Goal: Information Seeking & Learning: Learn about a topic

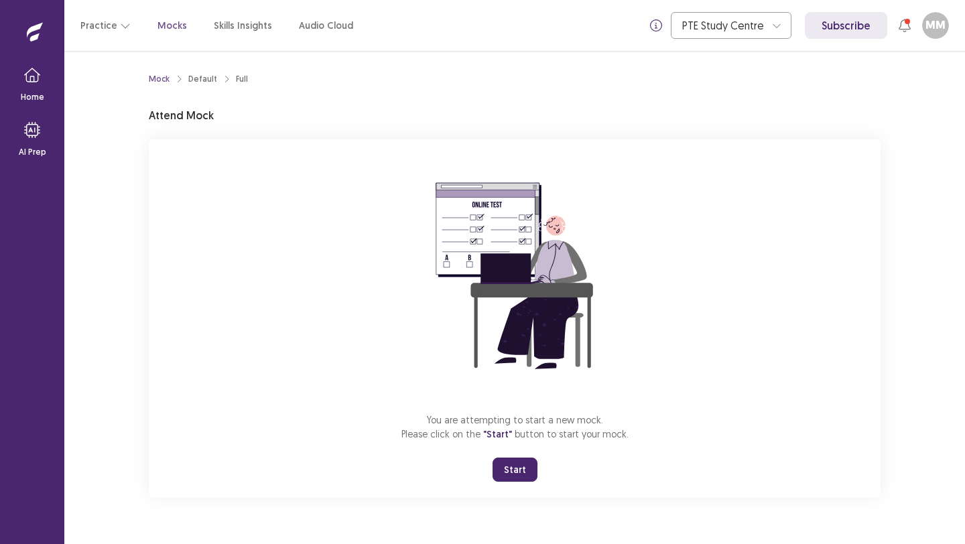
click at [506, 470] on button "Start" at bounding box center [515, 470] width 45 height 24
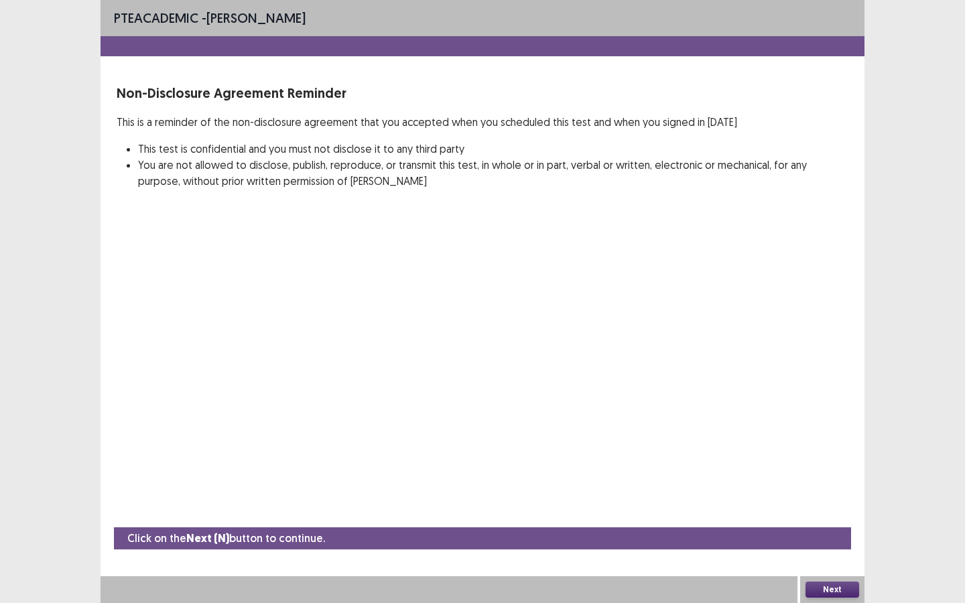
click at [817, 544] on button "Next" at bounding box center [833, 590] width 54 height 16
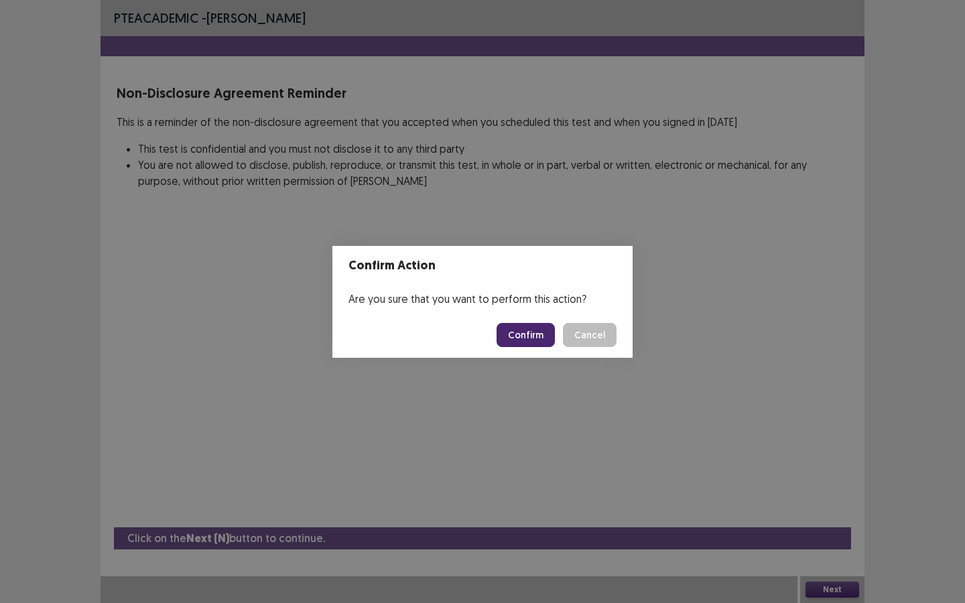
click at [539, 338] on button "Confirm" at bounding box center [526, 335] width 58 height 24
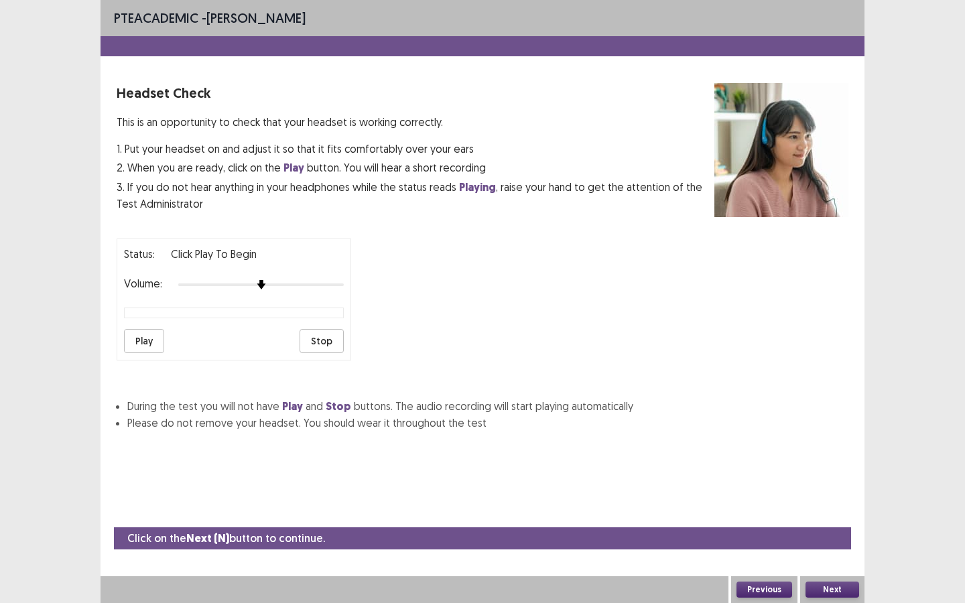
click at [156, 339] on button "Play" at bounding box center [144, 341] width 40 height 24
click at [310, 281] on div at bounding box center [261, 285] width 166 height 11
click at [212, 88] on p "Headset Check" at bounding box center [416, 93] width 598 height 20
click at [150, 340] on button "Play" at bounding box center [144, 341] width 40 height 24
click at [330, 280] on div at bounding box center [261, 285] width 166 height 11
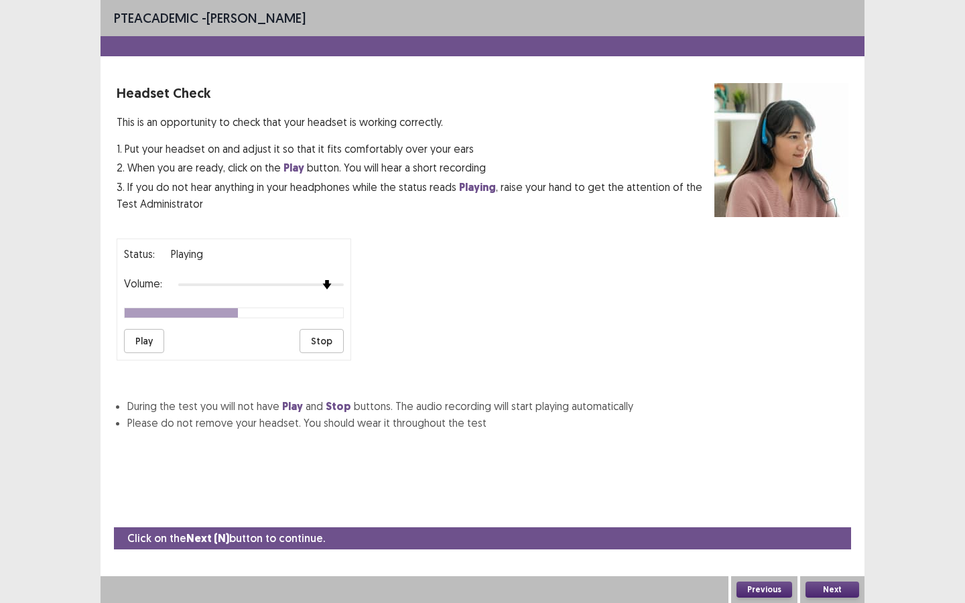
click at [337, 280] on div at bounding box center [261, 285] width 166 height 11
click at [142, 330] on button "Play" at bounding box center [144, 341] width 40 height 24
click at [326, 337] on button "Stop" at bounding box center [322, 341] width 44 height 24
click at [817, 544] on button "Next" at bounding box center [833, 590] width 54 height 16
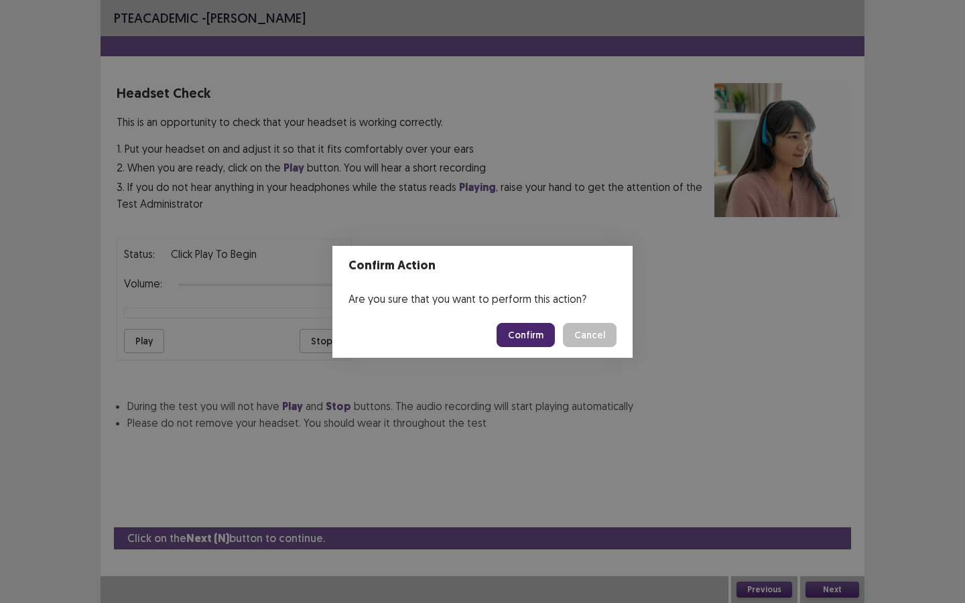
click at [530, 341] on button "Confirm" at bounding box center [526, 335] width 58 height 24
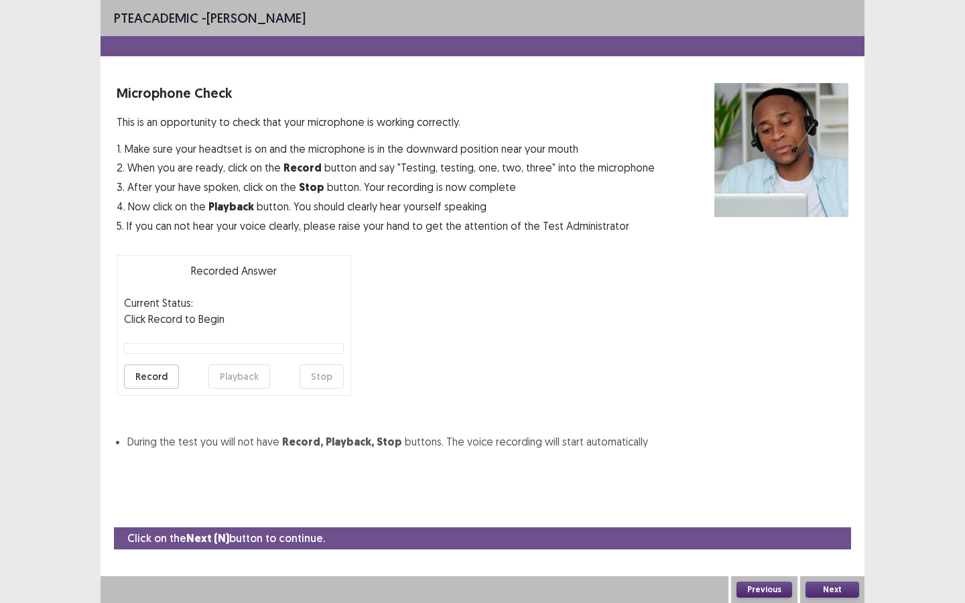
click at [158, 372] on button "Record" at bounding box center [151, 377] width 55 height 24
click at [326, 373] on button "Stop" at bounding box center [322, 377] width 44 height 24
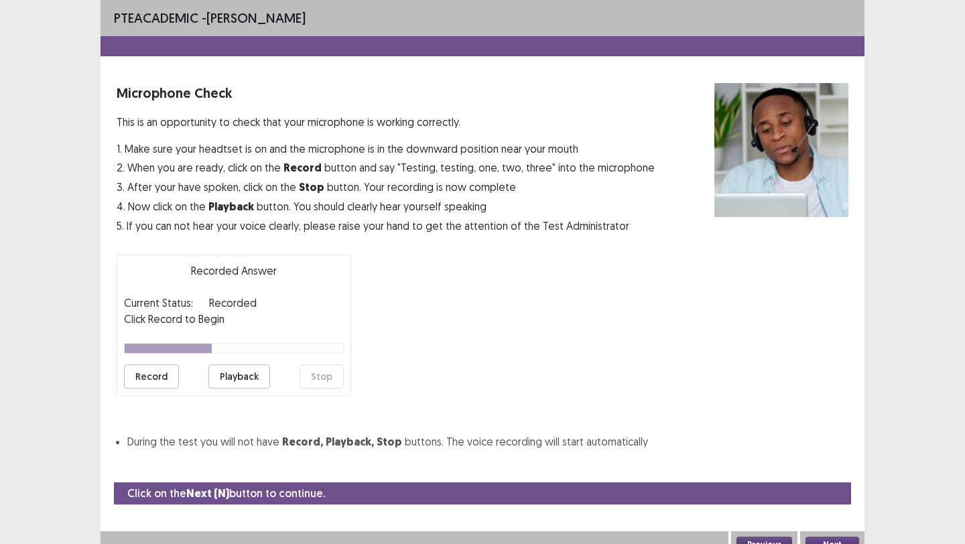
click at [813, 540] on button "Next" at bounding box center [833, 545] width 54 height 16
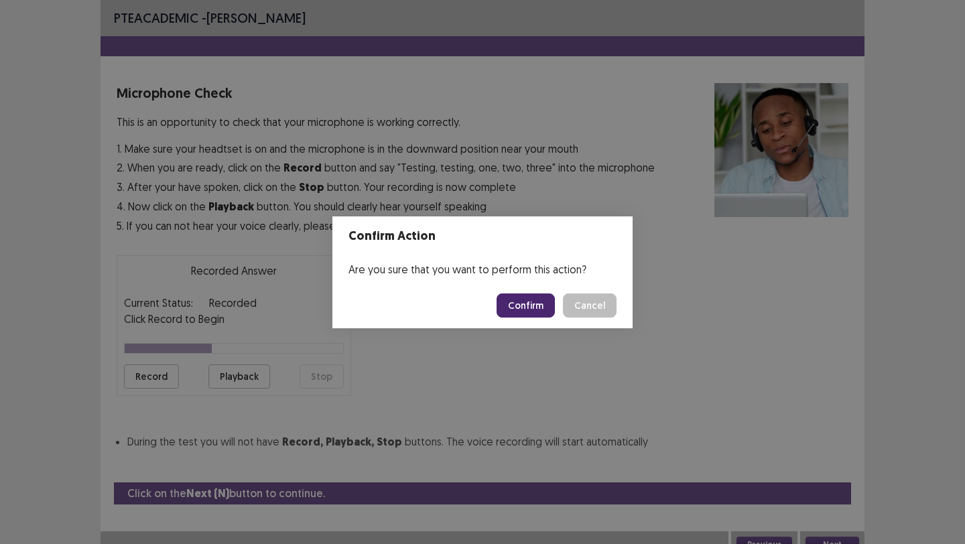
click at [530, 304] on button "Confirm" at bounding box center [526, 306] width 58 height 24
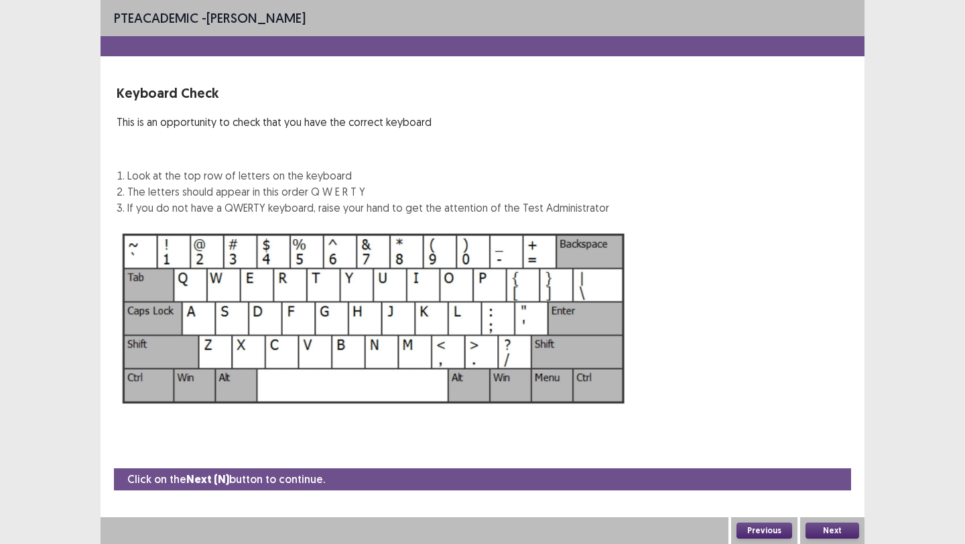
click at [217, 296] on img at bounding box center [374, 319] width 515 height 184
click at [817, 536] on button "Next" at bounding box center [833, 531] width 54 height 16
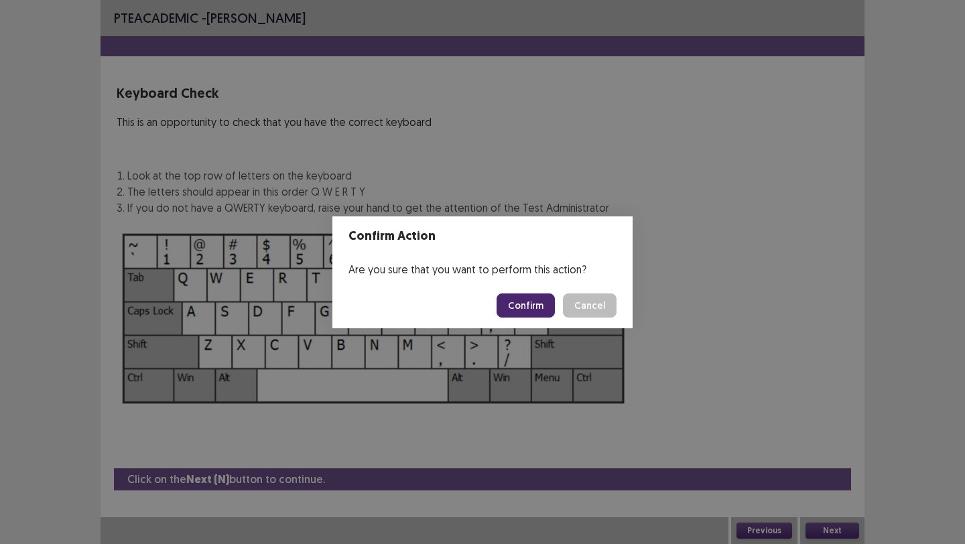
click at [543, 301] on button "Confirm" at bounding box center [526, 306] width 58 height 24
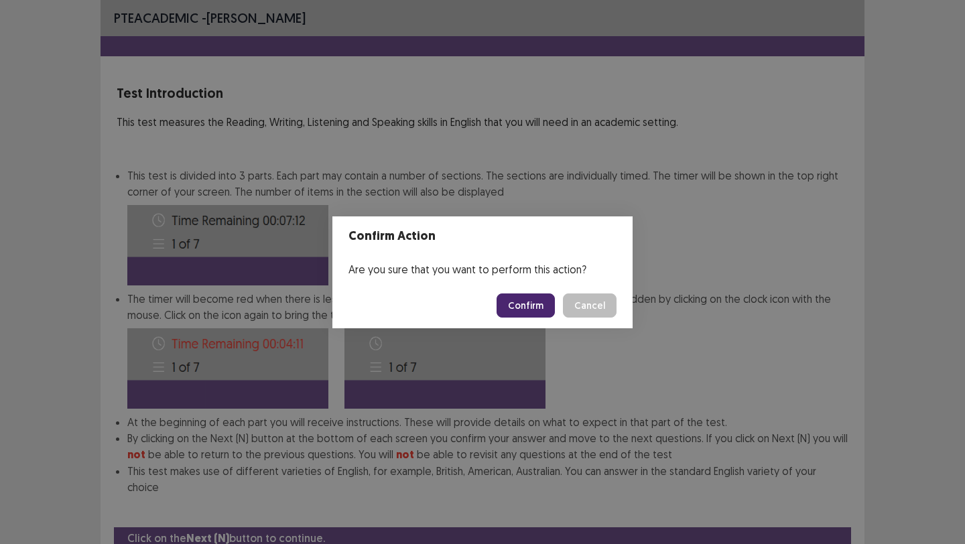
scroll to position [42, 0]
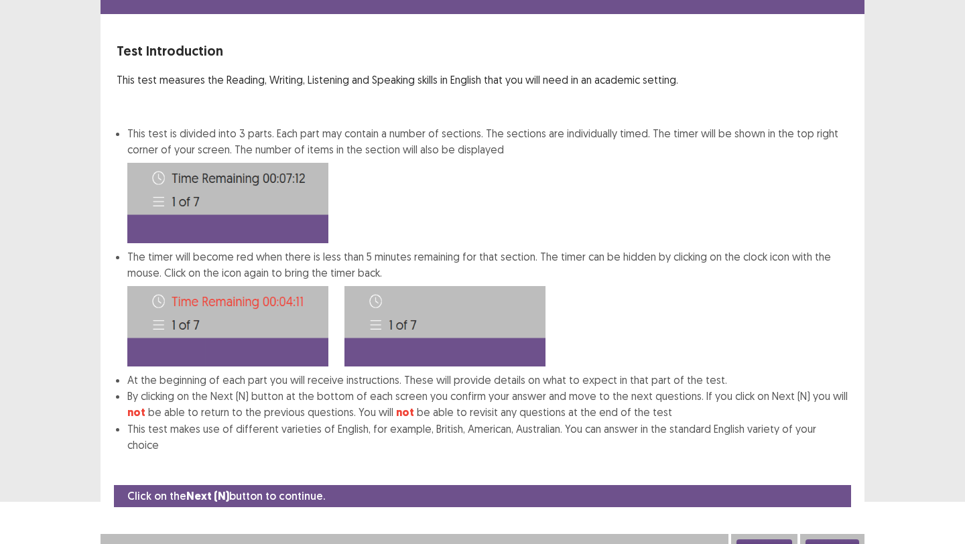
click at [831, 540] on button "Next" at bounding box center [833, 548] width 54 height 16
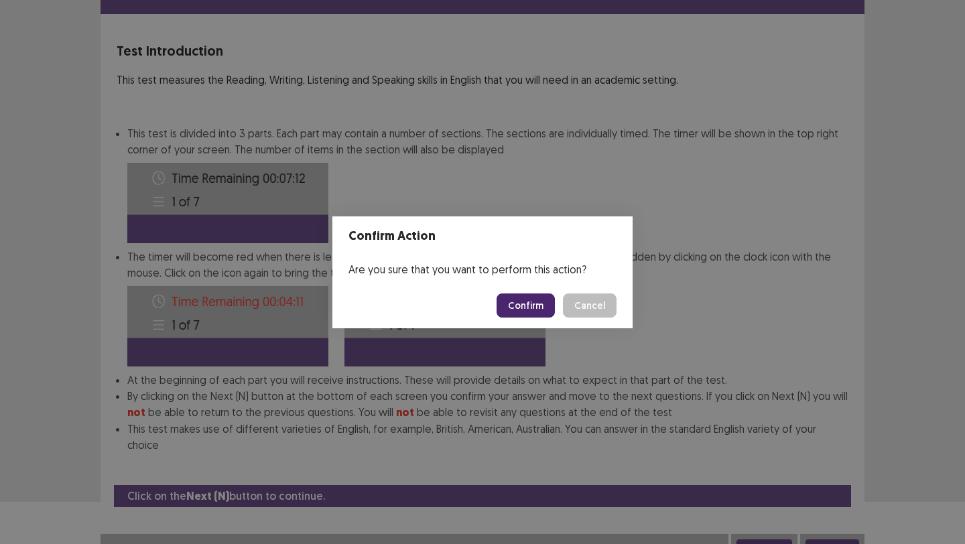
click at [543, 314] on button "Confirm" at bounding box center [526, 306] width 58 height 24
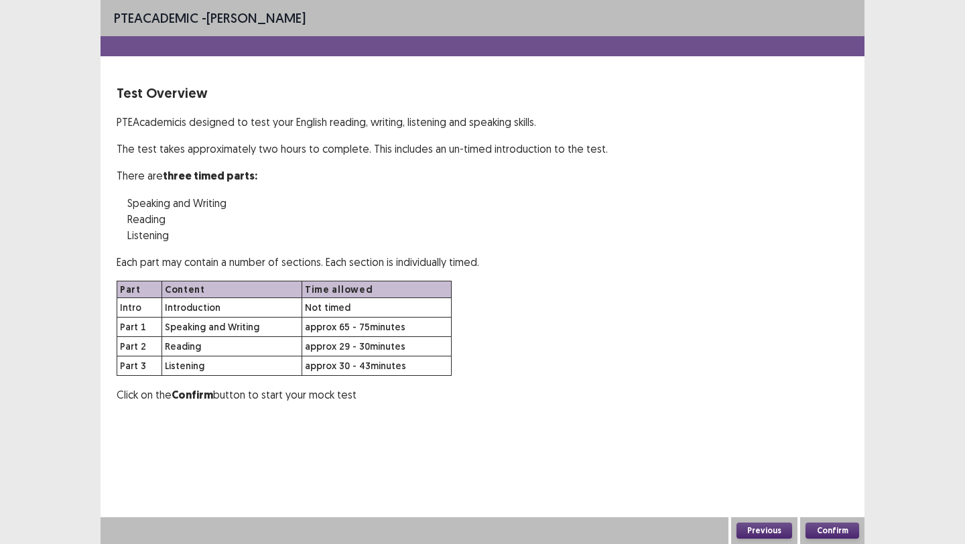
scroll to position [0, 0]
click at [834, 533] on button "Confirm" at bounding box center [833, 531] width 54 height 16
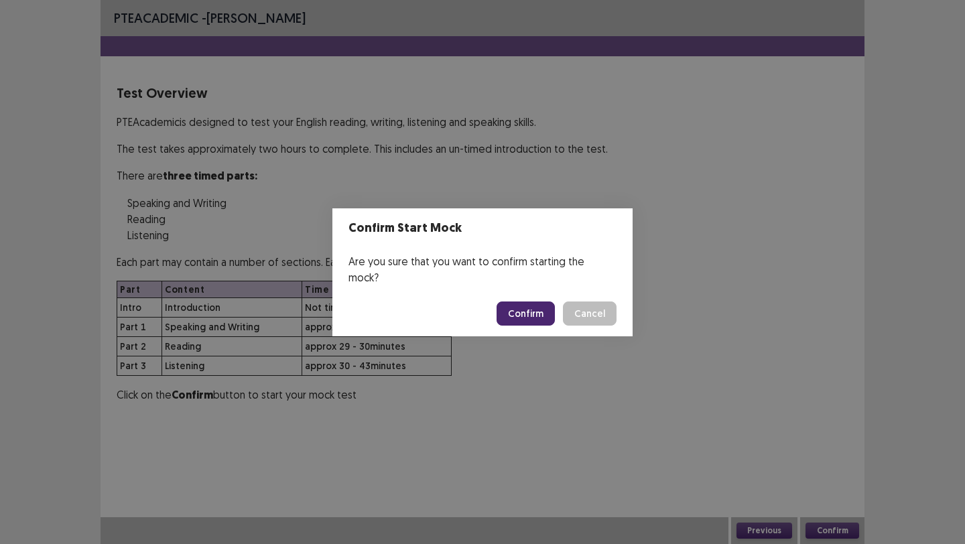
click at [533, 302] on button "Confirm" at bounding box center [526, 314] width 58 height 24
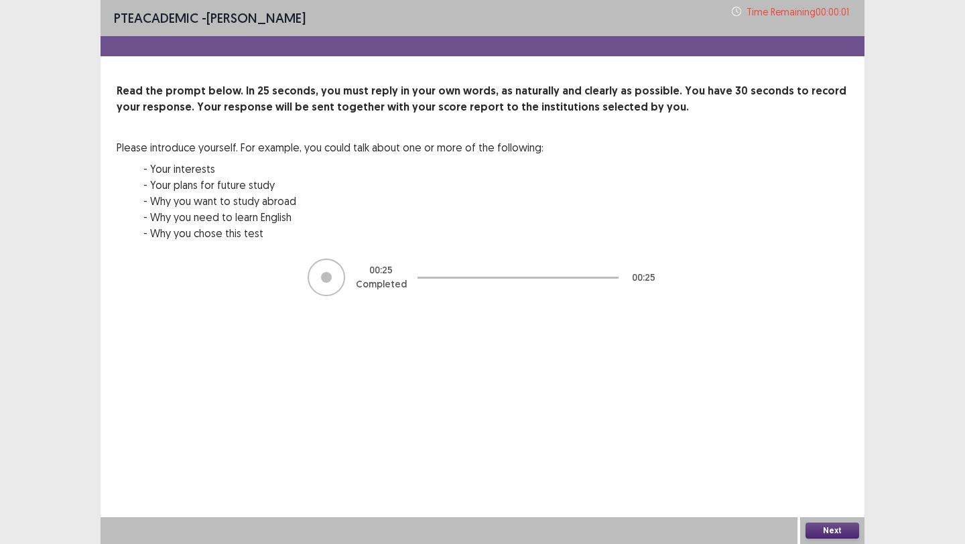
click at [837, 529] on button "Next" at bounding box center [833, 531] width 54 height 16
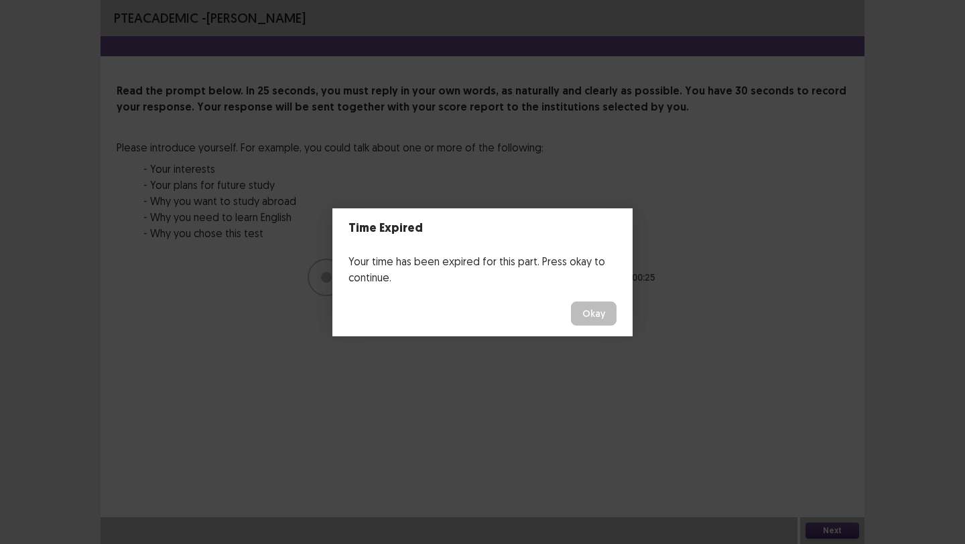
click at [600, 310] on button "Okay" at bounding box center [594, 314] width 46 height 24
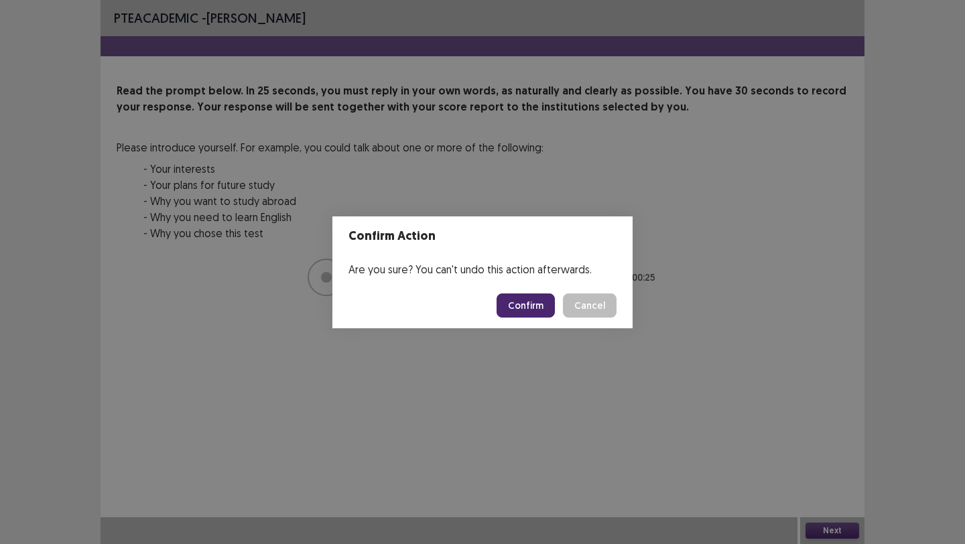
click at [533, 310] on button "Confirm" at bounding box center [526, 306] width 58 height 24
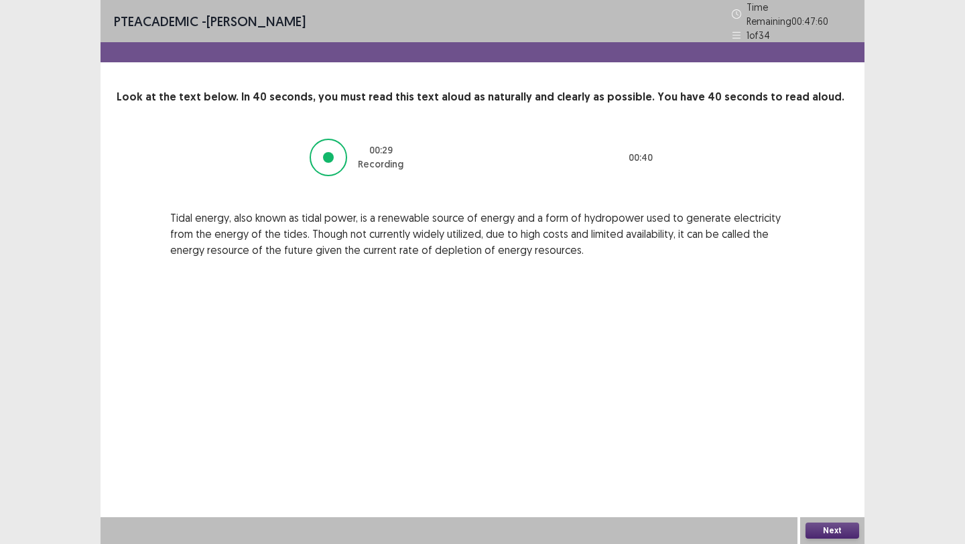
click at [823, 528] on button "Next" at bounding box center [833, 531] width 54 height 16
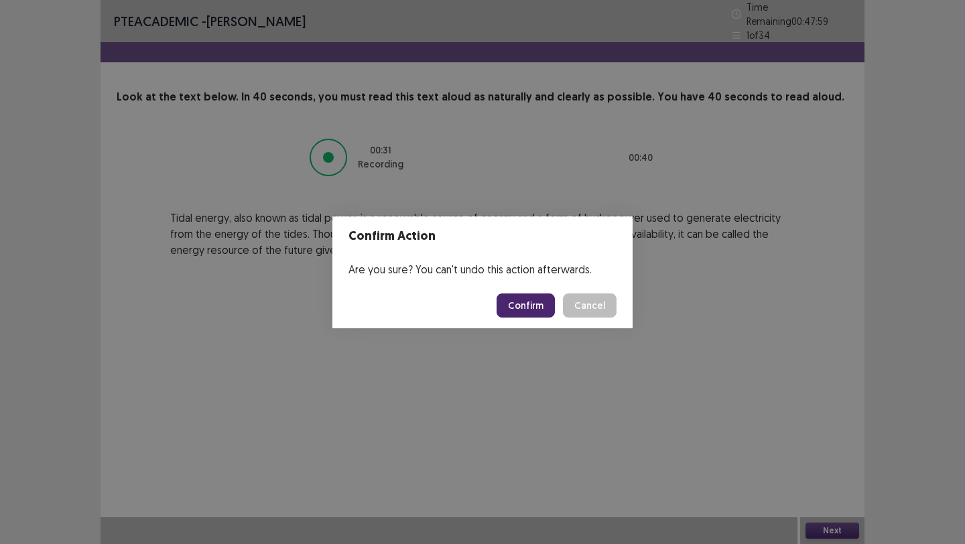
click at [525, 306] on button "Confirm" at bounding box center [526, 306] width 58 height 24
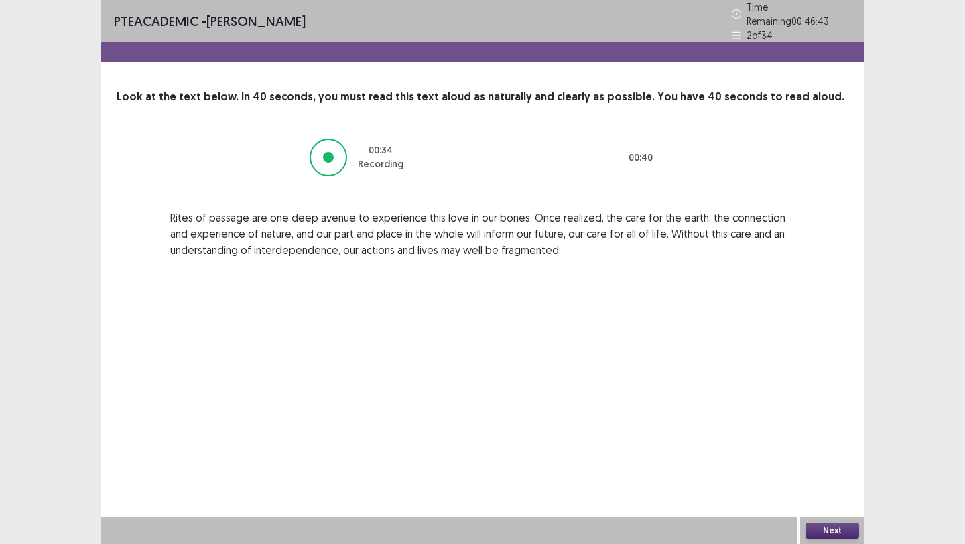
click at [834, 528] on button "Next" at bounding box center [833, 531] width 54 height 16
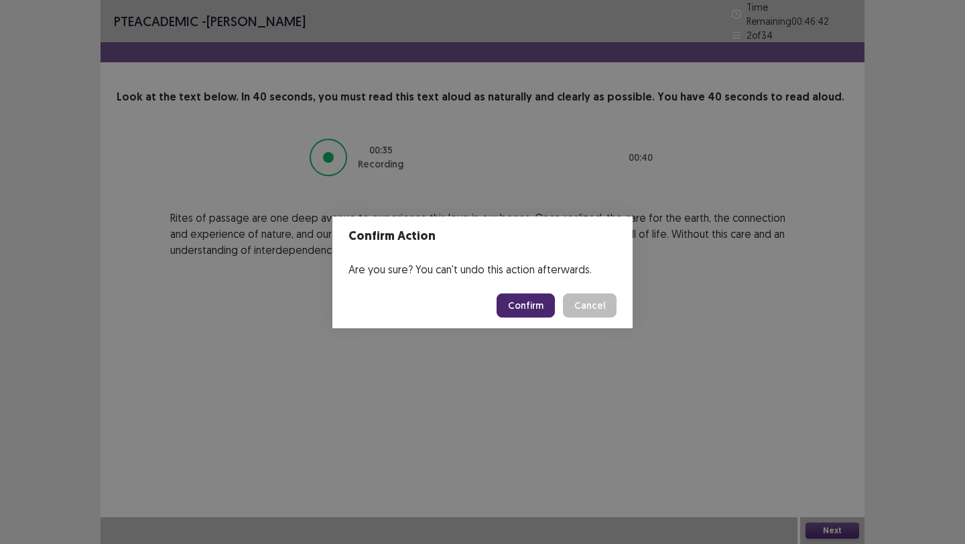
click at [533, 306] on button "Confirm" at bounding box center [526, 306] width 58 height 24
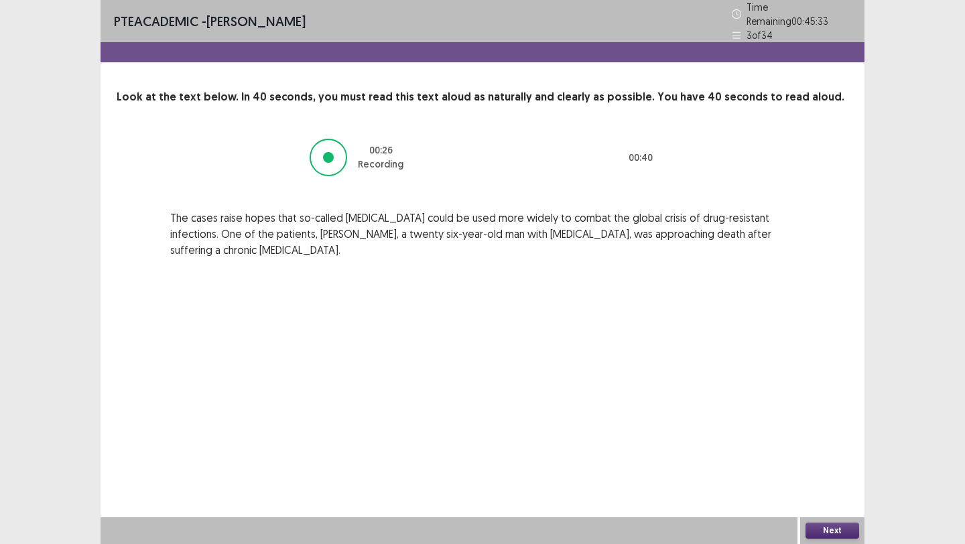
click at [816, 528] on button "Next" at bounding box center [833, 531] width 54 height 16
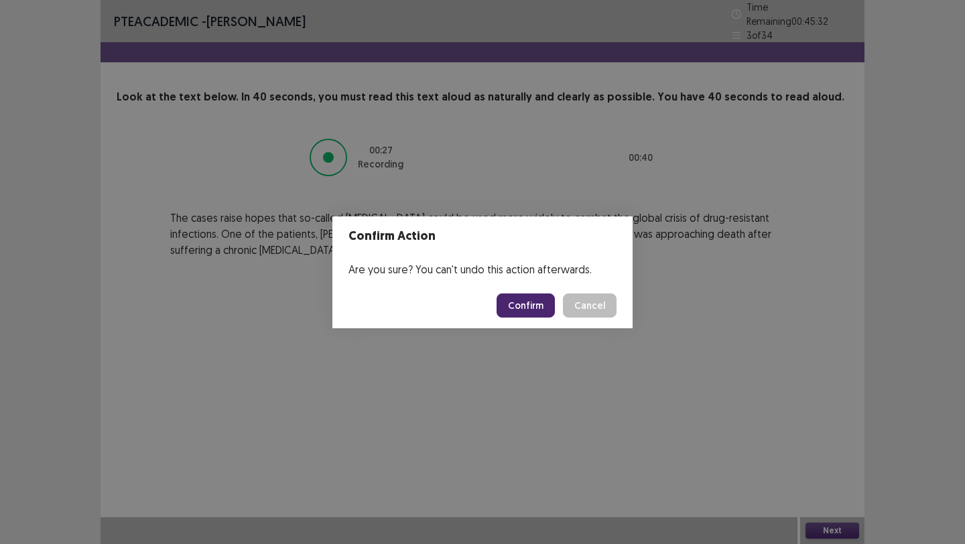
click at [537, 300] on button "Confirm" at bounding box center [526, 306] width 58 height 24
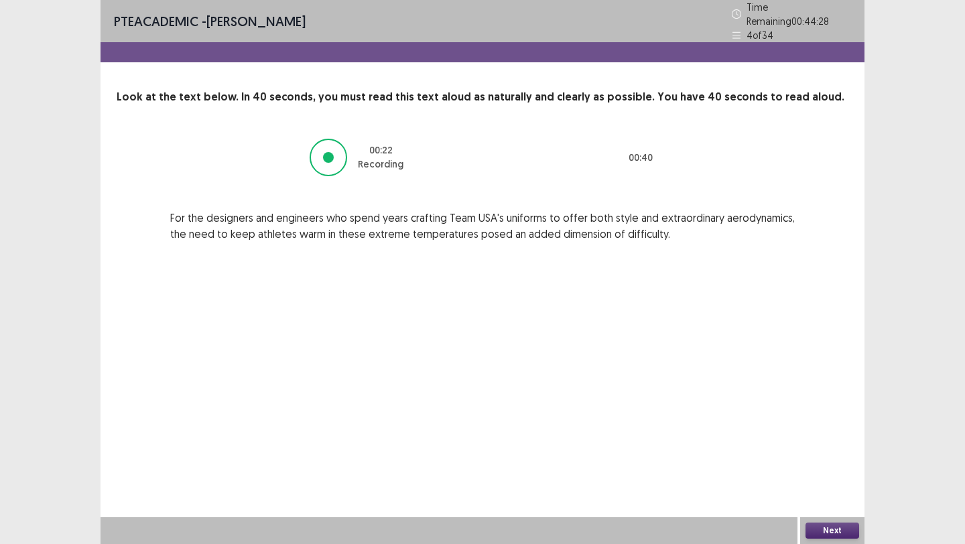
click at [823, 529] on button "Next" at bounding box center [833, 531] width 54 height 16
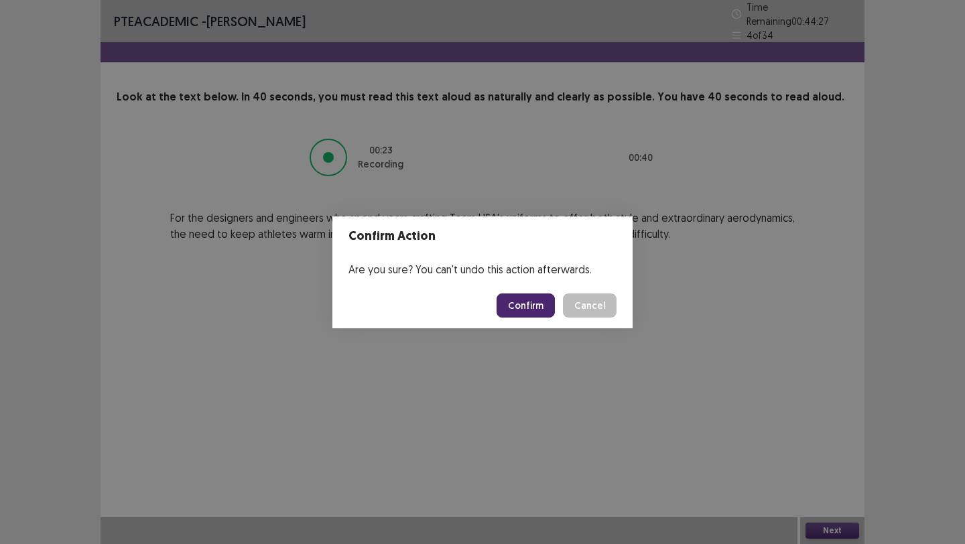
click at [537, 308] on button "Confirm" at bounding box center [526, 306] width 58 height 24
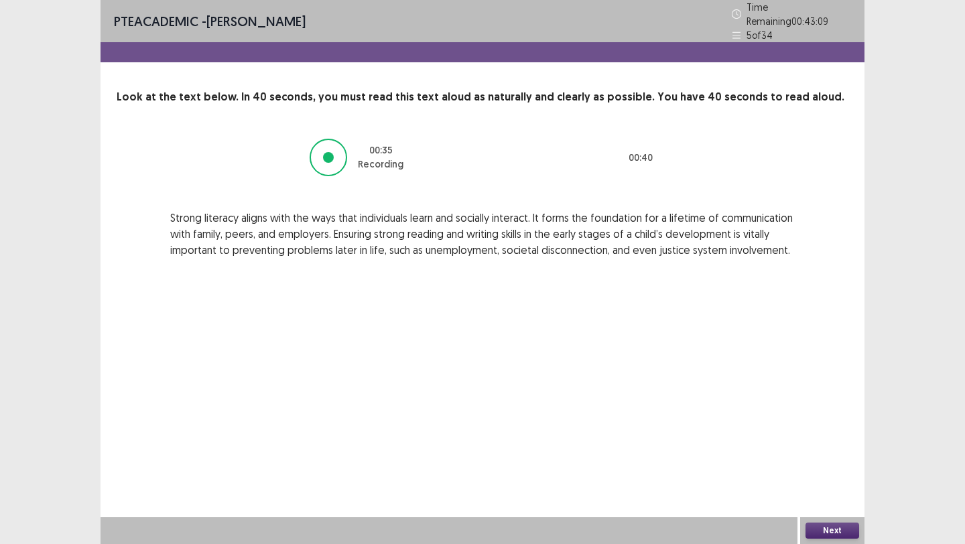
click at [838, 525] on button "Next" at bounding box center [833, 531] width 54 height 16
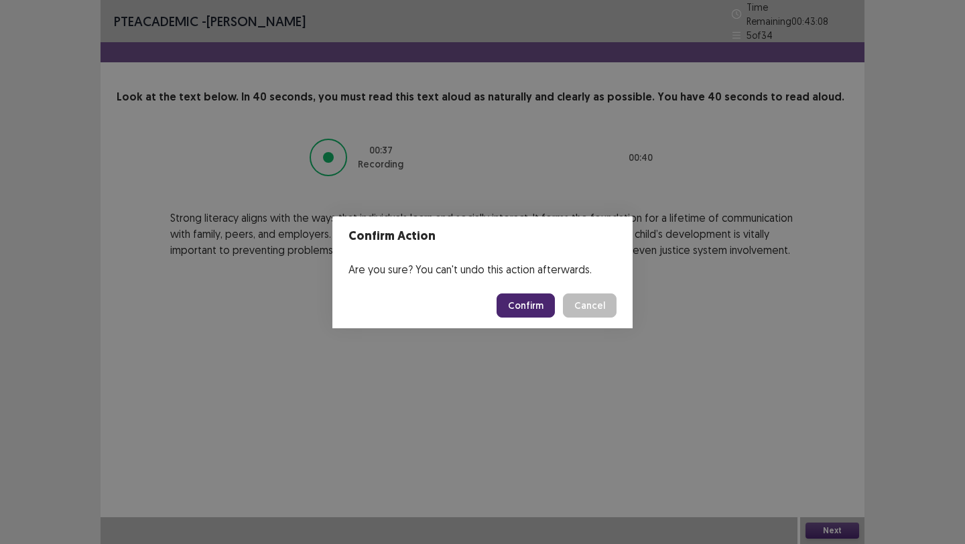
click at [531, 305] on button "Confirm" at bounding box center [526, 306] width 58 height 24
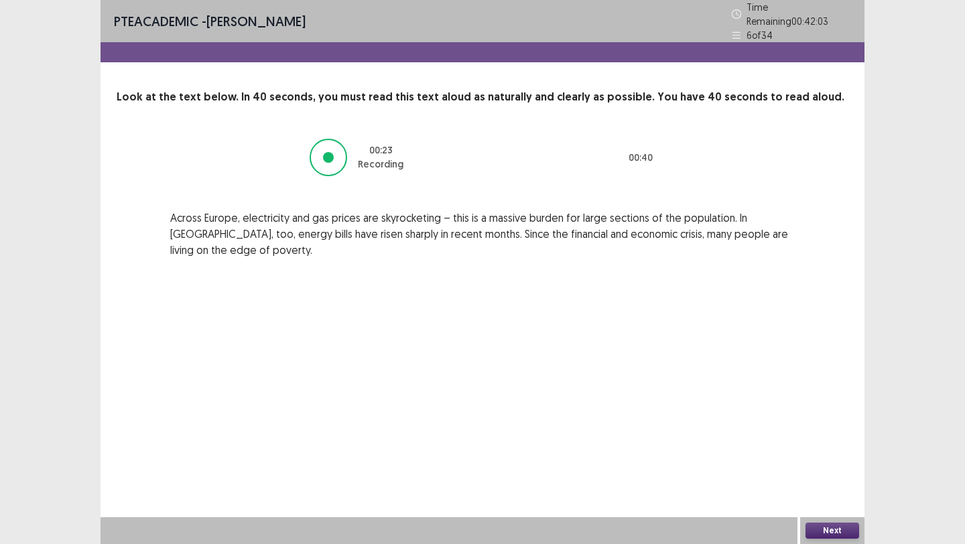
click at [820, 528] on button "Next" at bounding box center [833, 531] width 54 height 16
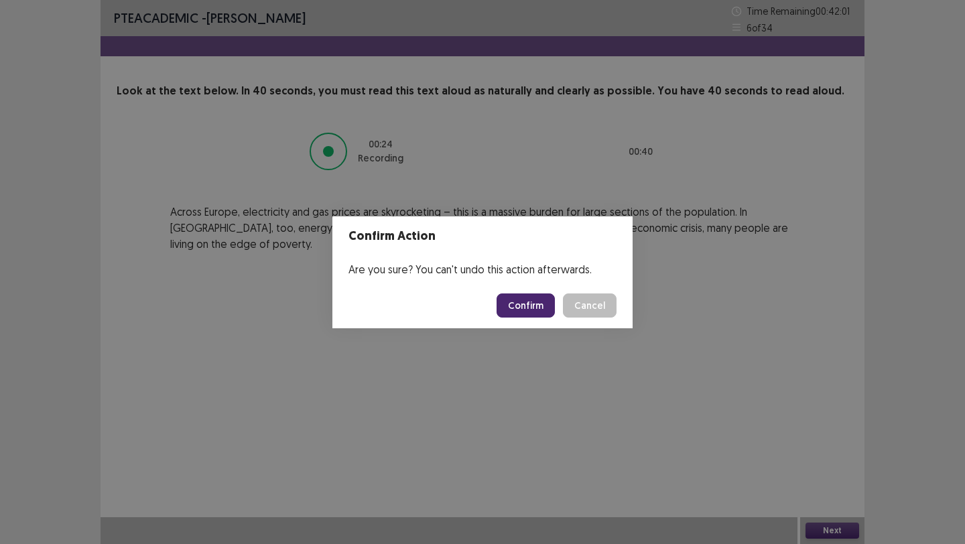
click at [528, 306] on button "Confirm" at bounding box center [526, 306] width 58 height 24
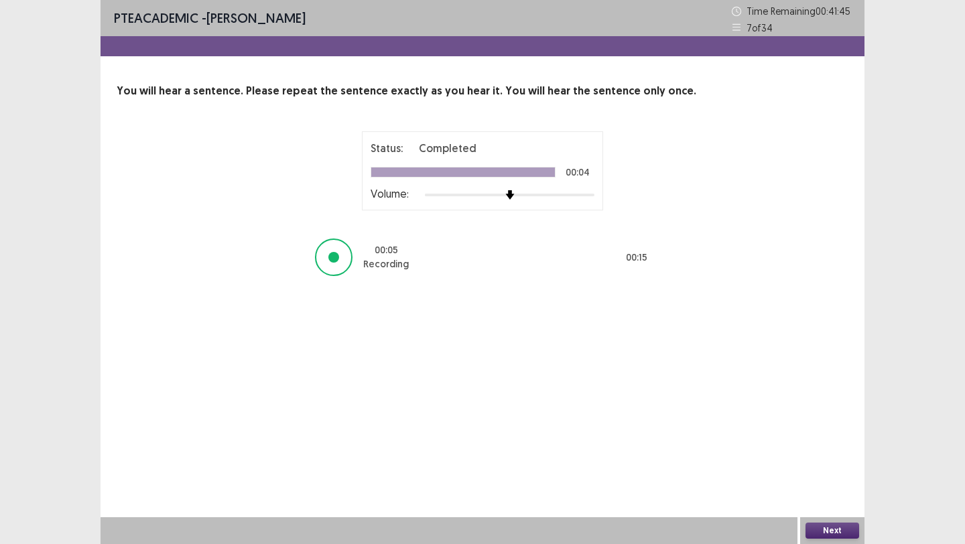
click at [839, 529] on button "Next" at bounding box center [833, 531] width 54 height 16
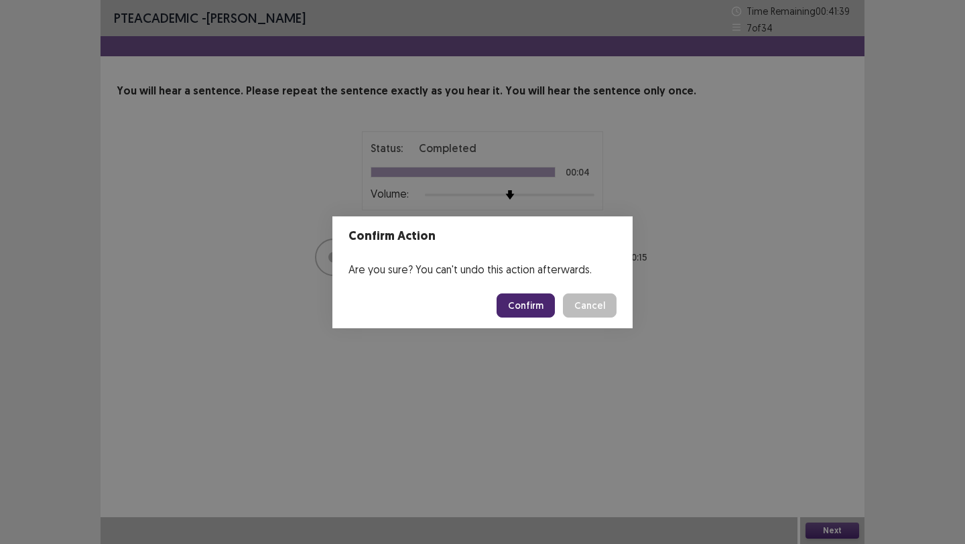
click at [534, 304] on button "Confirm" at bounding box center [526, 306] width 58 height 24
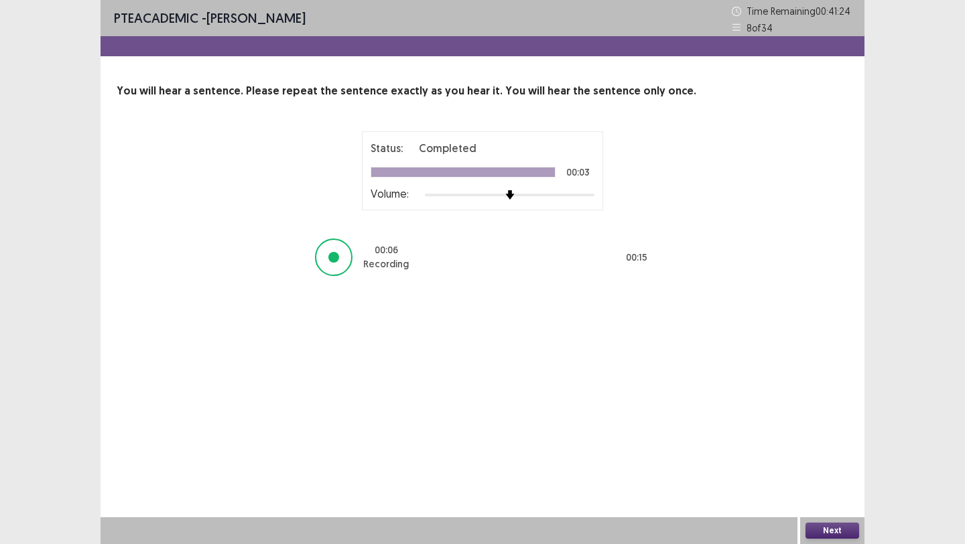
click at [833, 529] on button "Next" at bounding box center [833, 531] width 54 height 16
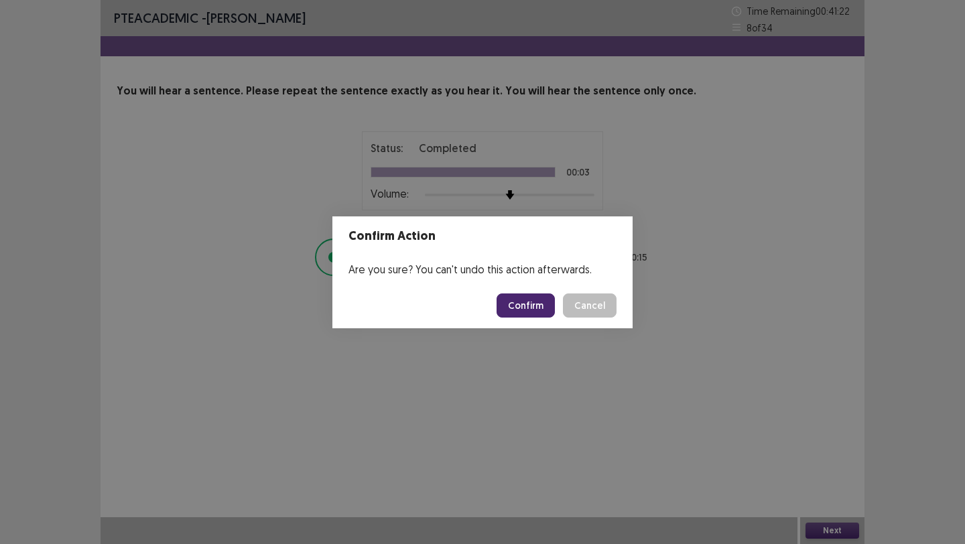
click at [525, 298] on button "Confirm" at bounding box center [526, 306] width 58 height 24
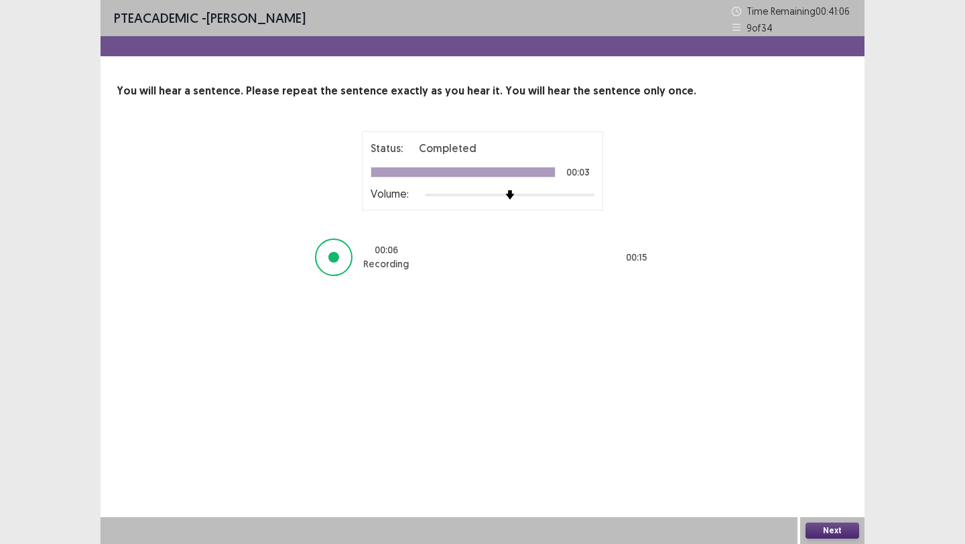
click at [819, 529] on button "Next" at bounding box center [833, 531] width 54 height 16
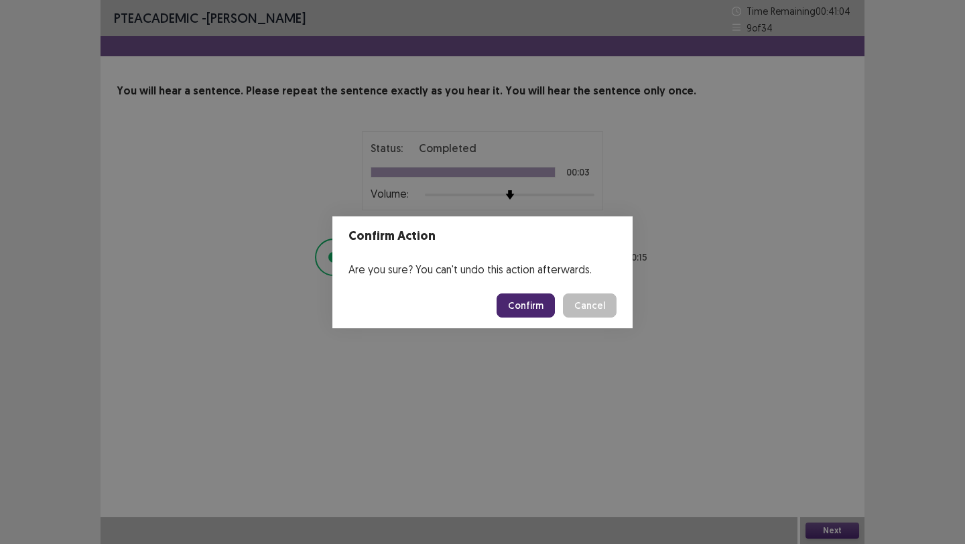
click at [540, 298] on button "Confirm" at bounding box center [526, 306] width 58 height 24
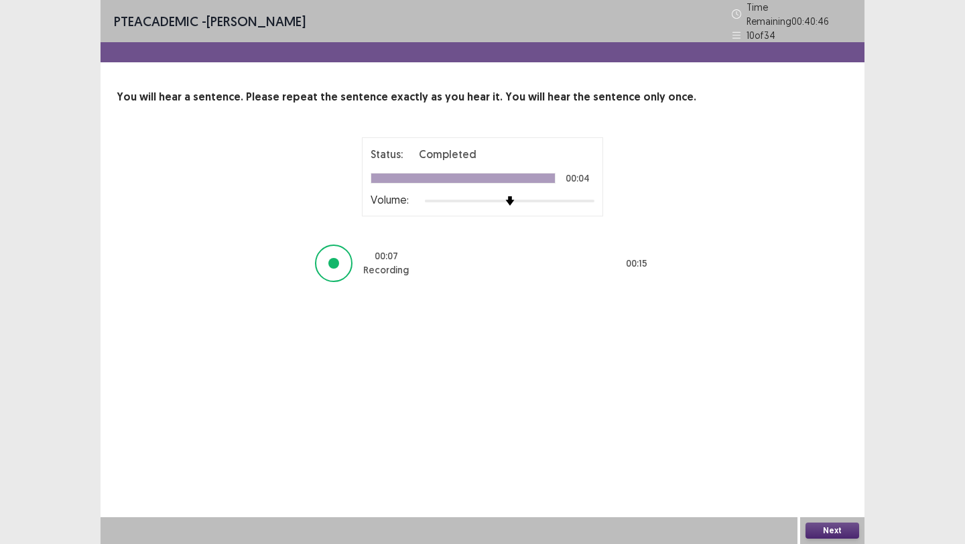
click at [825, 530] on button "Next" at bounding box center [833, 531] width 54 height 16
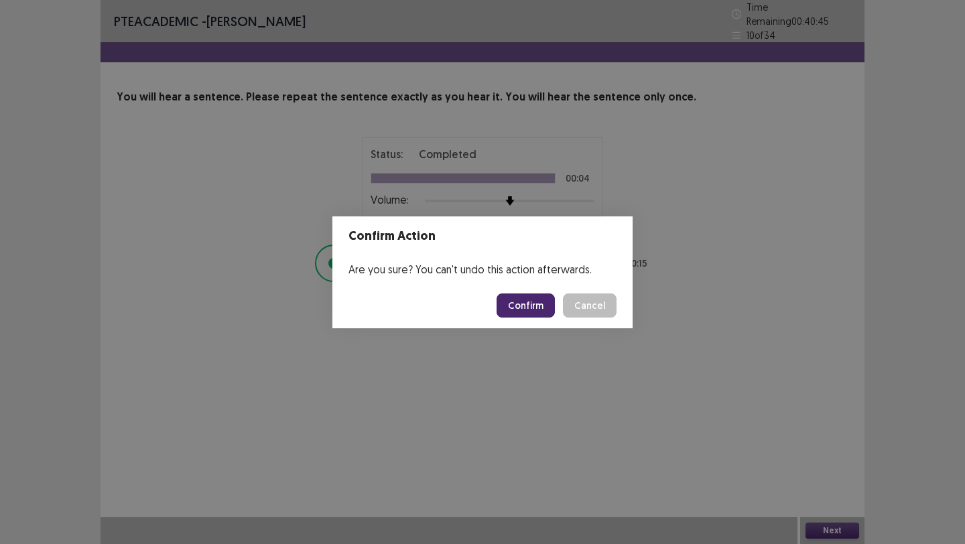
click at [535, 300] on button "Confirm" at bounding box center [526, 306] width 58 height 24
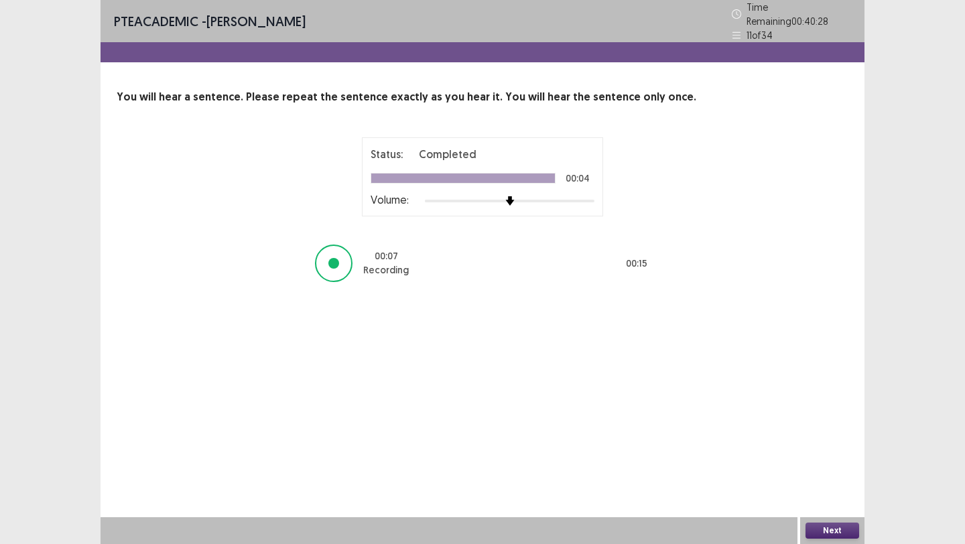
click at [841, 530] on button "Next" at bounding box center [833, 531] width 54 height 16
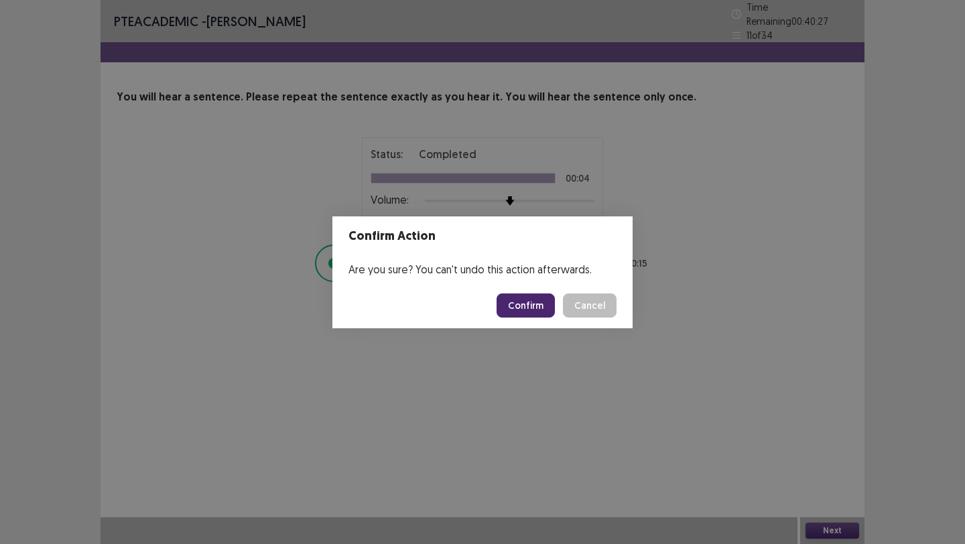
drag, startPoint x: 613, startPoint y: 402, endPoint x: 595, endPoint y: 389, distance: 22.1
click at [595, 389] on div "Confirm Action Are you sure? You can't undo this action afterwards. Confirm Can…" at bounding box center [482, 272] width 965 height 544
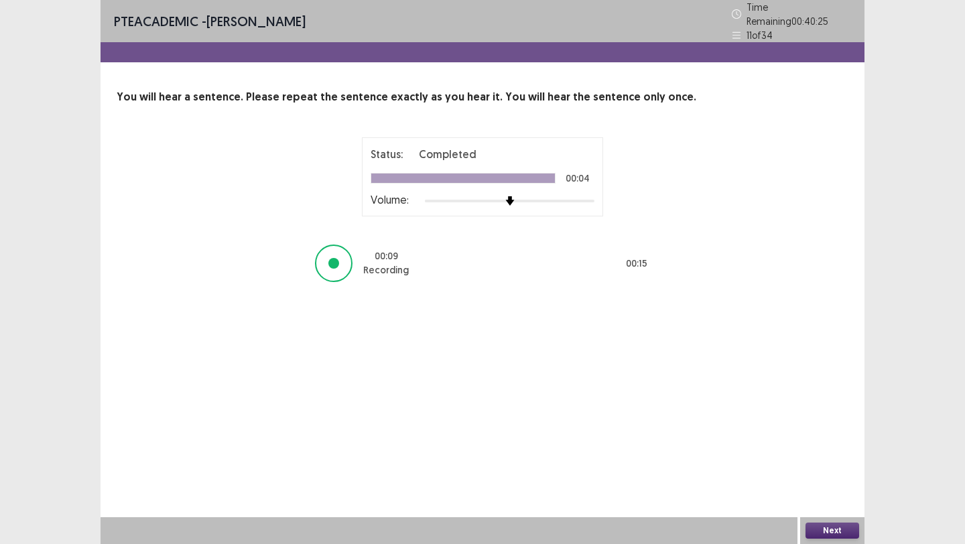
click at [861, 528] on div "Next" at bounding box center [832, 531] width 64 height 27
click at [833, 528] on button "Next" at bounding box center [833, 531] width 54 height 16
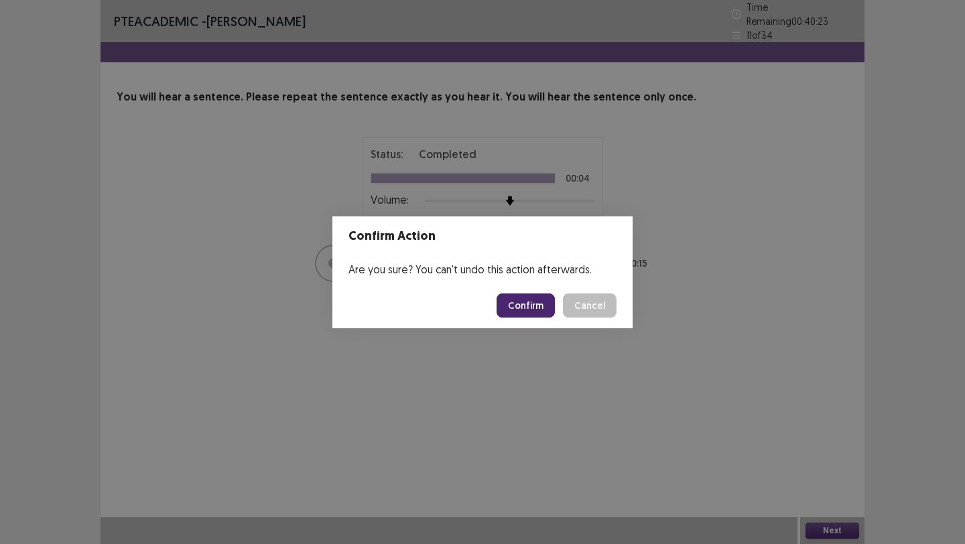
click at [530, 299] on button "Confirm" at bounding box center [526, 306] width 58 height 24
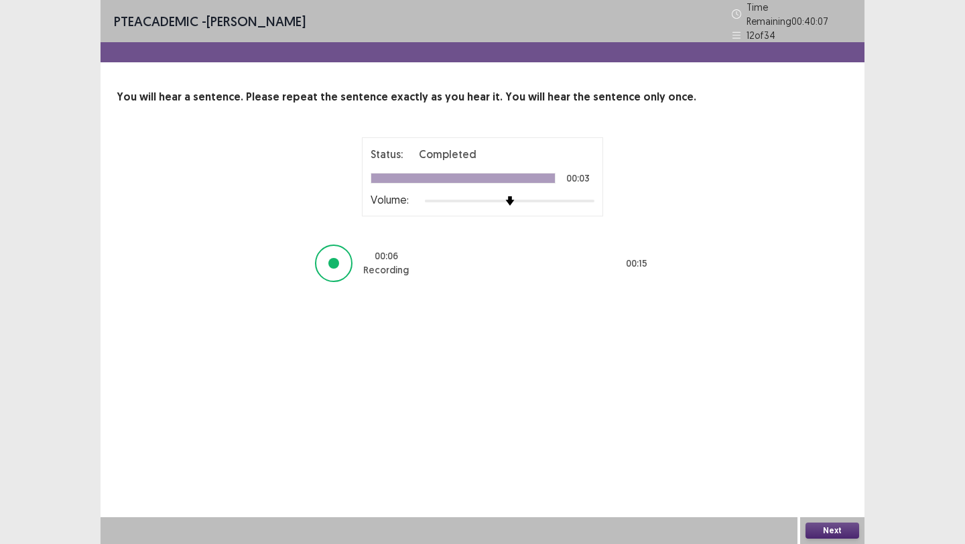
click at [829, 533] on button "Next" at bounding box center [833, 531] width 54 height 16
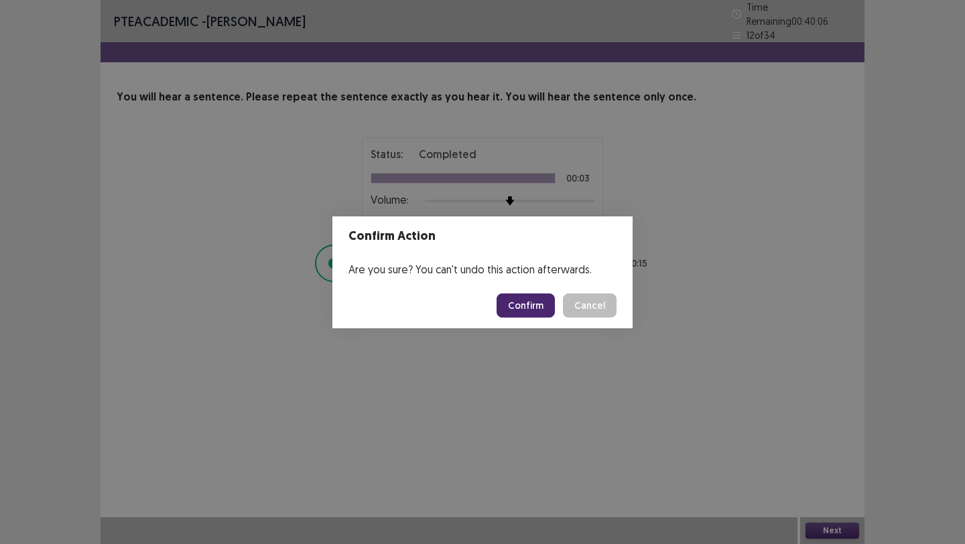
click at [544, 305] on button "Confirm" at bounding box center [526, 306] width 58 height 24
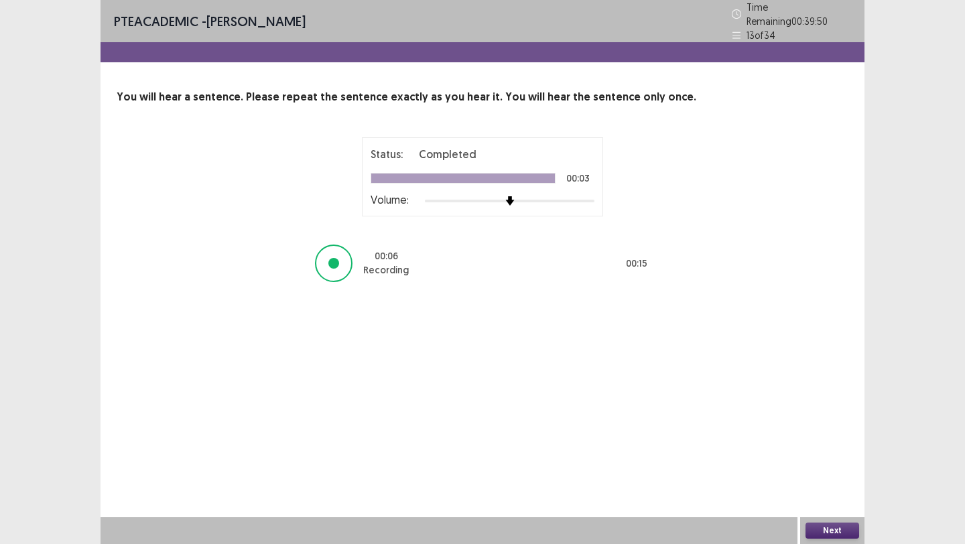
click at [847, 526] on button "Next" at bounding box center [833, 531] width 54 height 16
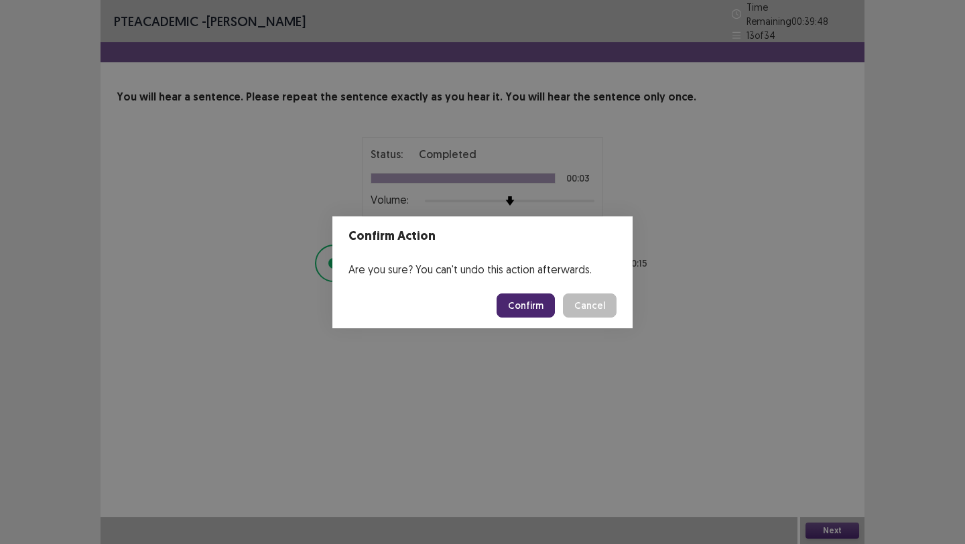
click at [544, 306] on button "Confirm" at bounding box center [526, 306] width 58 height 24
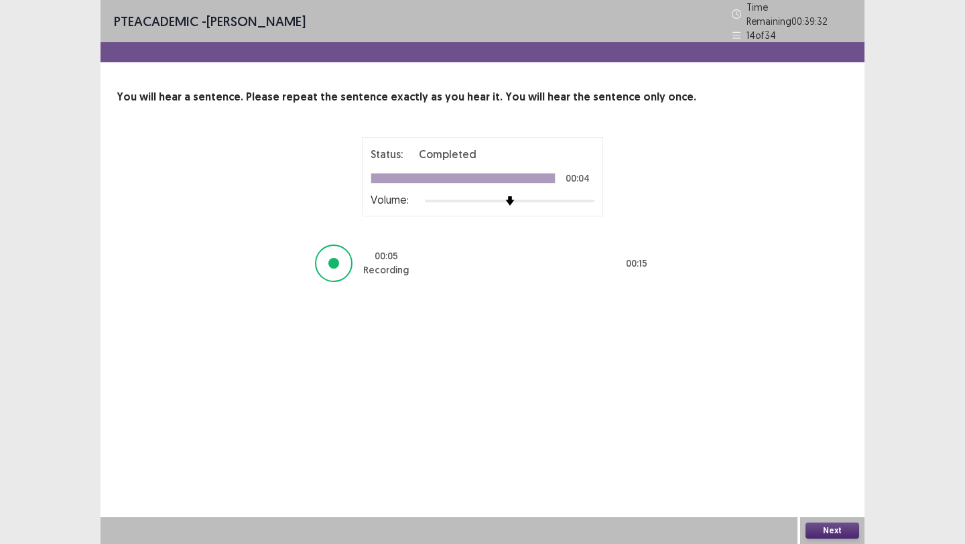
click at [831, 528] on button "Next" at bounding box center [833, 531] width 54 height 16
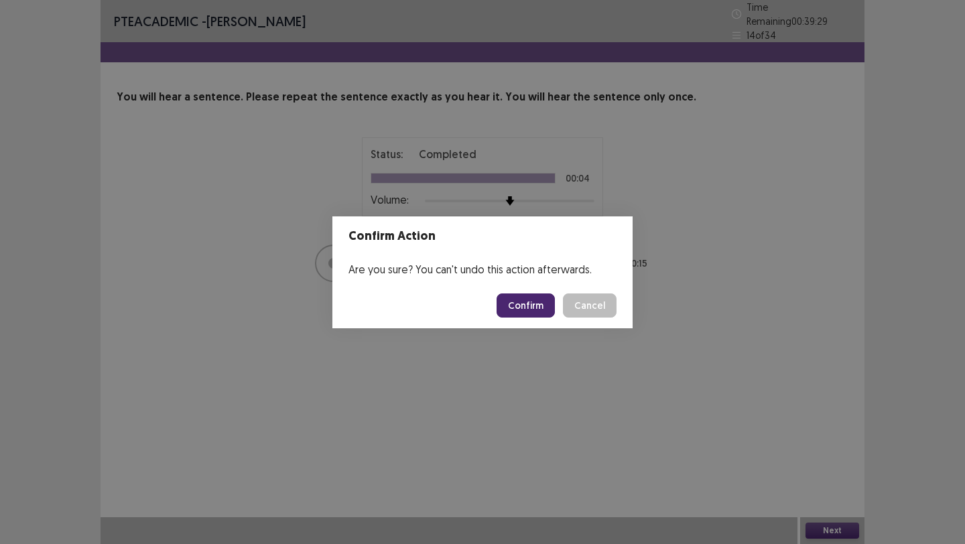
click at [526, 308] on button "Confirm" at bounding box center [526, 306] width 58 height 24
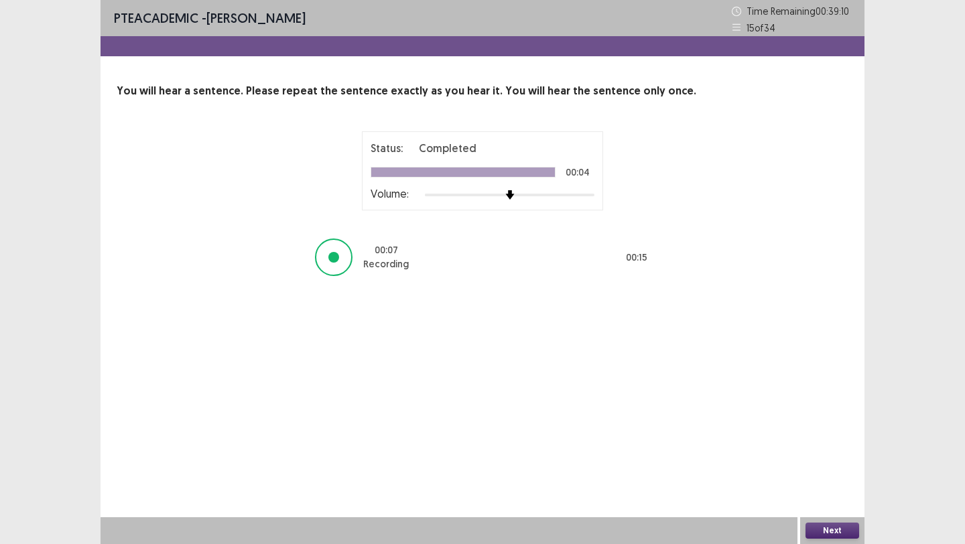
click at [829, 524] on button "Next" at bounding box center [833, 531] width 54 height 16
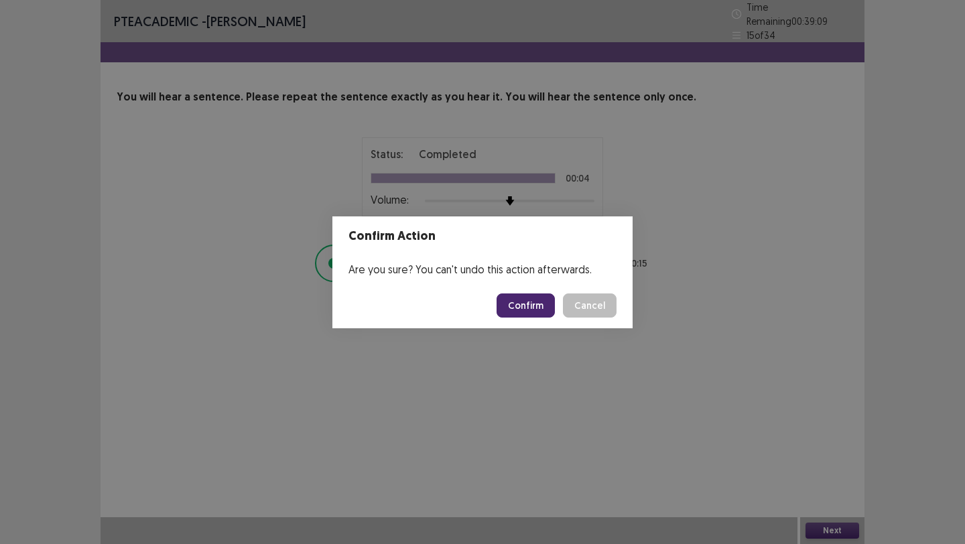
click at [537, 307] on button "Confirm" at bounding box center [526, 306] width 58 height 24
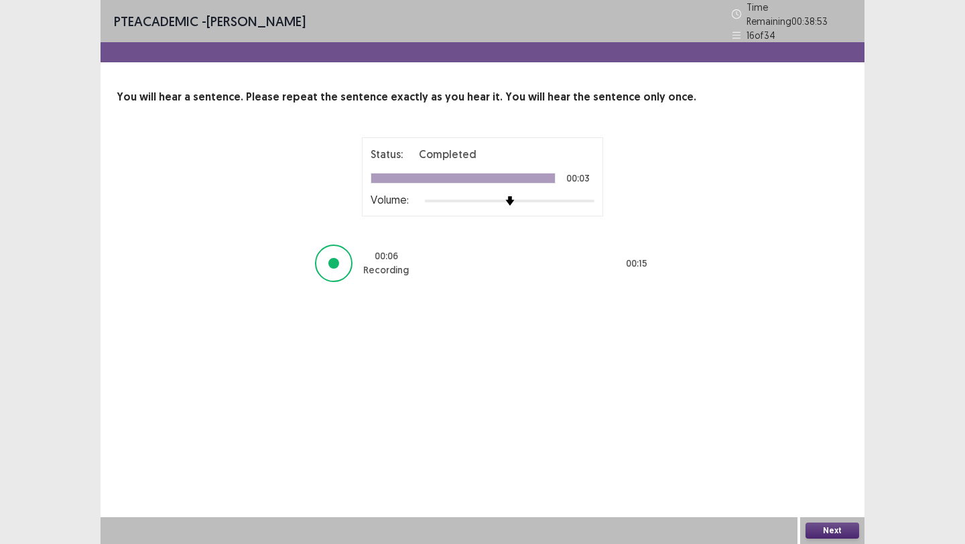
click at [822, 532] on button "Next" at bounding box center [833, 531] width 54 height 16
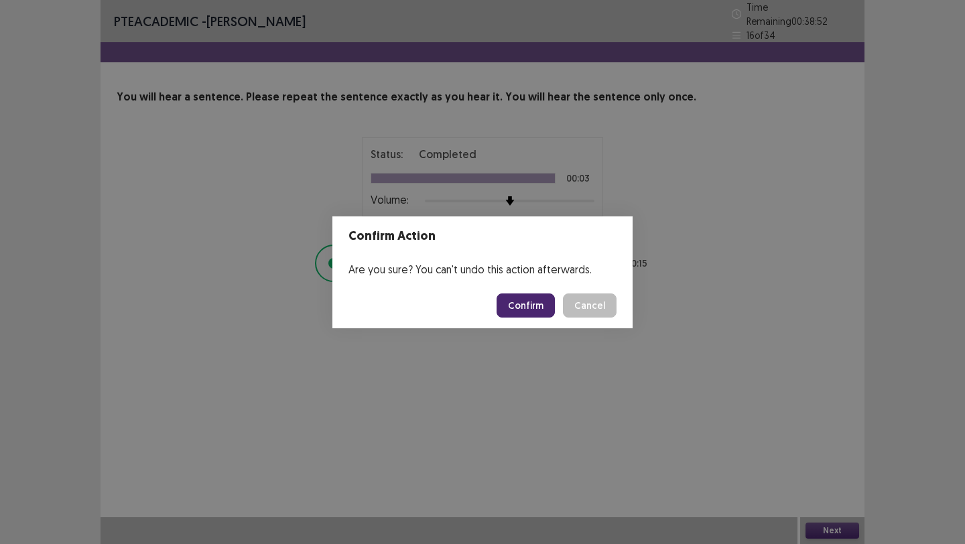
click at [526, 309] on button "Confirm" at bounding box center [526, 306] width 58 height 24
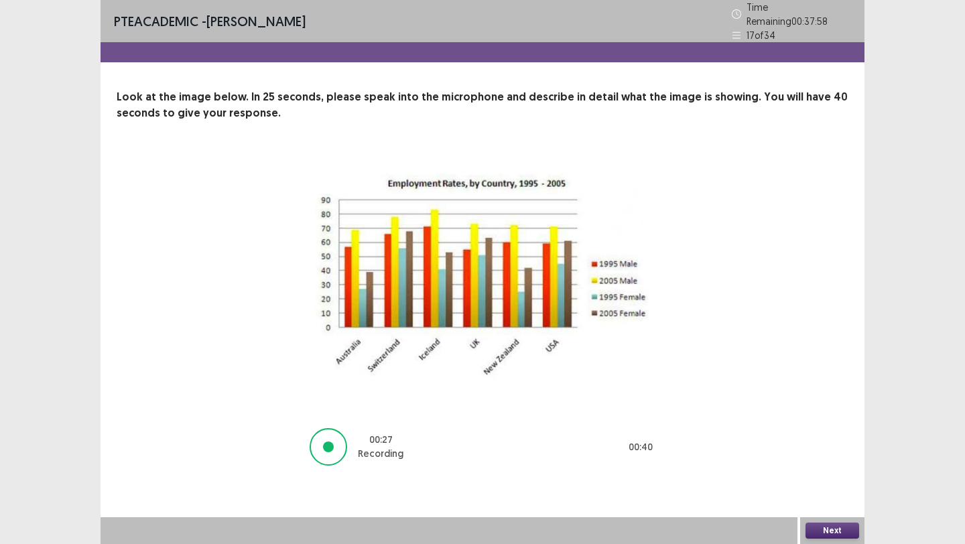
click at [839, 526] on button "Next" at bounding box center [833, 531] width 54 height 16
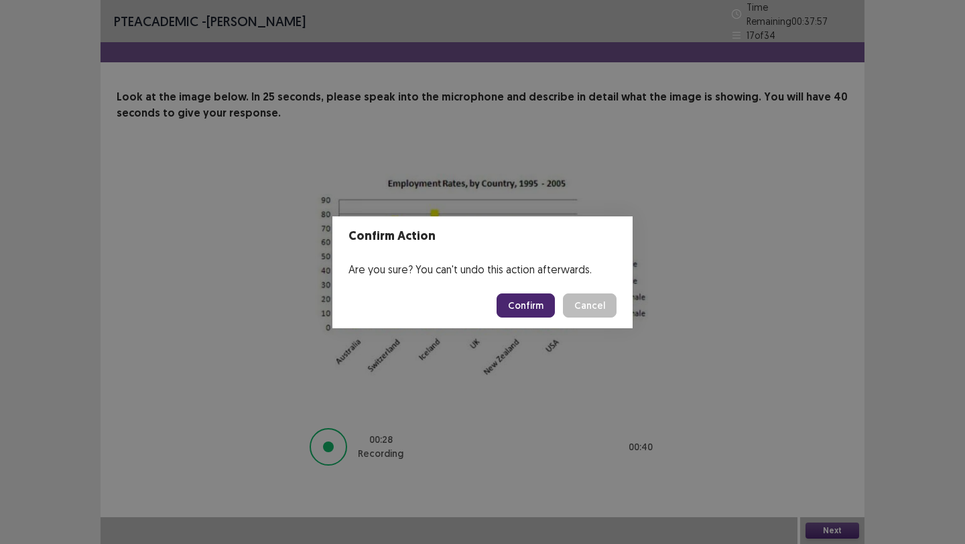
click at [528, 310] on button "Confirm" at bounding box center [526, 306] width 58 height 24
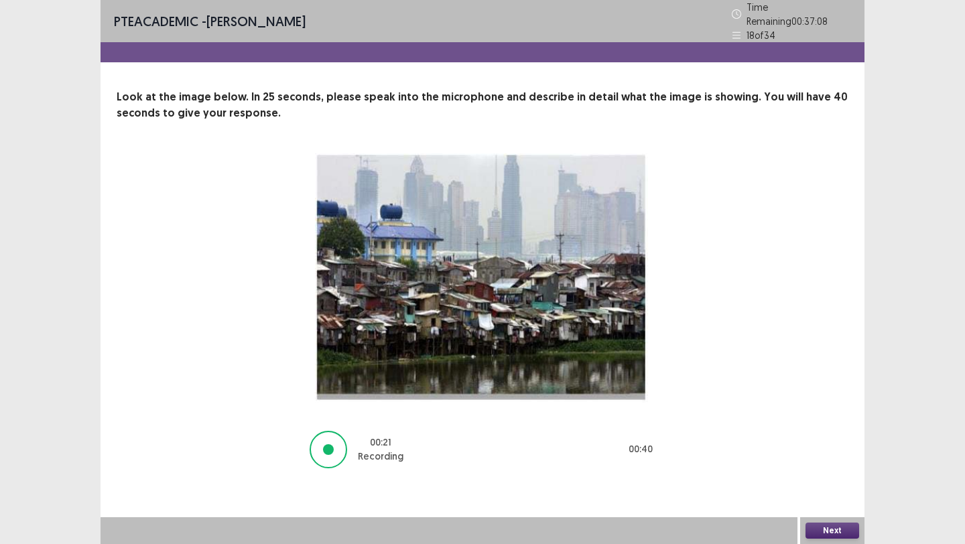
click at [825, 526] on button "Next" at bounding box center [833, 531] width 54 height 16
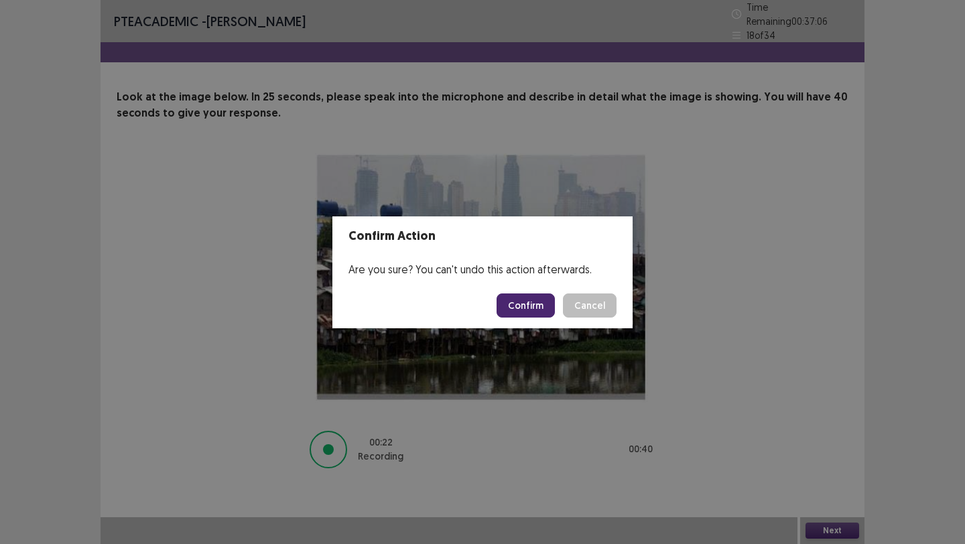
click at [528, 310] on button "Confirm" at bounding box center [526, 306] width 58 height 24
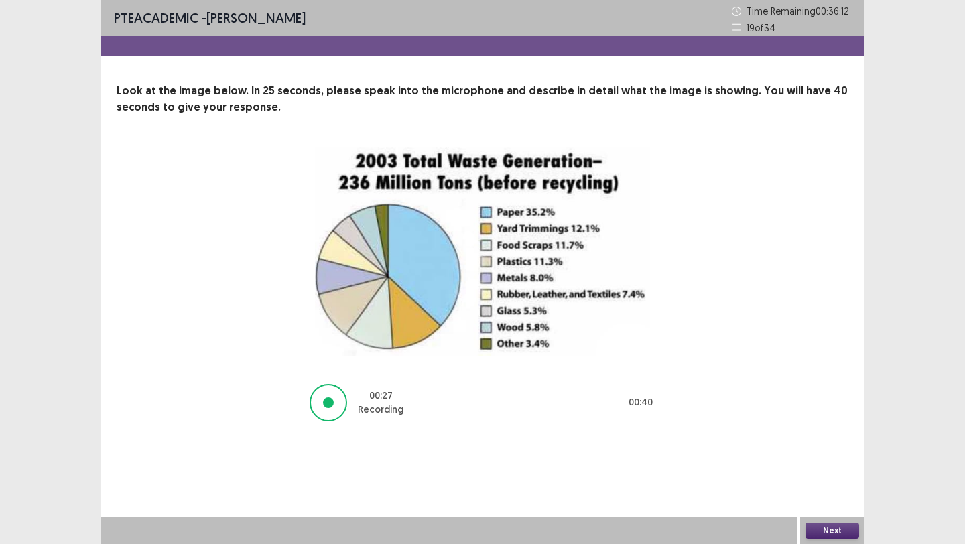
click at [825, 530] on button "Next" at bounding box center [833, 531] width 54 height 16
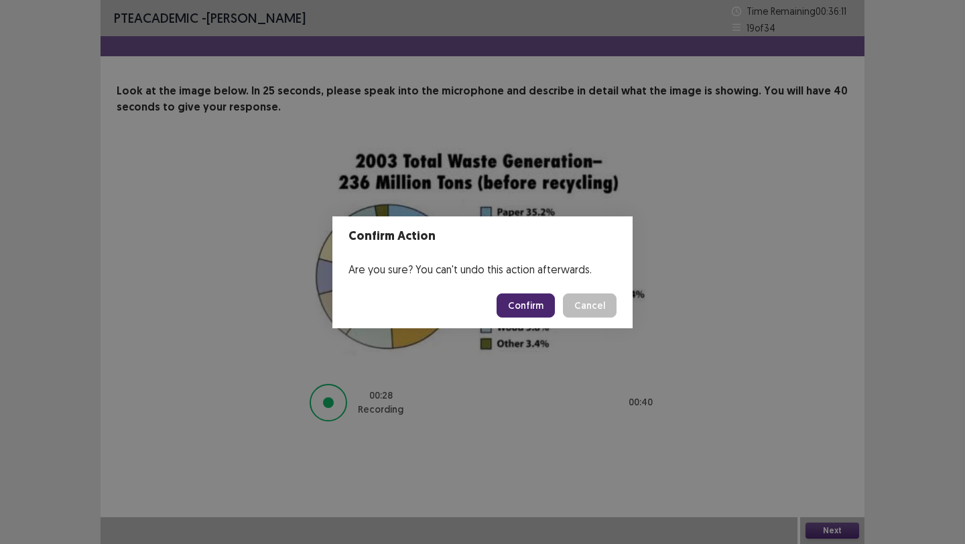
click at [527, 304] on button "Confirm" at bounding box center [526, 306] width 58 height 24
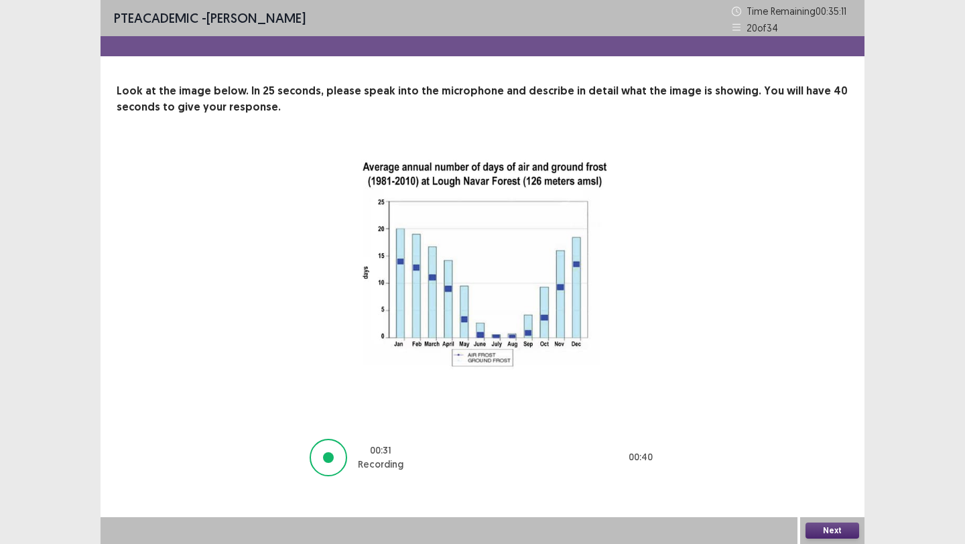
click at [837, 526] on button "Next" at bounding box center [833, 531] width 54 height 16
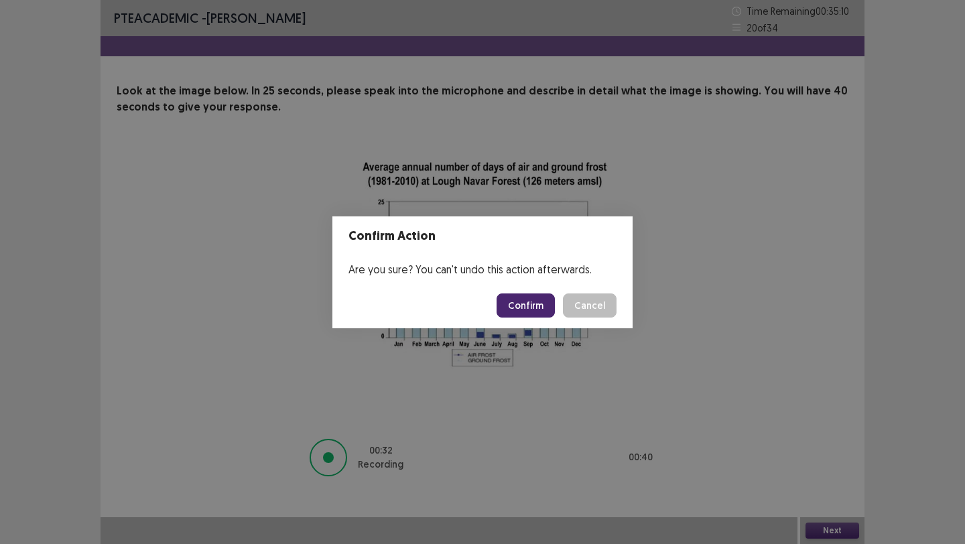
click at [540, 297] on button "Confirm" at bounding box center [526, 306] width 58 height 24
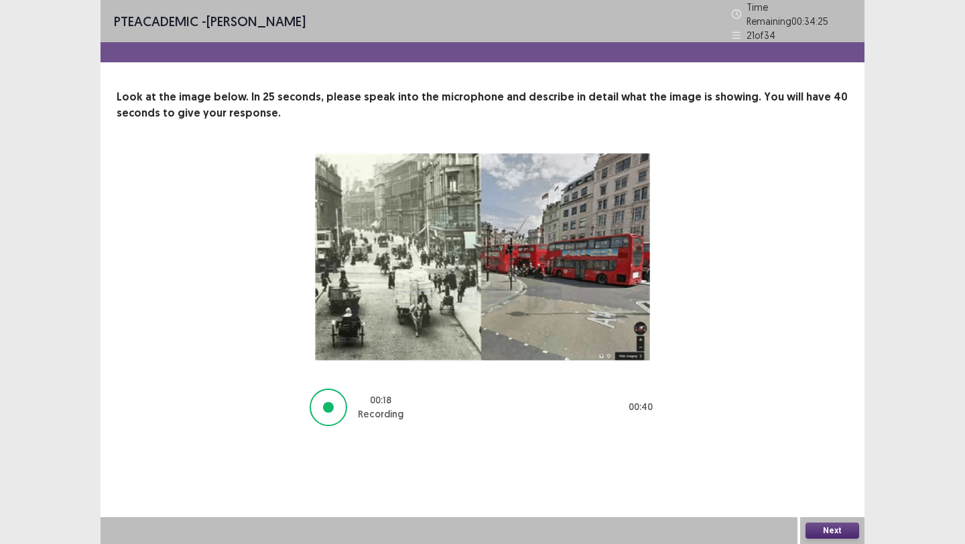
click at [821, 530] on button "Next" at bounding box center [833, 531] width 54 height 16
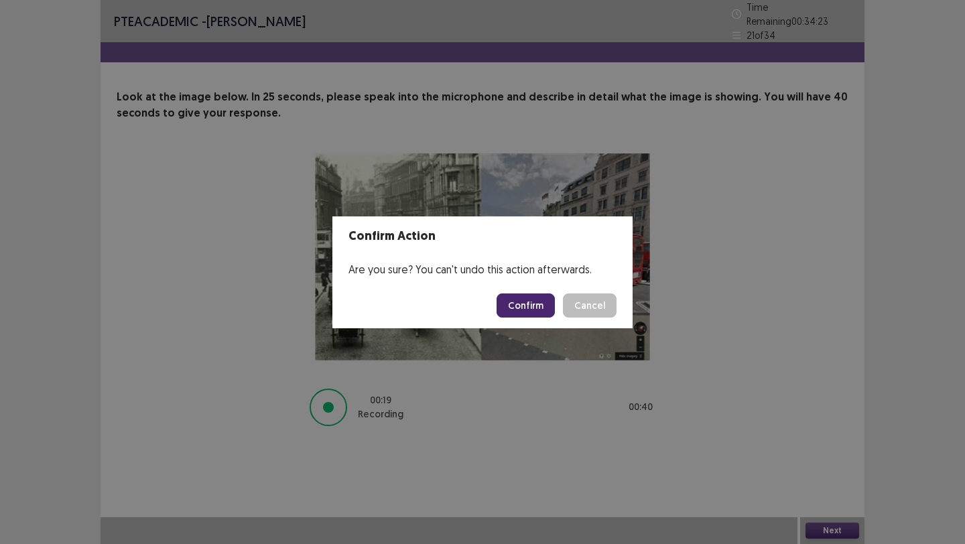
click at [536, 300] on button "Confirm" at bounding box center [526, 306] width 58 height 24
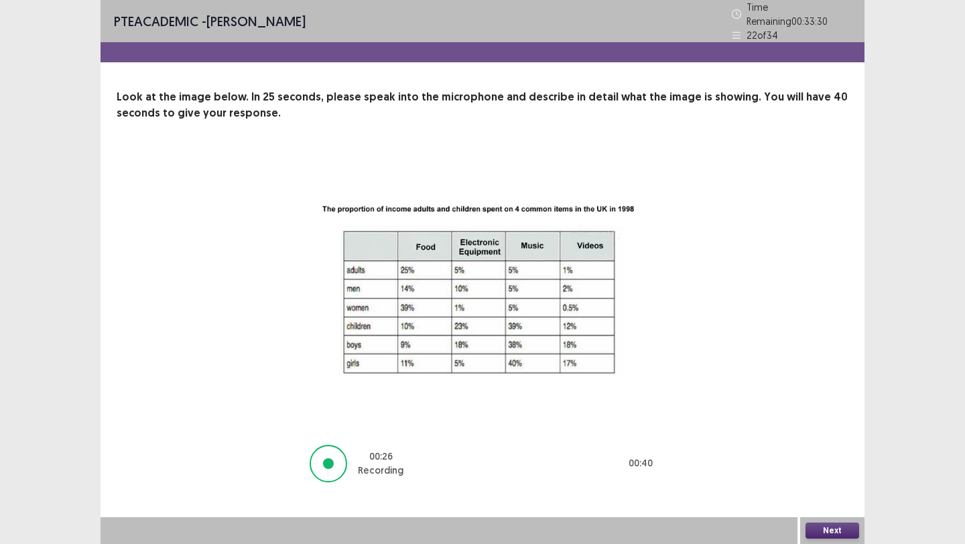
click at [835, 527] on button "Next" at bounding box center [833, 531] width 54 height 16
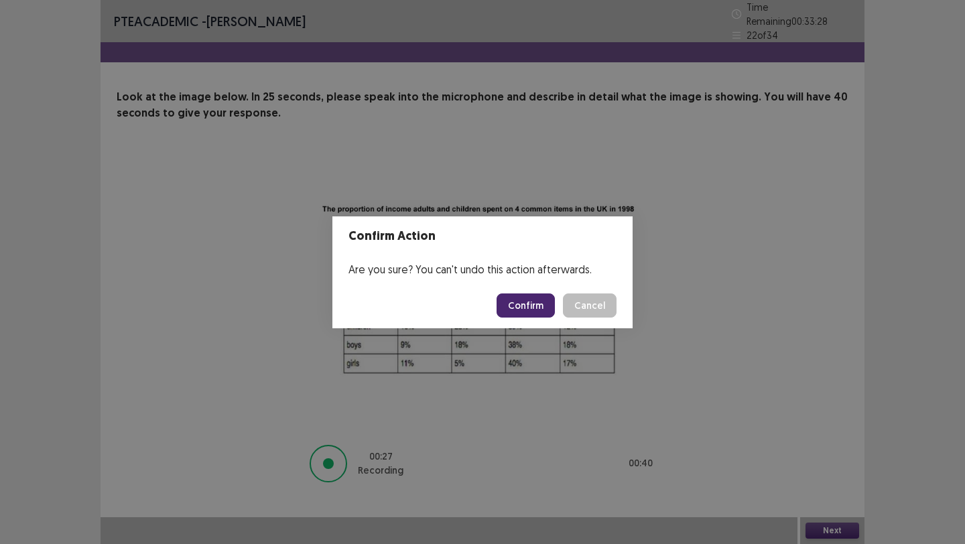
click at [534, 299] on button "Confirm" at bounding box center [526, 306] width 58 height 24
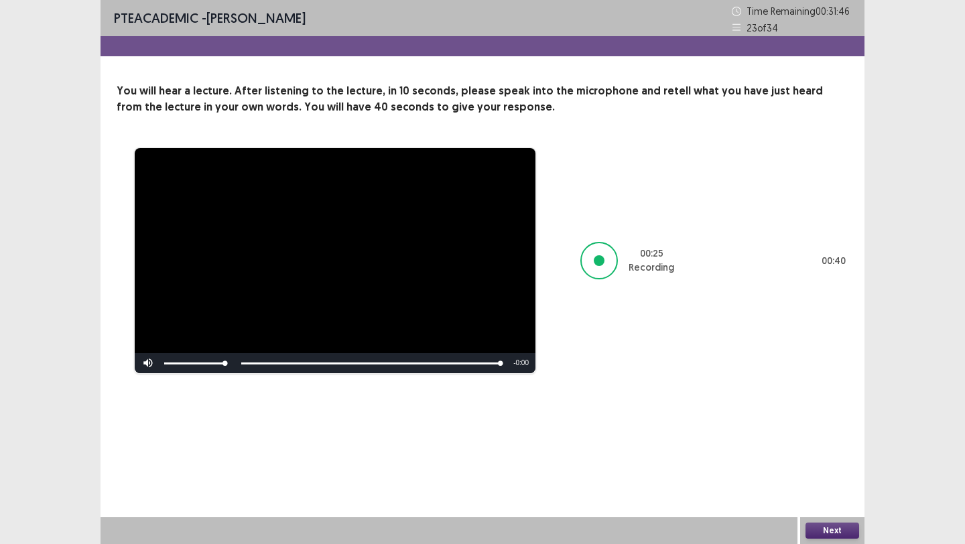
click at [822, 526] on button "Next" at bounding box center [833, 531] width 54 height 16
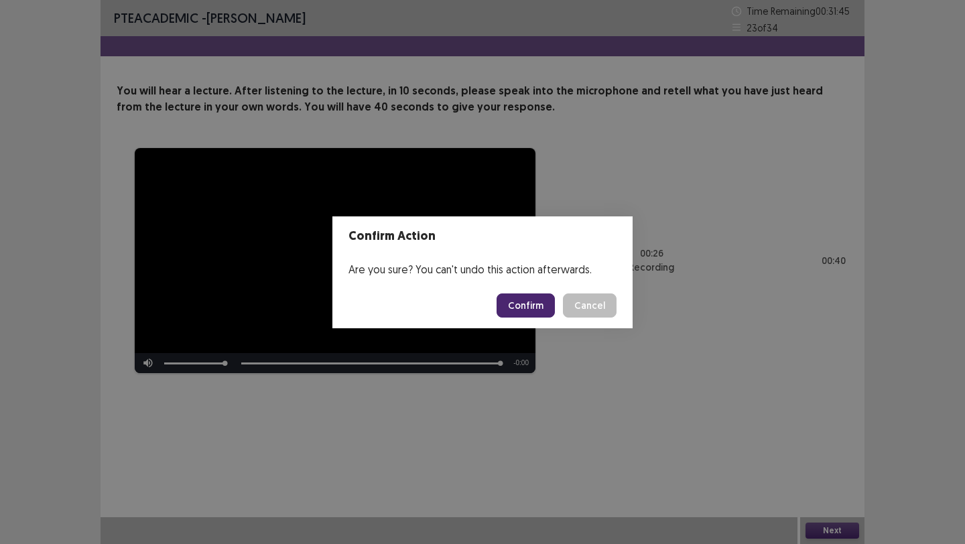
click at [530, 306] on button "Confirm" at bounding box center [526, 306] width 58 height 24
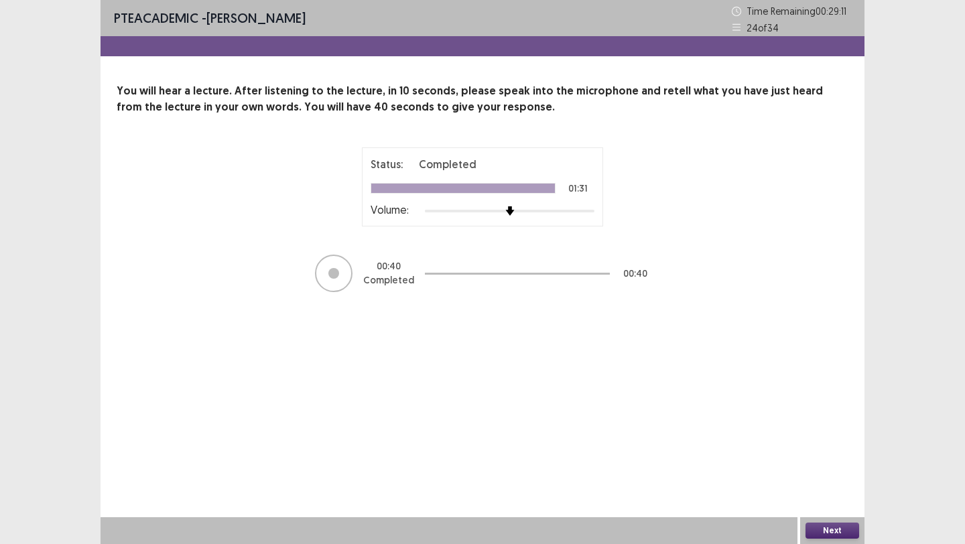
click at [823, 532] on button "Next" at bounding box center [833, 531] width 54 height 16
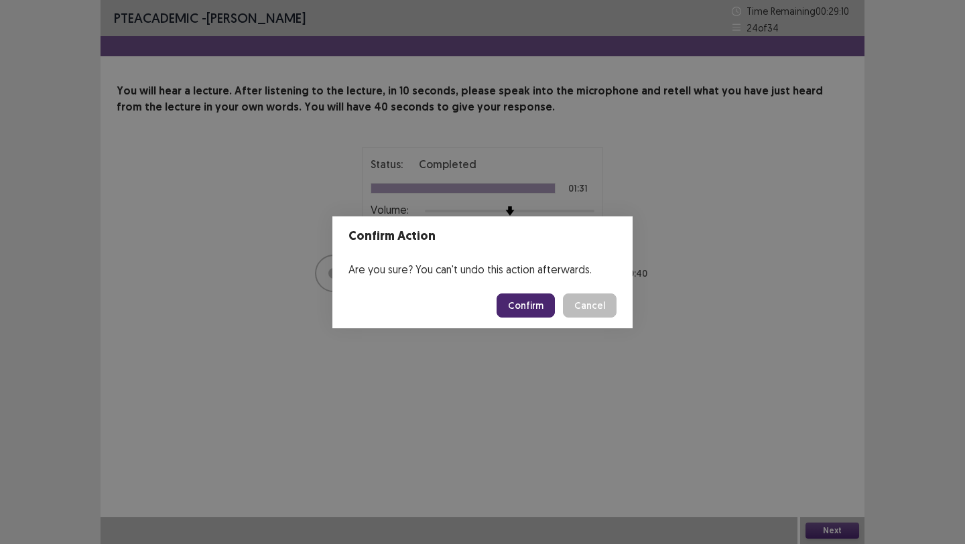
click at [544, 316] on button "Confirm" at bounding box center [526, 306] width 58 height 24
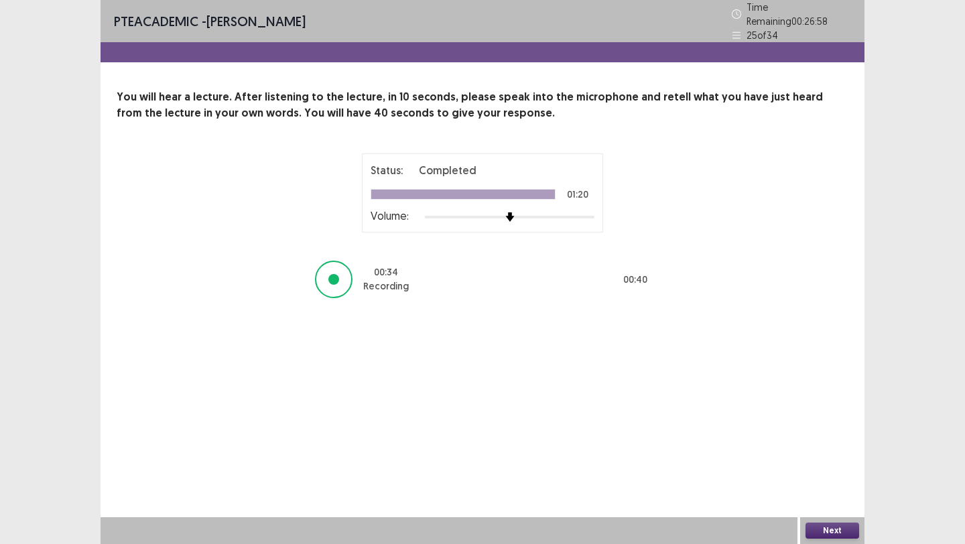
click at [829, 532] on button "Next" at bounding box center [833, 531] width 54 height 16
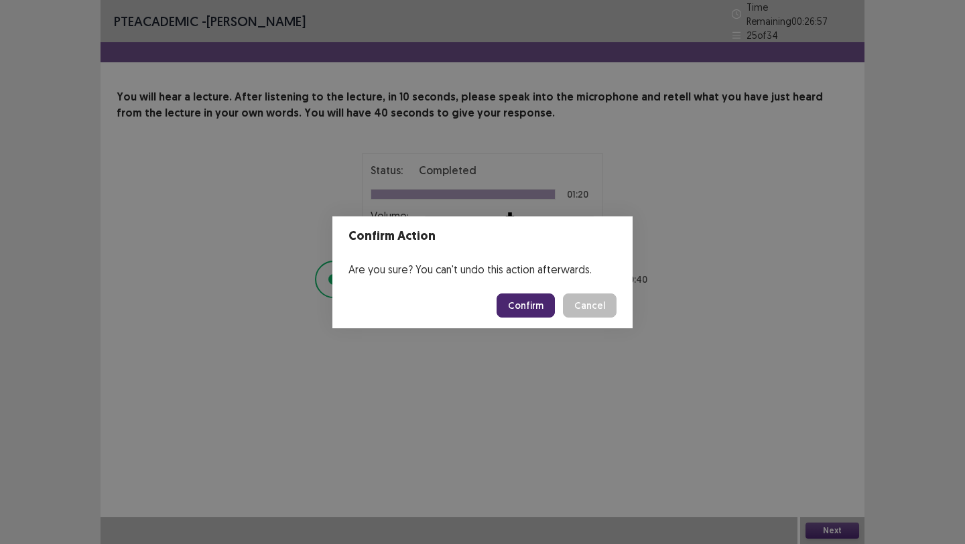
click at [536, 306] on button "Confirm" at bounding box center [526, 306] width 58 height 24
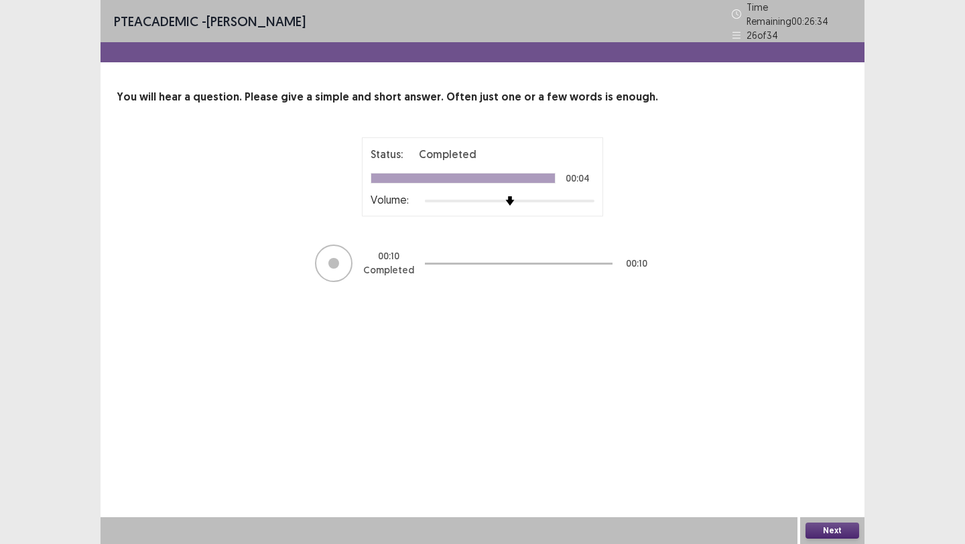
click at [842, 526] on button "Next" at bounding box center [833, 531] width 54 height 16
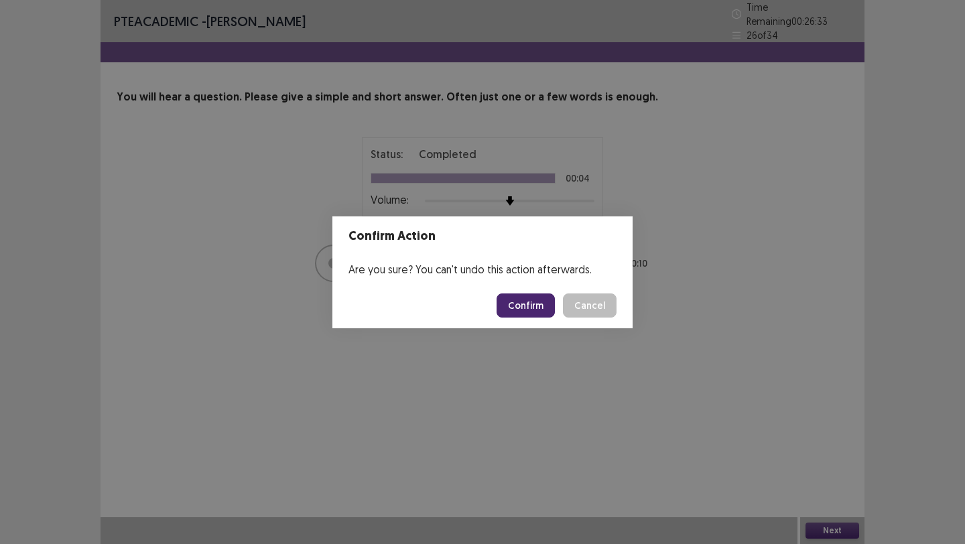
click at [535, 307] on button "Confirm" at bounding box center [526, 306] width 58 height 24
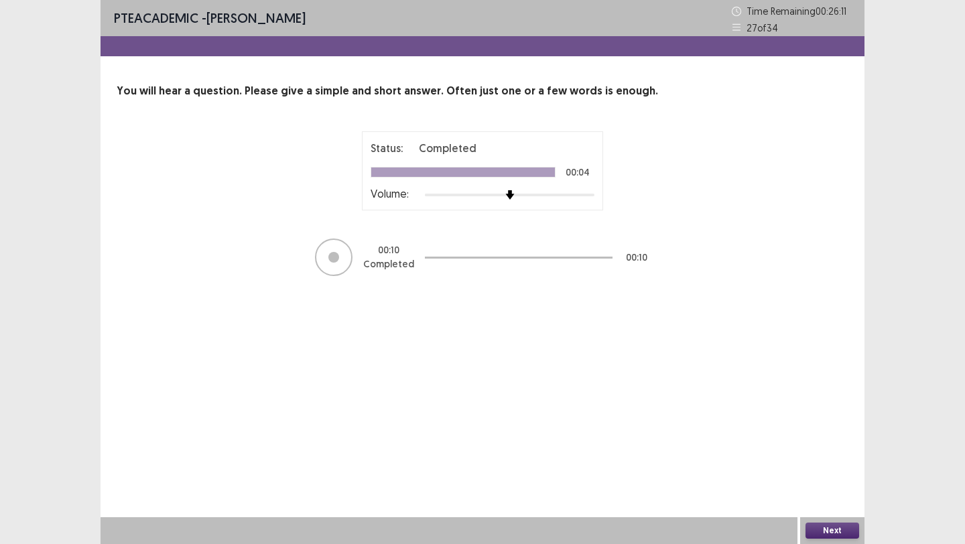
click at [823, 528] on button "Next" at bounding box center [833, 531] width 54 height 16
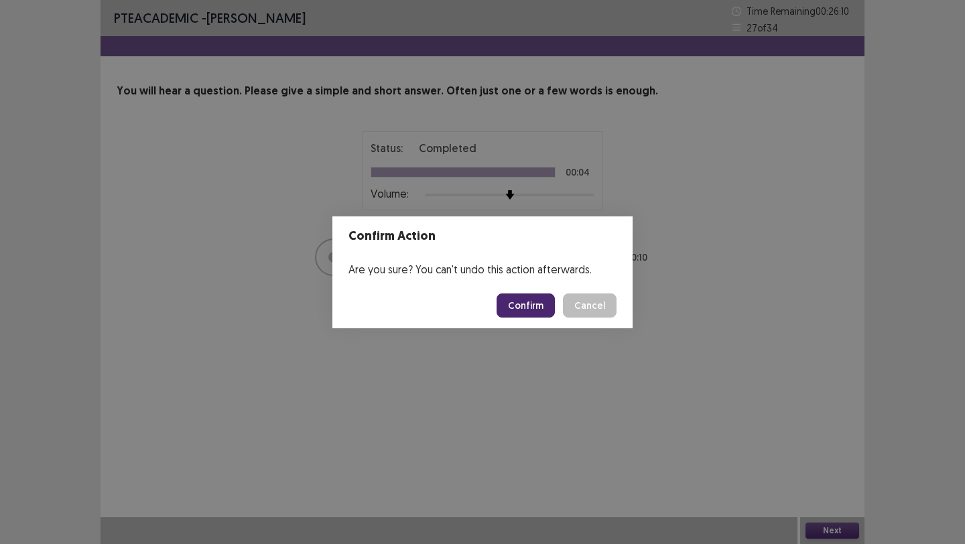
click at [536, 307] on button "Confirm" at bounding box center [526, 306] width 58 height 24
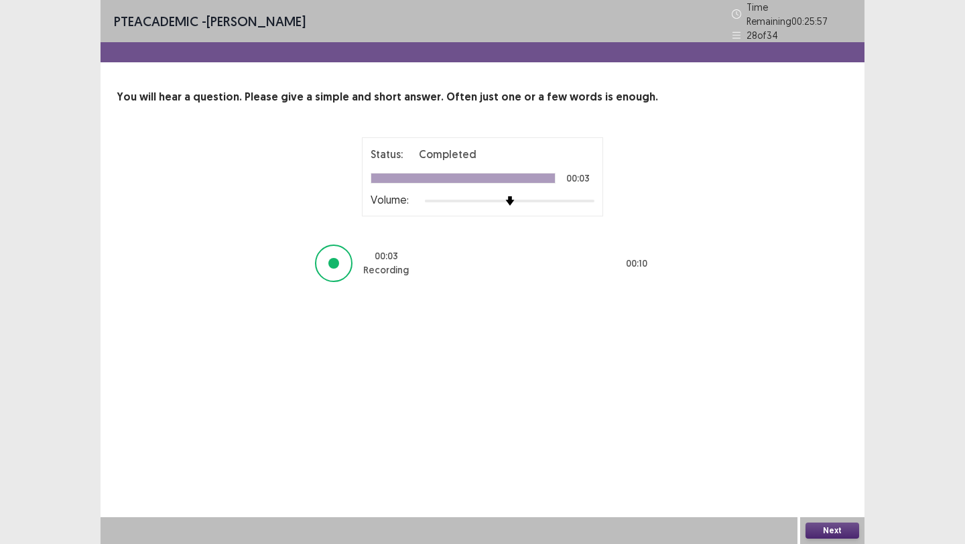
click at [827, 528] on button "Next" at bounding box center [833, 531] width 54 height 16
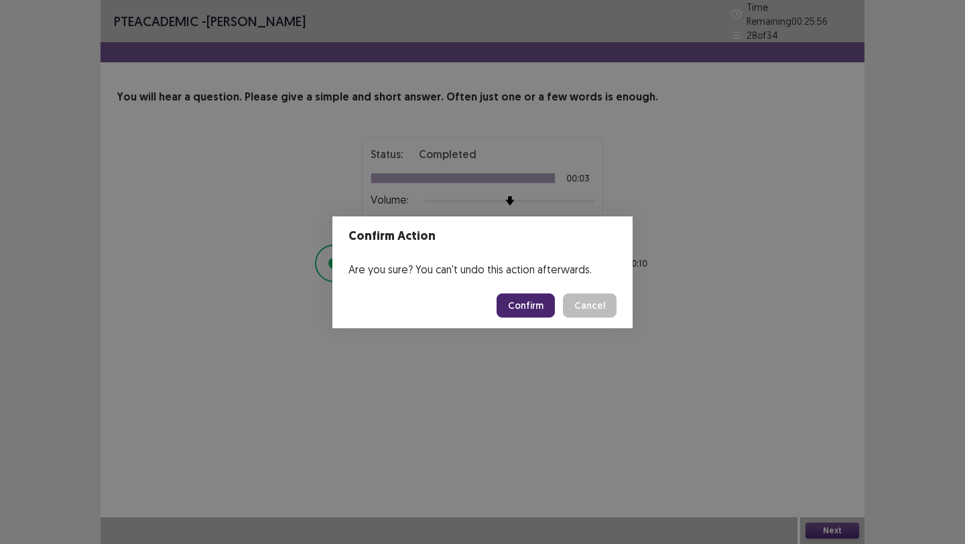
click at [533, 311] on button "Confirm" at bounding box center [526, 306] width 58 height 24
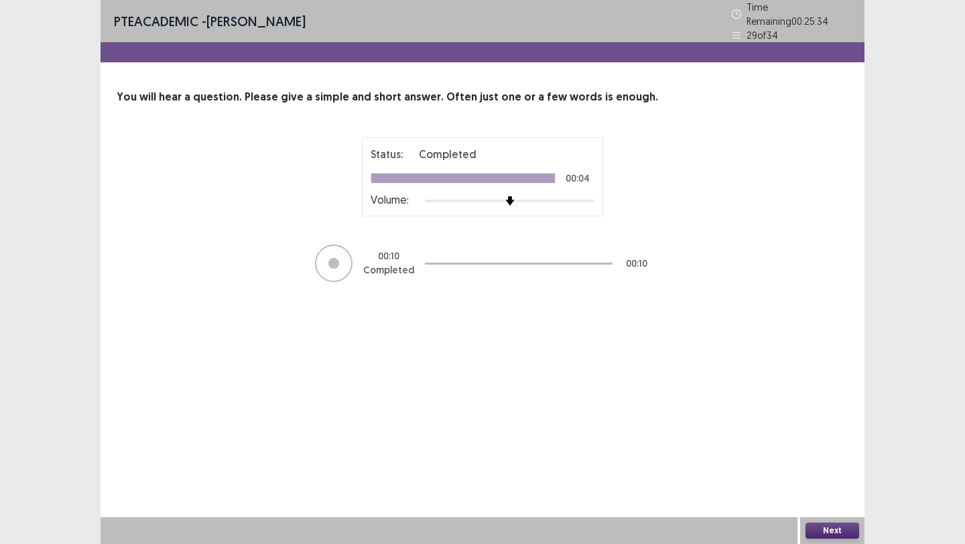
click at [817, 525] on button "Next" at bounding box center [833, 531] width 54 height 16
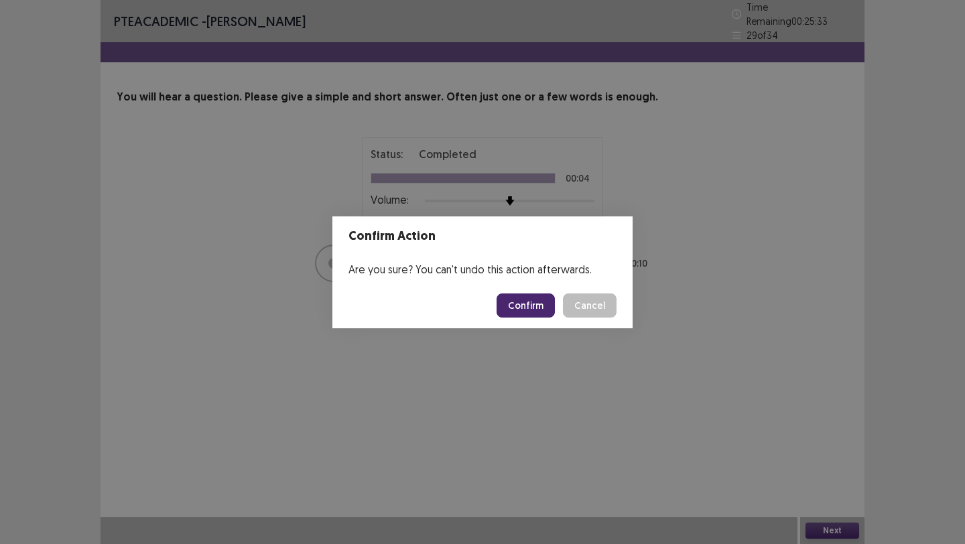
click at [535, 305] on button "Confirm" at bounding box center [526, 306] width 58 height 24
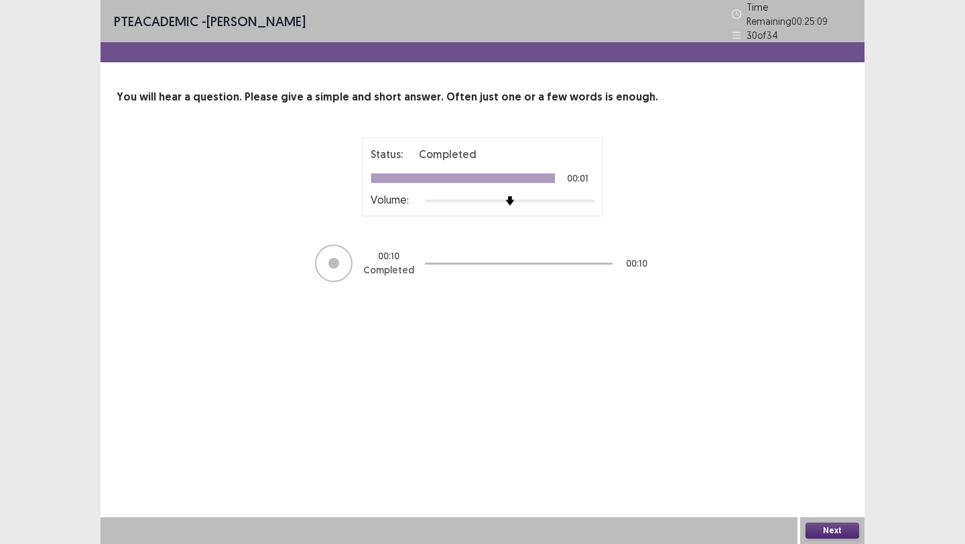
click at [830, 524] on button "Next" at bounding box center [833, 531] width 54 height 16
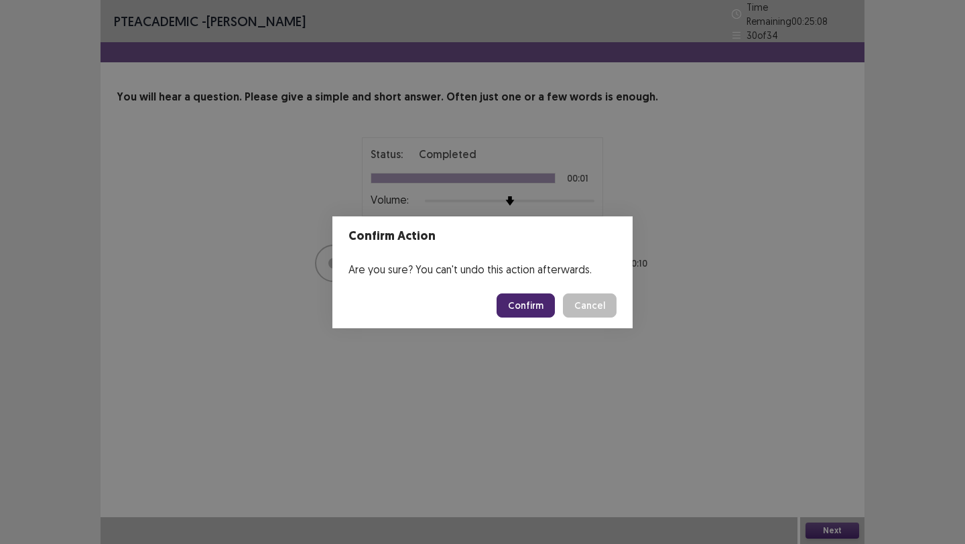
click at [522, 309] on button "Confirm" at bounding box center [526, 306] width 58 height 24
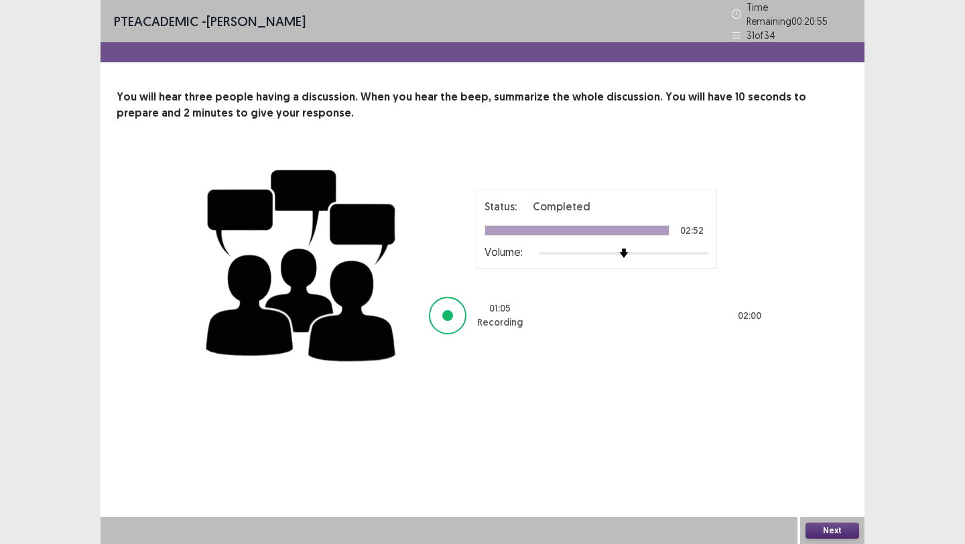
click at [837, 527] on button "Next" at bounding box center [833, 531] width 54 height 16
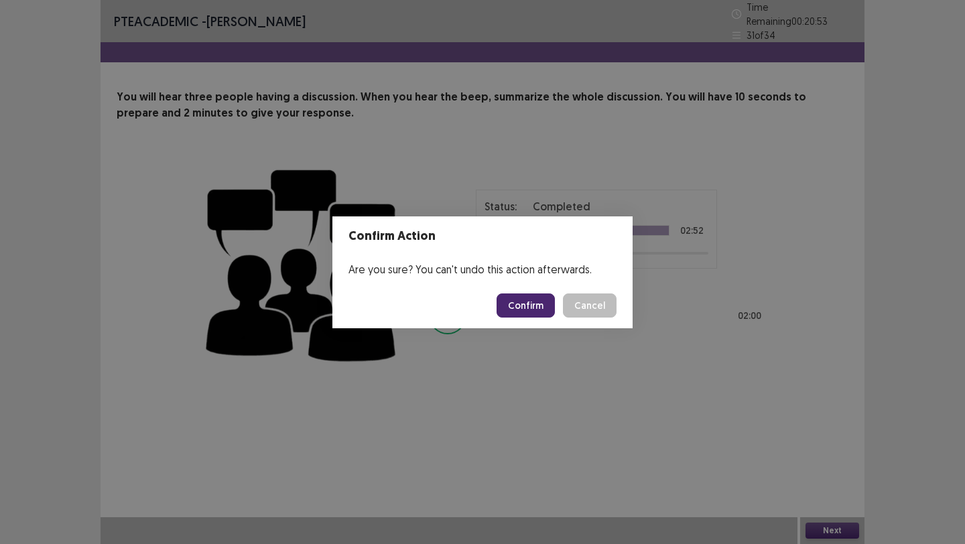
click at [532, 304] on button "Confirm" at bounding box center [526, 306] width 58 height 24
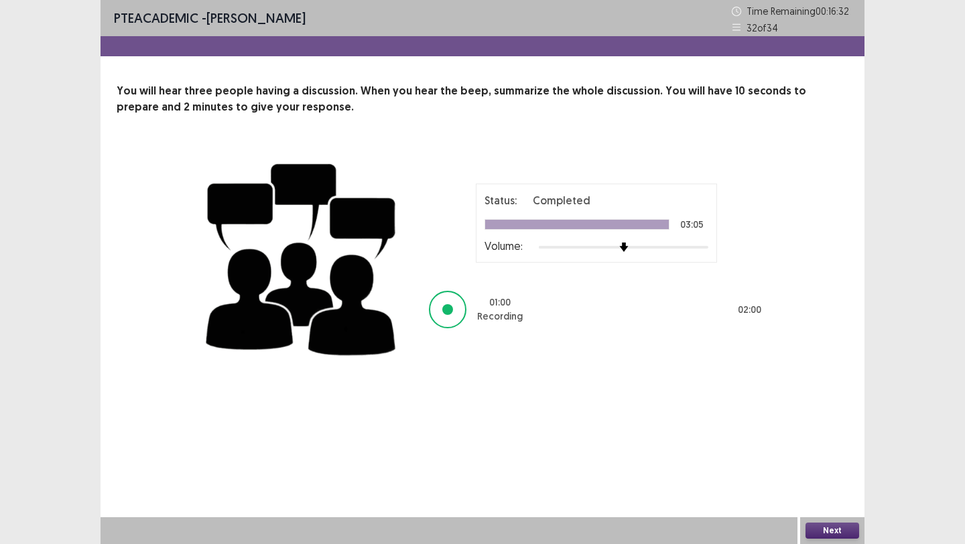
click at [725, 414] on div "PTE academic - [PERSON_NAME] Time Remaining 00 : 16 : 32 32 of 34 You will hear…" at bounding box center [483, 272] width 764 height 544
click at [823, 524] on button "Next" at bounding box center [833, 531] width 54 height 16
click at [823, 524] on div "Confirm Action Are you sure? You can't undo this action afterwards. Confirm Can…" at bounding box center [482, 272] width 965 height 544
click at [835, 530] on button "Next" at bounding box center [833, 531] width 54 height 16
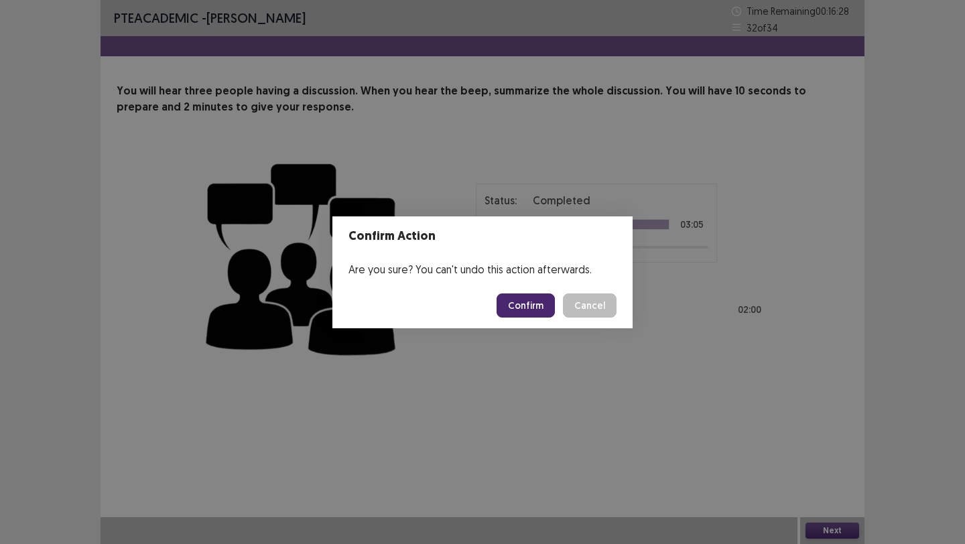
click at [543, 306] on button "Confirm" at bounding box center [526, 306] width 58 height 24
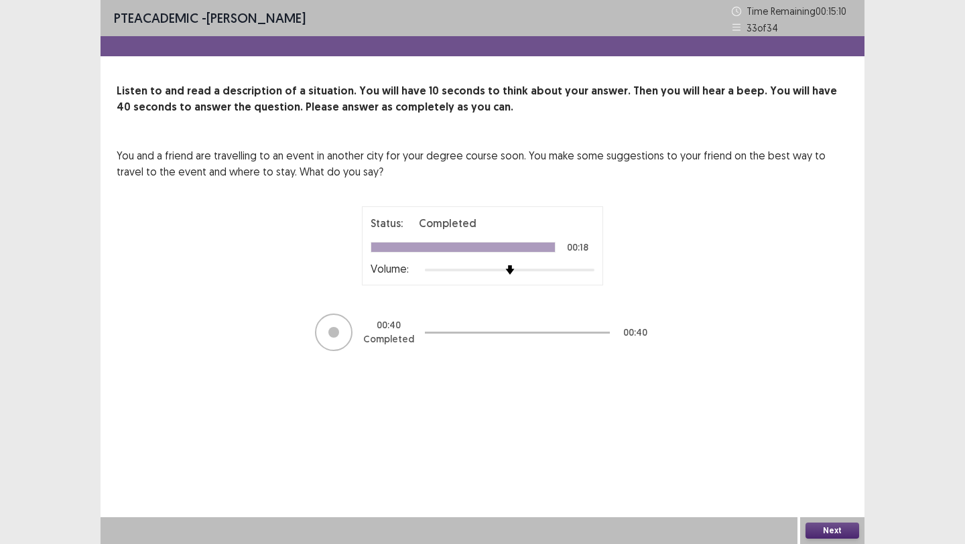
click at [834, 528] on button "Next" at bounding box center [833, 531] width 54 height 16
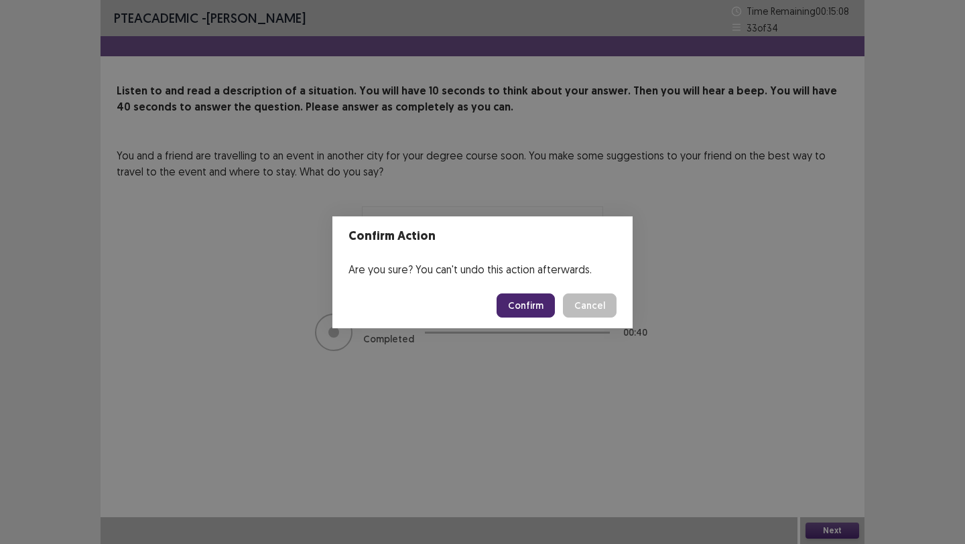
click at [513, 302] on button "Confirm" at bounding box center [526, 306] width 58 height 24
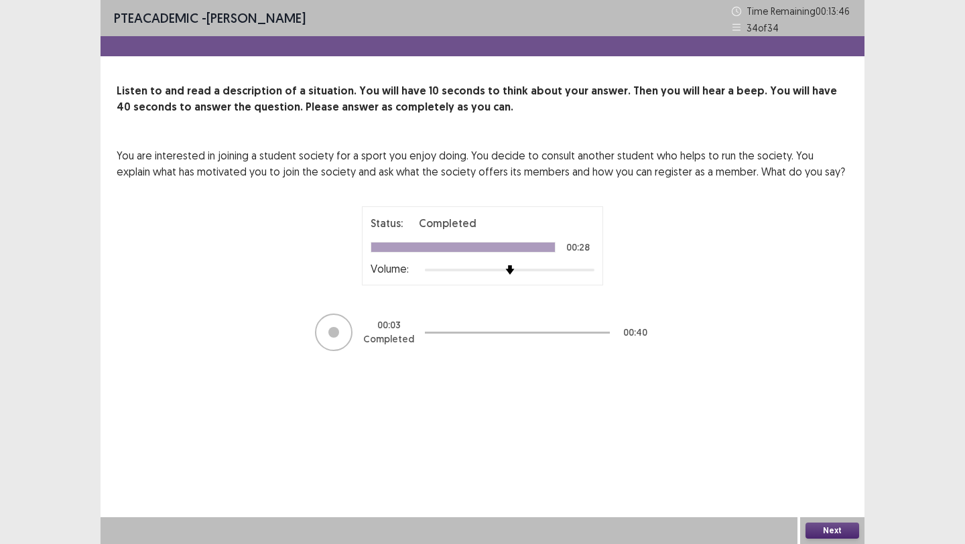
drag, startPoint x: 644, startPoint y: 365, endPoint x: 623, endPoint y: 365, distance: 20.1
click at [623, 365] on div "PTE academic - [PERSON_NAME] Time Remaining 00 : 13 : 46 34 of 34 Listen to and…" at bounding box center [483, 189] width 764 height 379
click at [823, 526] on button "Next" at bounding box center [833, 531] width 54 height 16
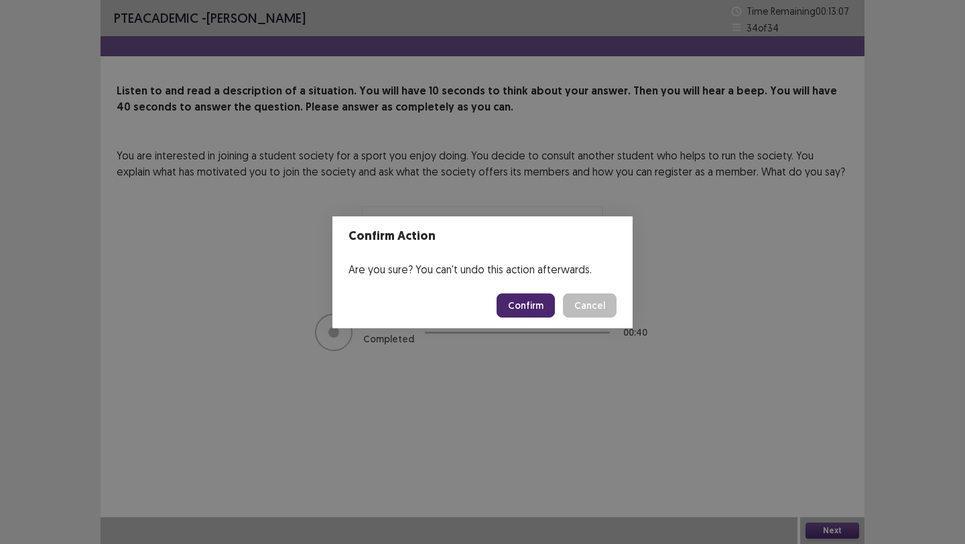
click at [530, 302] on button "Confirm" at bounding box center [526, 306] width 58 height 24
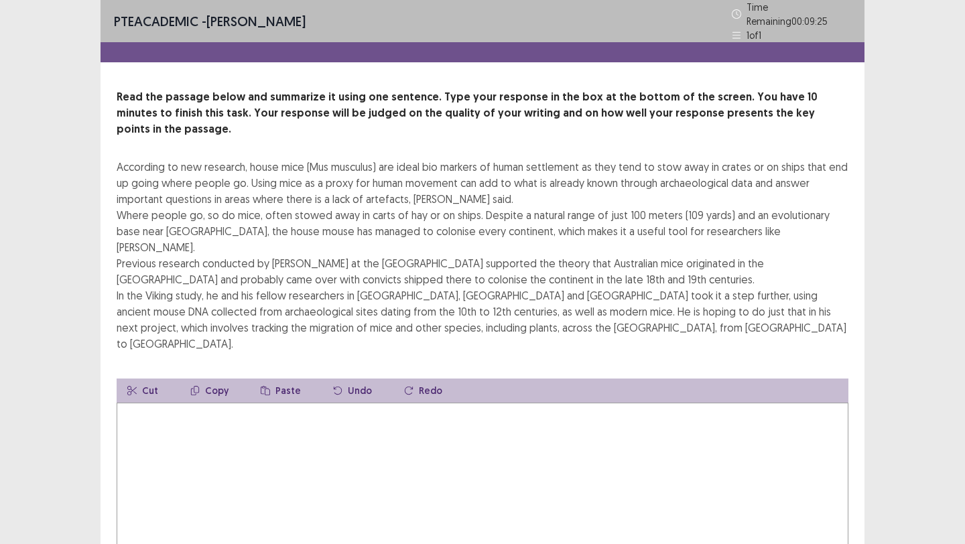
click at [154, 403] on textarea at bounding box center [483, 476] width 732 height 147
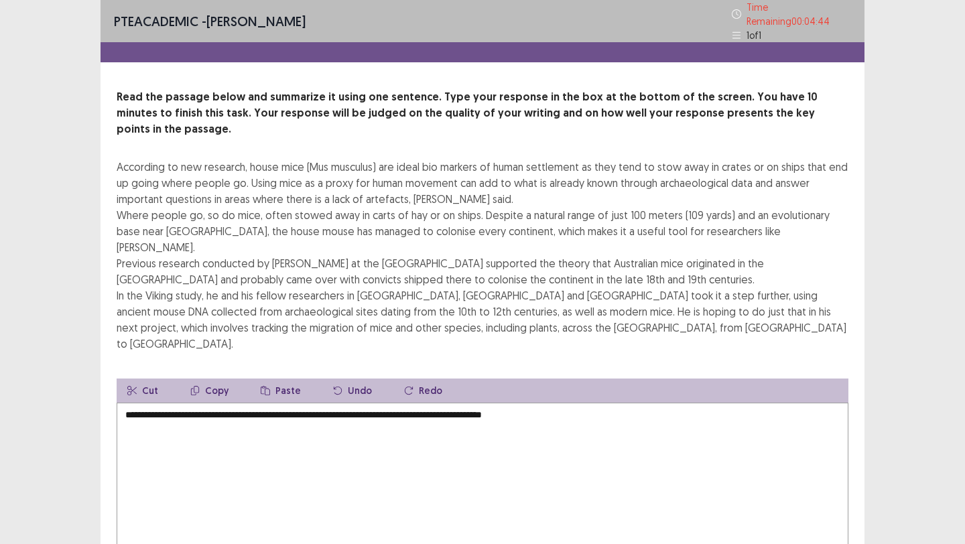
click at [115, 255] on div "Read the passage below and summarize it using one sentence. Type your response …" at bounding box center [483, 331] width 764 height 485
drag, startPoint x: 115, startPoint y: 255, endPoint x: 137, endPoint y: 257, distance: 22.2
click at [141, 257] on div "Read the passage below and summarize it using one sentence. Type your response …" at bounding box center [483, 331] width 764 height 485
click at [137, 257] on div "According to new research, house mice (Mus musculus) are ideal bio markers of h…" at bounding box center [483, 255] width 732 height 193
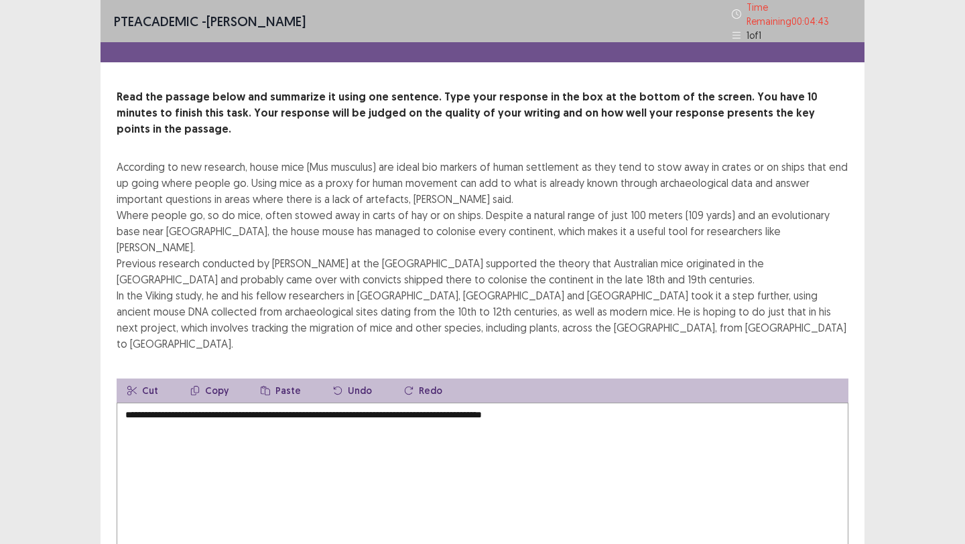
drag, startPoint x: 137, startPoint y: 257, endPoint x: 118, endPoint y: 257, distance: 19.4
click at [124, 257] on div "According to new research, house mice (Mus musculus) are ideal bio markers of h…" at bounding box center [483, 255] width 732 height 193
drag, startPoint x: 117, startPoint y: 257, endPoint x: 246, endPoint y: 261, distance: 129.4
click at [246, 261] on div "According to new research, house mice (Mus musculus) are ideal bio markers of h…" at bounding box center [483, 255] width 732 height 193
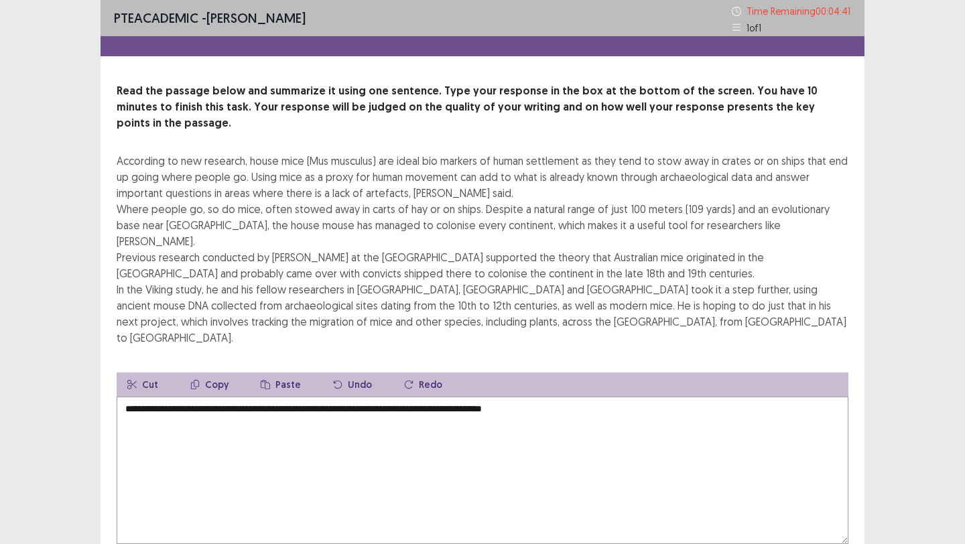
click at [589, 397] on textarea "**********" at bounding box center [483, 470] width 732 height 147
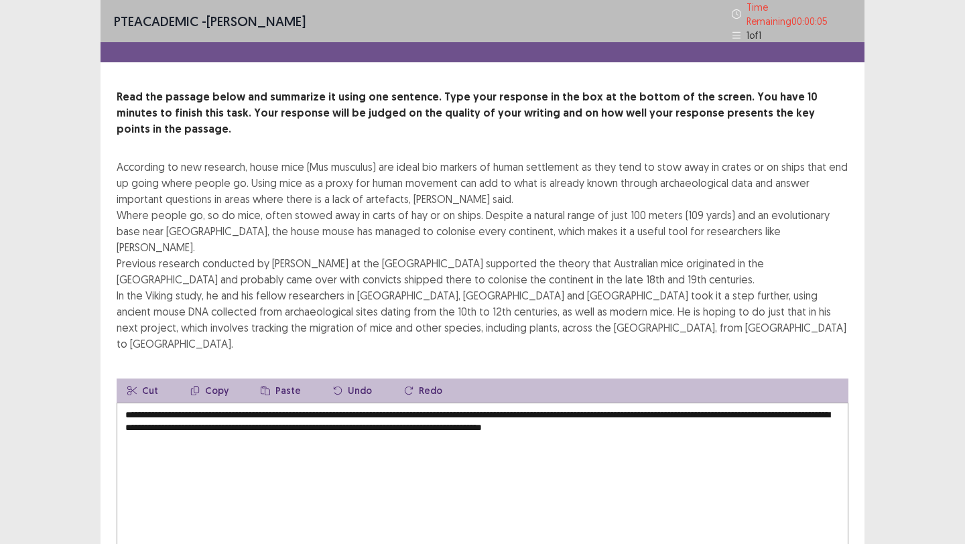
click at [755, 440] on textarea "**********" at bounding box center [483, 476] width 732 height 147
type textarea "**********"
click at [906, 421] on div "PTE academic - [PERSON_NAME] Time Remaining 00 : 00 : 03 1 of 1 Read the passag…" at bounding box center [482, 317] width 965 height 634
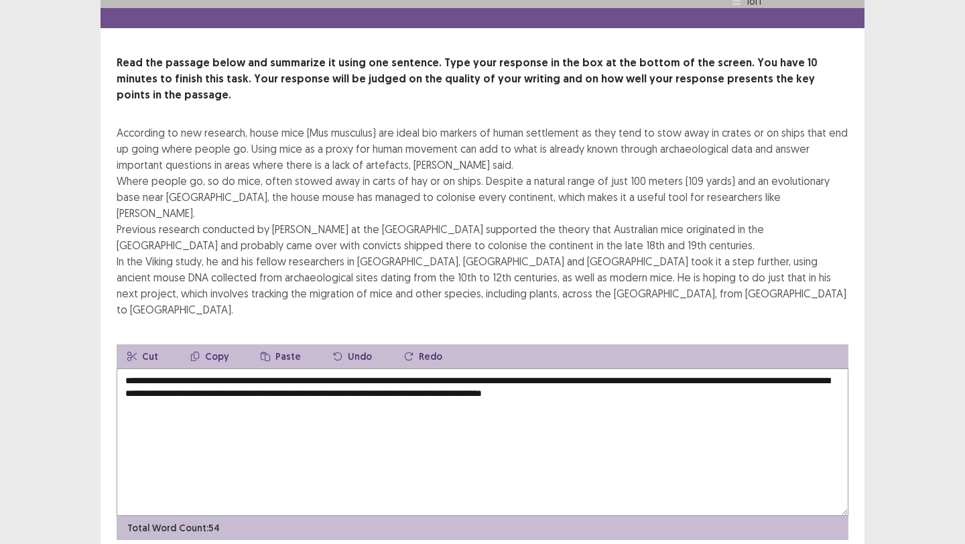
scroll to position [35, 0]
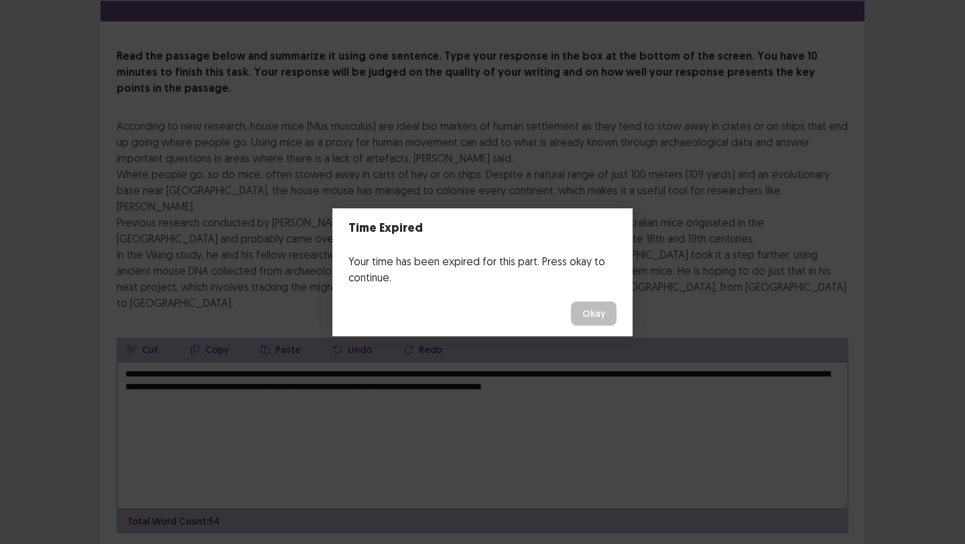
click at [603, 302] on button "Okay" at bounding box center [594, 314] width 46 height 24
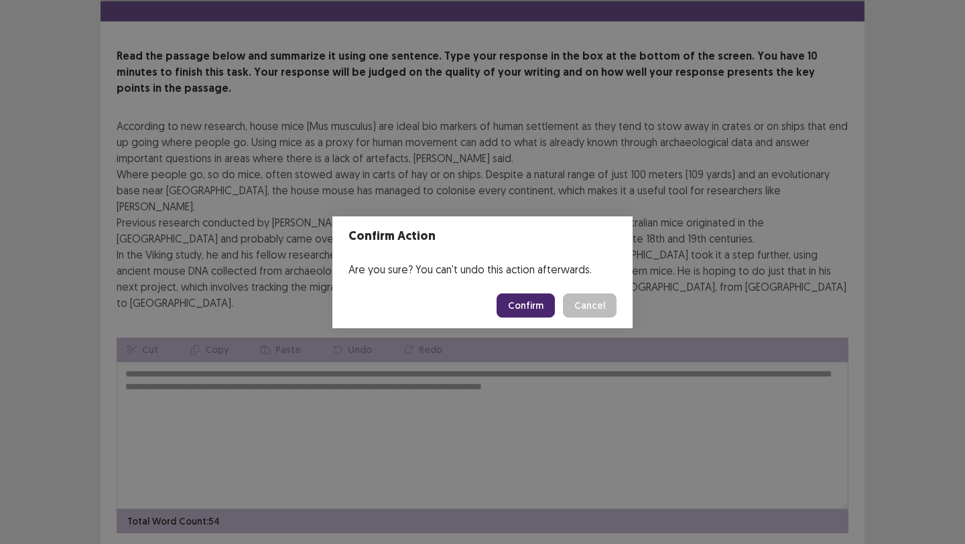
click at [542, 301] on button "Confirm" at bounding box center [526, 306] width 58 height 24
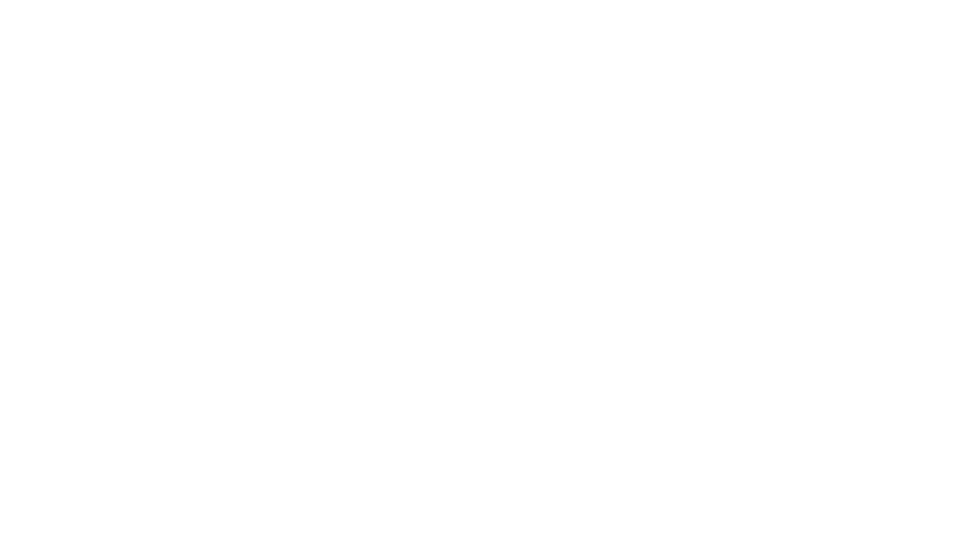
scroll to position [0, 0]
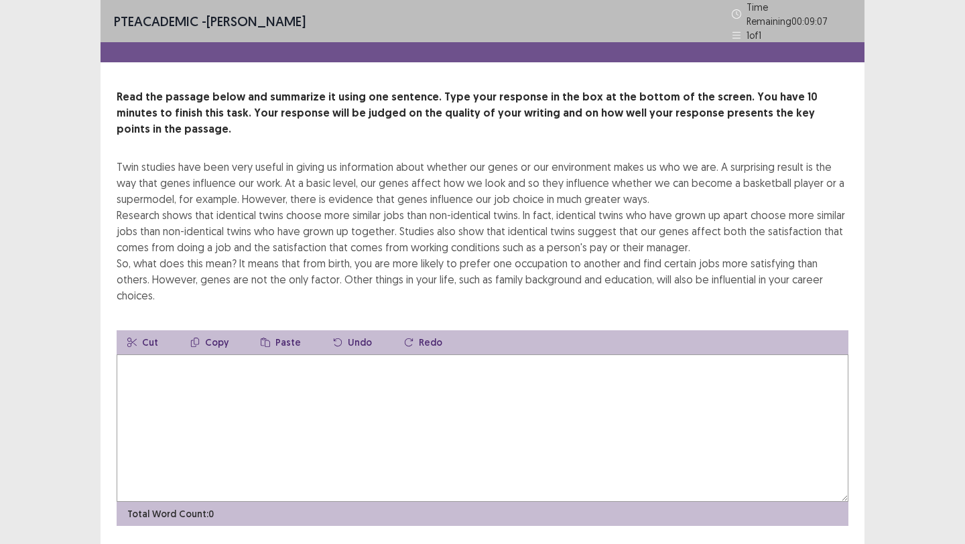
click at [163, 355] on textarea at bounding box center [483, 428] width 732 height 147
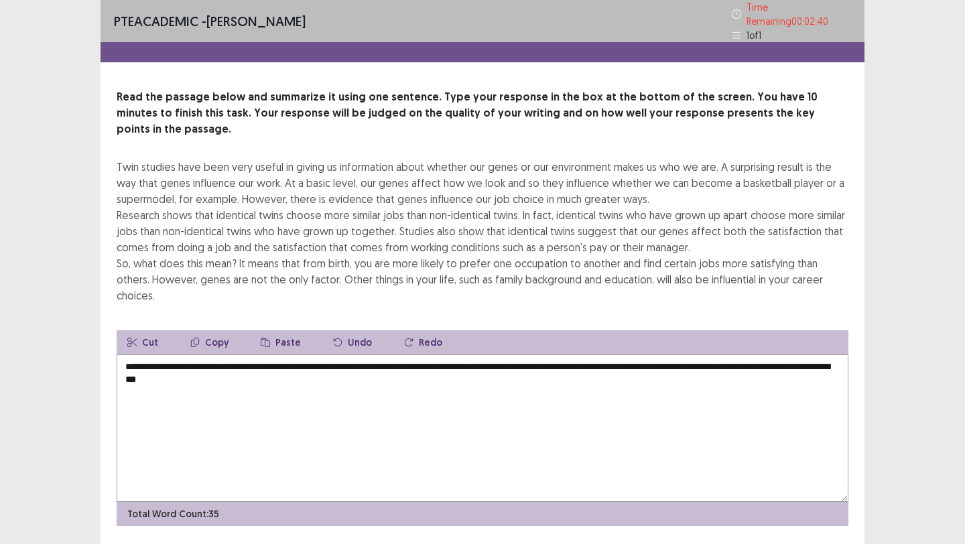
type textarea "**********"
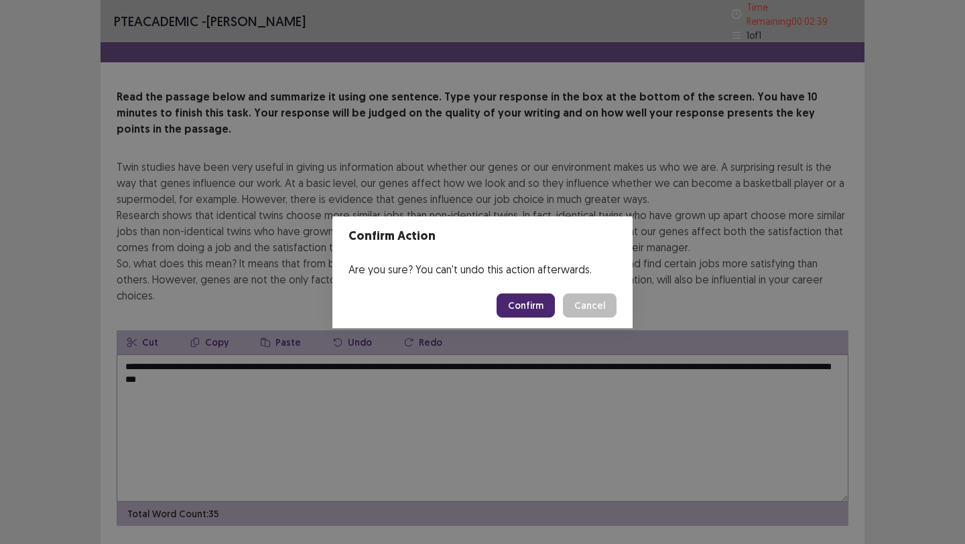
click at [540, 306] on button "Confirm" at bounding box center [526, 306] width 58 height 24
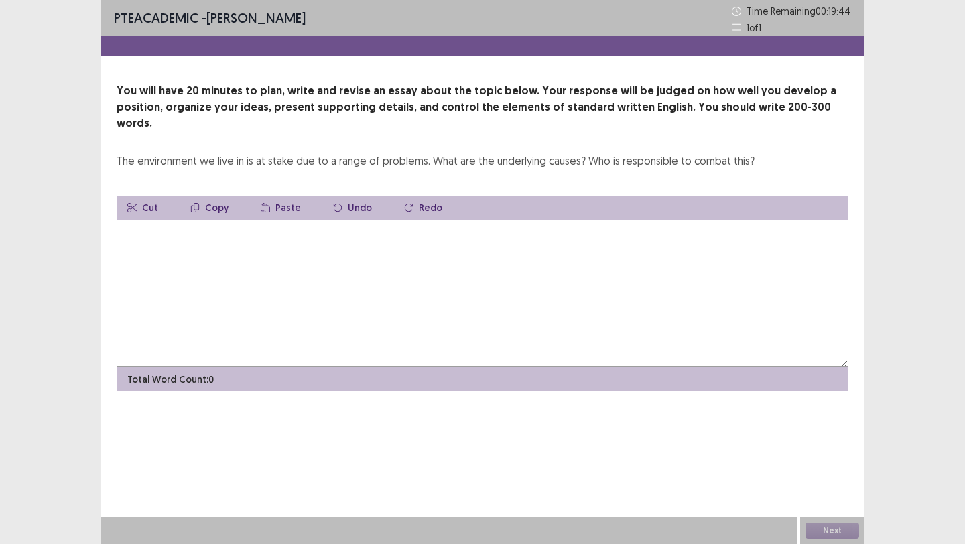
click at [200, 245] on textarea at bounding box center [483, 293] width 732 height 147
type textarea "*"
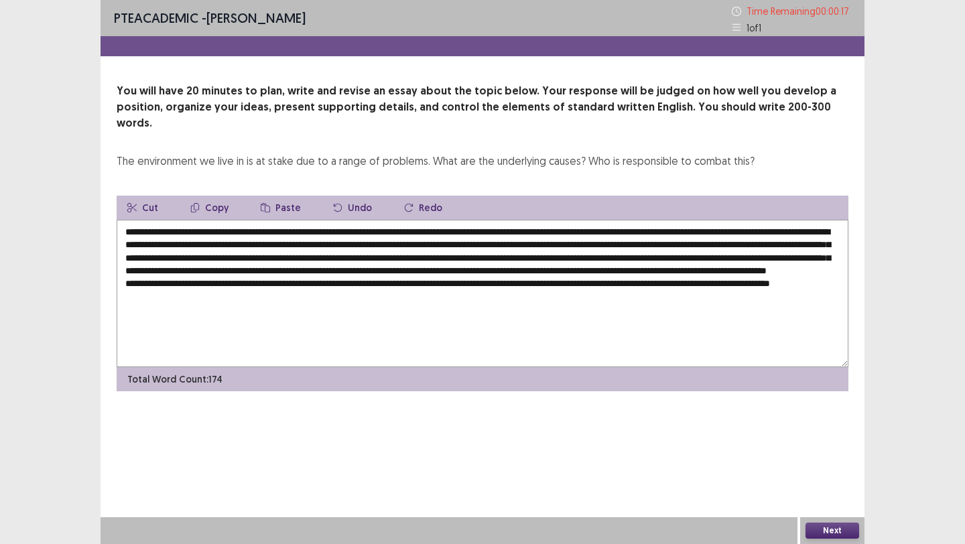
type textarea "**********"
click at [829, 531] on button "Next" at bounding box center [833, 531] width 54 height 16
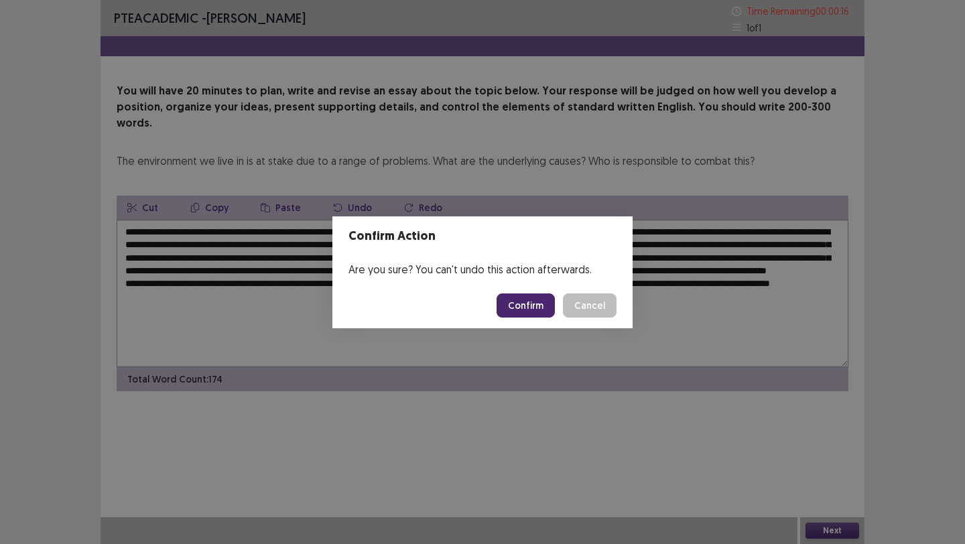
click at [538, 314] on button "Confirm" at bounding box center [526, 306] width 58 height 24
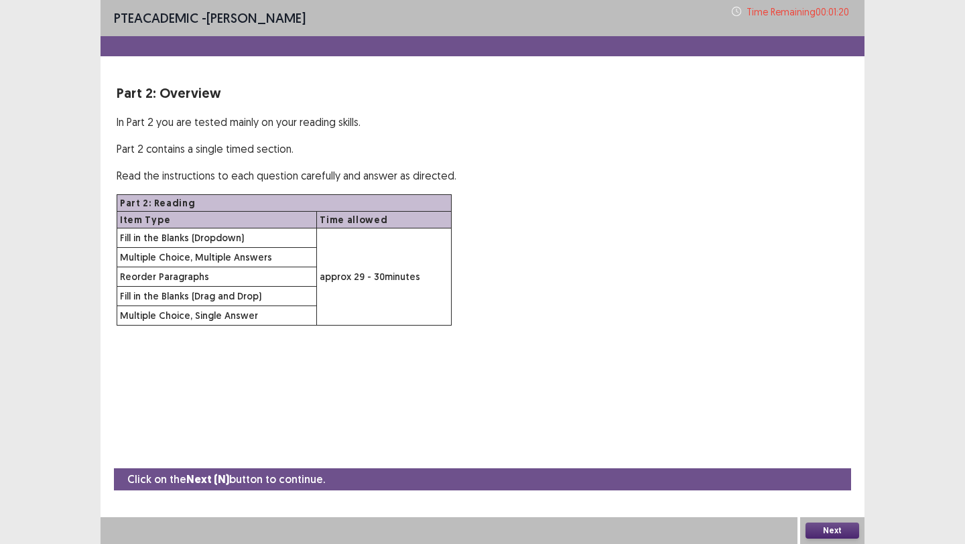
click at [844, 531] on button "Next" at bounding box center [833, 531] width 54 height 16
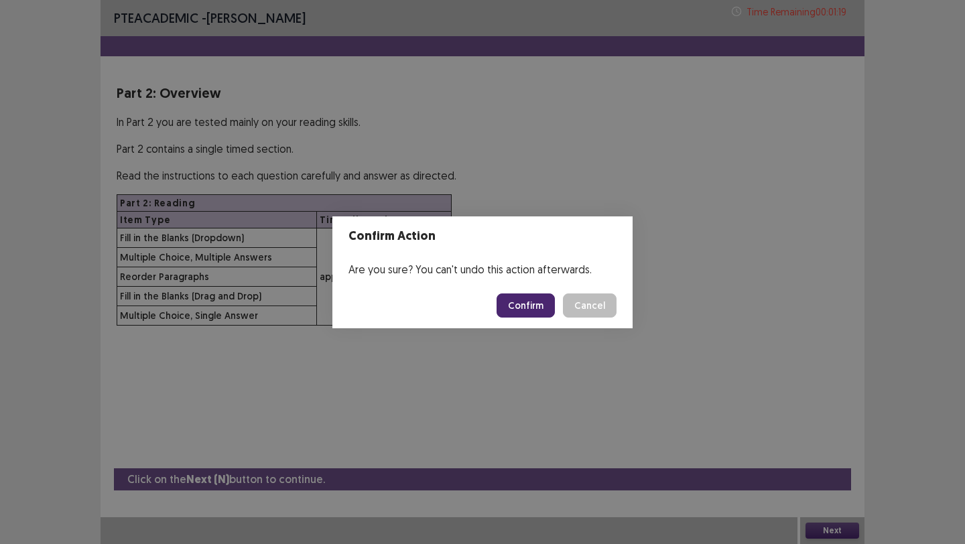
click at [528, 307] on button "Confirm" at bounding box center [526, 306] width 58 height 24
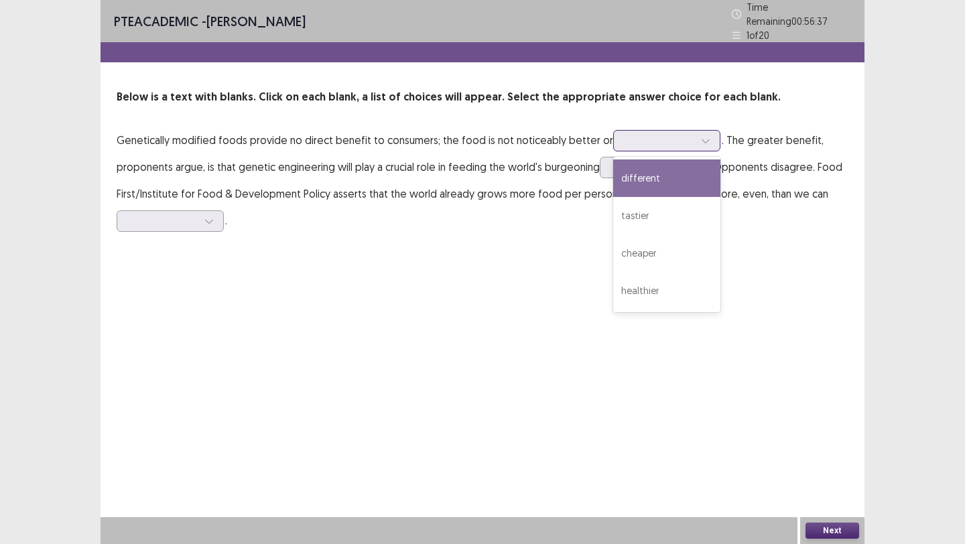
click at [701, 136] on icon at bounding box center [705, 140] width 9 height 9
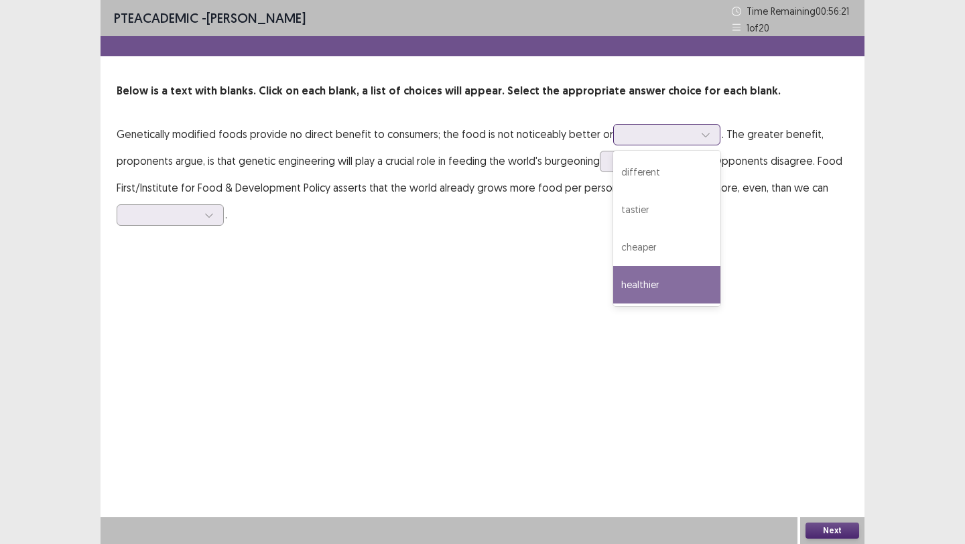
click at [644, 274] on div "healthier" at bounding box center [666, 285] width 107 height 38
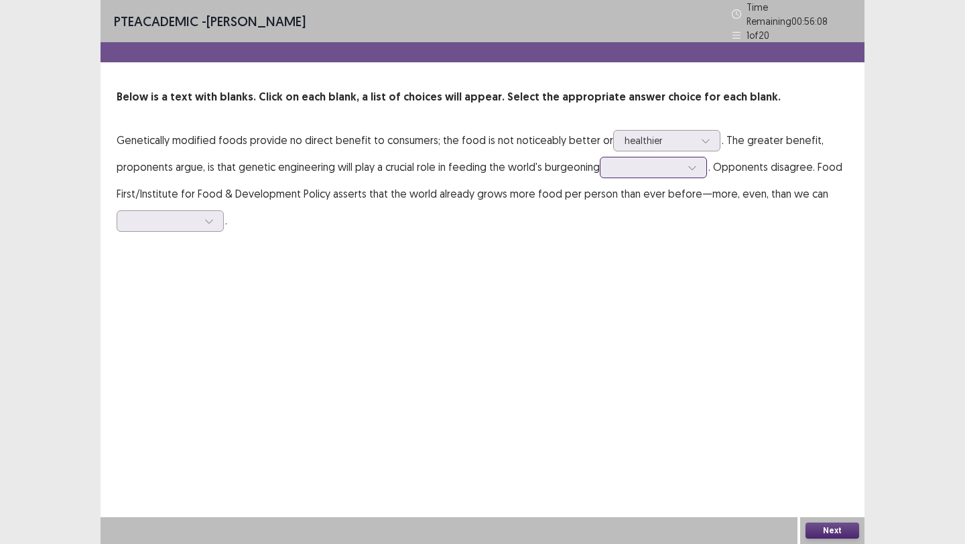
click at [678, 166] on div at bounding box center [646, 167] width 70 height 13
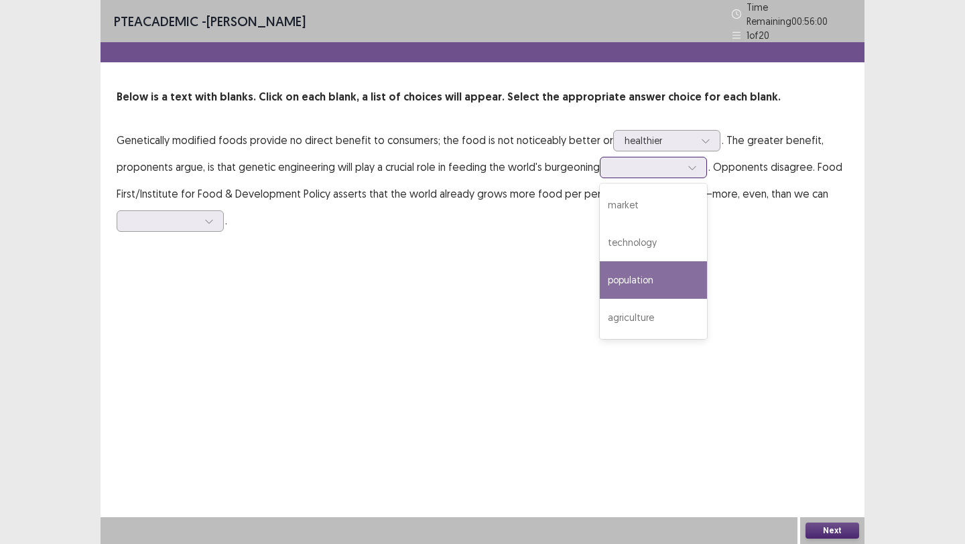
click at [651, 264] on div "population" at bounding box center [653, 280] width 107 height 38
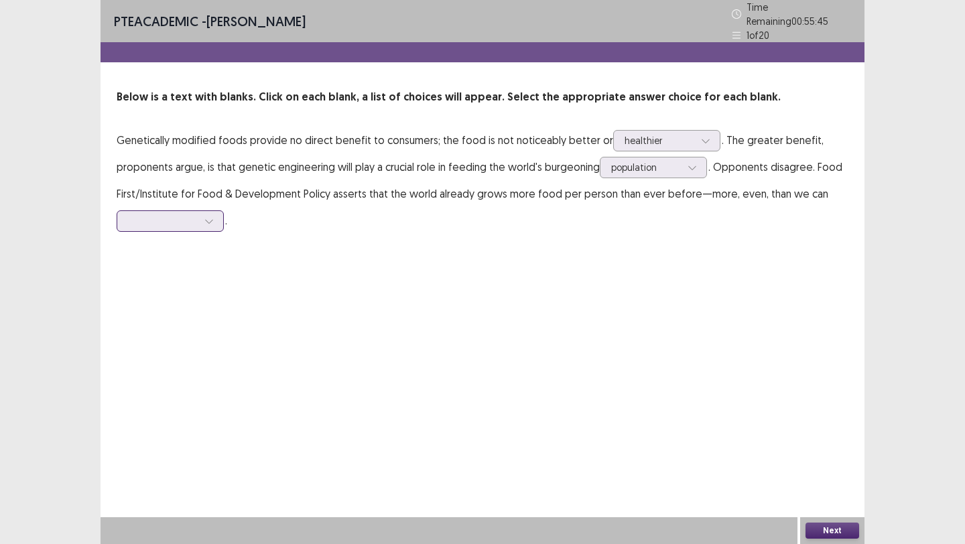
click at [214, 211] on div at bounding box center [209, 221] width 20 height 20
click at [178, 262] on div "consume" at bounding box center [170, 259] width 107 height 38
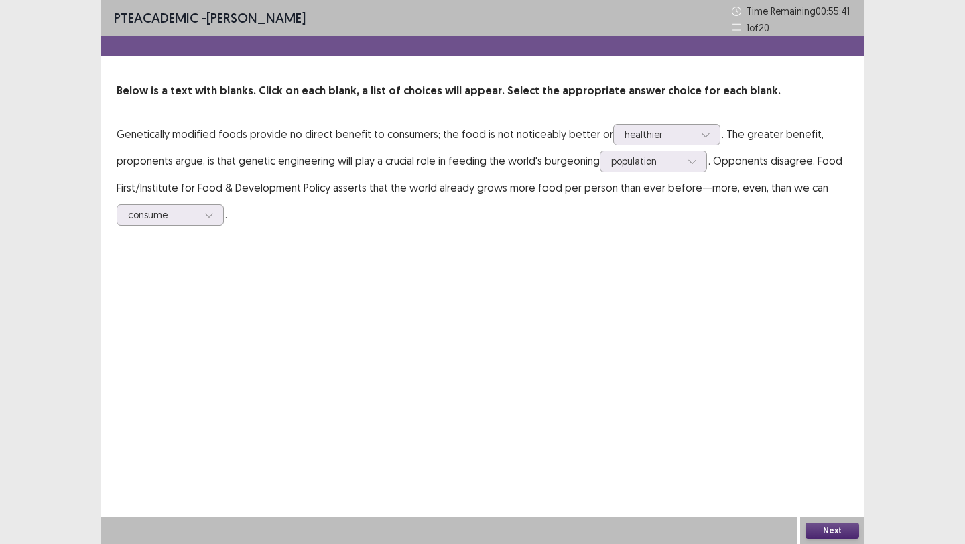
click at [849, 529] on button "Next" at bounding box center [833, 531] width 54 height 16
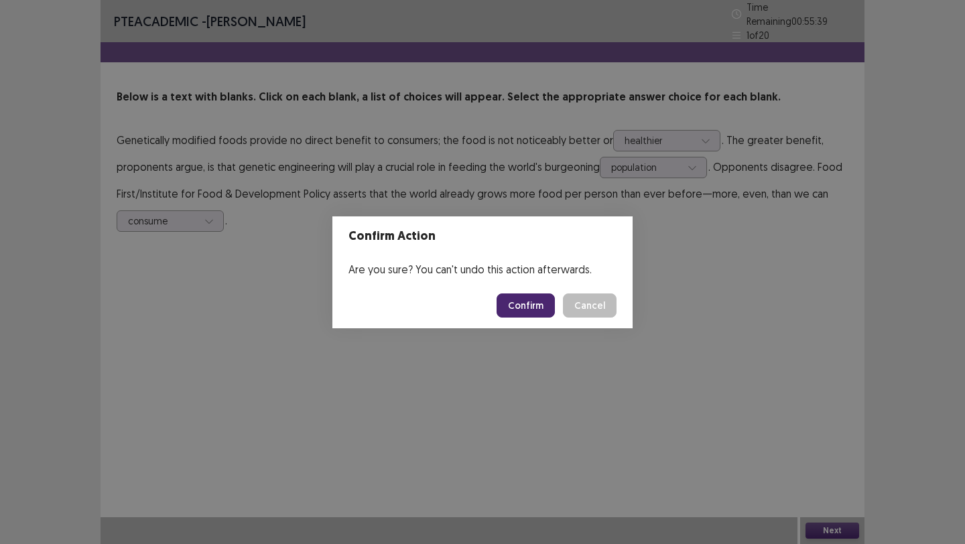
click at [530, 300] on button "Confirm" at bounding box center [526, 306] width 58 height 24
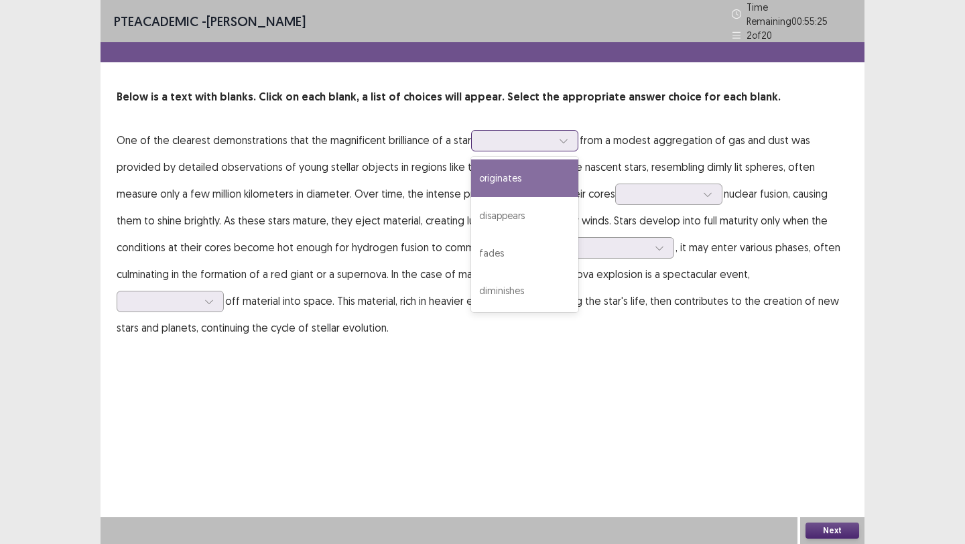
click at [560, 139] on icon at bounding box center [563, 141] width 7 height 4
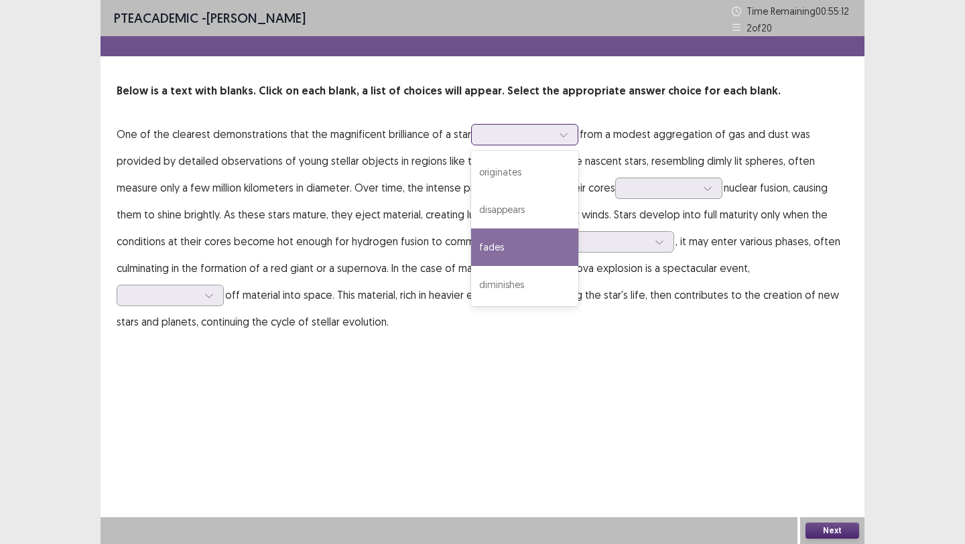
click at [514, 235] on div "fades" at bounding box center [524, 248] width 107 height 38
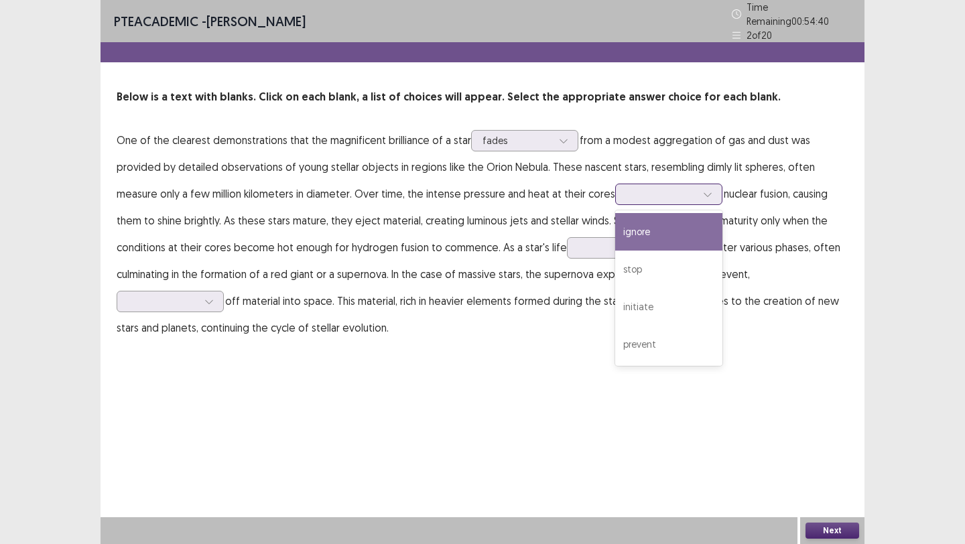
click at [703, 192] on icon at bounding box center [707, 194] width 9 height 9
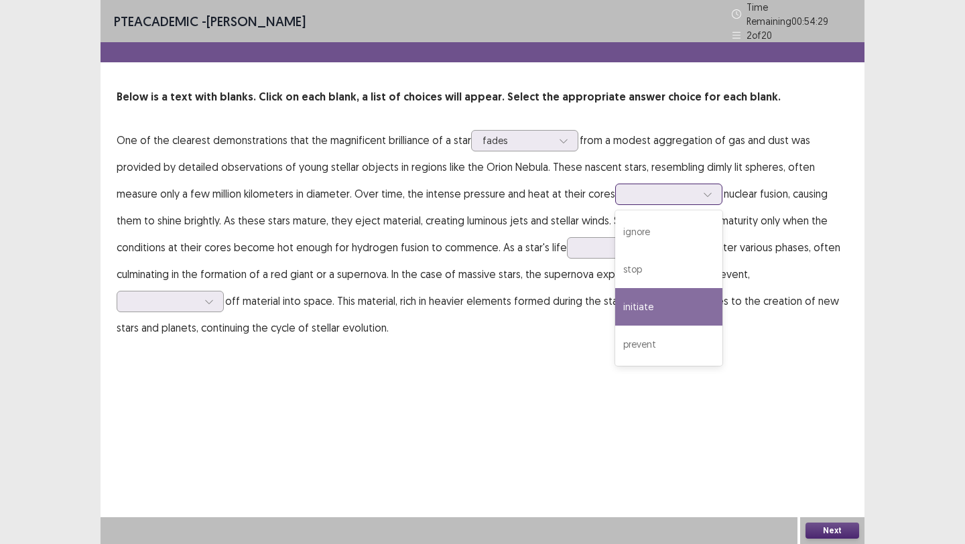
click at [615, 298] on div "initiate" at bounding box center [668, 307] width 107 height 38
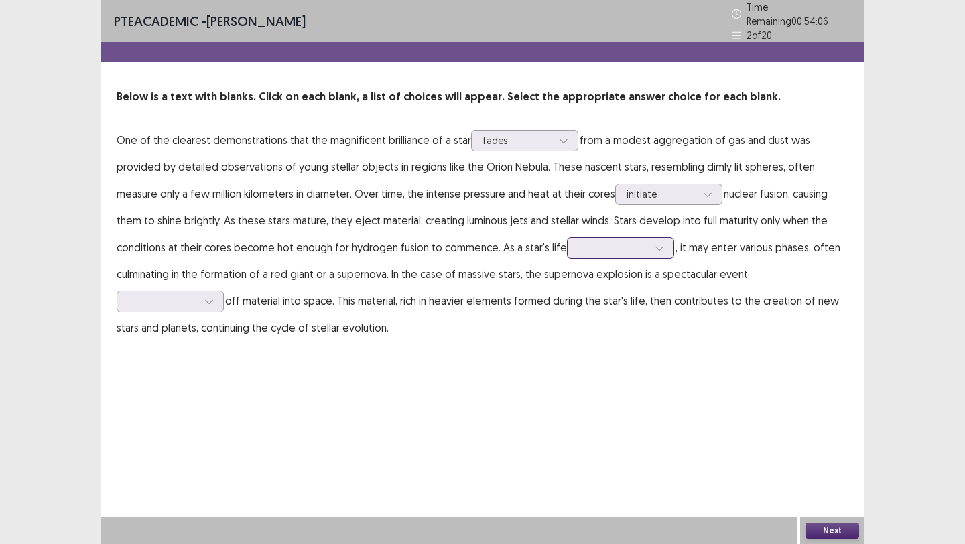
click at [650, 249] on div at bounding box center [660, 248] width 20 height 20
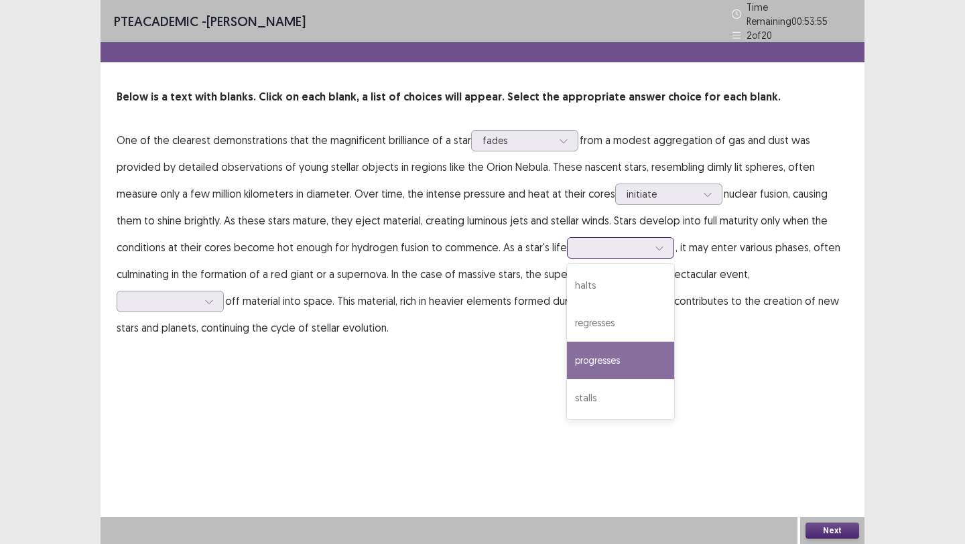
click at [567, 352] on div "progresses" at bounding box center [620, 361] width 107 height 38
click at [655, 245] on icon at bounding box center [659, 247] width 9 height 9
click at [596, 345] on div "progresses" at bounding box center [620, 361] width 107 height 38
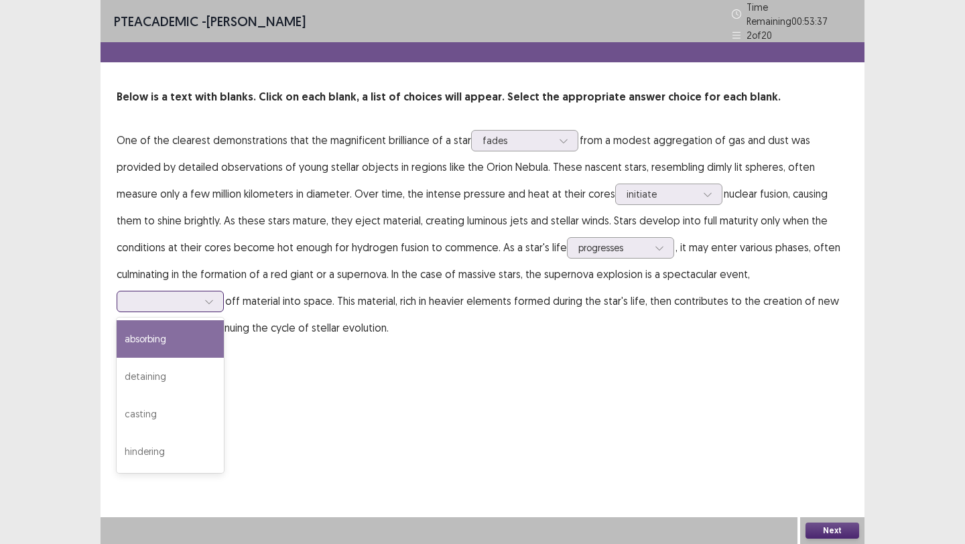
click at [199, 294] on div at bounding box center [163, 301] width 72 height 15
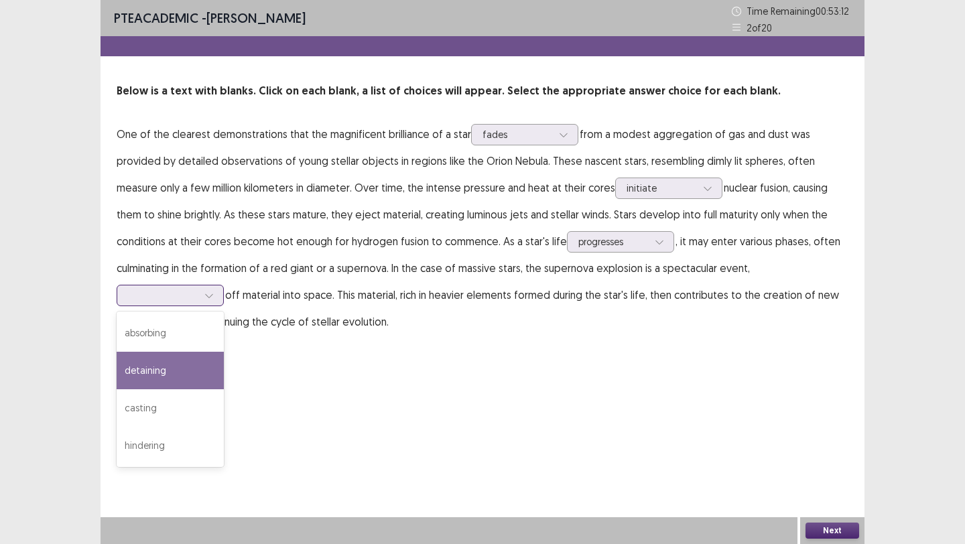
click at [224, 354] on div "detaining" at bounding box center [170, 371] width 107 height 38
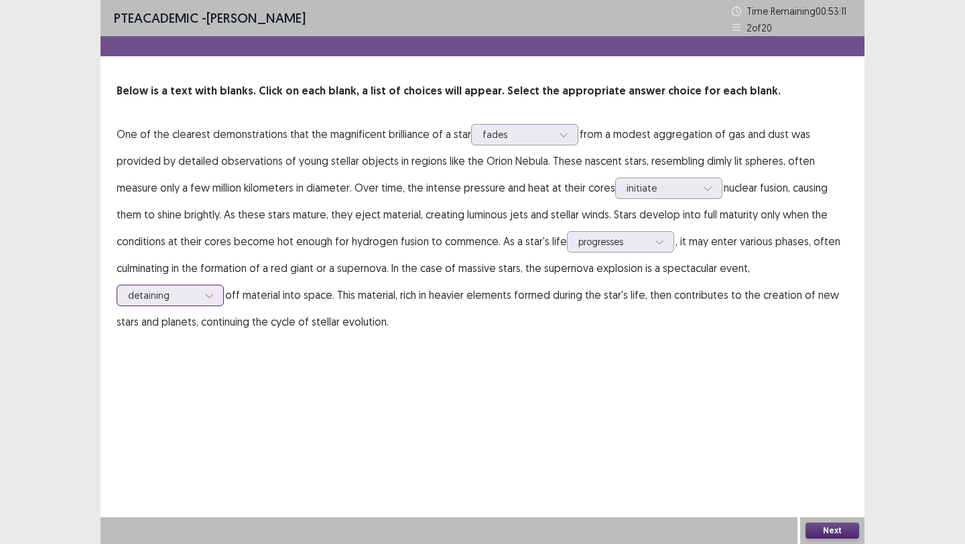
click at [219, 286] on div at bounding box center [209, 296] width 20 height 20
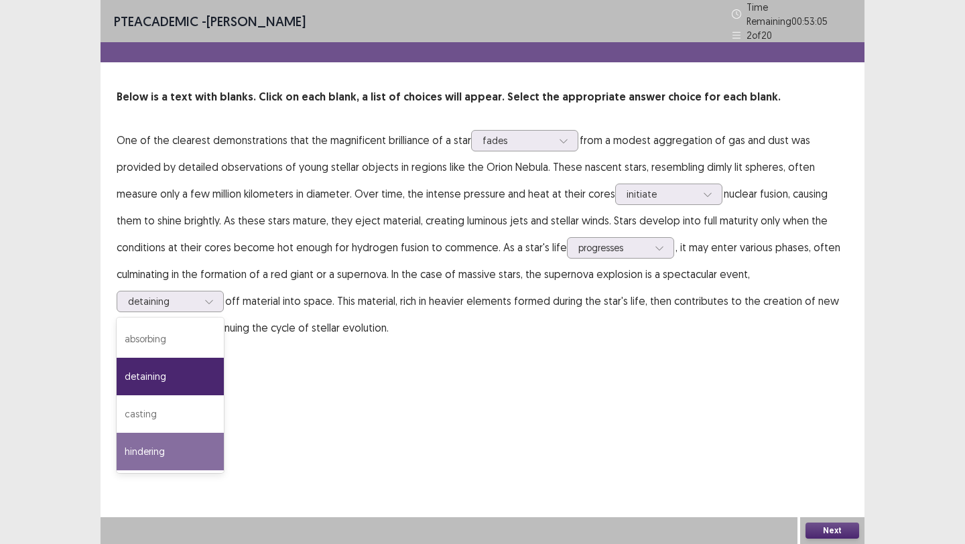
click at [829, 534] on button "Next" at bounding box center [833, 531] width 54 height 16
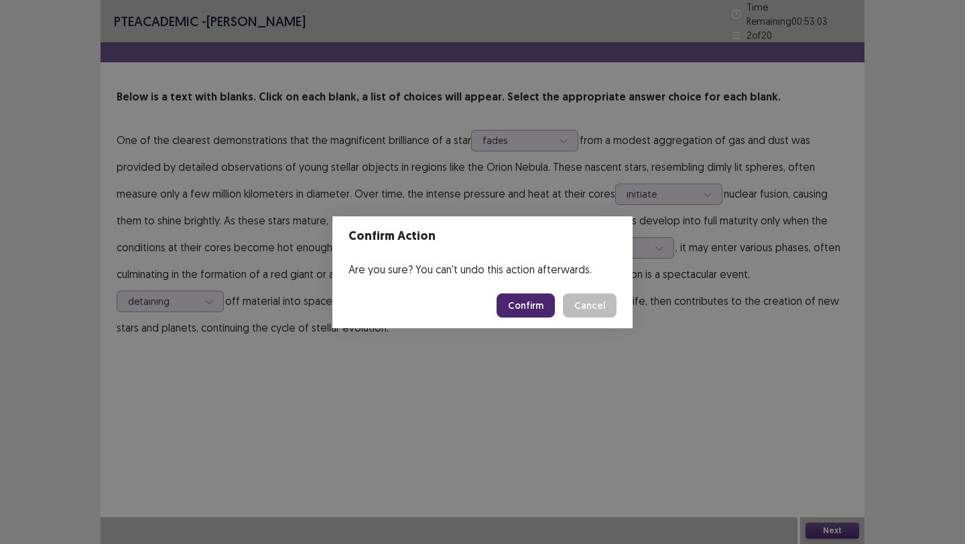
click at [537, 311] on button "Confirm" at bounding box center [526, 306] width 58 height 24
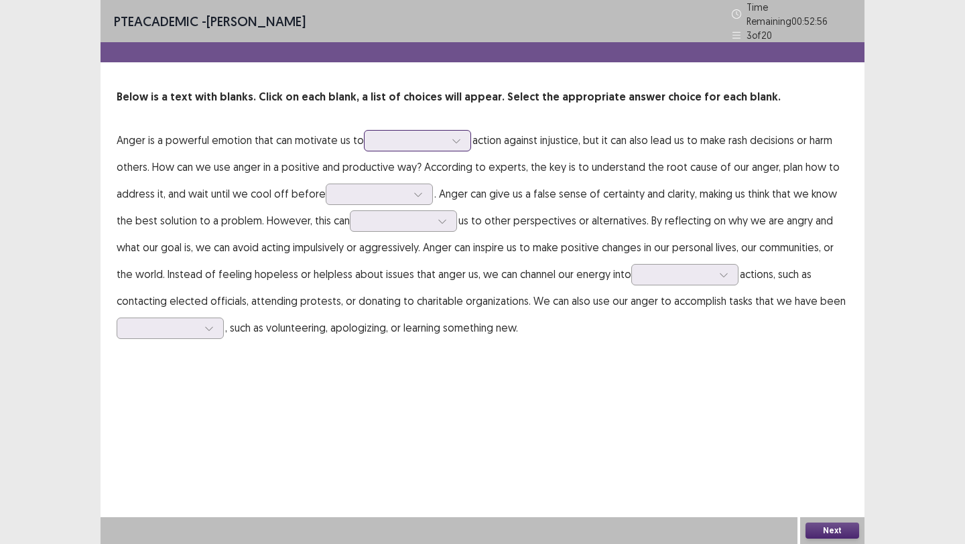
click at [453, 136] on icon at bounding box center [456, 140] width 9 height 9
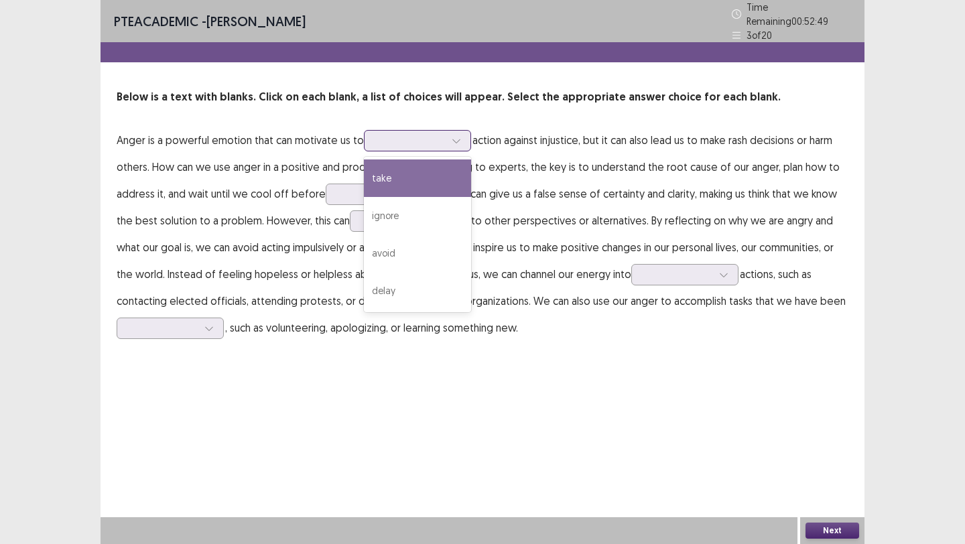
click at [432, 166] on div "take" at bounding box center [417, 179] width 107 height 38
click at [437, 135] on div at bounding box center [410, 140] width 70 height 13
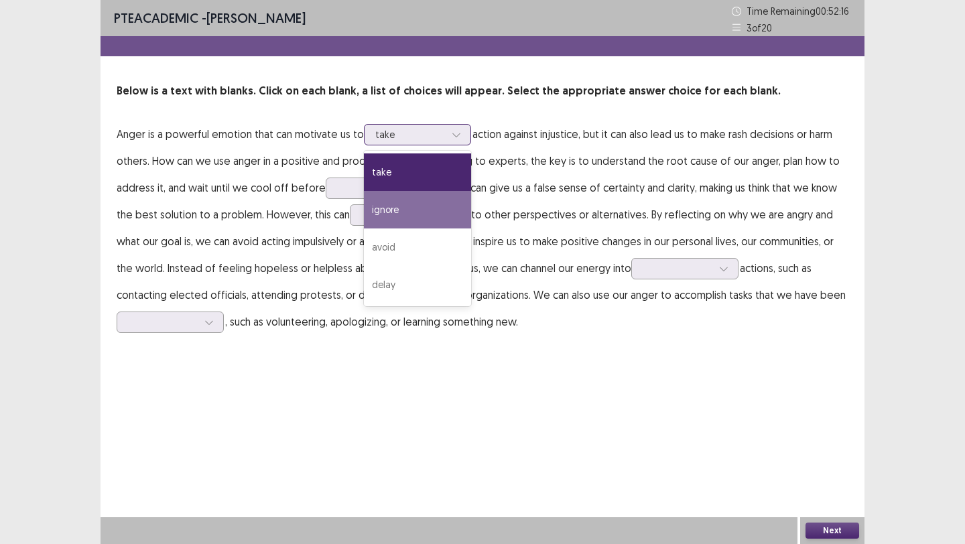
click at [416, 202] on div "ignore" at bounding box center [417, 210] width 107 height 38
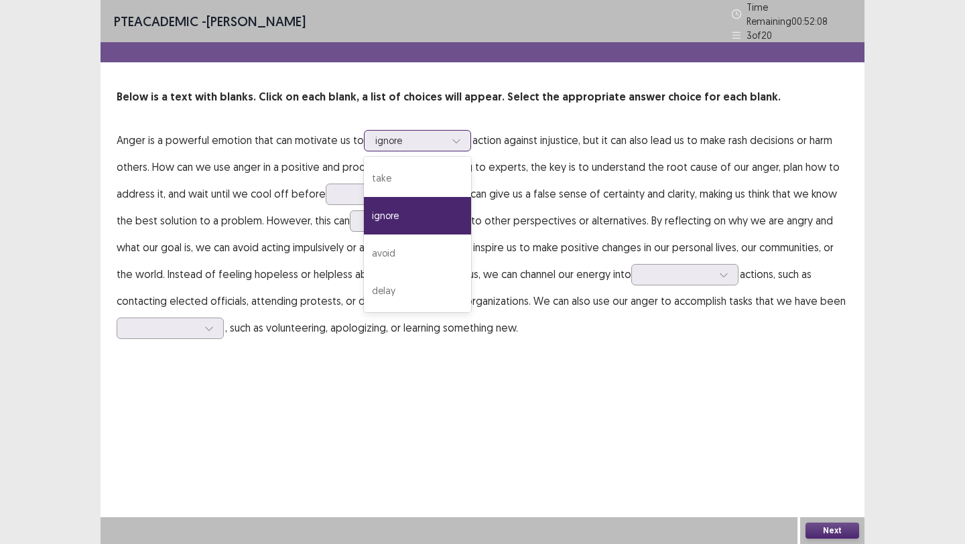
click at [455, 136] on icon at bounding box center [456, 140] width 9 height 9
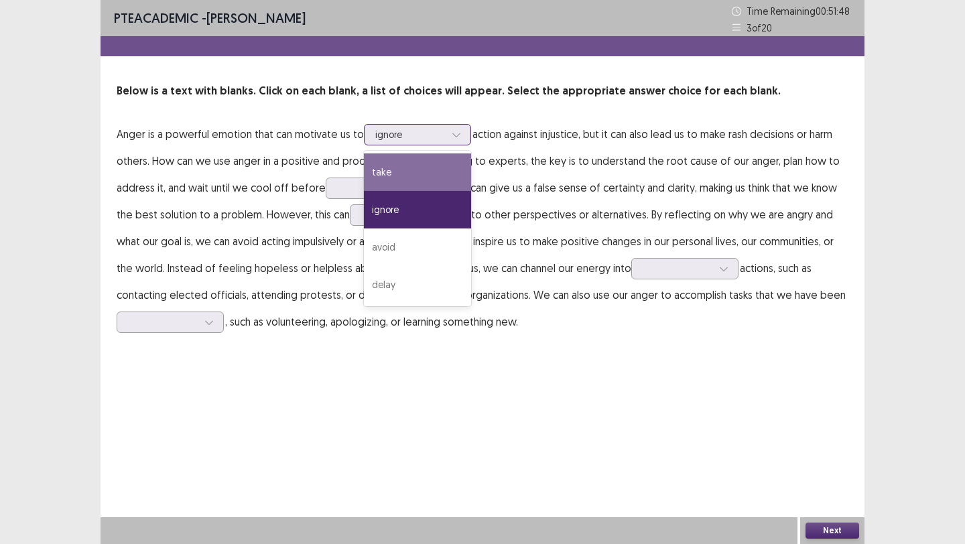
click at [436, 162] on div "take" at bounding box center [417, 173] width 107 height 38
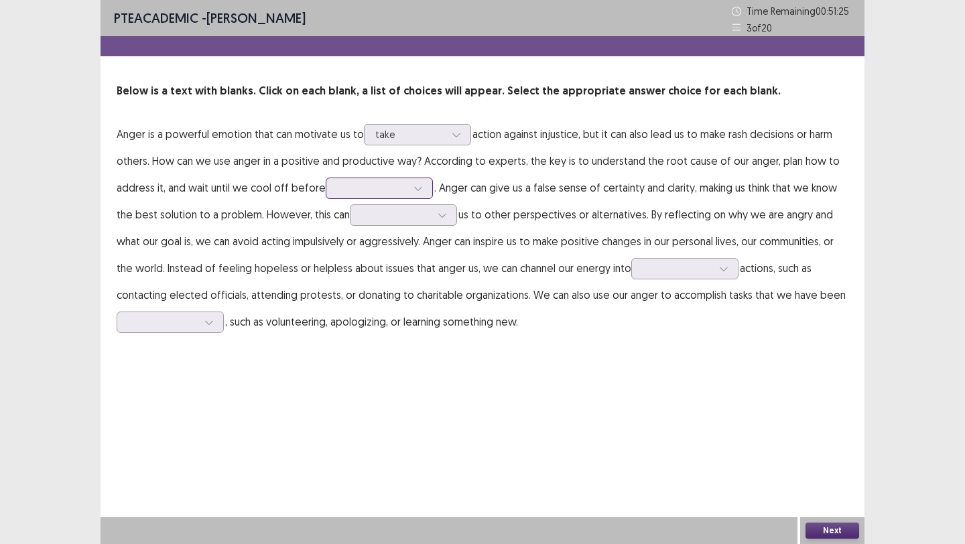
click at [396, 186] on div at bounding box center [372, 188] width 70 height 13
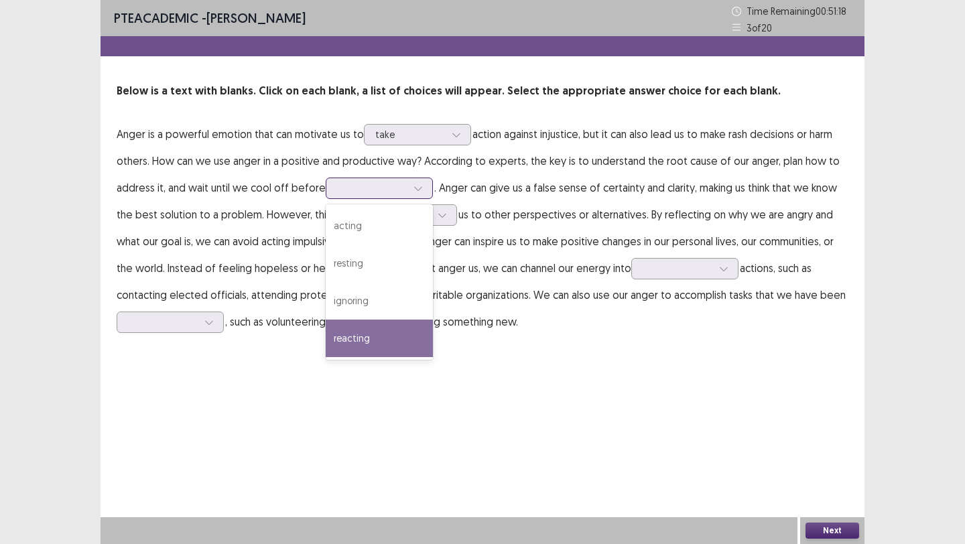
click at [372, 332] on div "reacting" at bounding box center [379, 339] width 107 height 38
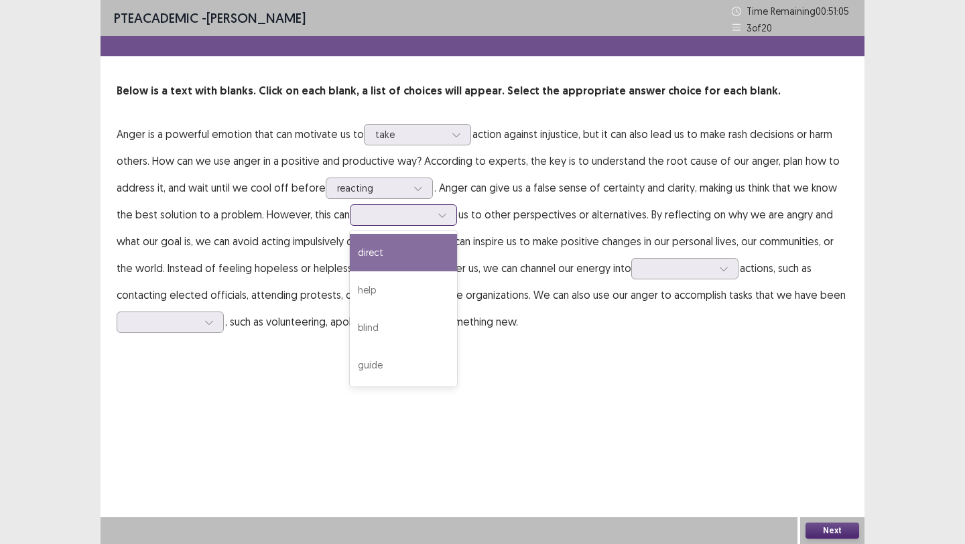
click at [431, 217] on div at bounding box center [396, 214] width 72 height 15
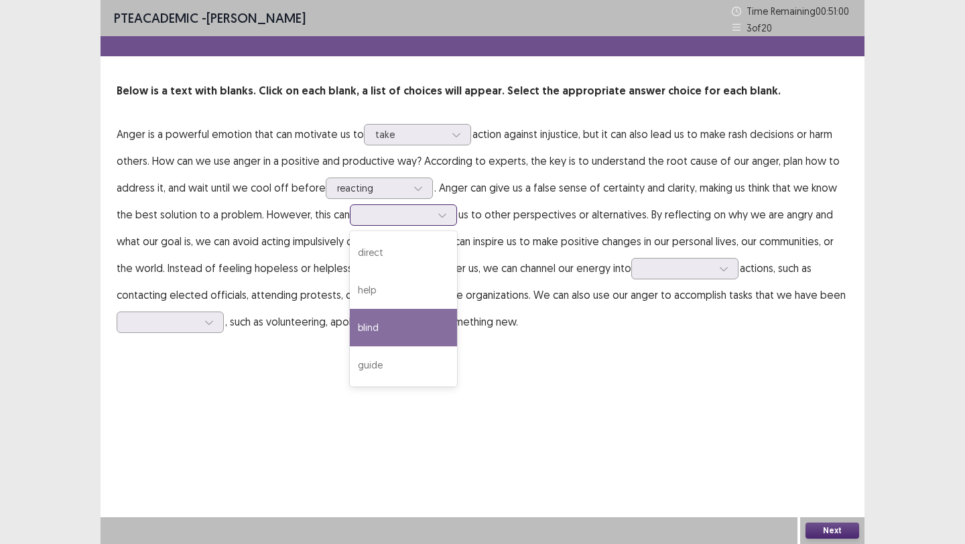
click at [399, 323] on div "blind" at bounding box center [403, 328] width 107 height 38
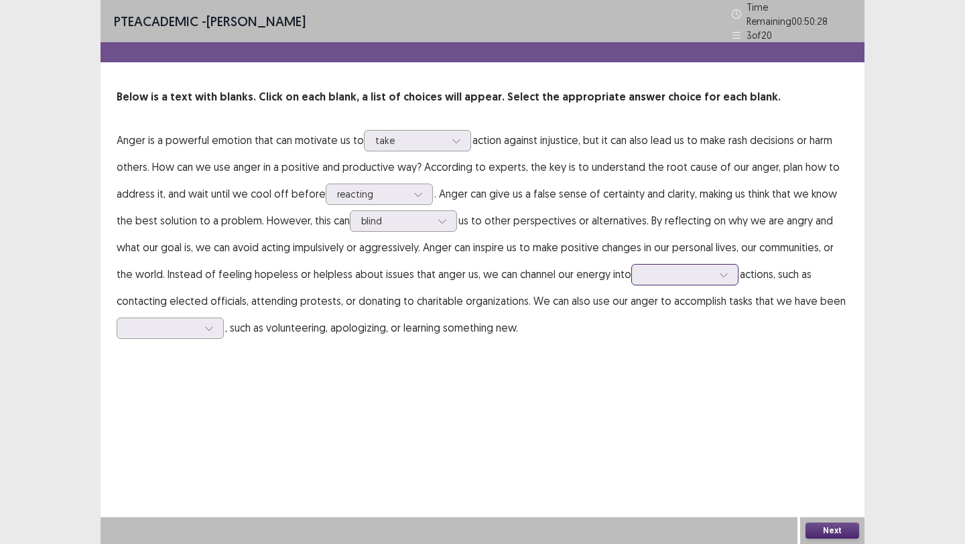
click at [674, 269] on div at bounding box center [678, 274] width 70 height 13
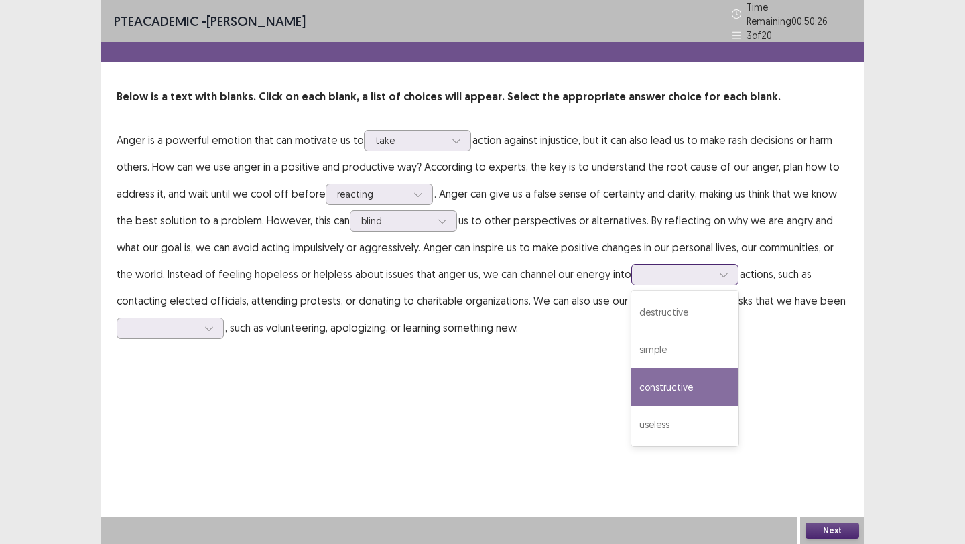
click at [651, 375] on div "constructive" at bounding box center [684, 388] width 107 height 38
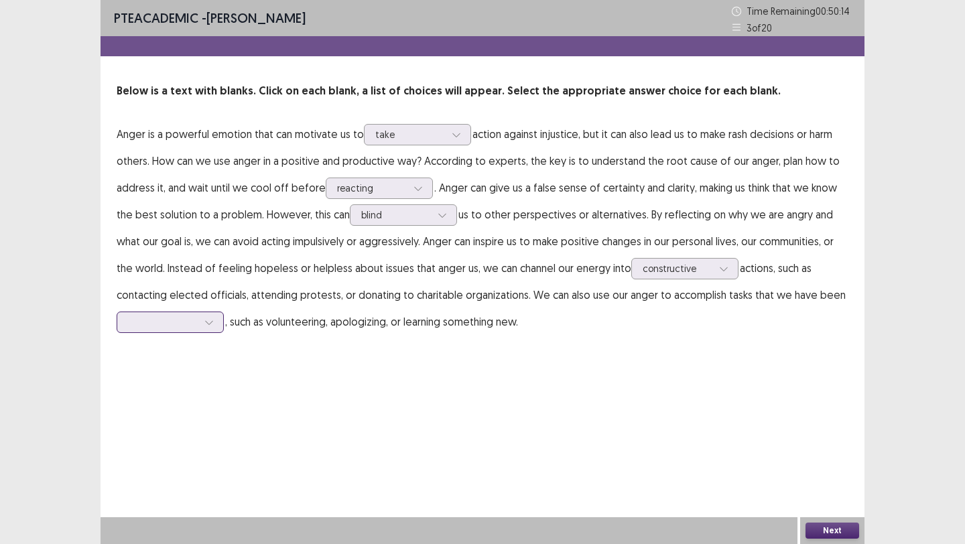
click at [215, 329] on div at bounding box center [209, 322] width 20 height 20
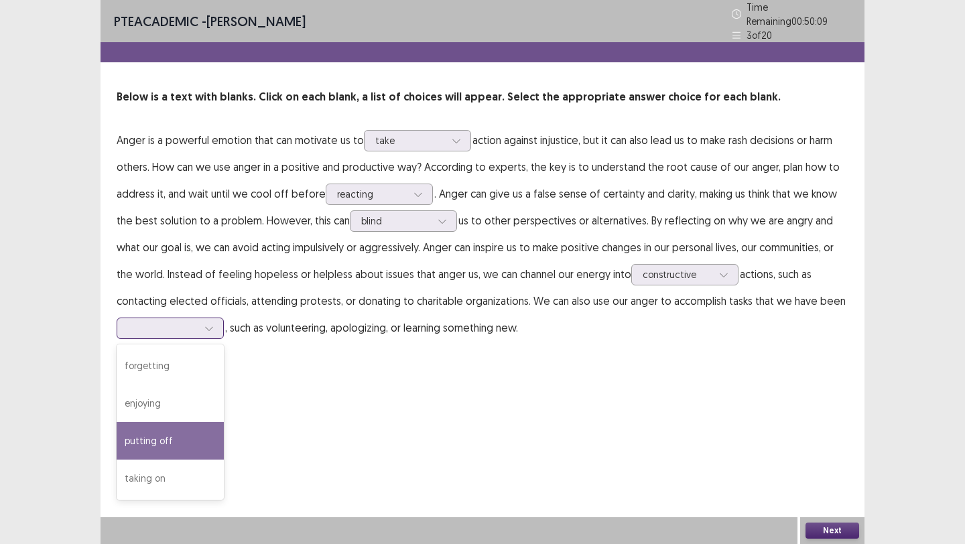
click at [170, 425] on div "putting off" at bounding box center [170, 441] width 107 height 38
click at [202, 321] on div at bounding box center [209, 328] width 20 height 20
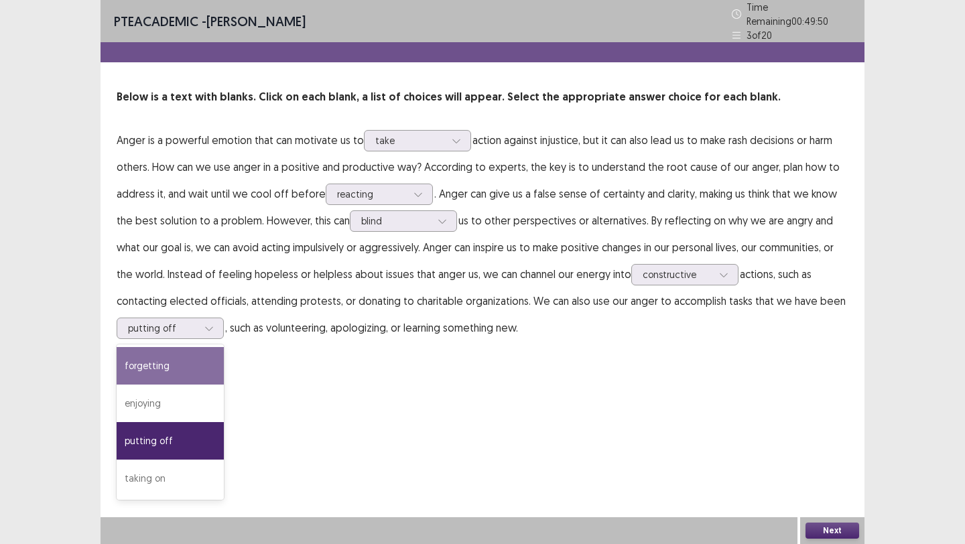
click at [406, 343] on div "PTE academic - [PERSON_NAME] Time Remaining 00 : 49 : 50 3 of 20 Below is a tex…" at bounding box center [483, 184] width 764 height 368
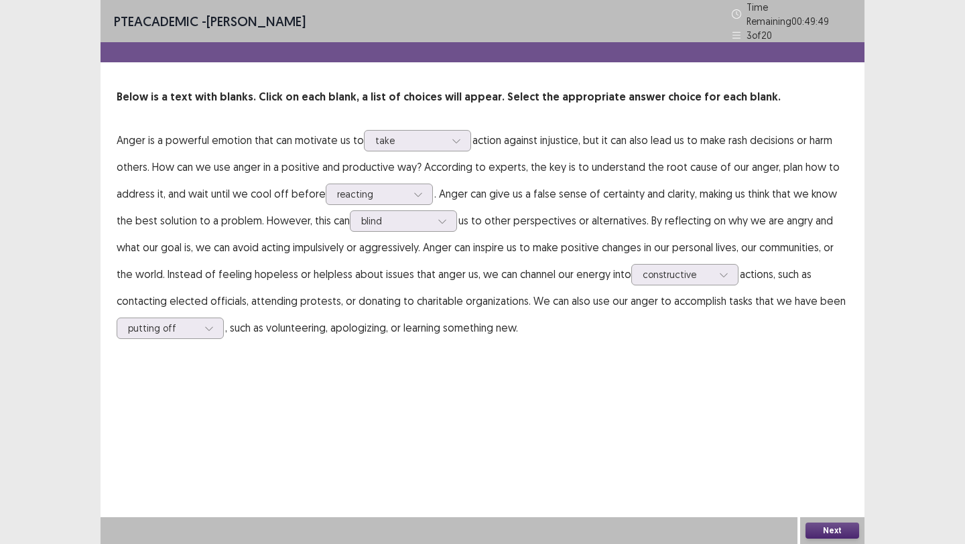
click at [829, 530] on button "Next" at bounding box center [833, 531] width 54 height 16
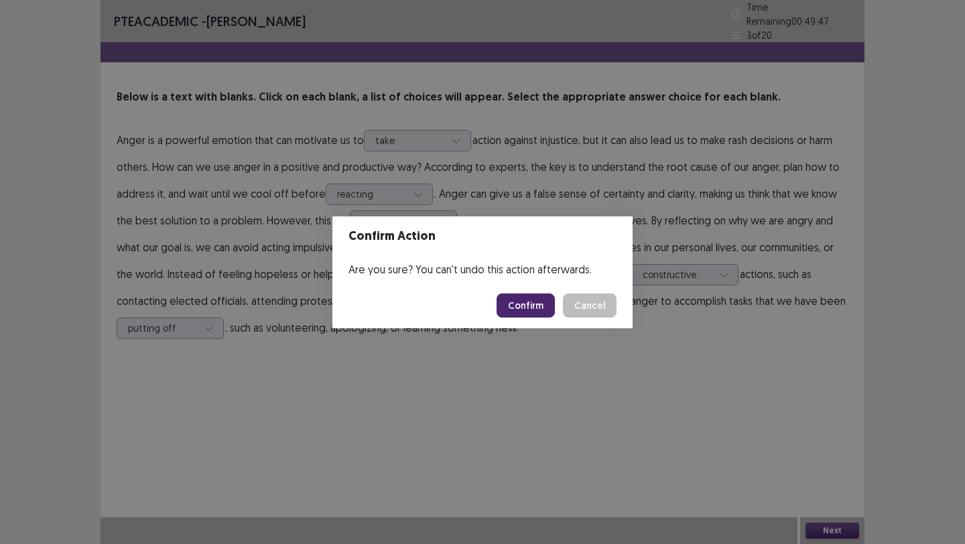
click at [526, 307] on button "Confirm" at bounding box center [526, 306] width 58 height 24
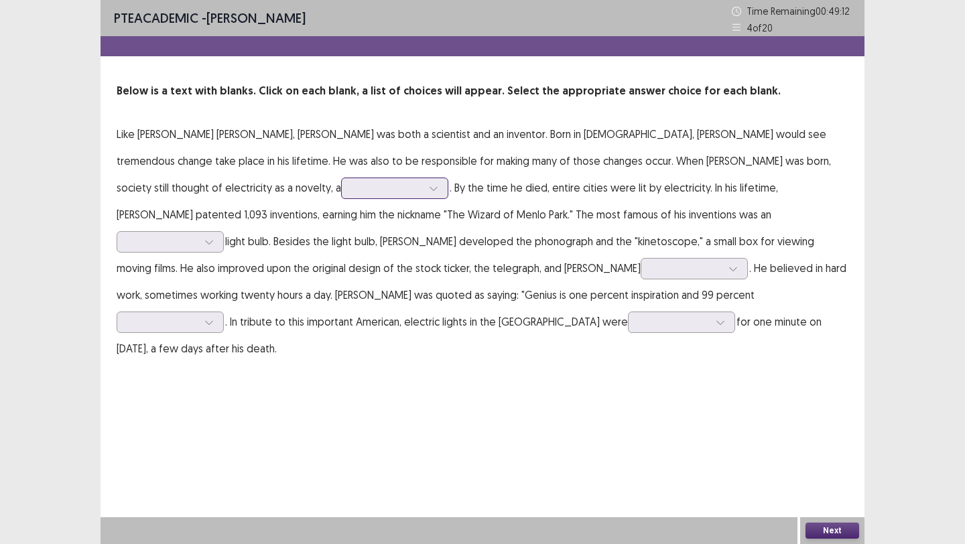
click at [424, 184] on div at bounding box center [434, 188] width 20 height 20
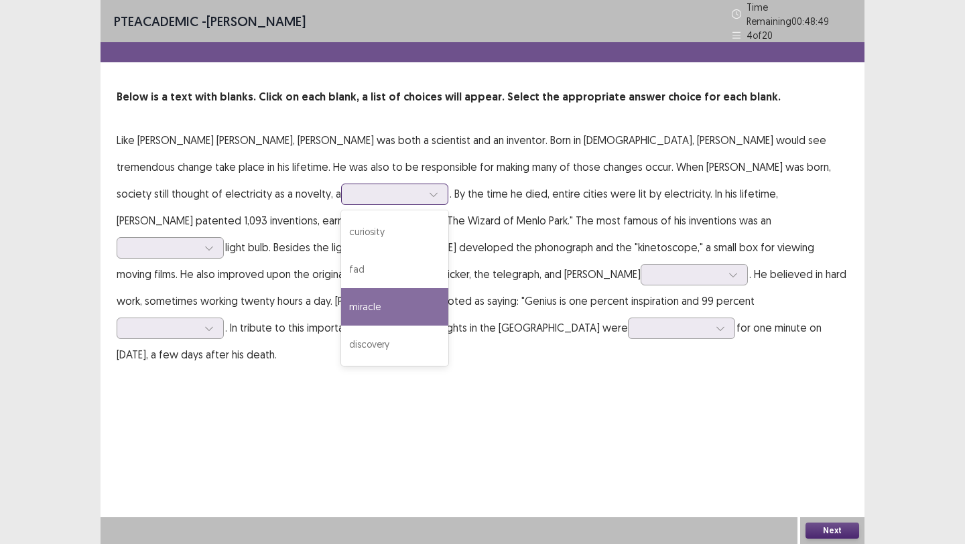
click at [341, 293] on div "miracle" at bounding box center [394, 307] width 107 height 38
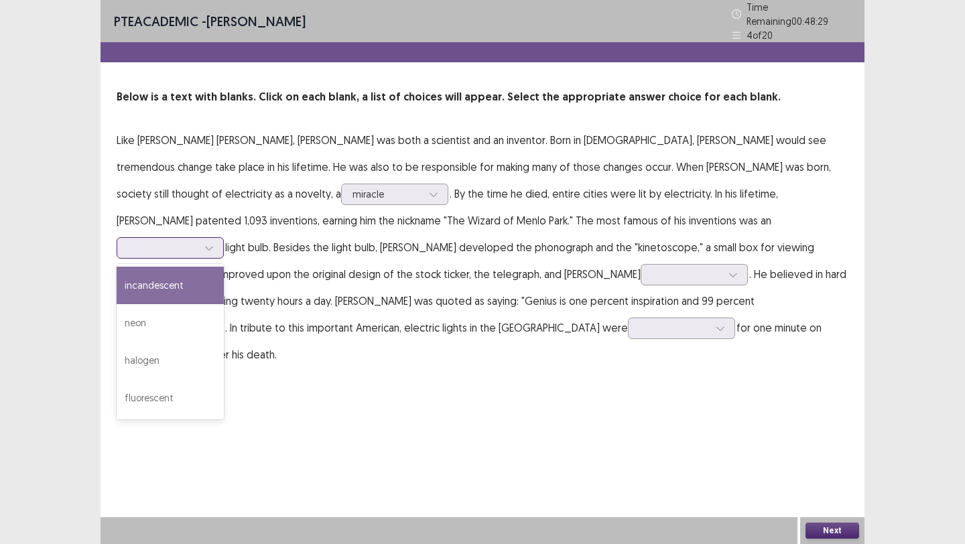
click at [198, 241] on div at bounding box center [163, 247] width 70 height 13
click at [224, 267] on div "incandescent" at bounding box center [170, 286] width 107 height 38
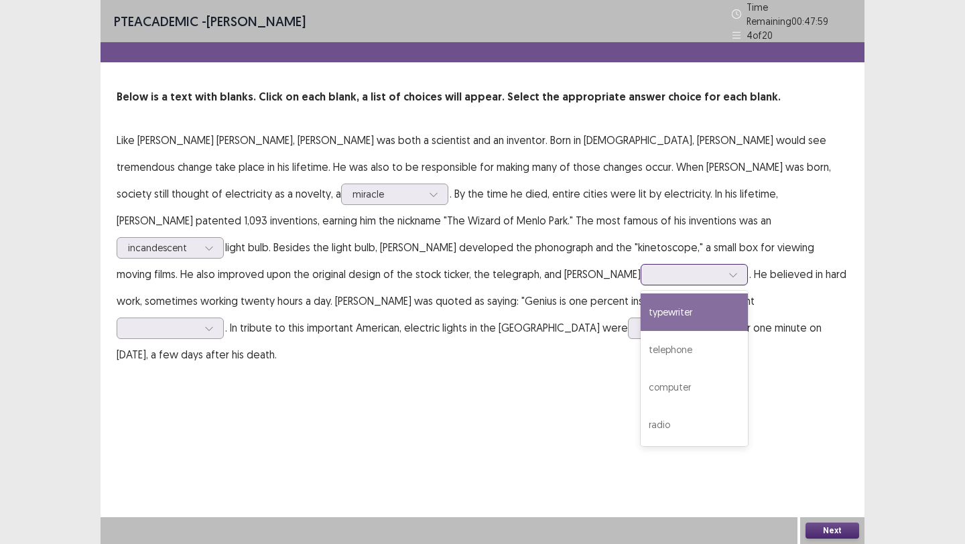
click at [652, 268] on div at bounding box center [687, 274] width 70 height 13
click at [350, 240] on p "Like [PERSON_NAME] [PERSON_NAME], [PERSON_NAME] was both a scientist and an inv…" at bounding box center [483, 247] width 732 height 241
click at [652, 269] on div at bounding box center [687, 274] width 70 height 13
click at [641, 301] on div "typewriter" at bounding box center [694, 313] width 107 height 38
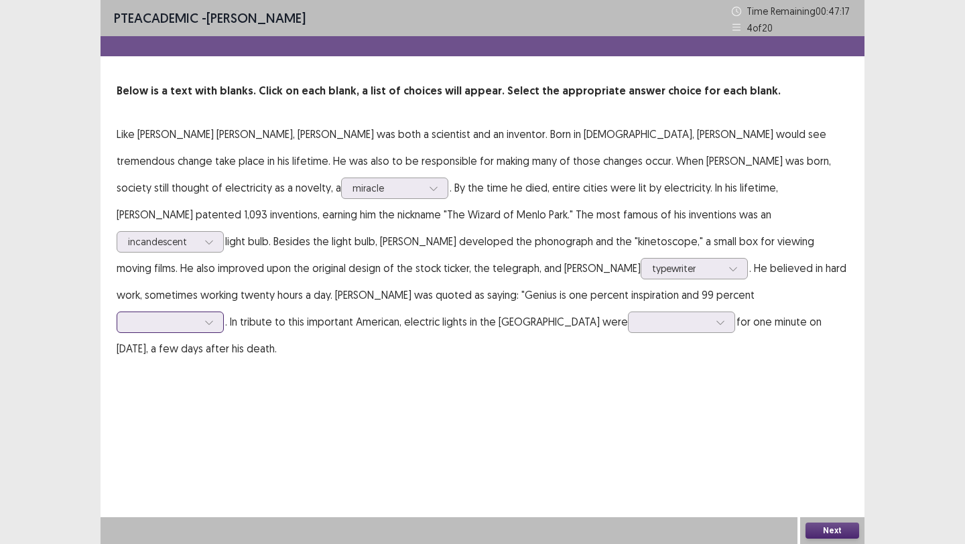
click at [198, 316] on div at bounding box center [163, 322] width 70 height 13
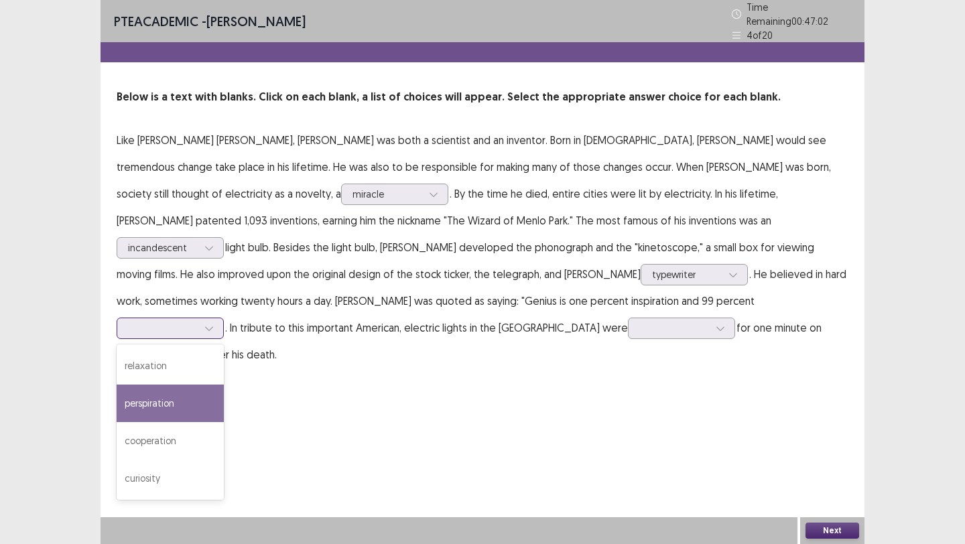
click at [224, 385] on div "perspiration" at bounding box center [170, 404] width 107 height 38
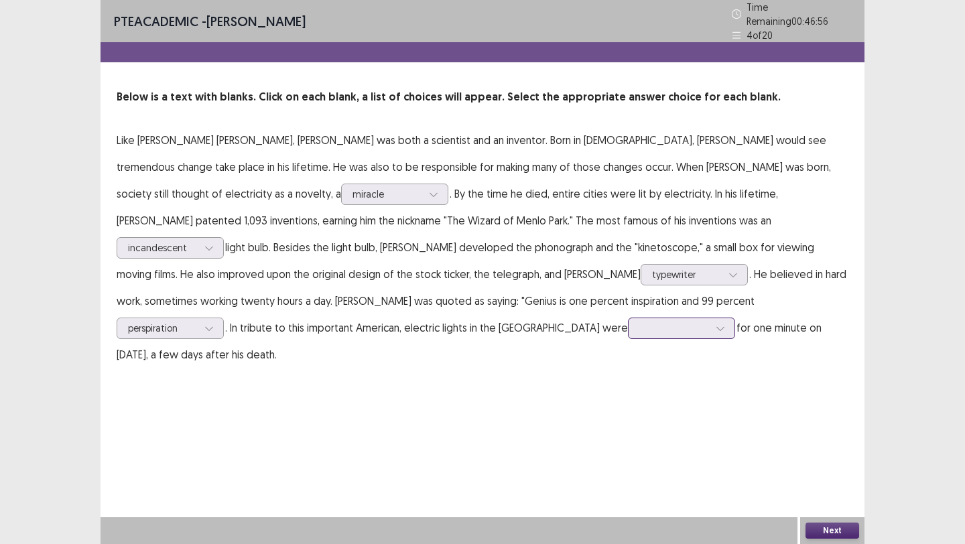
click at [640, 322] on div at bounding box center [675, 328] width 70 height 13
click at [628, 410] on div "brightened" at bounding box center [681, 404] width 107 height 38
click at [826, 526] on button "Next" at bounding box center [833, 531] width 54 height 16
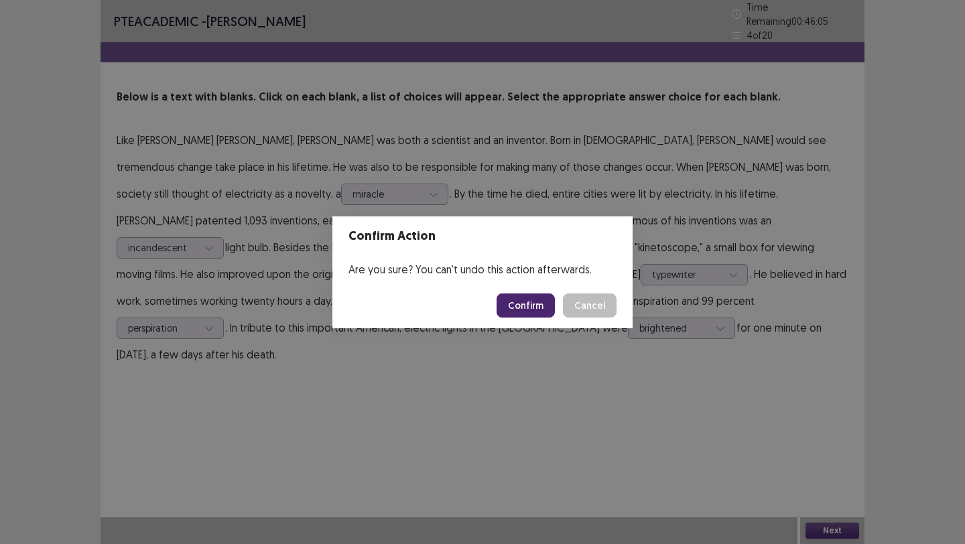
click at [536, 301] on button "Confirm" at bounding box center [526, 306] width 58 height 24
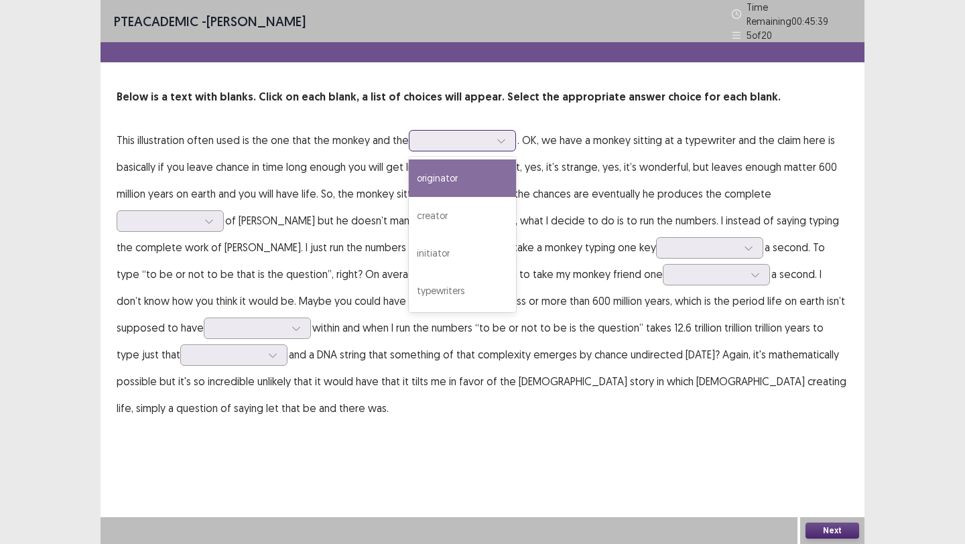
click at [473, 135] on div at bounding box center [455, 140] width 70 height 13
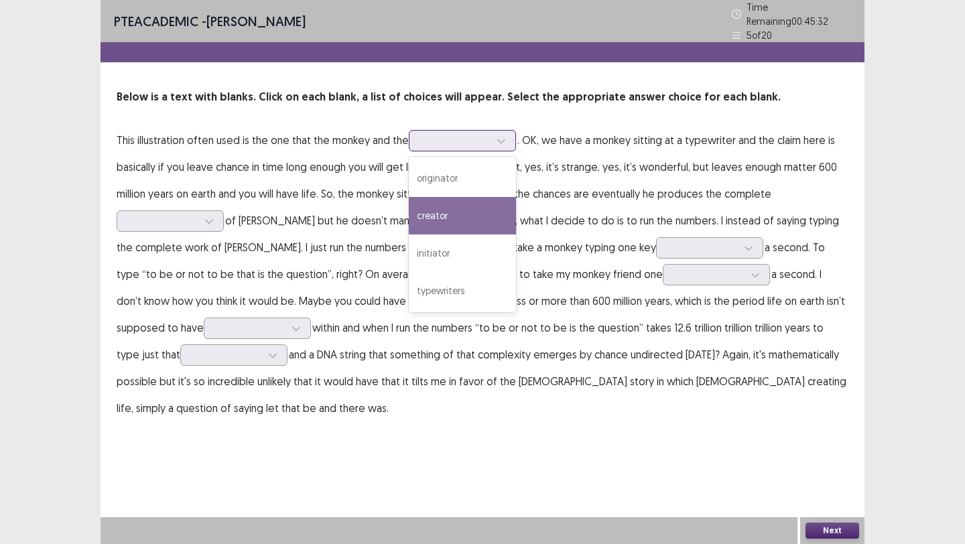
click at [446, 207] on div "creator" at bounding box center [462, 216] width 107 height 38
click at [498, 136] on icon at bounding box center [501, 140] width 9 height 9
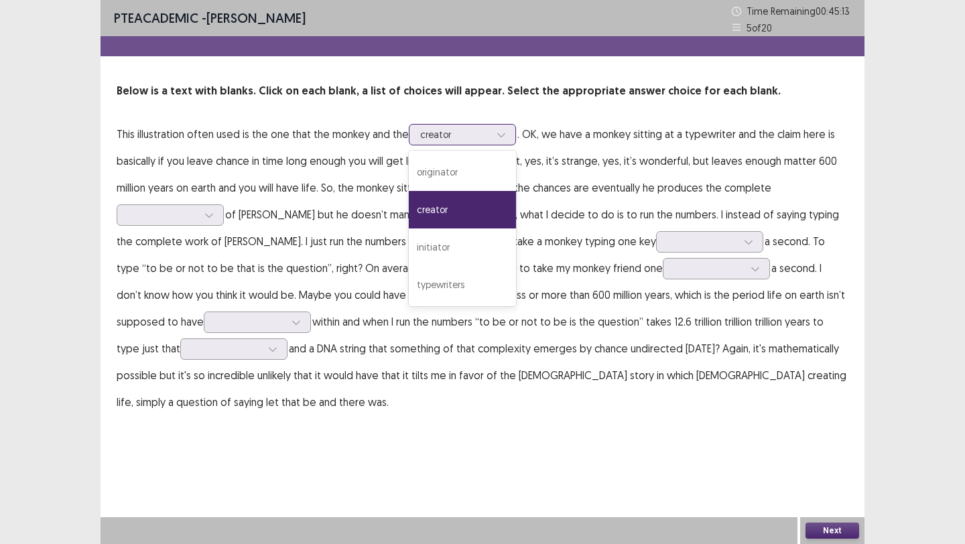
click at [471, 215] on div "creator" at bounding box center [462, 210] width 107 height 38
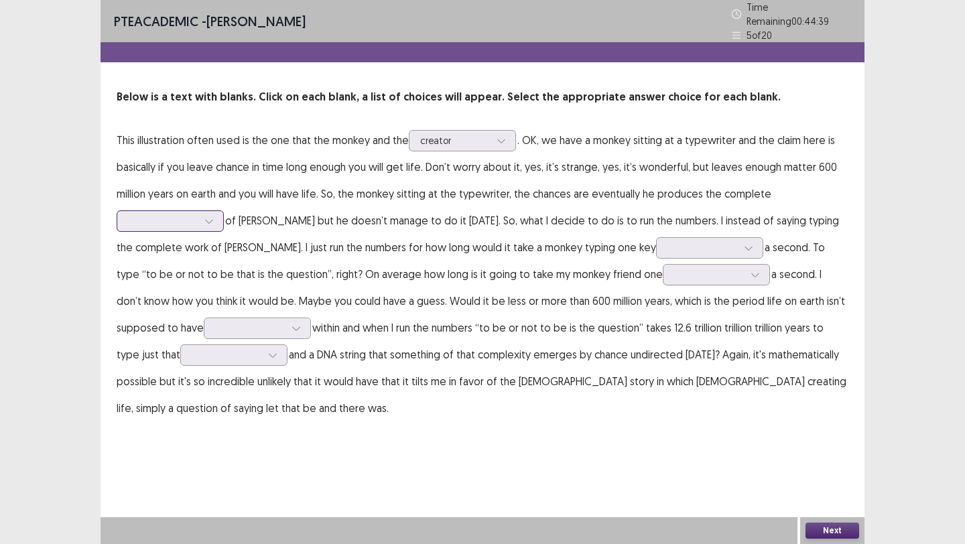
click at [218, 215] on div at bounding box center [209, 221] width 20 height 20
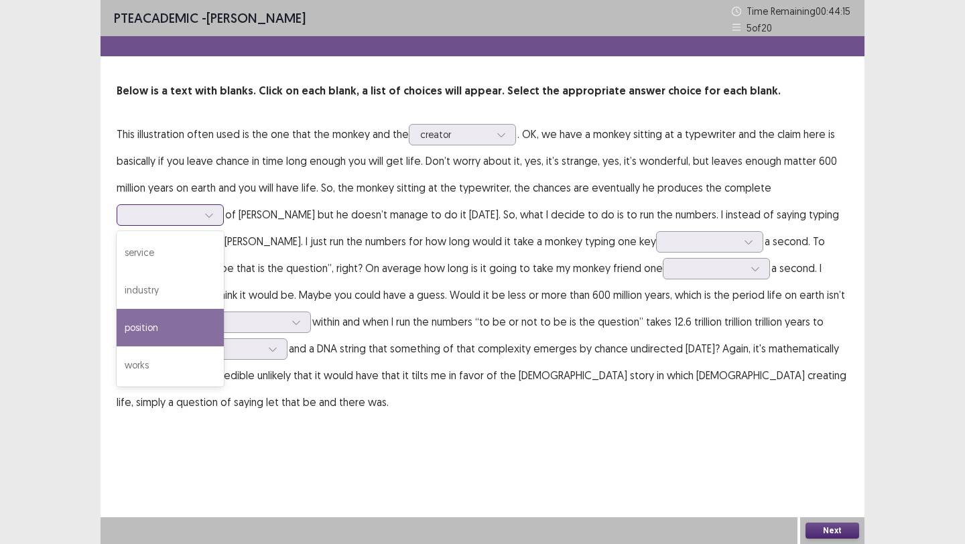
click at [171, 320] on div "position" at bounding box center [170, 328] width 107 height 38
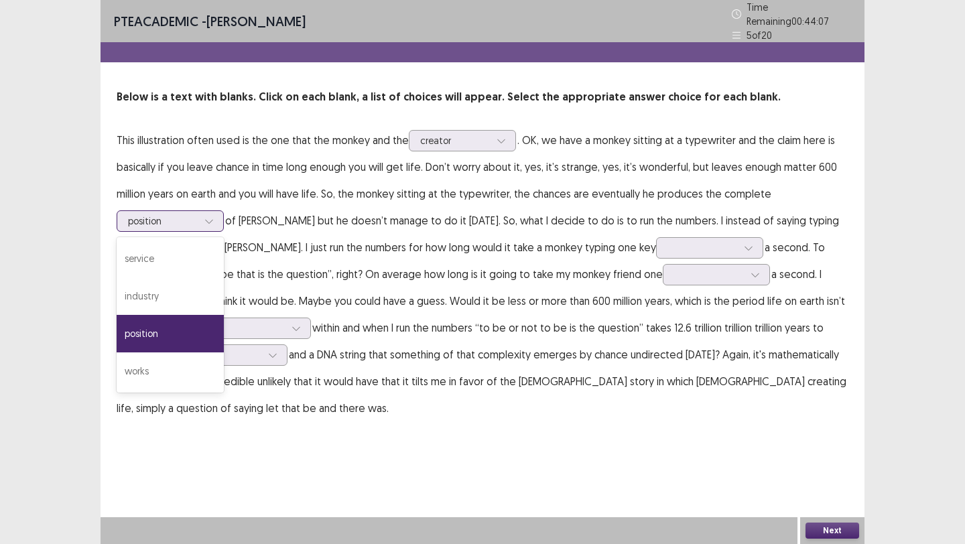
click at [210, 220] on icon at bounding box center [208, 222] width 7 height 4
click at [161, 355] on div "works" at bounding box center [170, 372] width 107 height 38
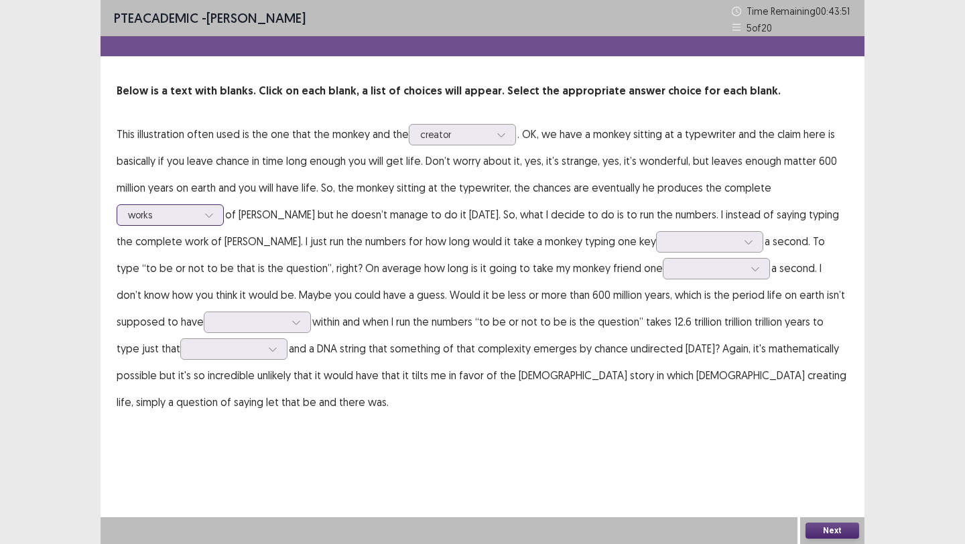
click at [194, 219] on div at bounding box center [163, 214] width 70 height 13
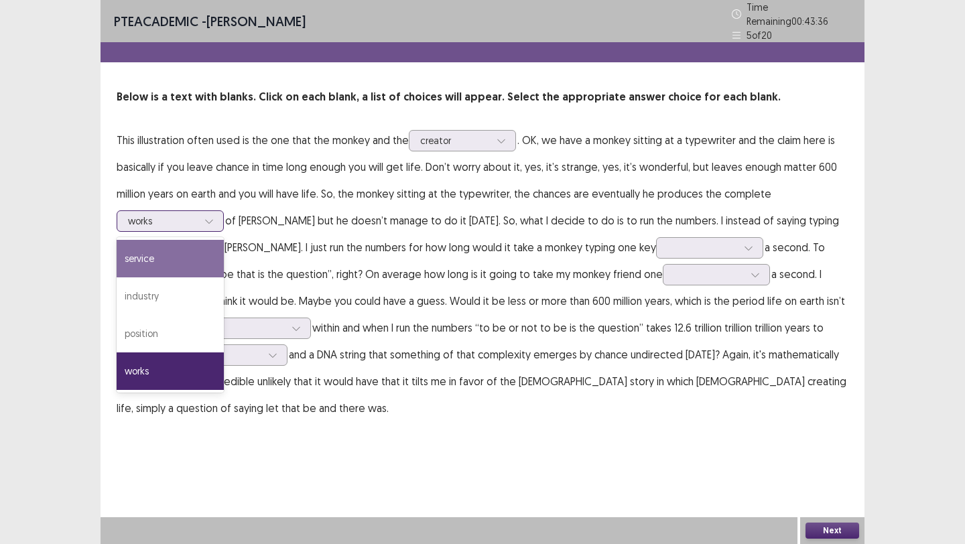
click at [173, 262] on div "service" at bounding box center [170, 259] width 107 height 38
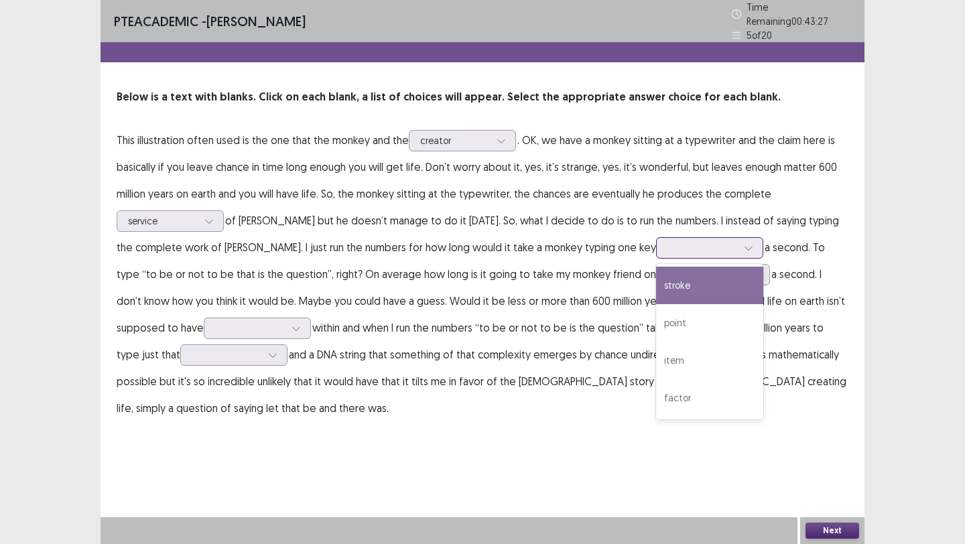
click at [753, 244] on icon at bounding box center [748, 247] width 9 height 9
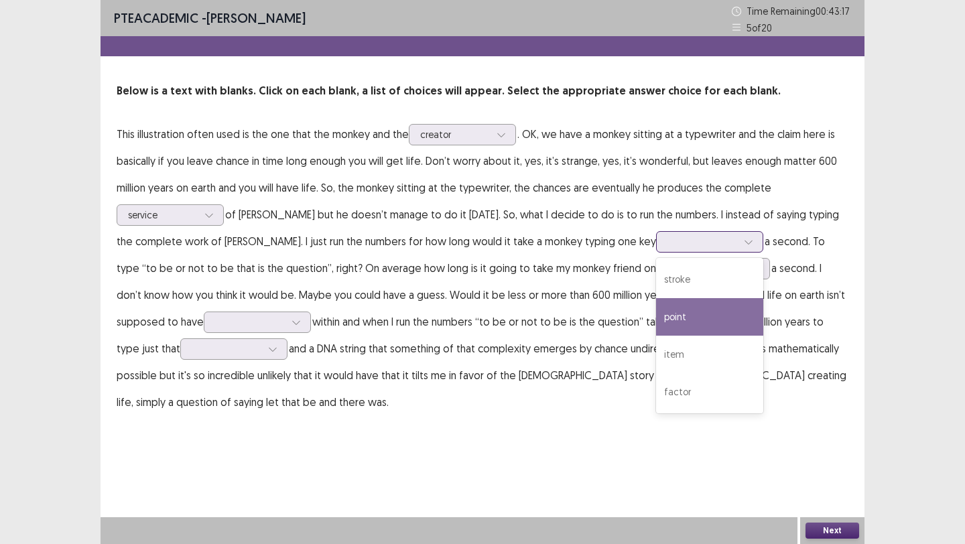
click at [721, 324] on div "point" at bounding box center [709, 317] width 107 height 38
click at [755, 238] on div at bounding box center [749, 242] width 20 height 20
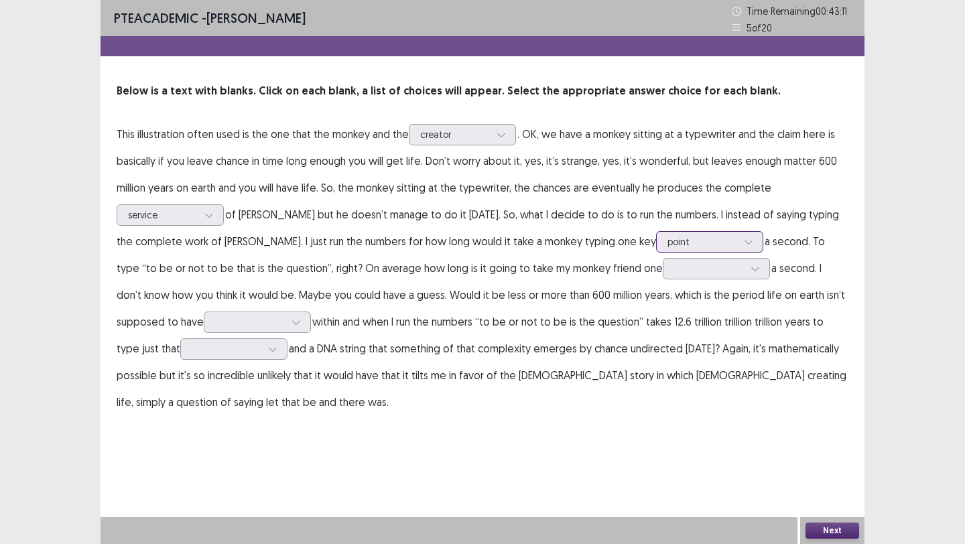
click at [739, 242] on div "point" at bounding box center [702, 242] width 72 height 20
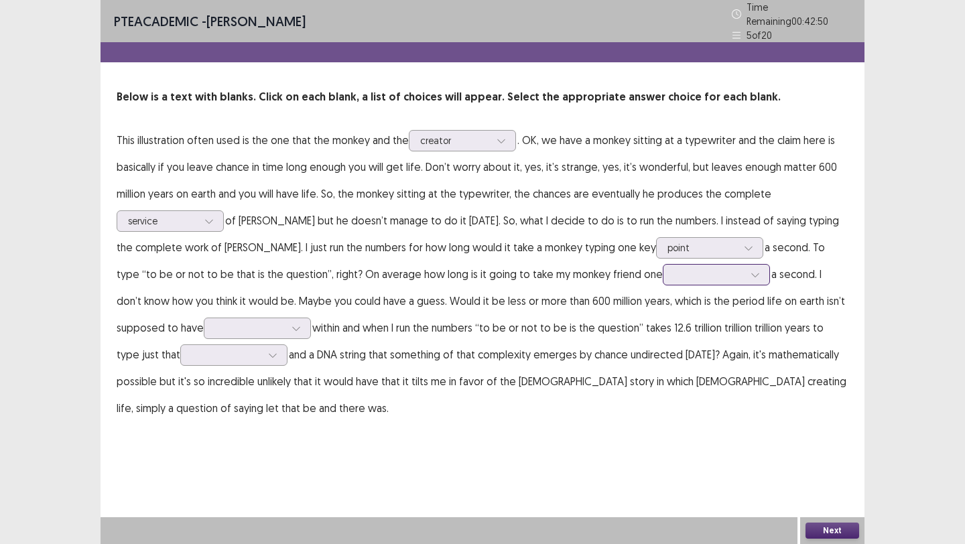
click at [733, 269] on div at bounding box center [709, 274] width 70 height 13
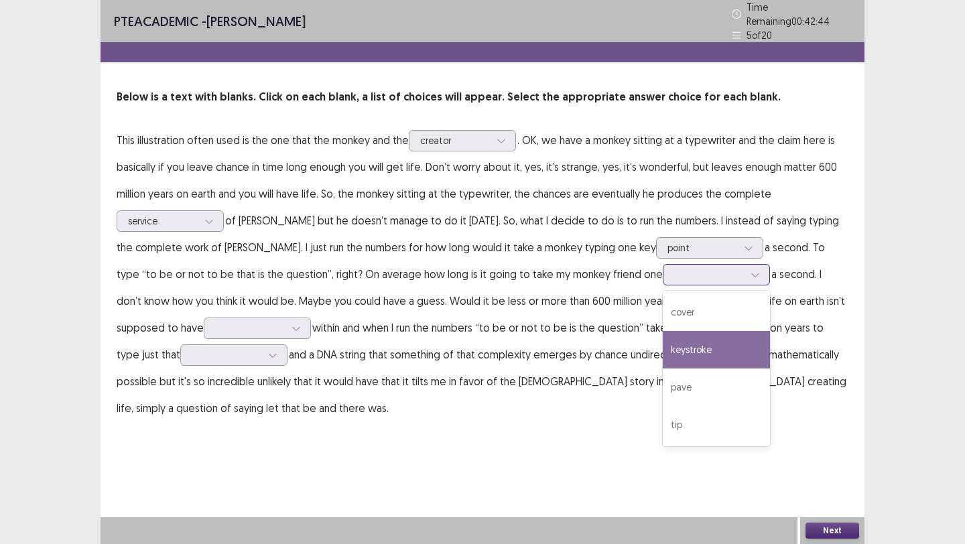
click at [702, 347] on div "keystroke" at bounding box center [716, 350] width 107 height 38
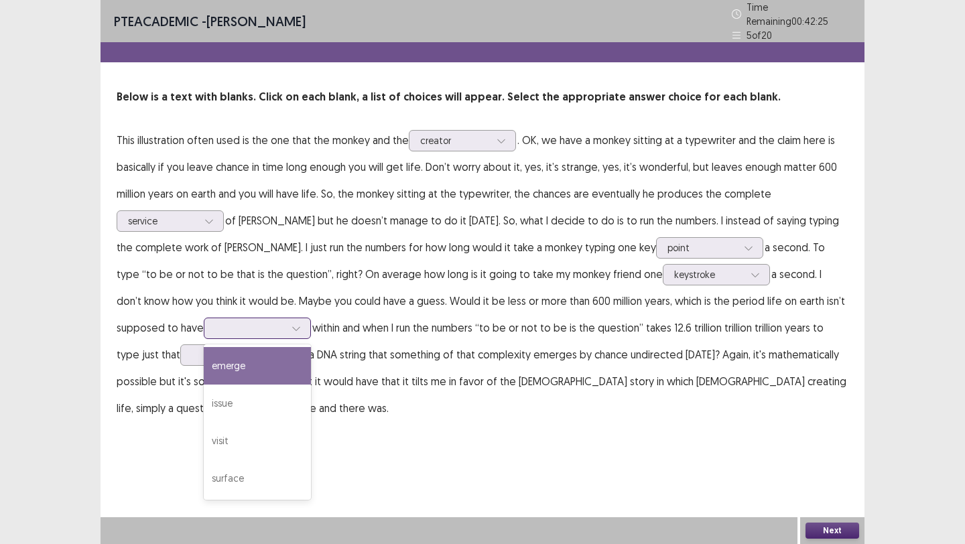
click at [293, 318] on div at bounding box center [296, 328] width 20 height 20
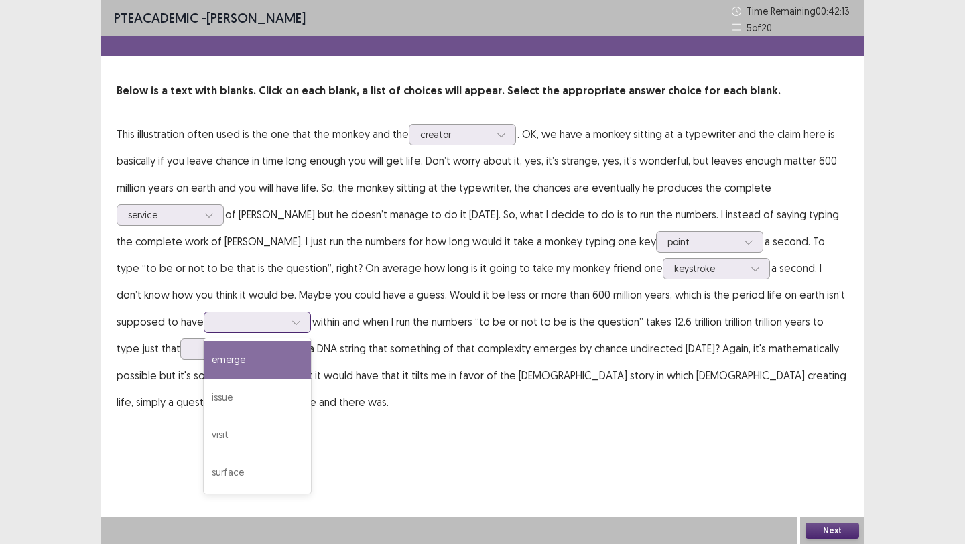
click at [278, 362] on div "emerge" at bounding box center [257, 360] width 107 height 38
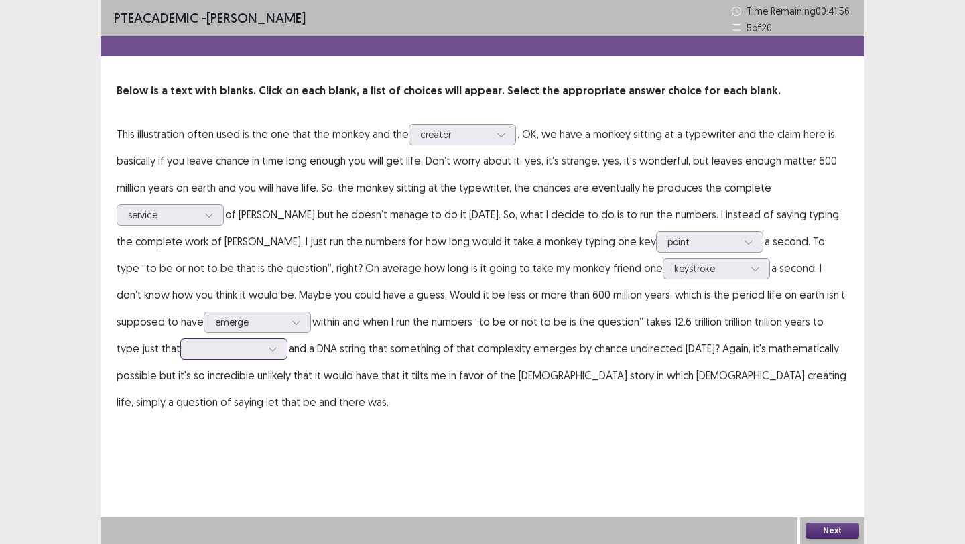
click at [263, 355] on div at bounding box center [273, 349] width 20 height 20
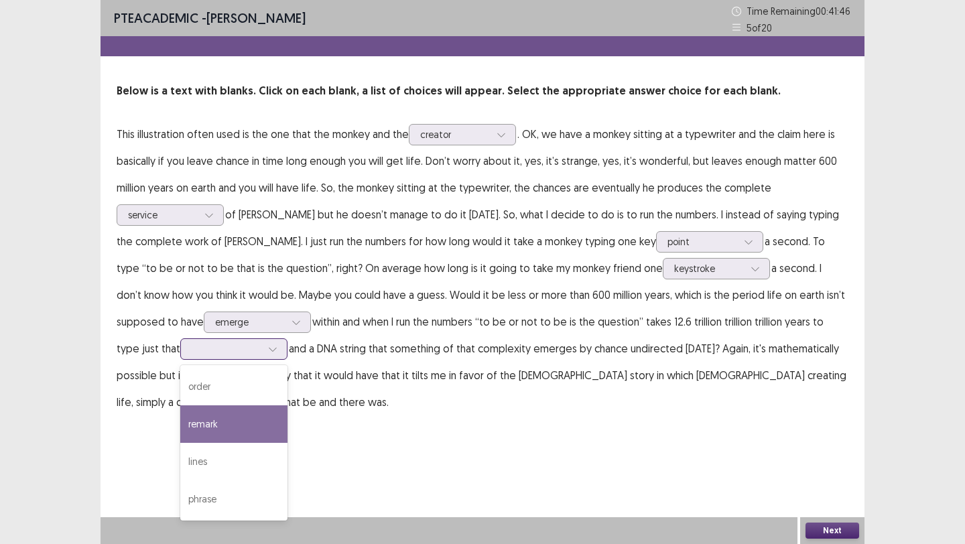
click at [219, 416] on div "remark" at bounding box center [233, 425] width 107 height 38
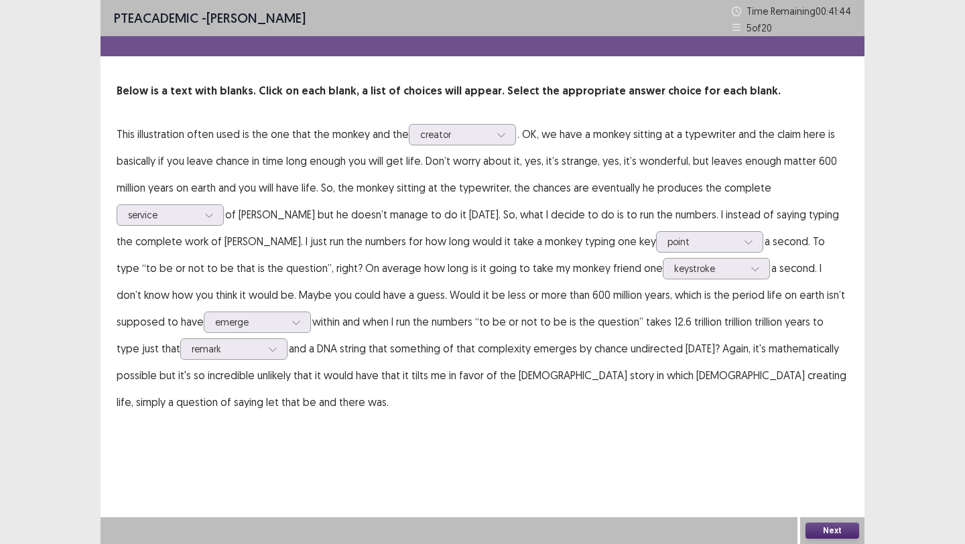
click at [844, 527] on button "Next" at bounding box center [833, 531] width 54 height 16
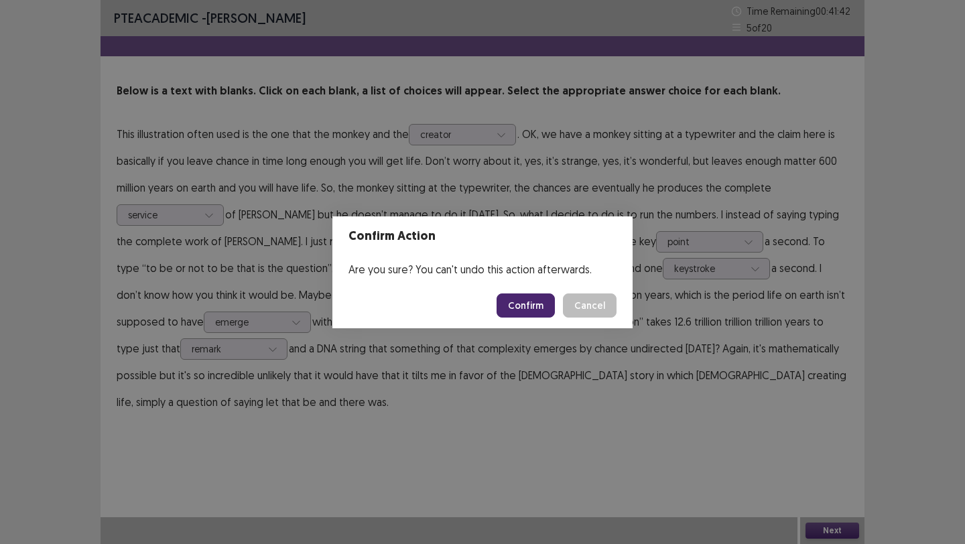
click at [532, 304] on button "Confirm" at bounding box center [526, 306] width 58 height 24
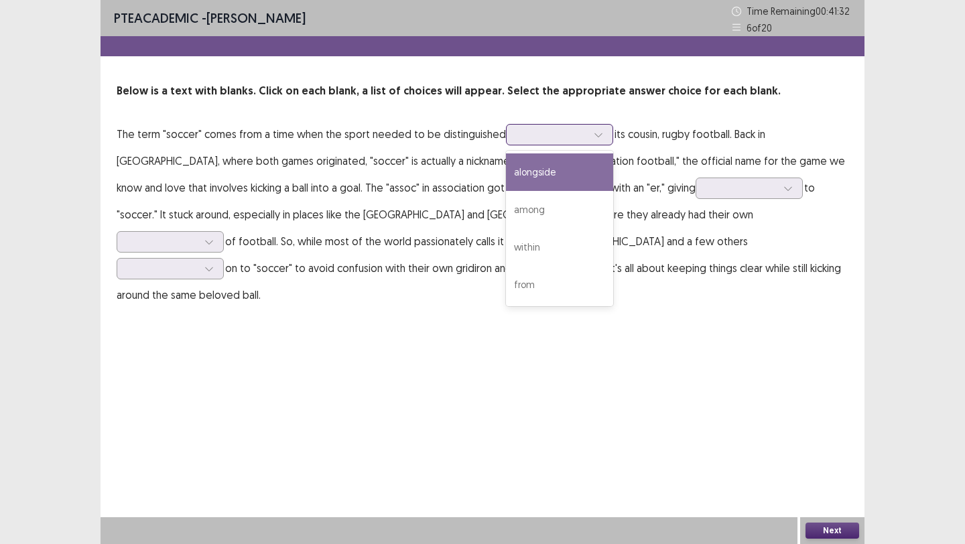
click at [572, 135] on div at bounding box center [553, 134] width 70 height 13
click at [564, 162] on div "alongside" at bounding box center [559, 173] width 107 height 38
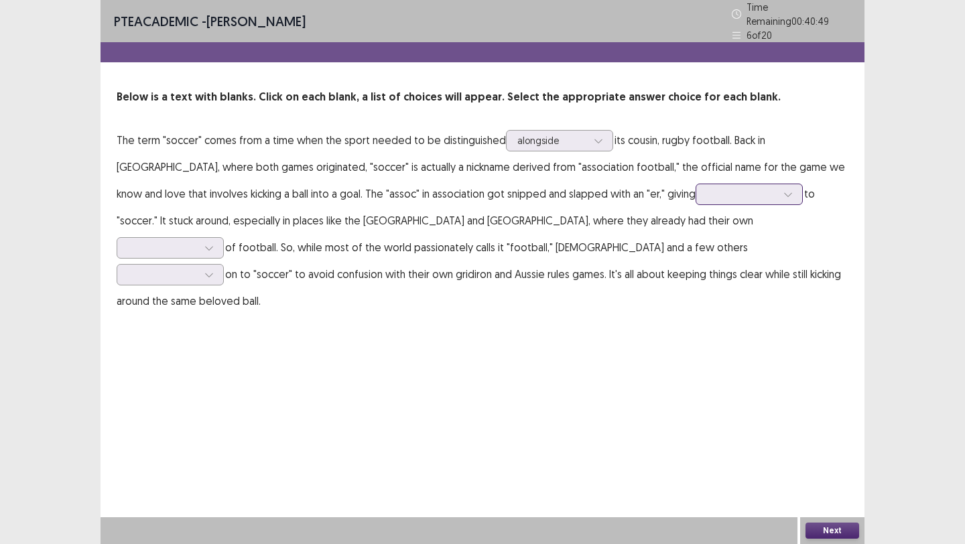
click at [707, 192] on div at bounding box center [742, 194] width 70 height 13
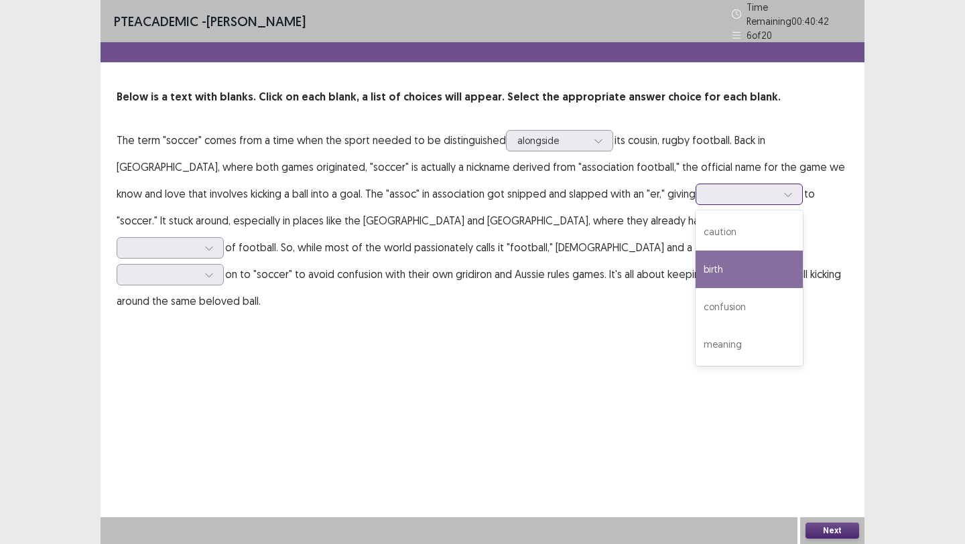
click at [696, 271] on div "birth" at bounding box center [749, 270] width 107 height 38
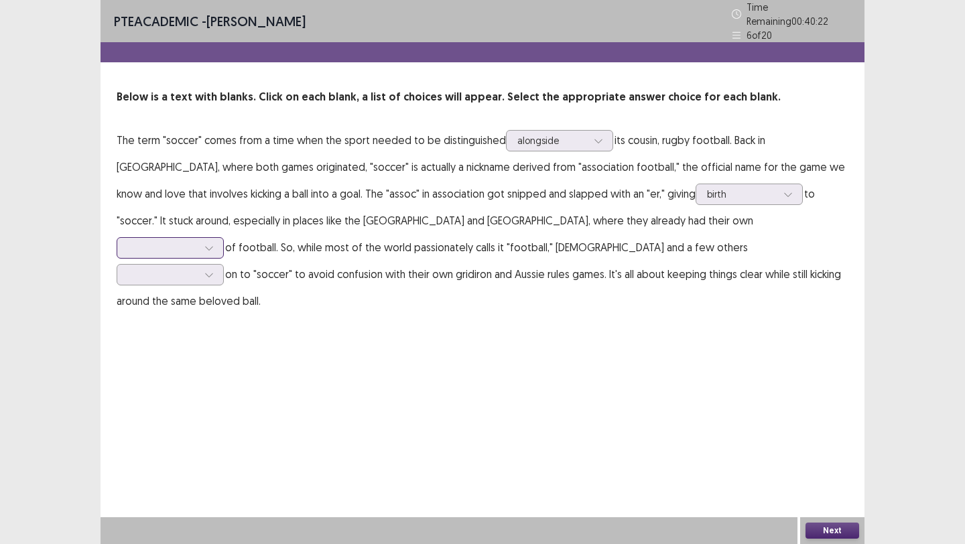
click at [199, 240] on div at bounding box center [163, 247] width 72 height 15
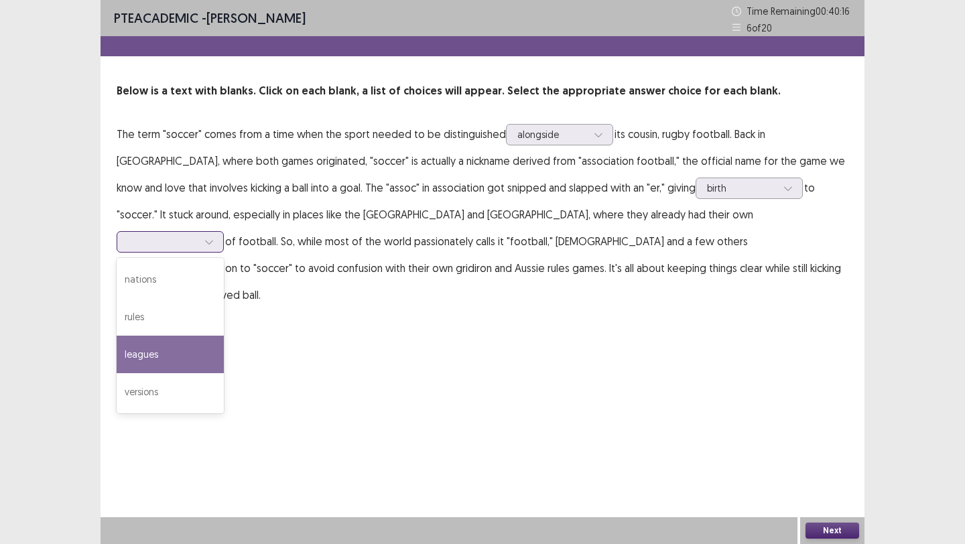
click at [224, 336] on div "leagues" at bounding box center [170, 355] width 107 height 38
click at [198, 235] on div at bounding box center [163, 241] width 70 height 13
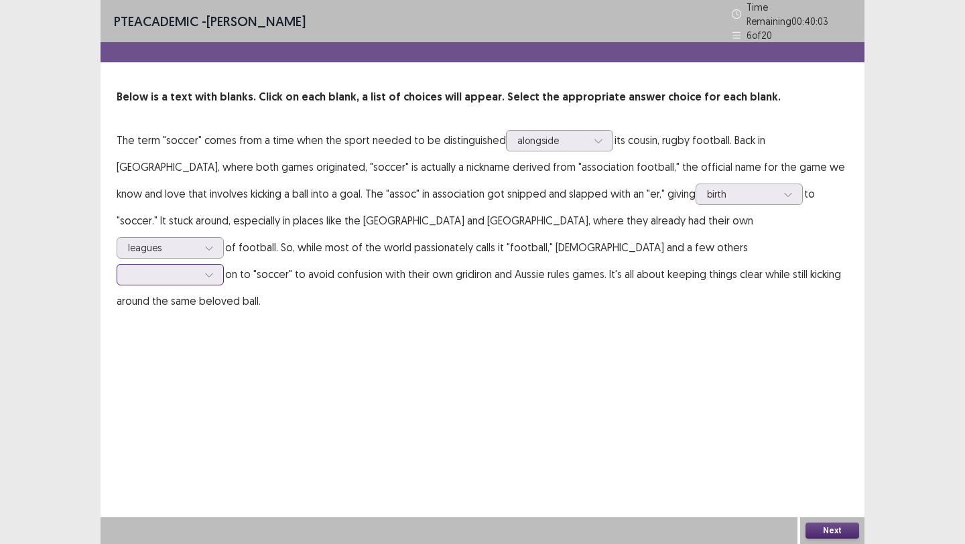
click at [219, 265] on div at bounding box center [209, 275] width 20 height 20
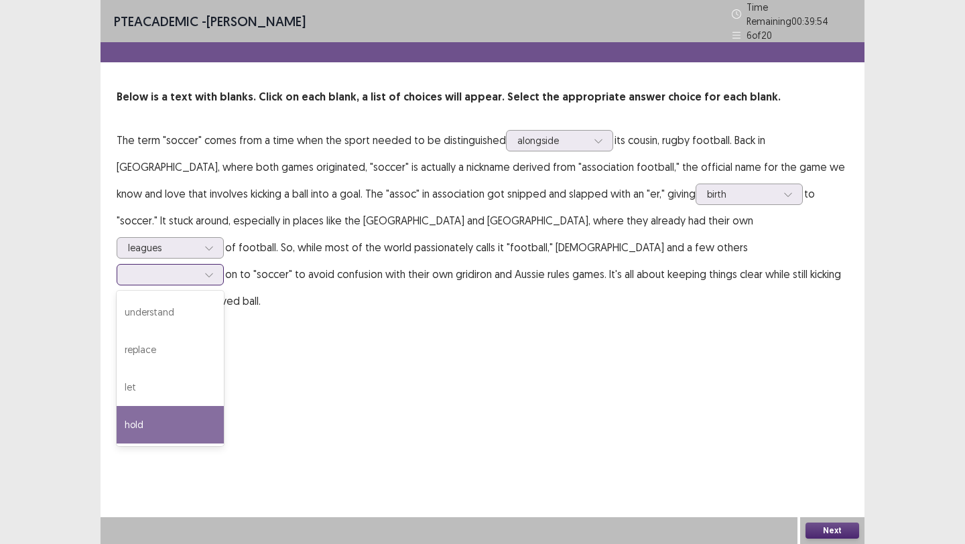
click at [224, 406] on div "hold" at bounding box center [170, 425] width 107 height 38
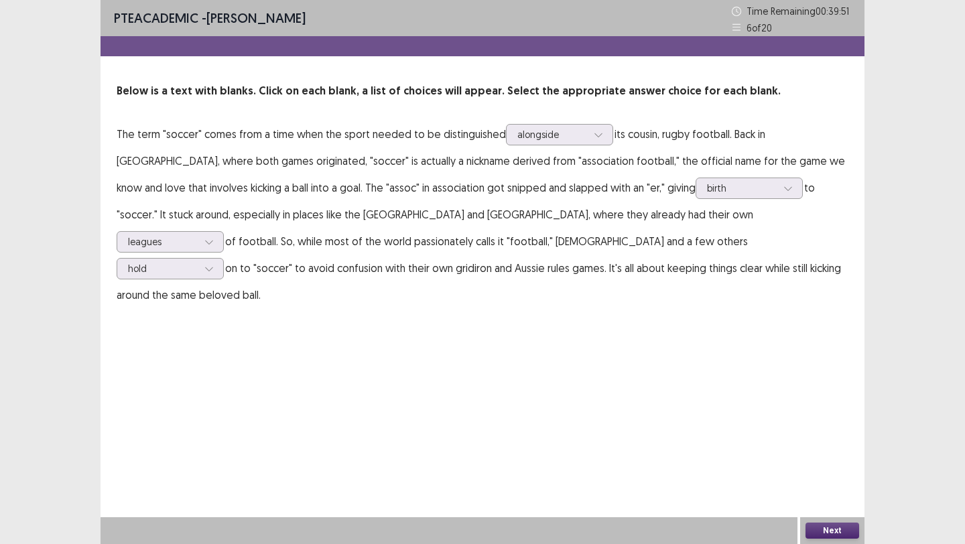
click at [840, 528] on button "Next" at bounding box center [833, 531] width 54 height 16
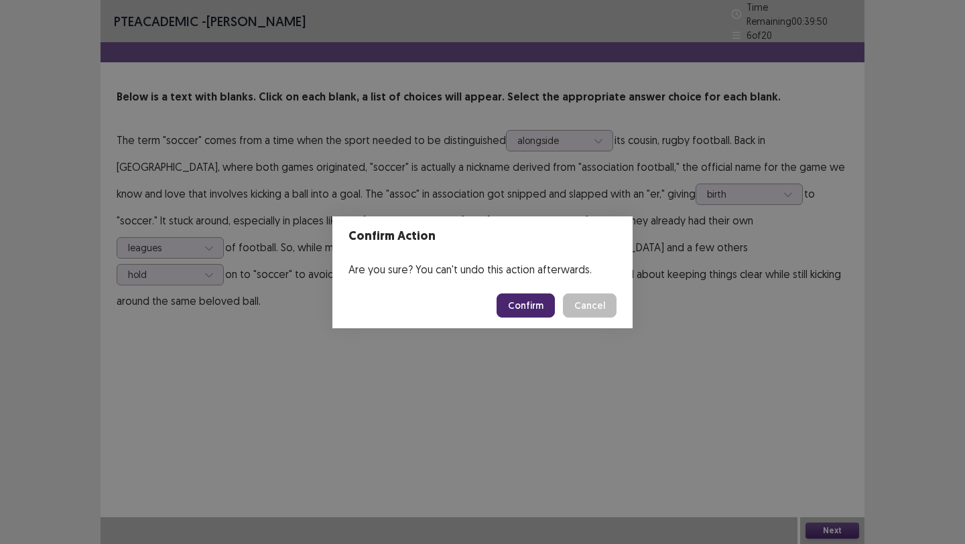
click at [532, 298] on button "Confirm" at bounding box center [526, 306] width 58 height 24
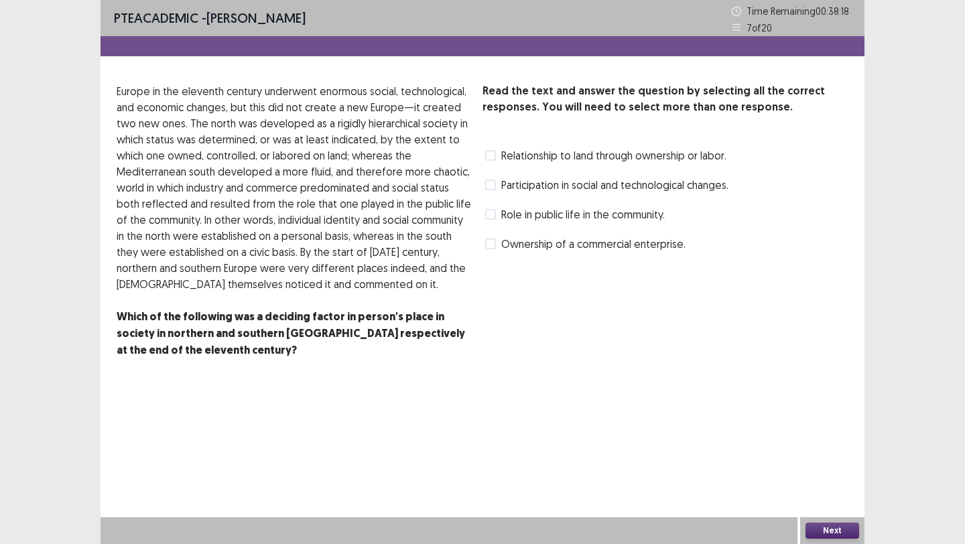
click at [498, 244] on label "Ownership of a commercial enterprise." at bounding box center [585, 244] width 200 height 16
click at [501, 190] on span "Participation in social and technological changes." at bounding box center [614, 185] width 227 height 16
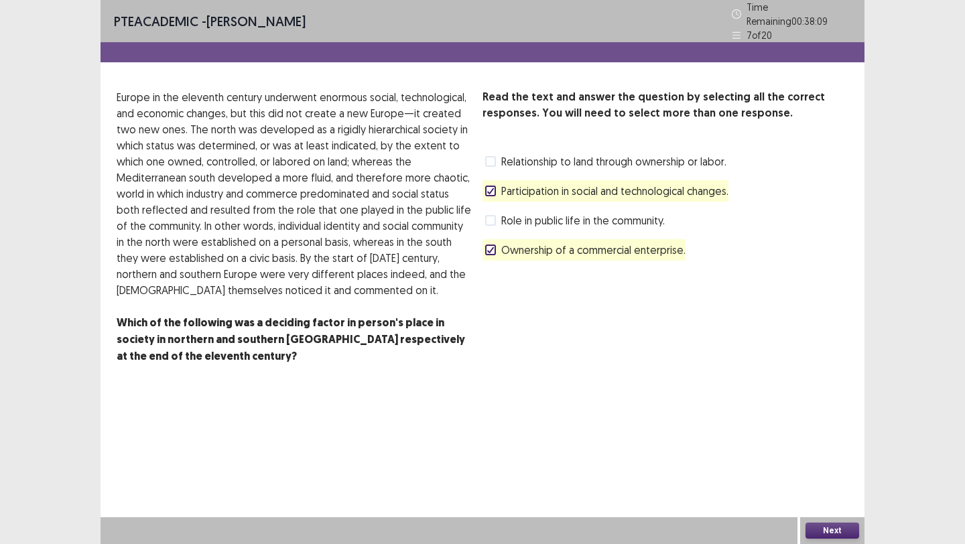
click at [827, 528] on button "Next" at bounding box center [833, 531] width 54 height 16
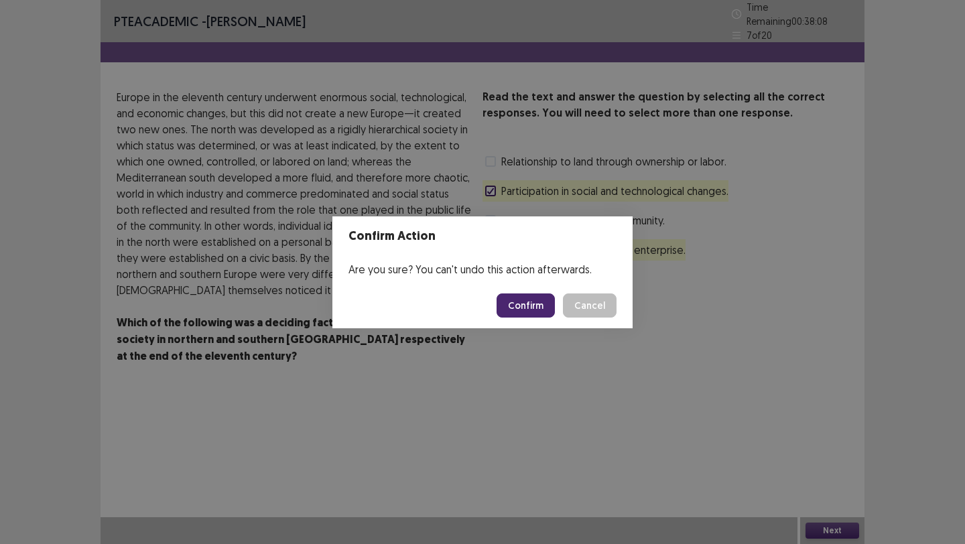
click at [543, 306] on button "Confirm" at bounding box center [526, 306] width 58 height 24
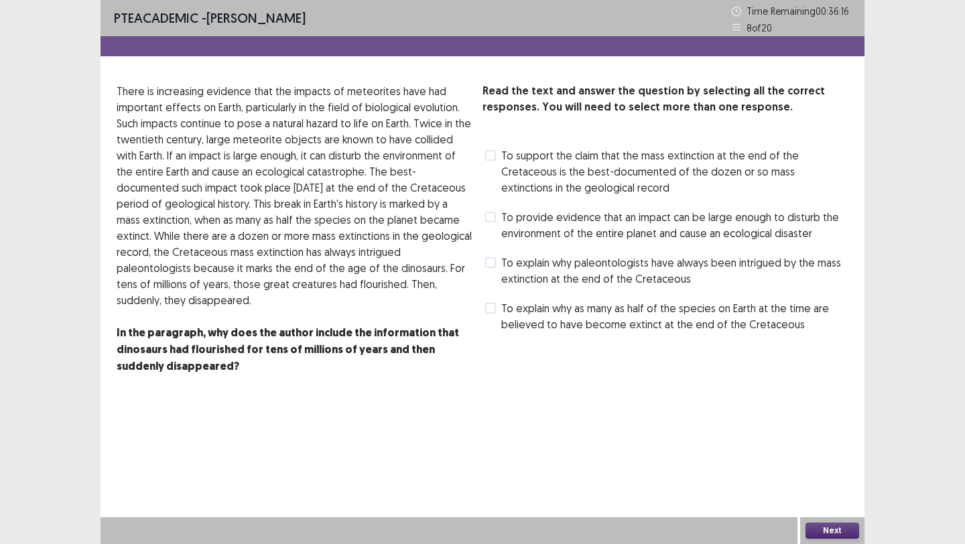
click at [497, 217] on label "To provide evidence that an impact can be large enough to disturb the environme…" at bounding box center [666, 225] width 363 height 32
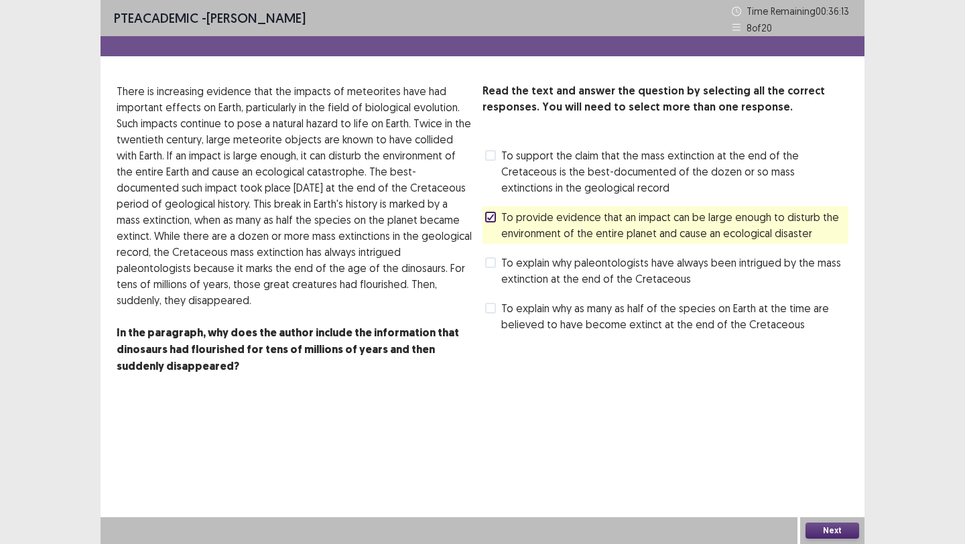
click at [494, 226] on label "To provide evidence that an impact can be large enough to disturb the environme…" at bounding box center [666, 225] width 363 height 32
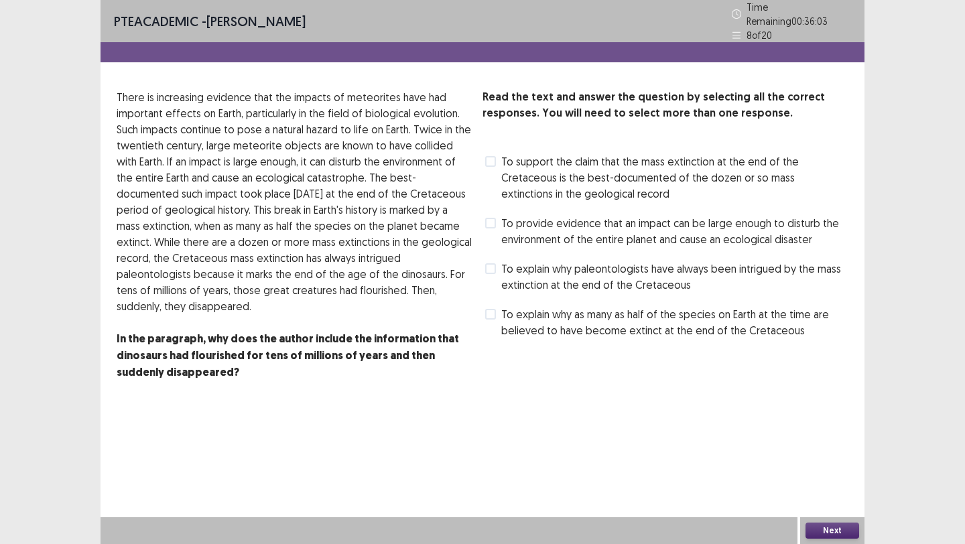
click at [499, 204] on div "Read the text and answer the question by selecting all the correct responses. Y…" at bounding box center [666, 215] width 366 height 252
click at [498, 217] on label "To provide evidence that an impact can be large enough to disturb the environme…" at bounding box center [666, 231] width 363 height 32
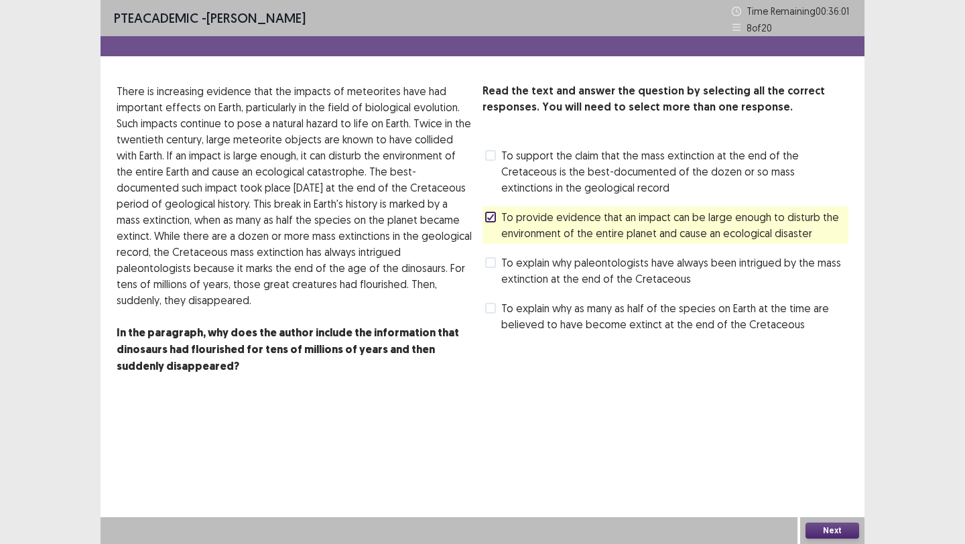
click at [498, 315] on label "To explain why as many as half of the species on Earth at the time are believed…" at bounding box center [666, 316] width 363 height 32
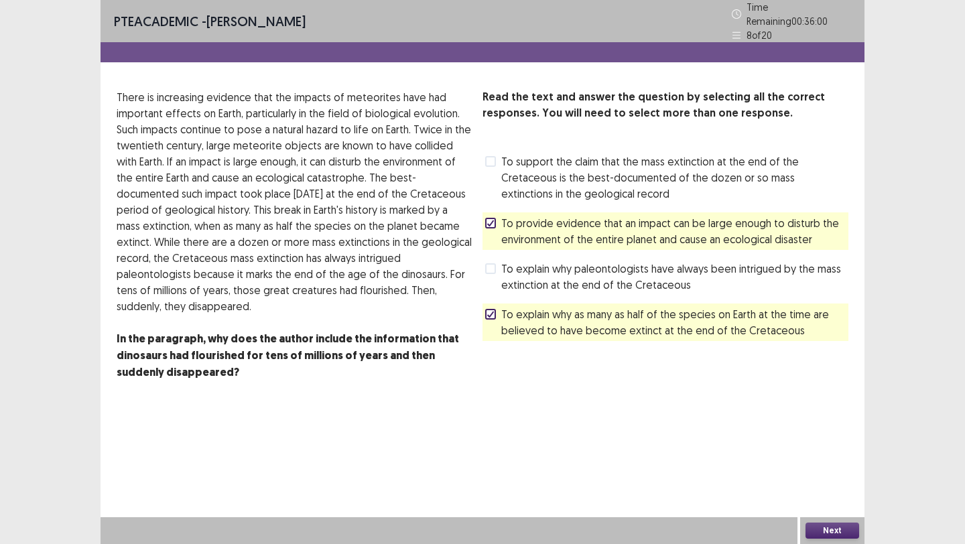
click at [819, 538] on button "Next" at bounding box center [833, 531] width 54 height 16
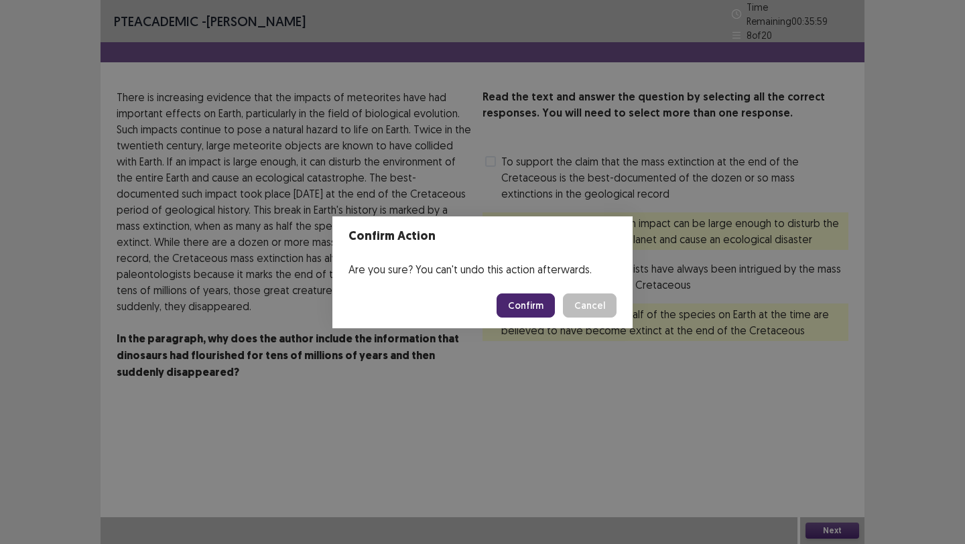
click at [534, 300] on button "Confirm" at bounding box center [526, 306] width 58 height 24
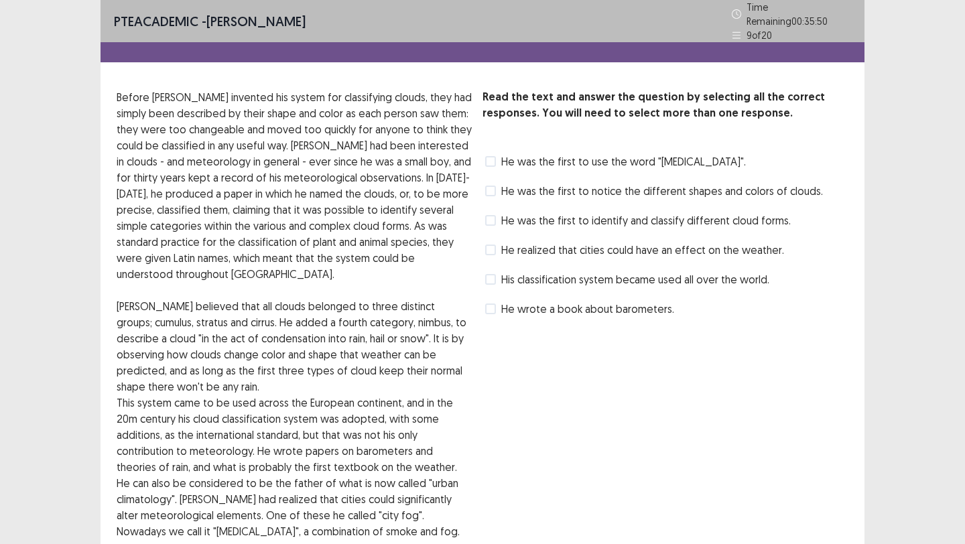
click at [497, 253] on div "He realized that cities could have an effect on the weather." at bounding box center [634, 249] width 302 height 21
click at [493, 216] on span at bounding box center [490, 220] width 11 height 11
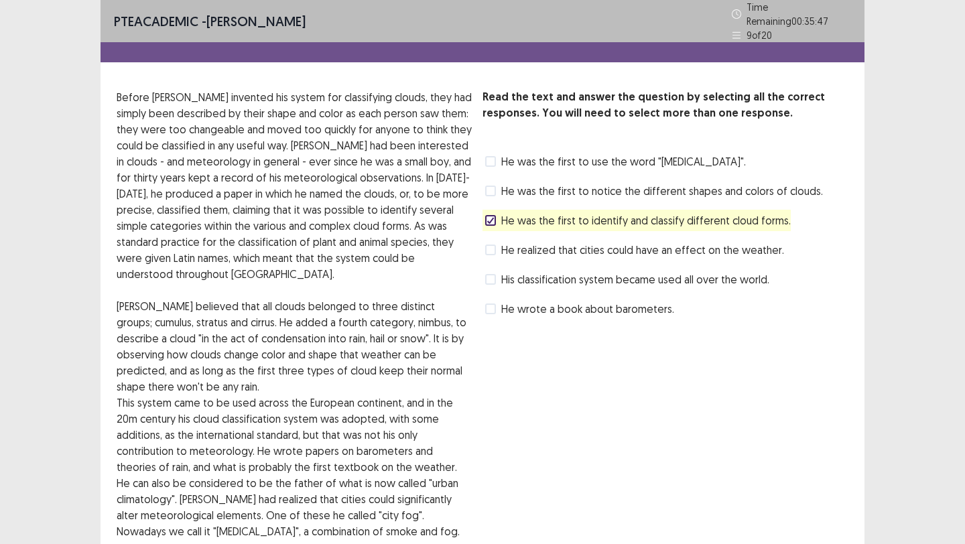
click at [497, 272] on label "His classification system became used all over the world." at bounding box center [627, 280] width 284 height 16
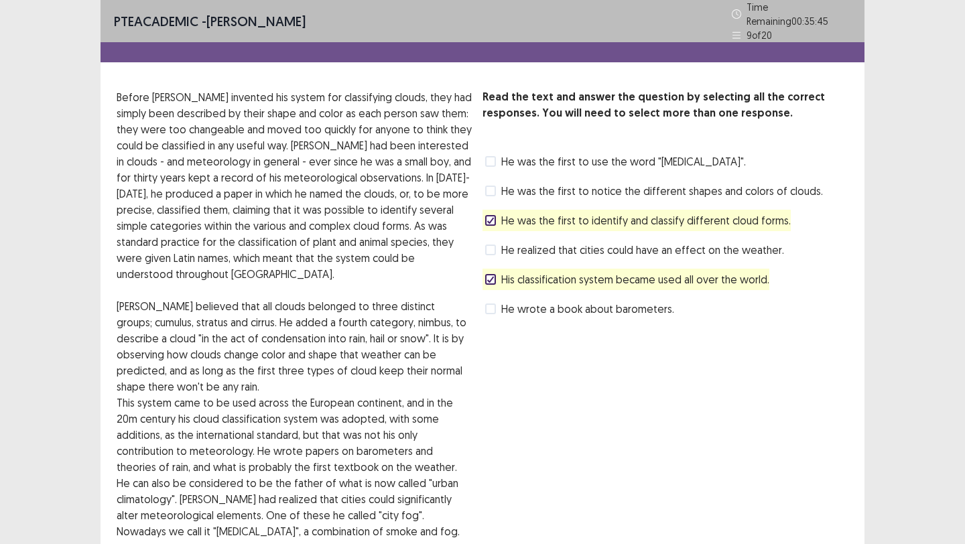
click at [725, 521] on div "Read the text and answer the question by selecting all the correct responses. Y…" at bounding box center [666, 347] width 366 height 516
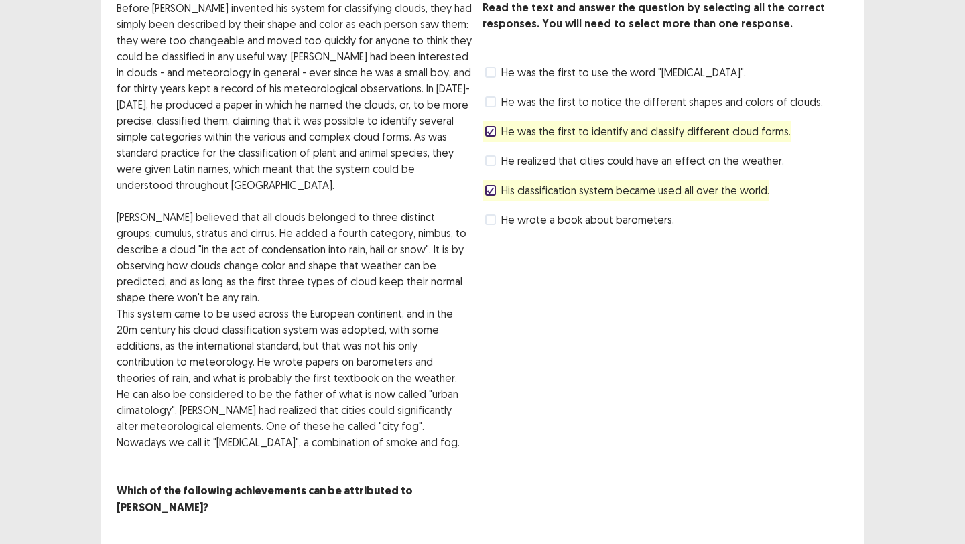
scroll to position [97, 0]
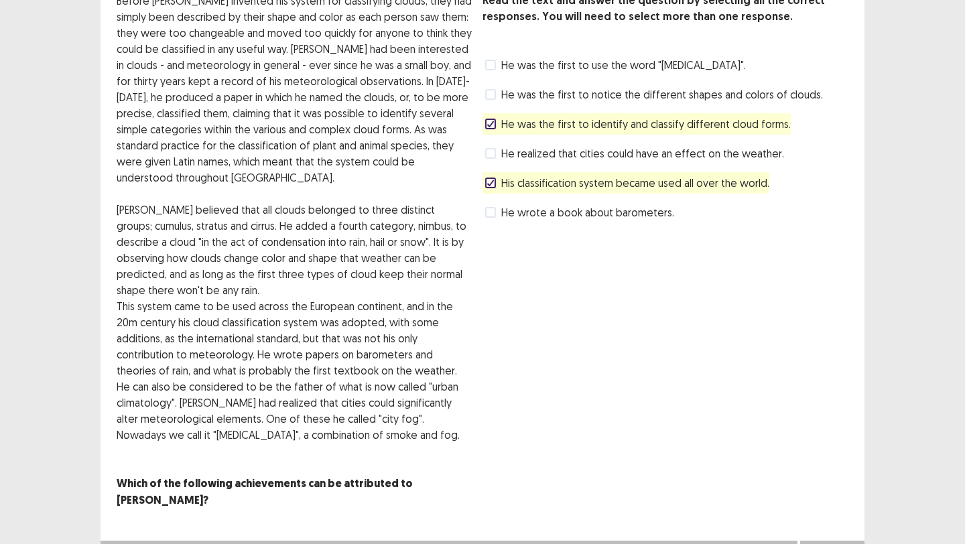
click at [831, 544] on button "Next" at bounding box center [833, 554] width 54 height 16
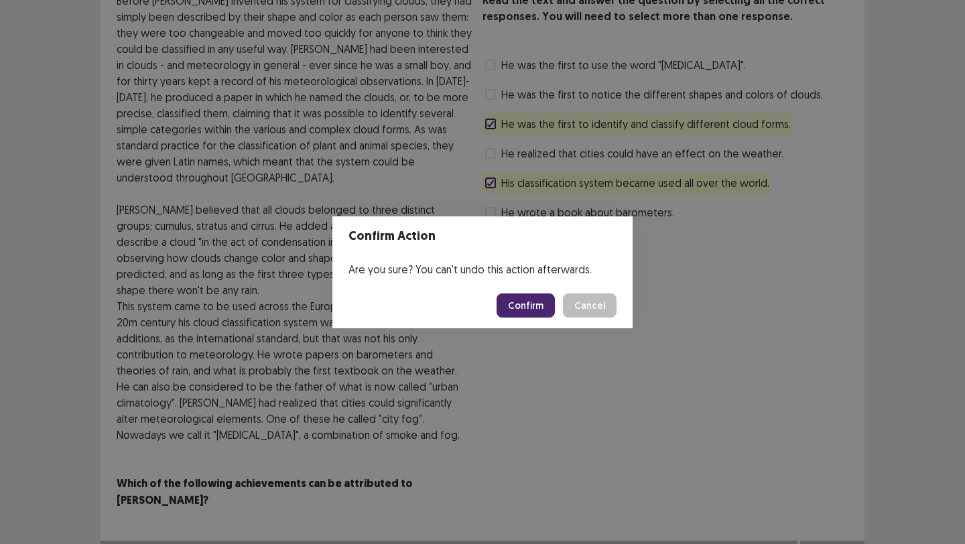
click at [523, 311] on button "Confirm" at bounding box center [526, 306] width 58 height 24
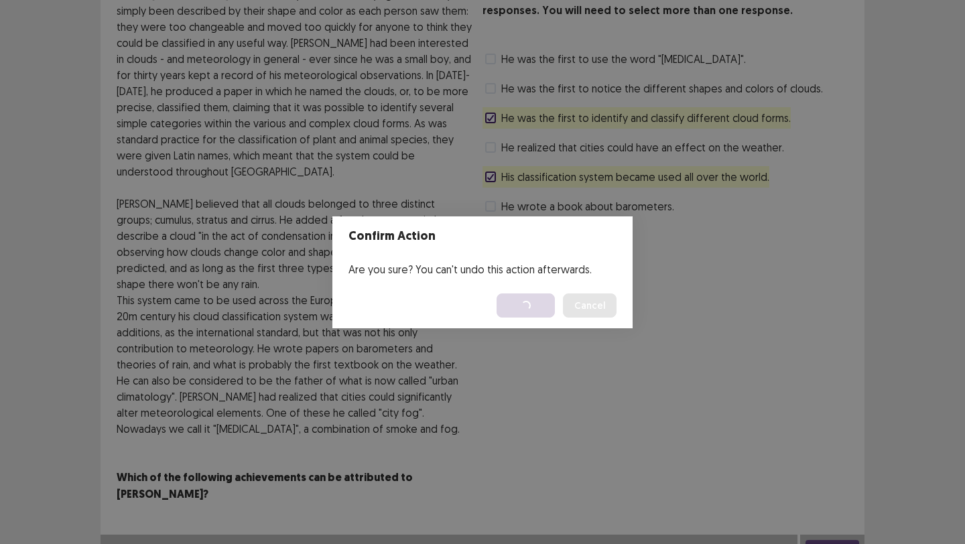
scroll to position [0, 0]
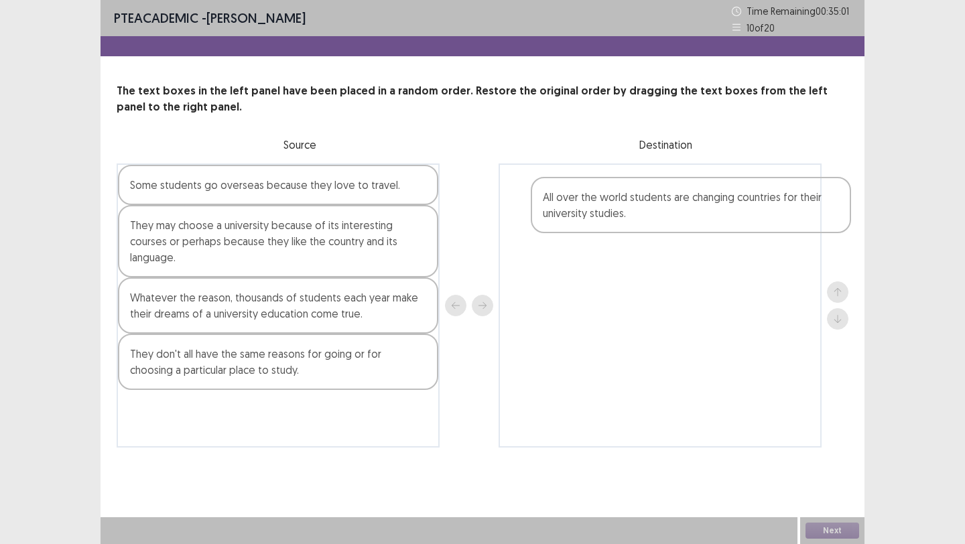
drag, startPoint x: 248, startPoint y: 239, endPoint x: 664, endPoint y: 211, distance: 417.3
click at [664, 211] on div "Some students go overseas because they love to travel. All over the world stude…" at bounding box center [483, 306] width 732 height 284
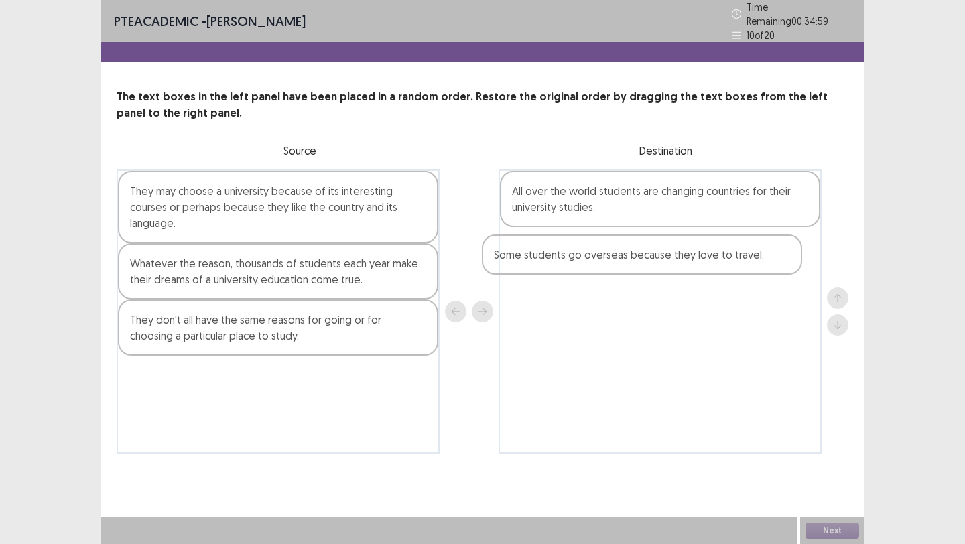
drag, startPoint x: 346, startPoint y: 189, endPoint x: 729, endPoint y: 256, distance: 388.6
click at [729, 256] on div "Some students go overseas because they love to travel. They may choose a univer…" at bounding box center [483, 312] width 732 height 284
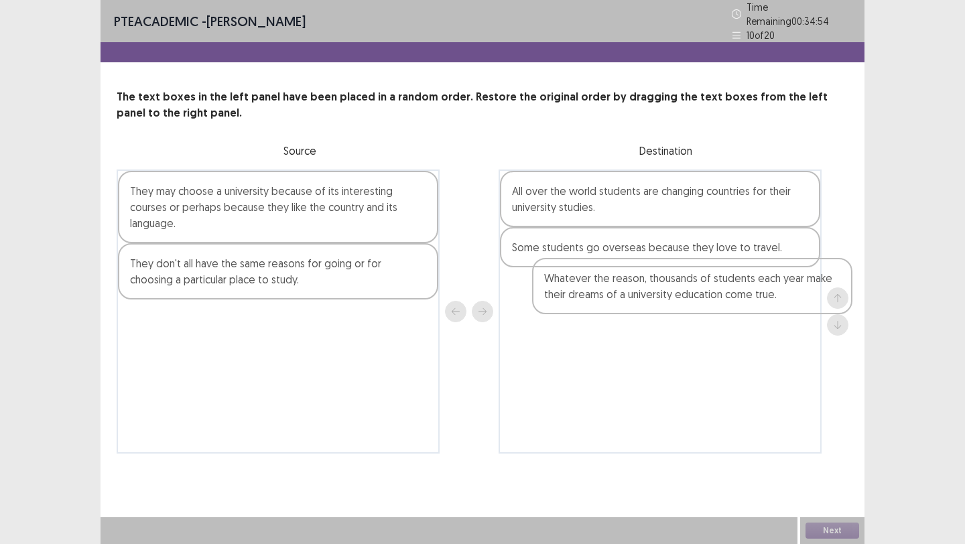
drag, startPoint x: 249, startPoint y: 269, endPoint x: 668, endPoint y: 290, distance: 419.5
click at [668, 290] on div "They may choose a university because of its interesting courses or perhaps beca…" at bounding box center [483, 312] width 732 height 284
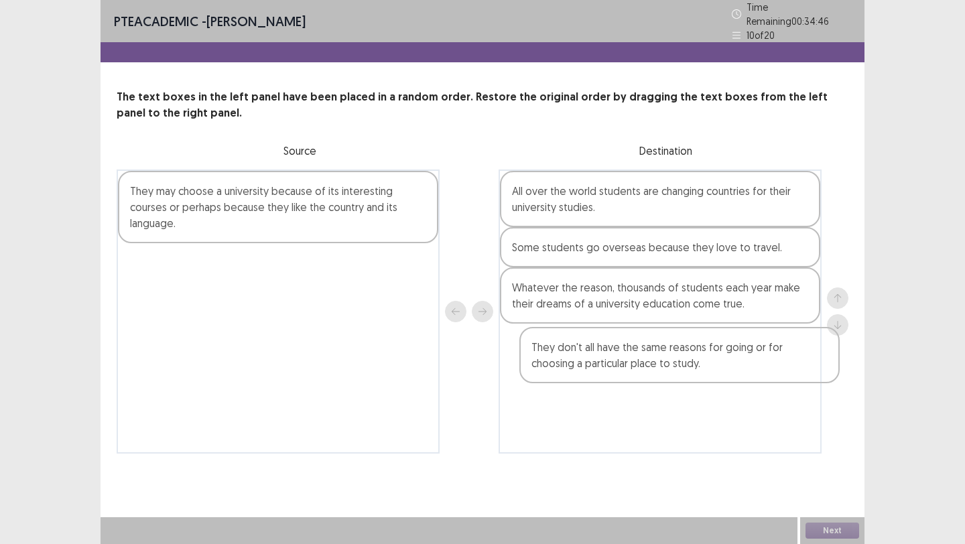
drag, startPoint x: 304, startPoint y: 265, endPoint x: 719, endPoint y: 339, distance: 422.0
click at [719, 339] on div "They may choose a university because of its interesting courses or perhaps beca…" at bounding box center [483, 312] width 732 height 284
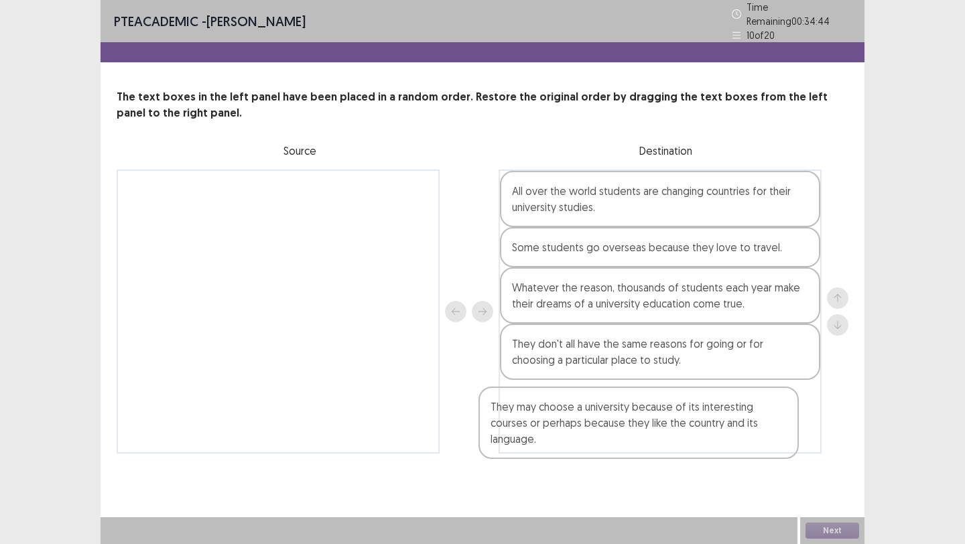
drag, startPoint x: 339, startPoint y: 215, endPoint x: 717, endPoint y: 426, distance: 433.1
click at [717, 426] on div "They may choose a university because of its interesting courses or perhaps beca…" at bounding box center [483, 312] width 732 height 284
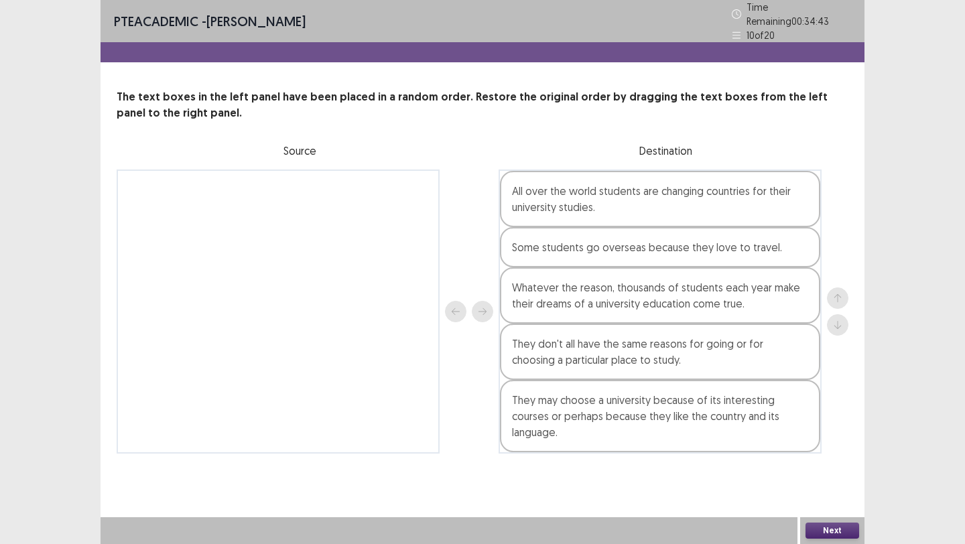
click at [833, 526] on button "Next" at bounding box center [833, 531] width 54 height 16
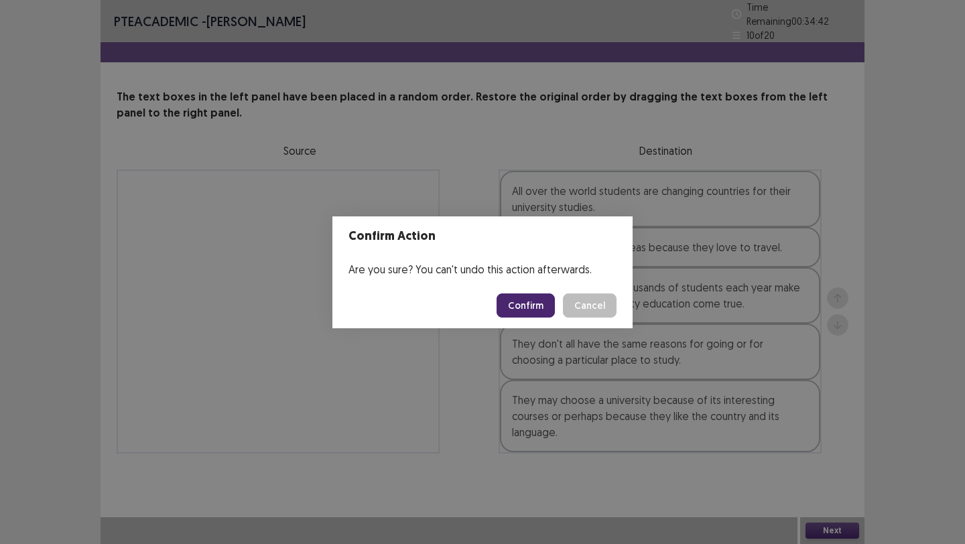
click at [535, 307] on button "Confirm" at bounding box center [526, 306] width 58 height 24
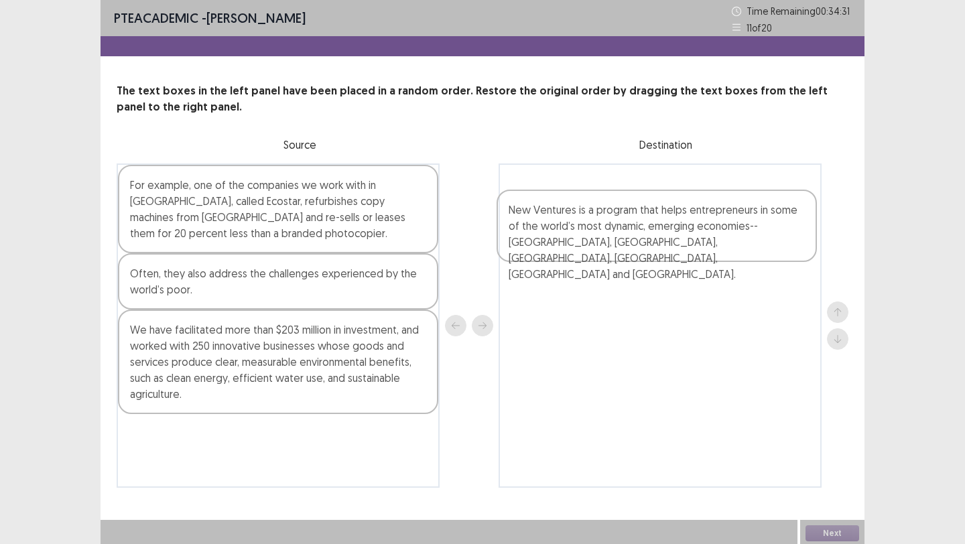
drag, startPoint x: 259, startPoint y: 279, endPoint x: 648, endPoint y: 213, distance: 394.3
click at [648, 213] on div "For example, one of the companies we work with in [GEOGRAPHIC_DATA], called Eco…" at bounding box center [483, 326] width 732 height 324
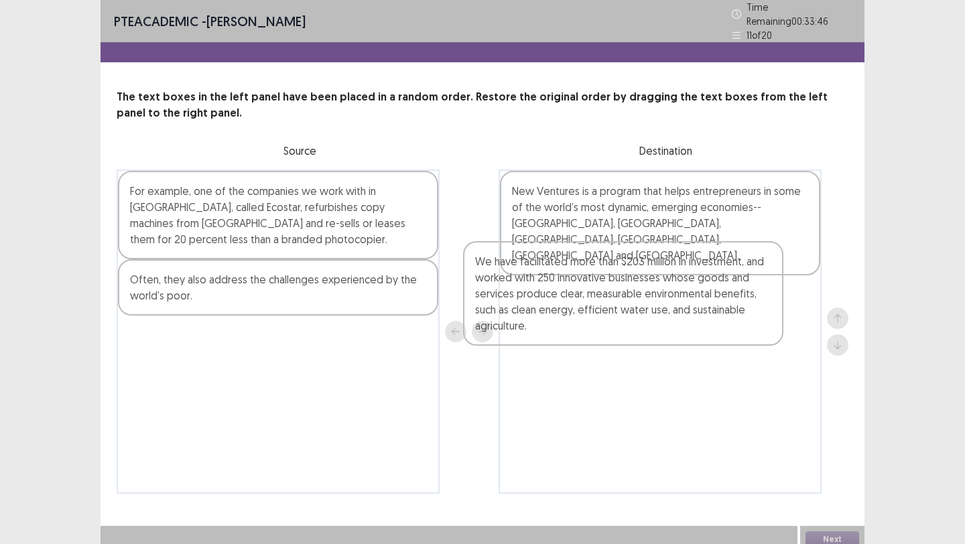
drag, startPoint x: 272, startPoint y: 369, endPoint x: 641, endPoint y: 286, distance: 378.0
click at [641, 286] on div "For example, one of the companies we work with in [GEOGRAPHIC_DATA], called Eco…" at bounding box center [483, 332] width 732 height 324
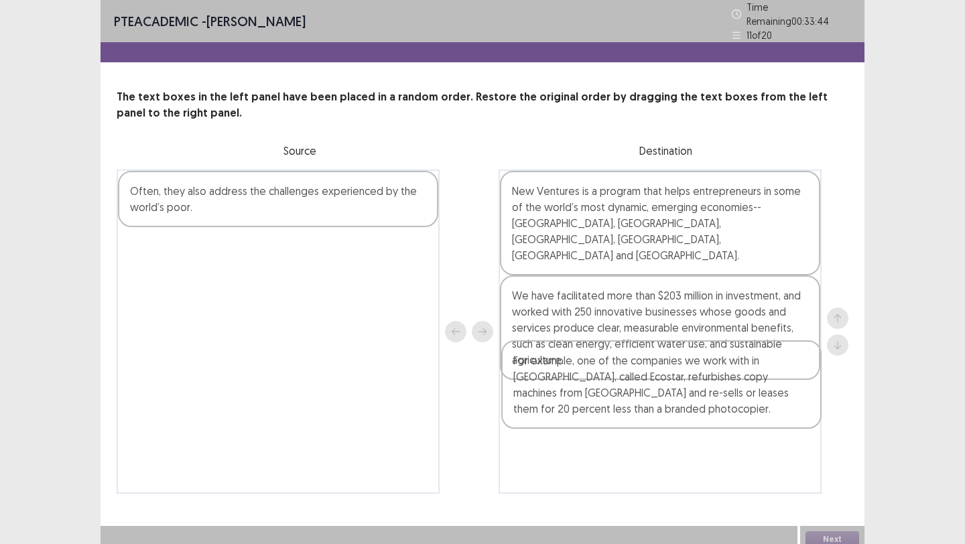
drag, startPoint x: 377, startPoint y: 212, endPoint x: 774, endPoint y: 396, distance: 437.6
click at [774, 396] on div "For example, one of the companies we work with in [GEOGRAPHIC_DATA], called Eco…" at bounding box center [483, 332] width 732 height 324
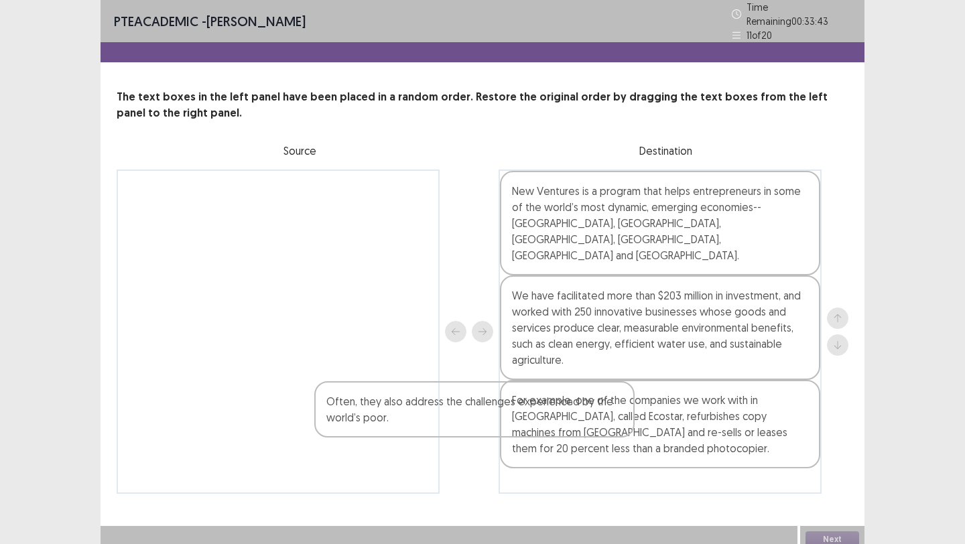
scroll to position [3, 0]
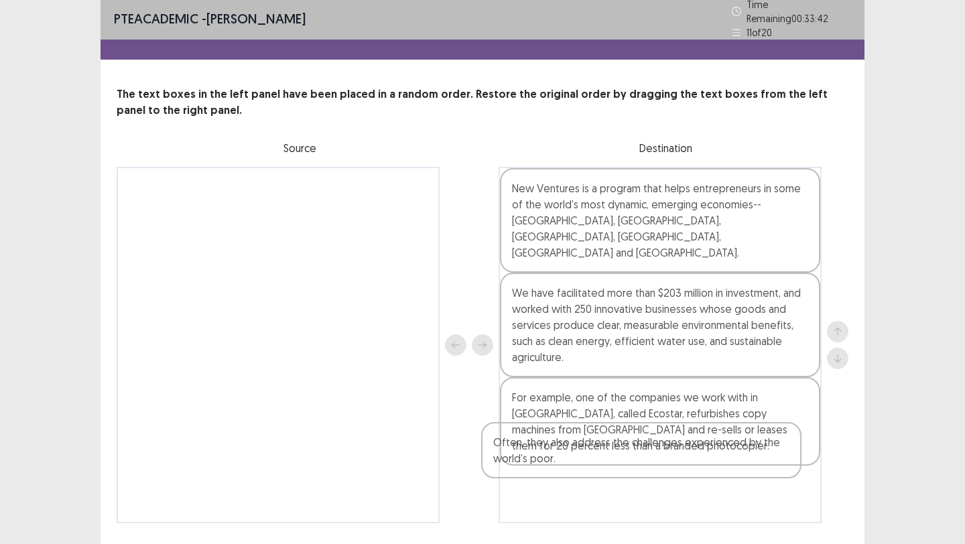
drag, startPoint x: 352, startPoint y: 192, endPoint x: 720, endPoint y: 456, distance: 452.6
click at [720, 456] on div "Often, they also address the challenges experienced by the world’s poor. New Ve…" at bounding box center [483, 345] width 732 height 357
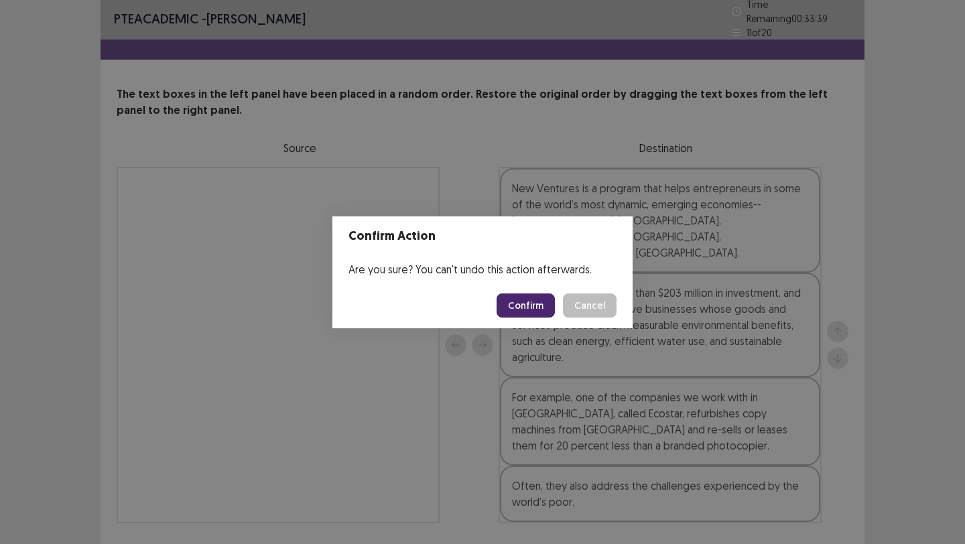
click at [529, 299] on button "Confirm" at bounding box center [526, 306] width 58 height 24
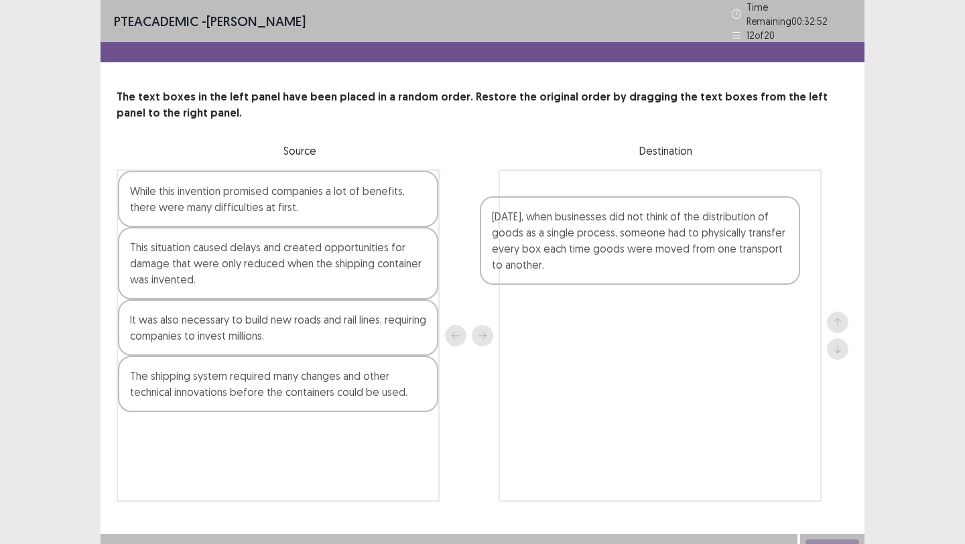
drag, startPoint x: 261, startPoint y: 257, endPoint x: 636, endPoint y: 229, distance: 375.7
click at [636, 229] on div "While this invention promised companies a lot of benefits, there were many diff…" at bounding box center [483, 336] width 732 height 333
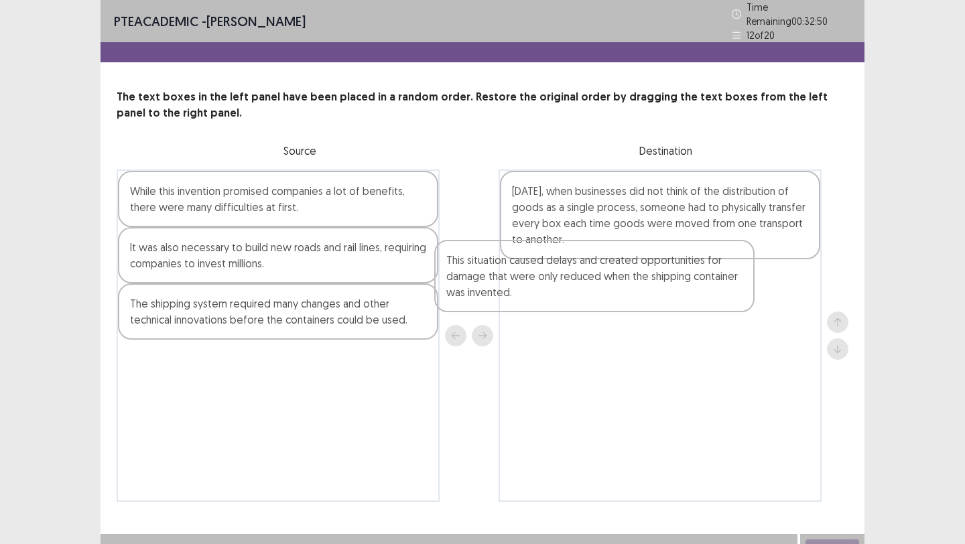
drag, startPoint x: 359, startPoint y: 255, endPoint x: 718, endPoint y: 270, distance: 359.6
click at [718, 270] on div "While this invention promised companies a lot of benefits, there were many diff…" at bounding box center [483, 336] width 732 height 333
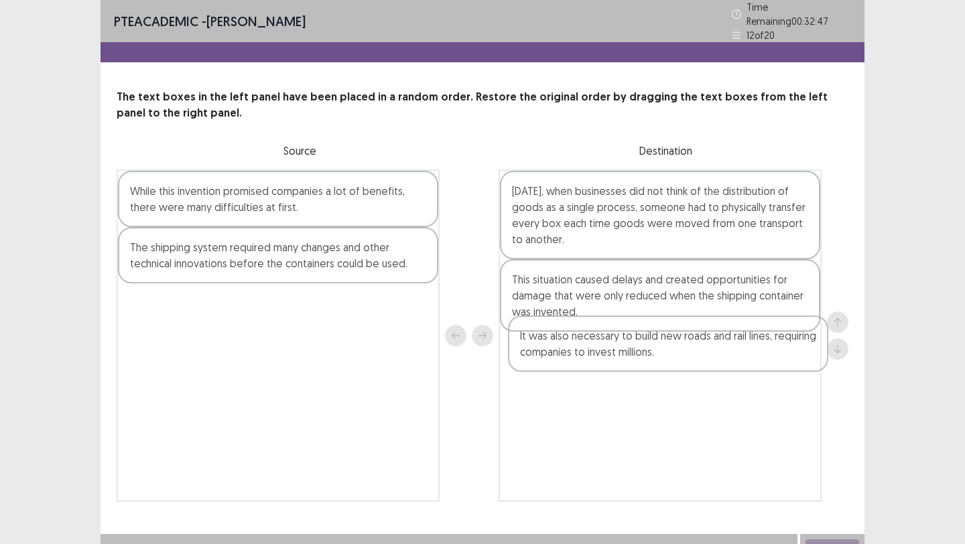
drag, startPoint x: 310, startPoint y: 251, endPoint x: 715, endPoint y: 347, distance: 415.9
click at [715, 347] on div "While this invention promised companies a lot of benefits, there were many diff…" at bounding box center [483, 336] width 732 height 333
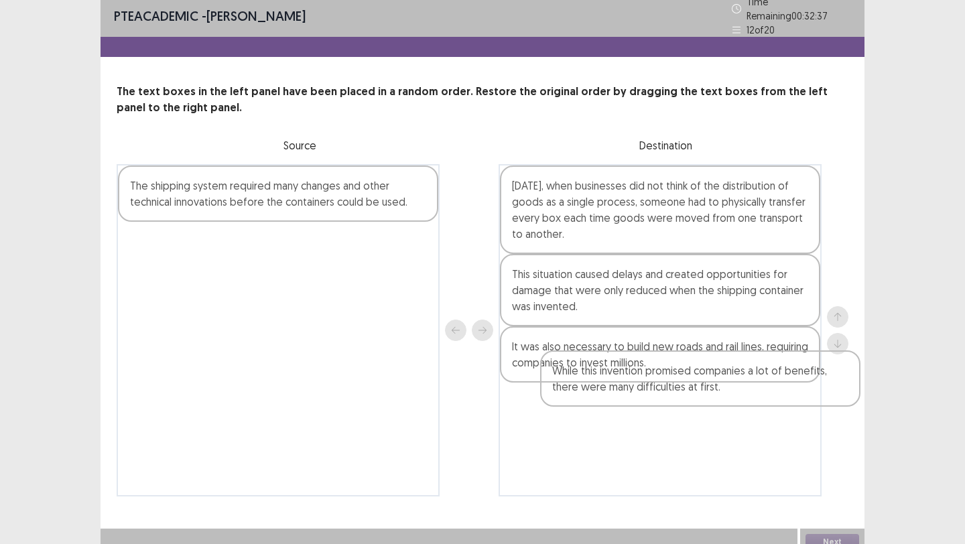
scroll to position [6, 0]
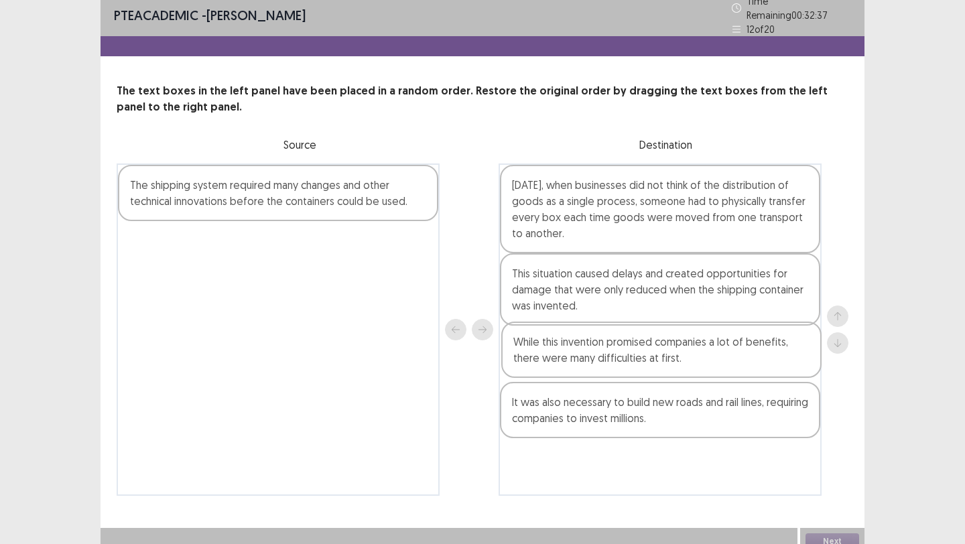
drag, startPoint x: 279, startPoint y: 200, endPoint x: 672, endPoint y: 357, distance: 423.6
click at [672, 357] on div "While this invention promised companies a lot of benefits, there were many diff…" at bounding box center [483, 330] width 732 height 333
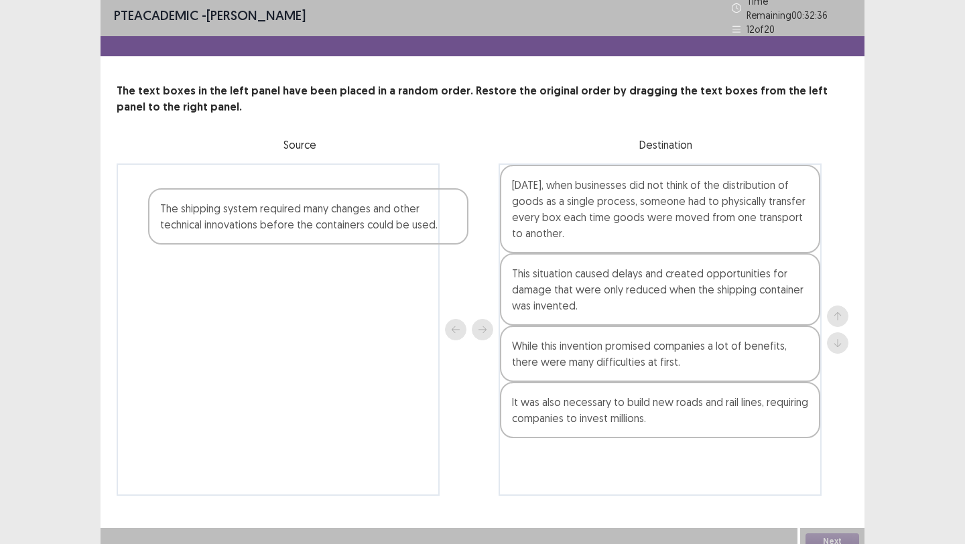
scroll to position [11, 0]
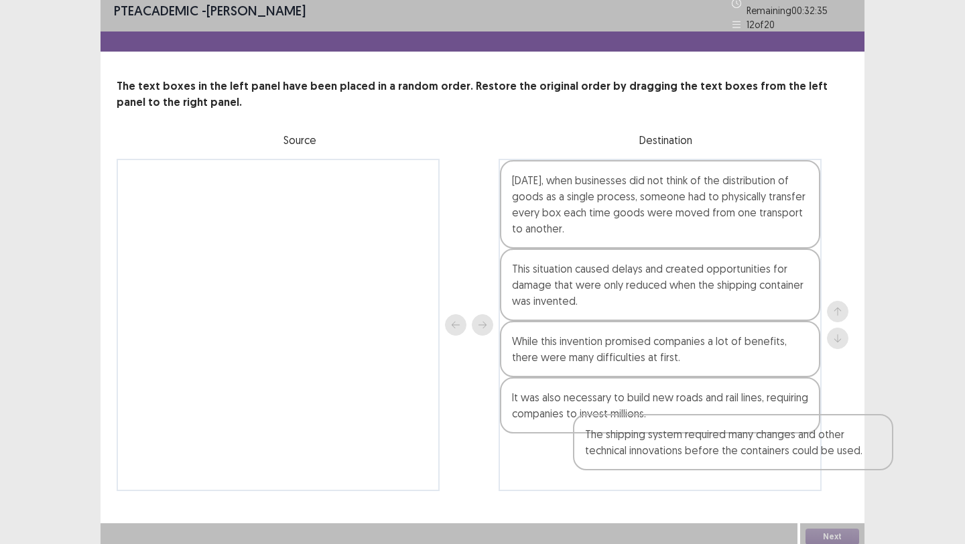
drag, startPoint x: 351, startPoint y: 184, endPoint x: 804, endPoint y: 443, distance: 522.2
click at [804, 443] on div "The shipping system required many changes and other technical innovations befor…" at bounding box center [483, 325] width 732 height 333
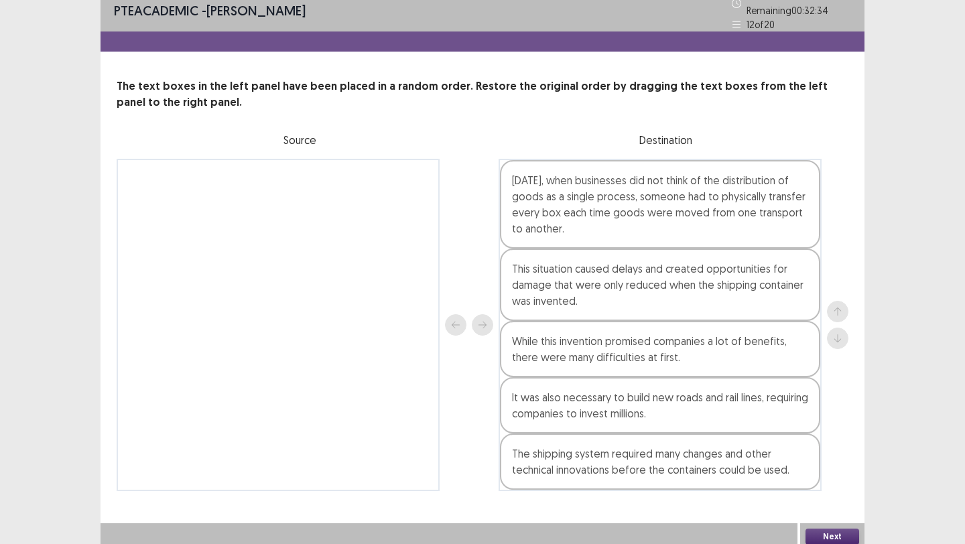
click at [834, 530] on button "Next" at bounding box center [833, 537] width 54 height 16
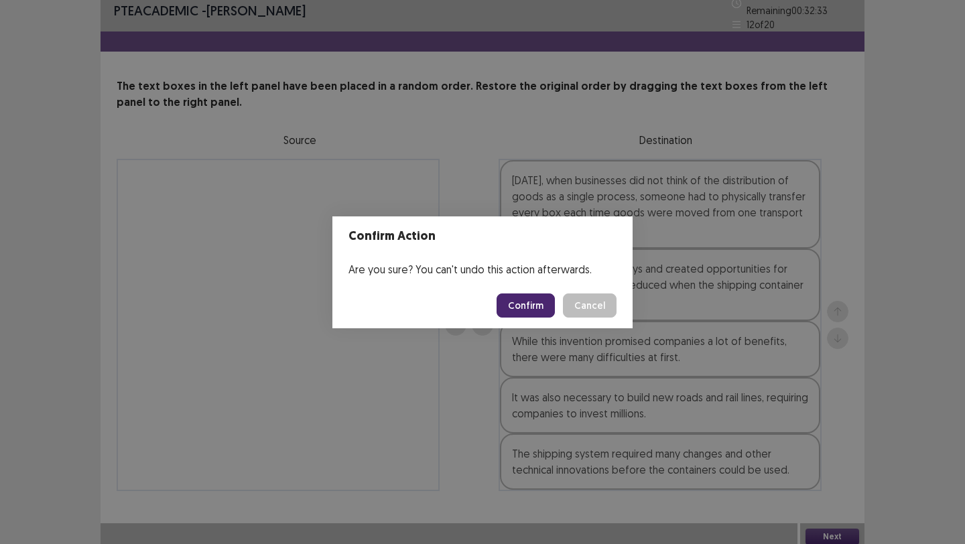
click at [523, 294] on button "Confirm" at bounding box center [526, 306] width 58 height 24
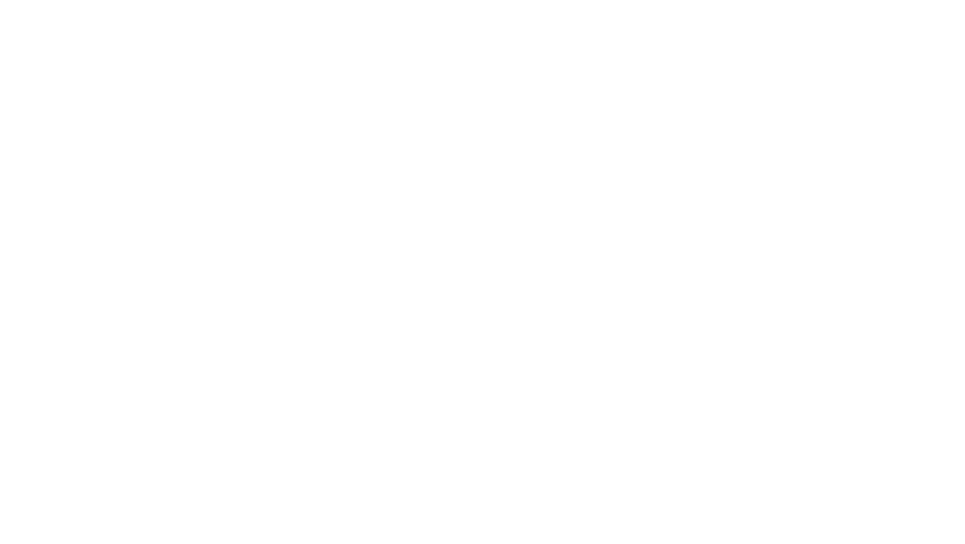
scroll to position [0, 0]
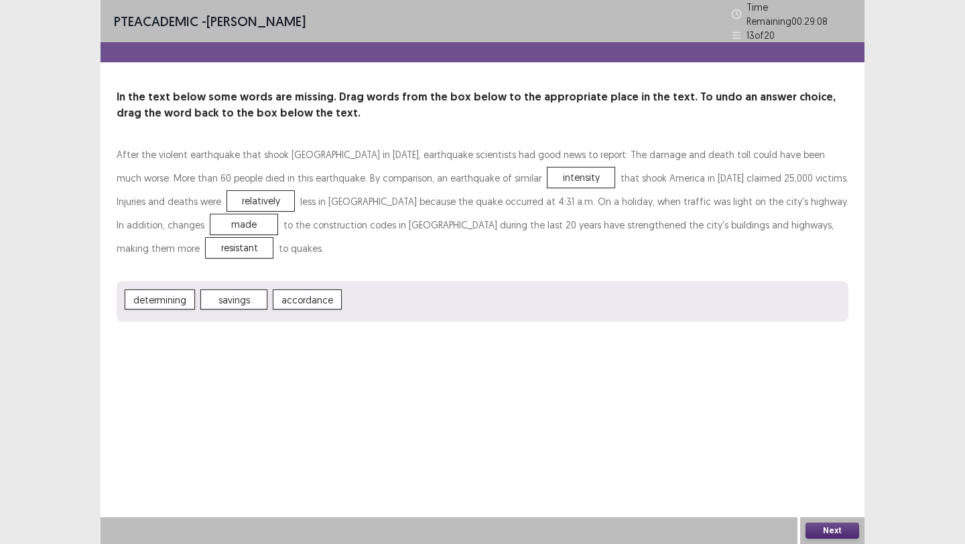
click at [844, 535] on button "Next" at bounding box center [833, 531] width 54 height 16
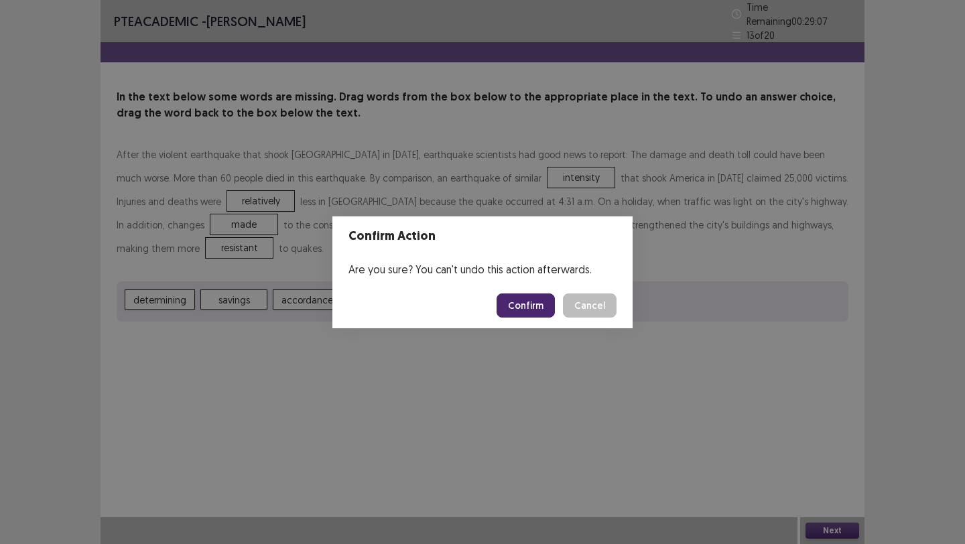
click at [532, 305] on button "Confirm" at bounding box center [526, 306] width 58 height 24
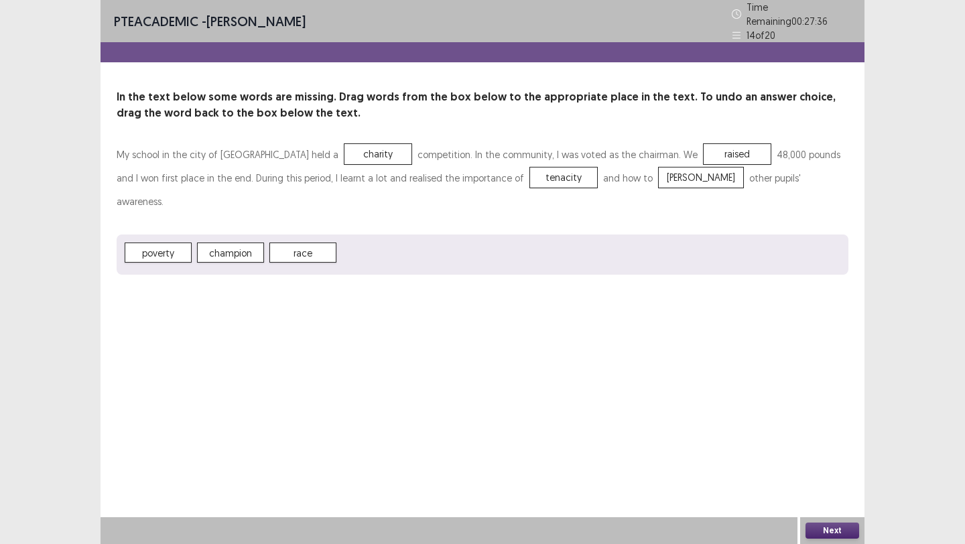
click at [837, 530] on button "Next" at bounding box center [833, 531] width 54 height 16
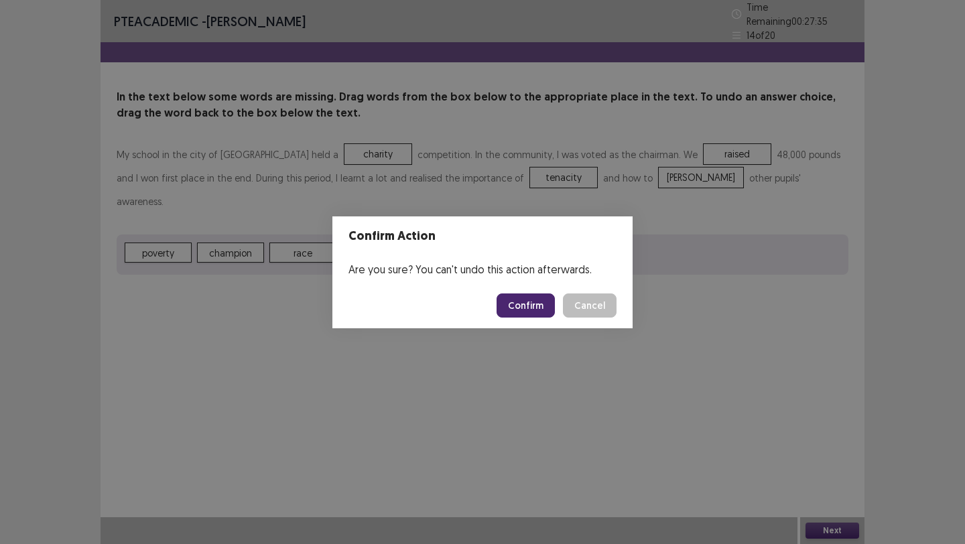
click at [532, 305] on button "Confirm" at bounding box center [526, 306] width 58 height 24
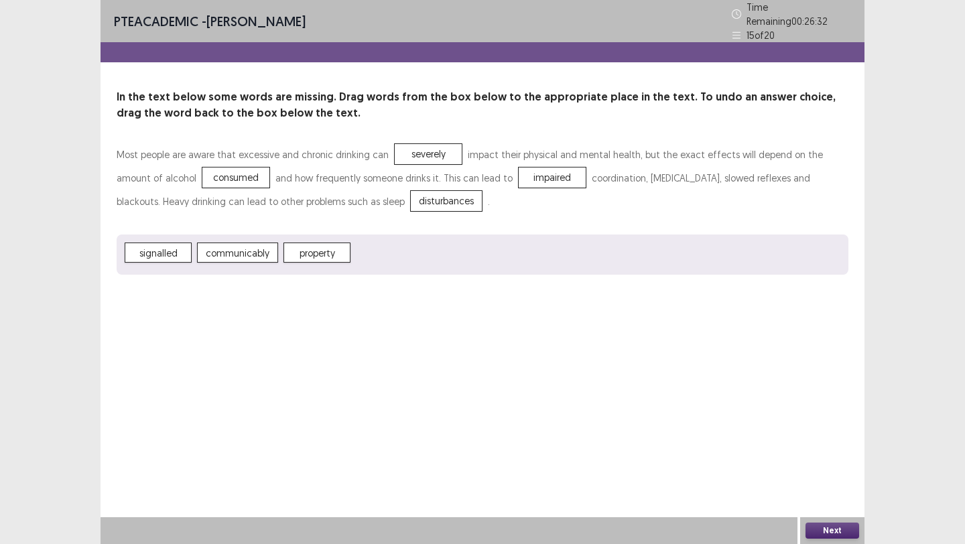
click at [840, 528] on button "Next" at bounding box center [833, 531] width 54 height 16
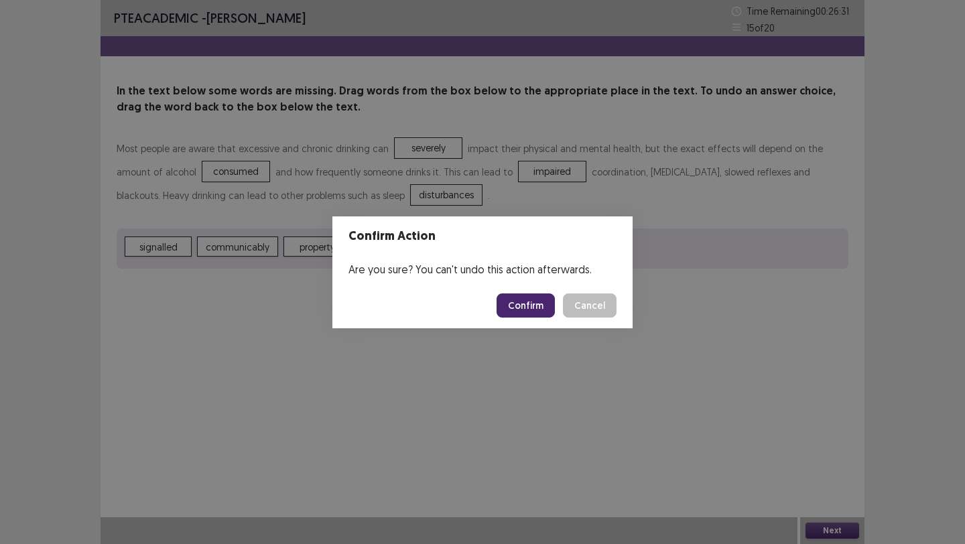
click at [534, 306] on button "Confirm" at bounding box center [526, 306] width 58 height 24
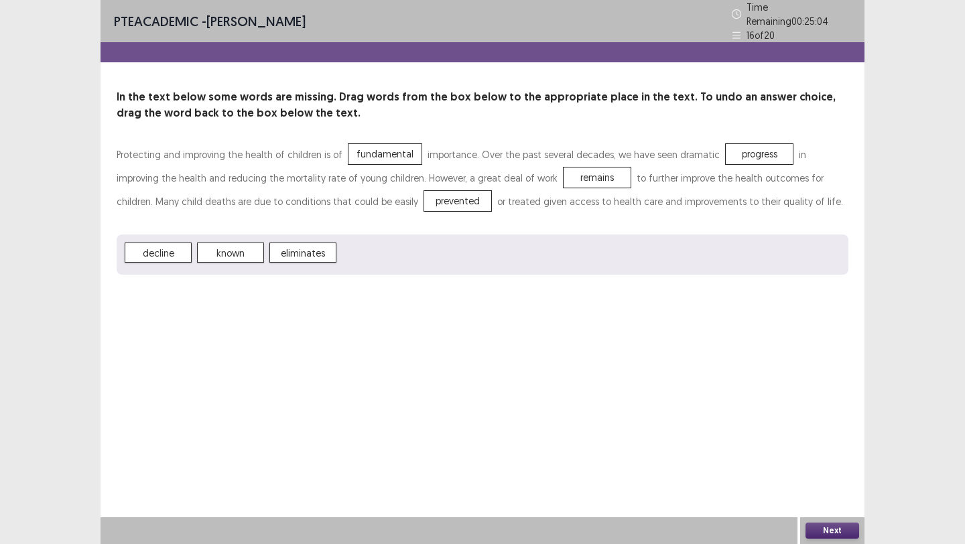
click at [813, 529] on button "Next" at bounding box center [833, 531] width 54 height 16
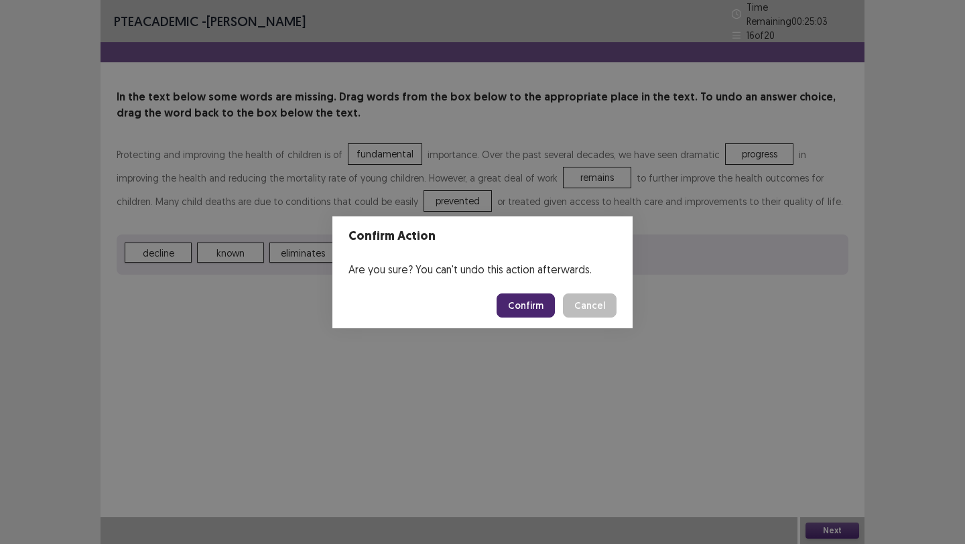
click at [545, 304] on button "Confirm" at bounding box center [526, 306] width 58 height 24
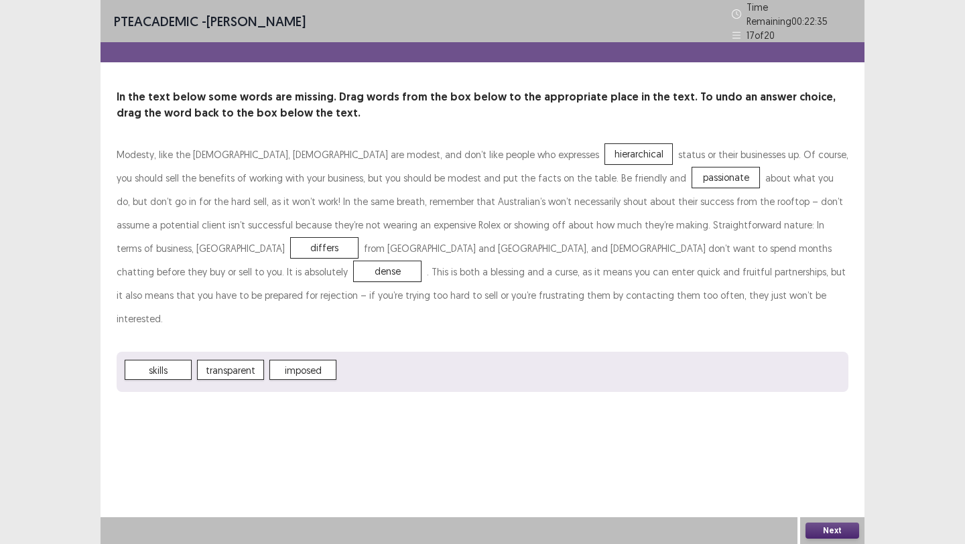
click at [825, 526] on button "Next" at bounding box center [833, 531] width 54 height 16
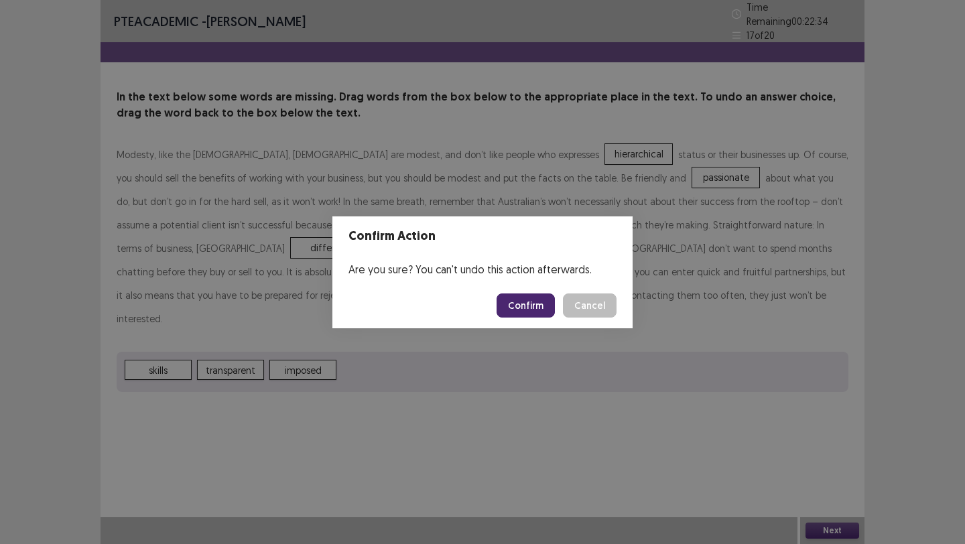
click at [532, 310] on button "Confirm" at bounding box center [526, 306] width 58 height 24
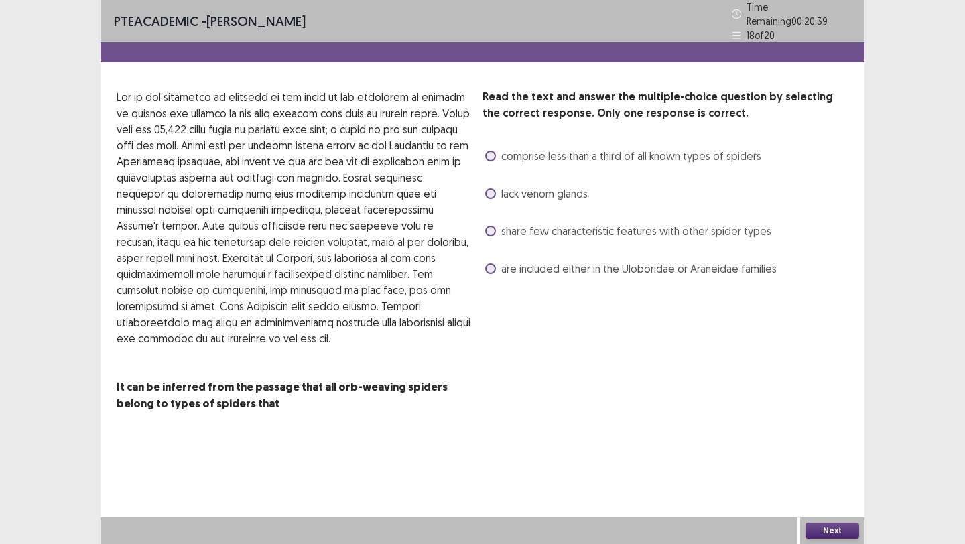
click at [494, 226] on span at bounding box center [490, 231] width 11 height 11
click at [839, 527] on button "Next" at bounding box center [833, 531] width 54 height 16
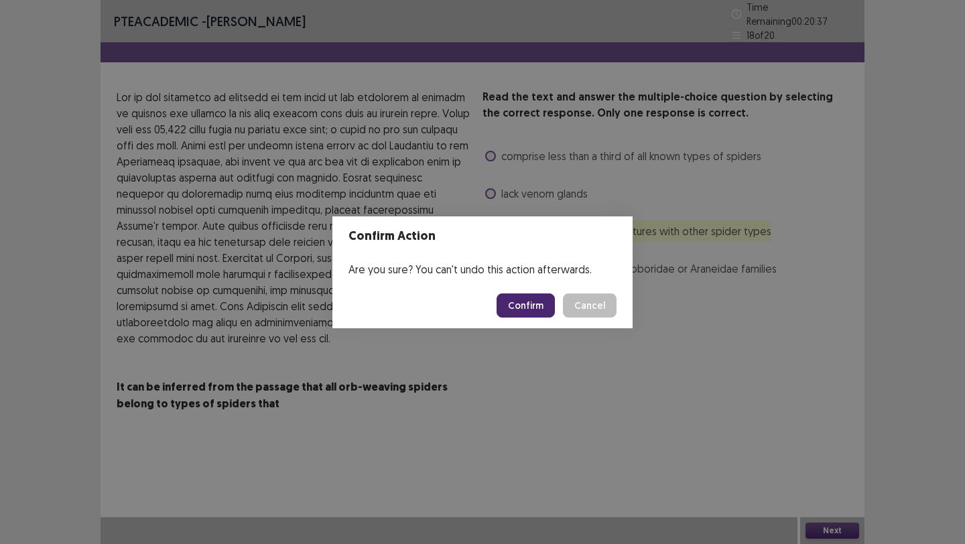
click at [539, 304] on button "Confirm" at bounding box center [526, 306] width 58 height 24
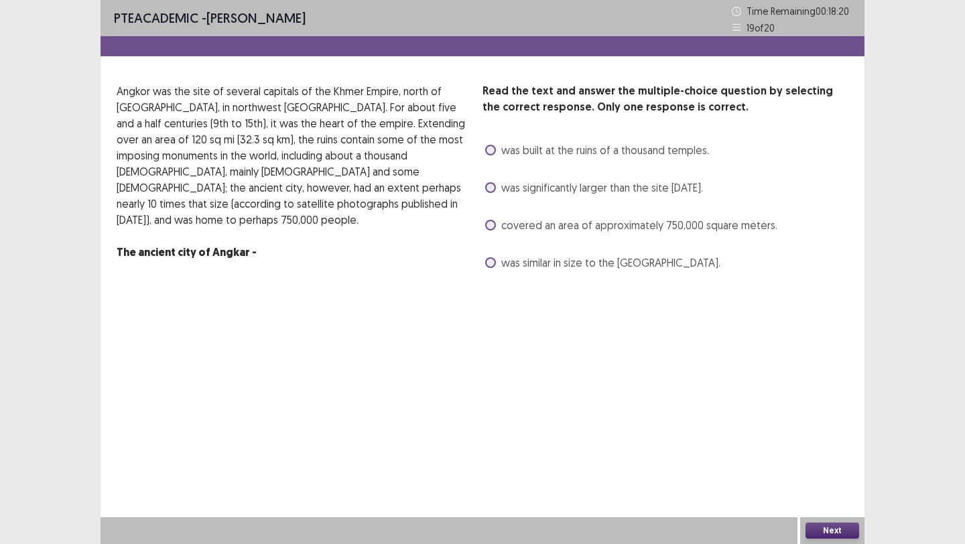
click at [490, 189] on span at bounding box center [490, 187] width 11 height 11
click at [813, 529] on button "Next" at bounding box center [833, 531] width 54 height 16
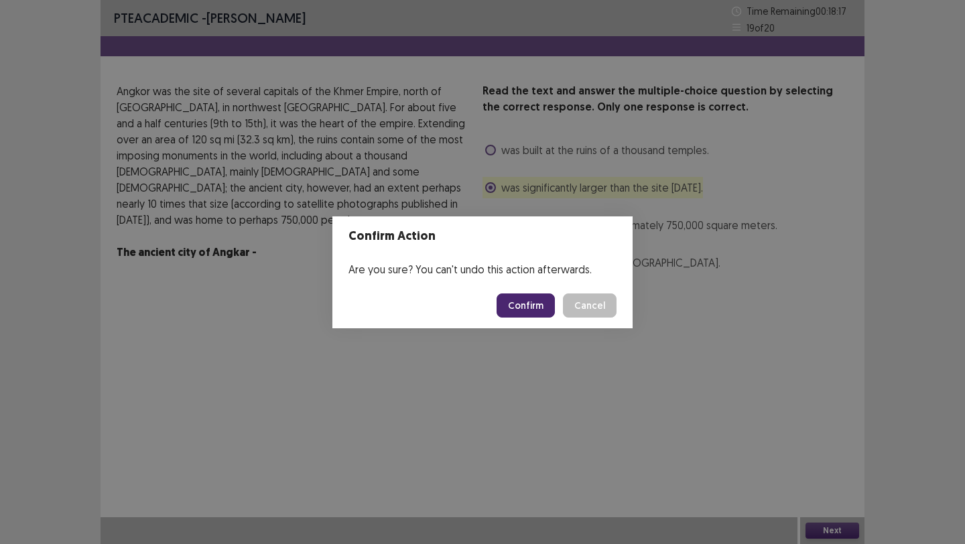
click at [529, 300] on button "Confirm" at bounding box center [526, 306] width 58 height 24
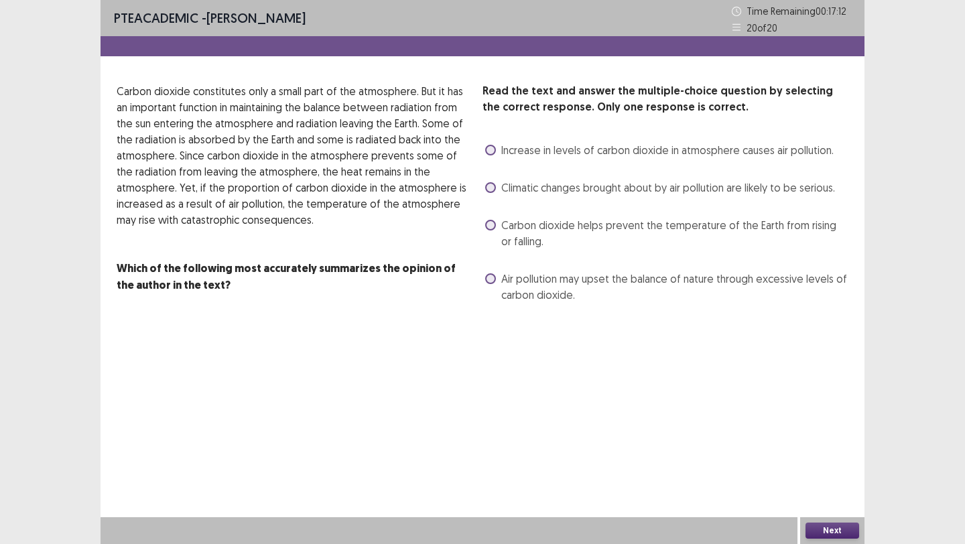
click at [496, 221] on label "Carbon dioxide helps prevent the temperature of the Earth from rising or fallin…" at bounding box center [666, 233] width 363 height 32
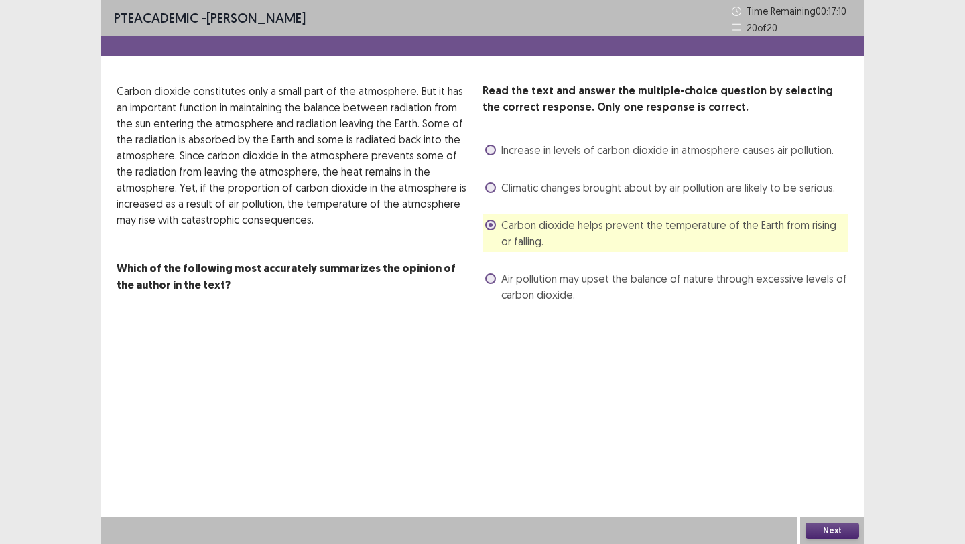
click at [829, 524] on button "Next" at bounding box center [833, 531] width 54 height 16
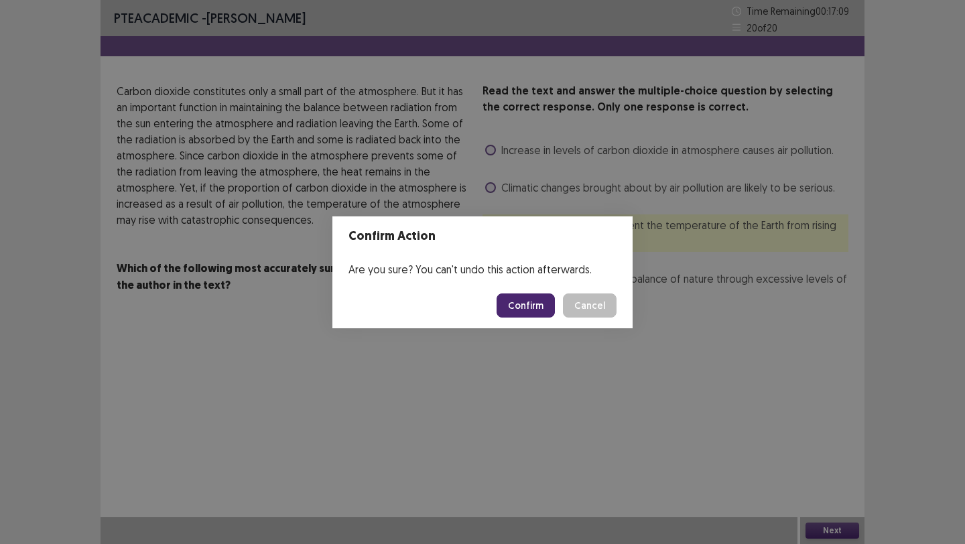
click at [536, 301] on button "Confirm" at bounding box center [526, 306] width 58 height 24
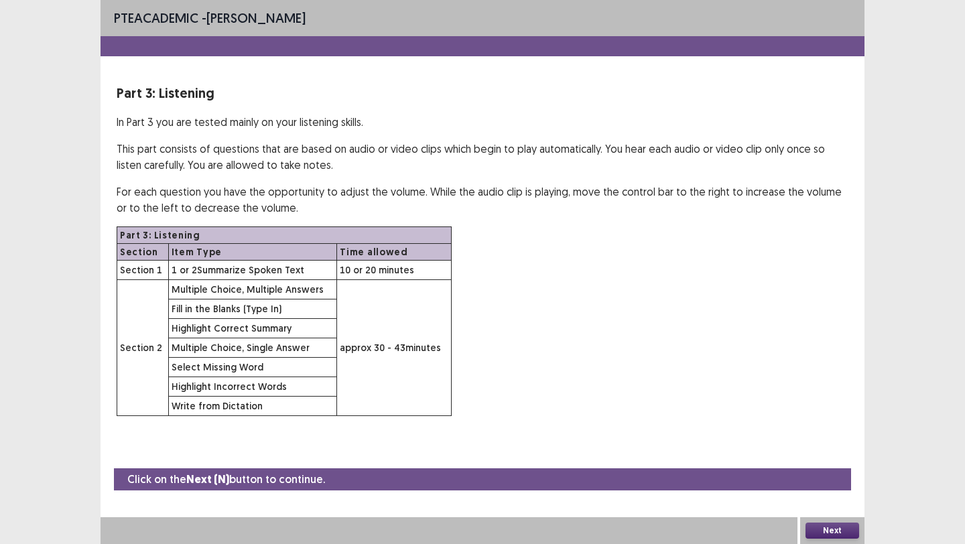
click at [827, 524] on button "Next" at bounding box center [833, 531] width 54 height 16
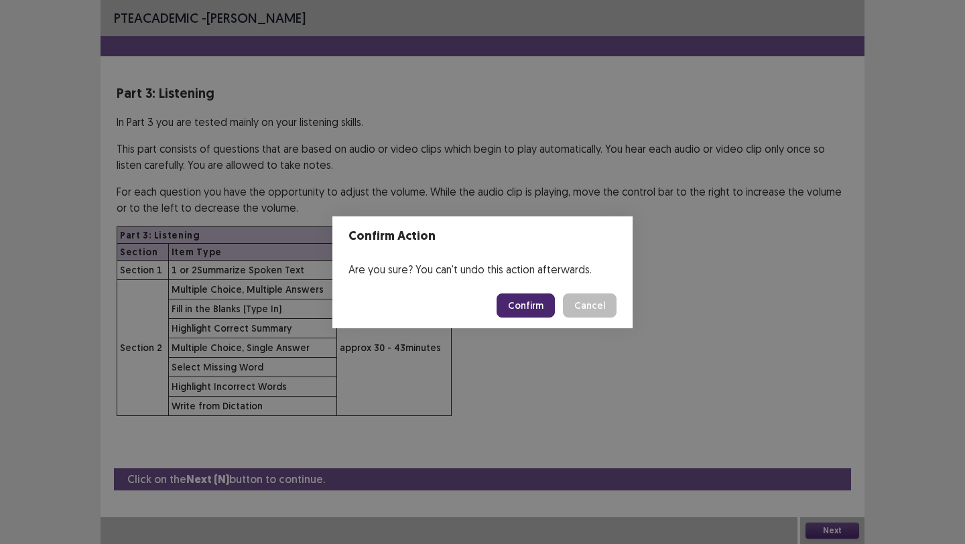
click at [529, 309] on button "Confirm" at bounding box center [526, 306] width 58 height 24
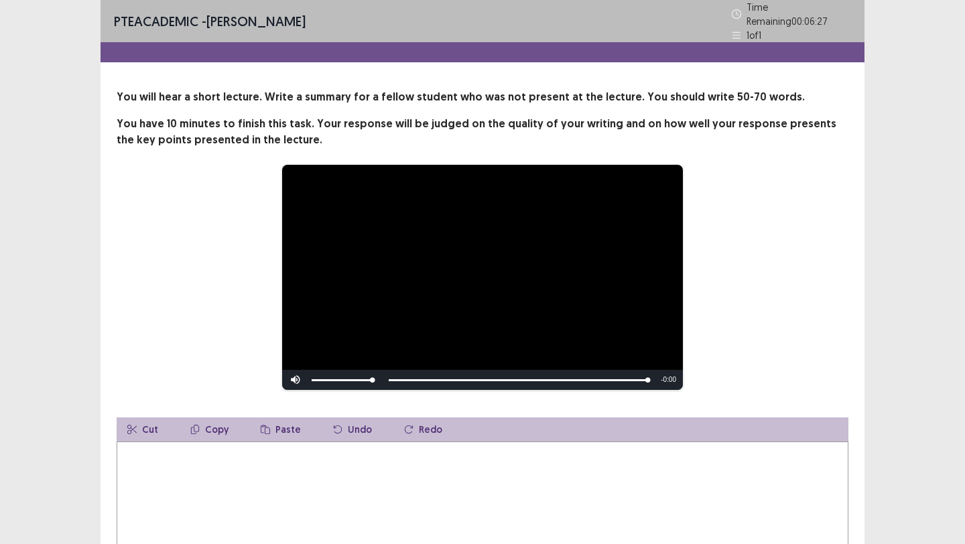
click at [253, 478] on textarea at bounding box center [483, 515] width 732 height 147
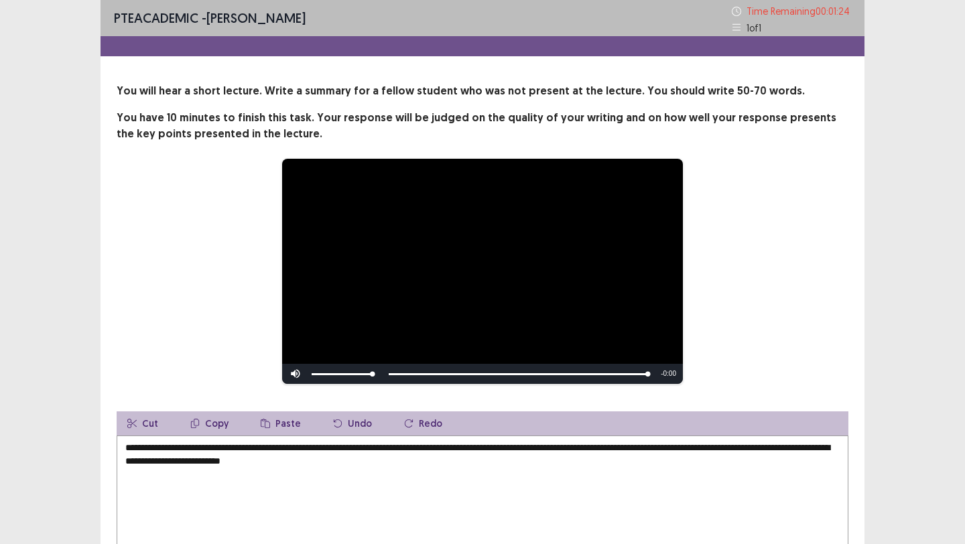
type textarea "**********"
click at [861, 271] on div "**********" at bounding box center [483, 345] width 764 height 524
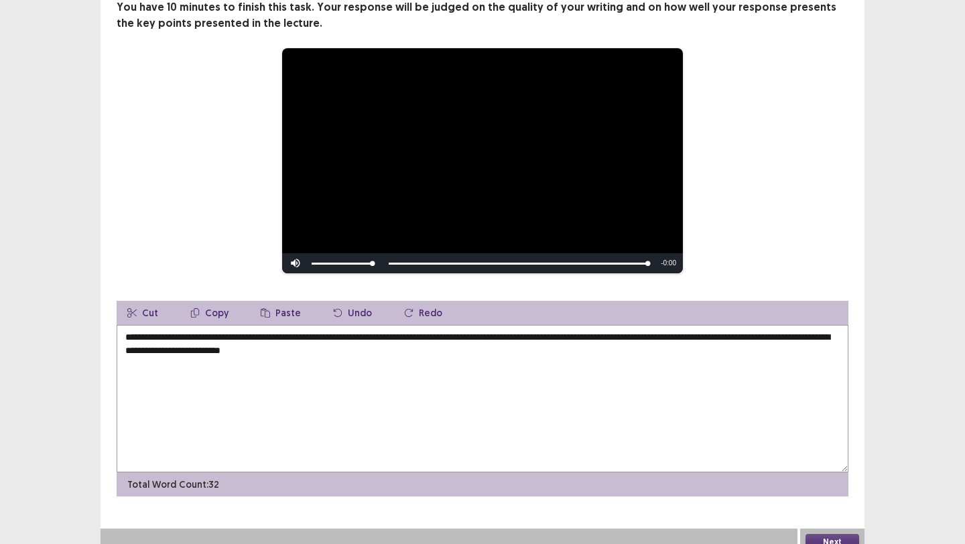
scroll to position [122, 0]
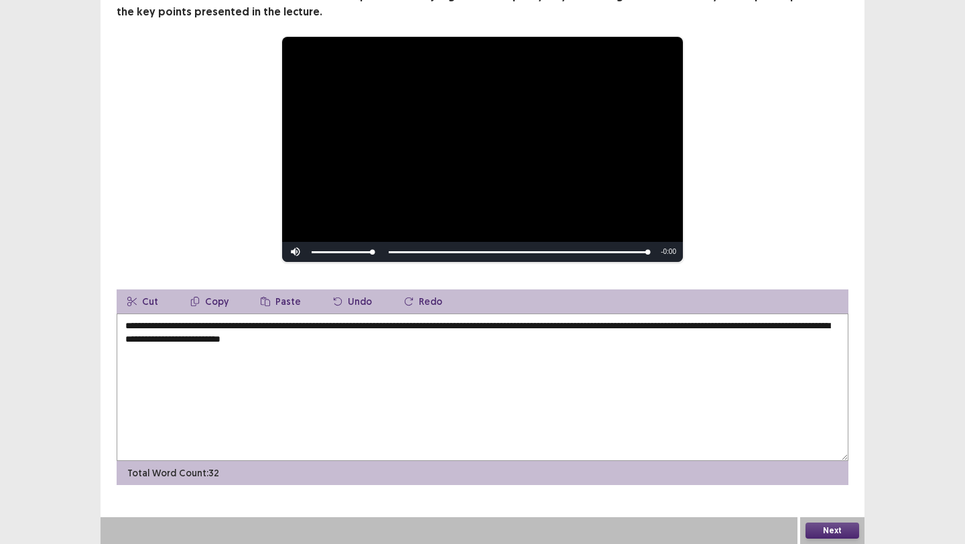
click at [839, 528] on button "Next" at bounding box center [833, 531] width 54 height 16
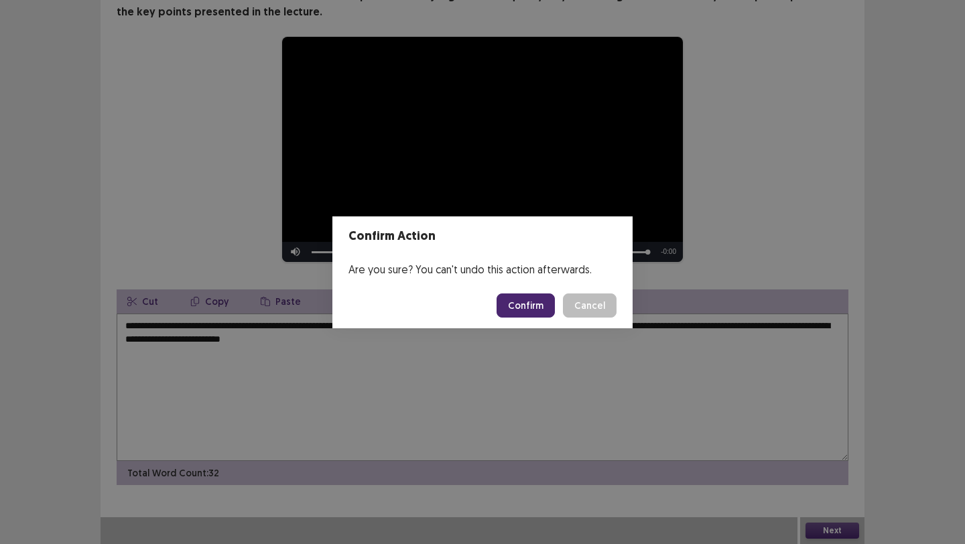
click at [522, 306] on button "Confirm" at bounding box center [526, 306] width 58 height 24
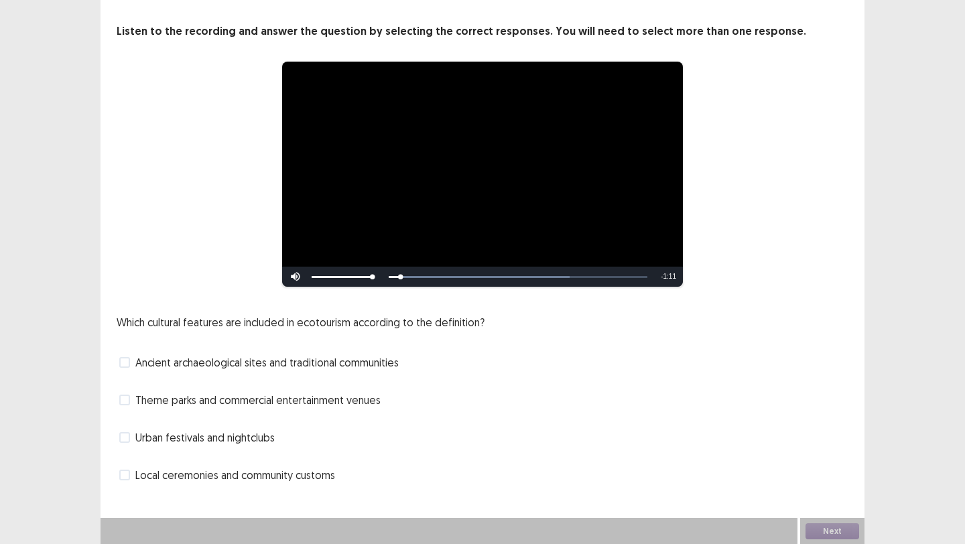
scroll to position [60, 0]
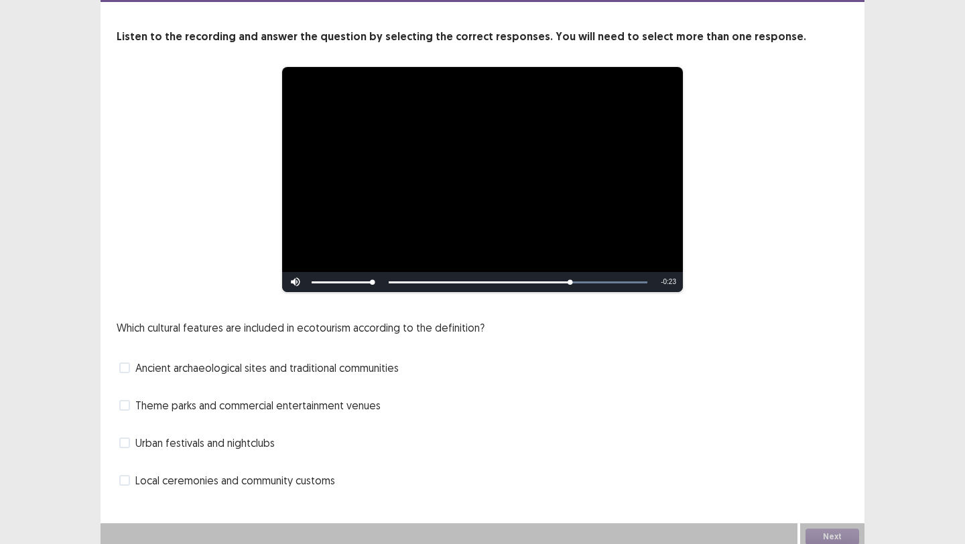
click at [192, 483] on div "Local ceremonies and community customs" at bounding box center [483, 480] width 732 height 21
click at [185, 473] on span "Local ceremonies and community customs" at bounding box center [235, 481] width 200 height 16
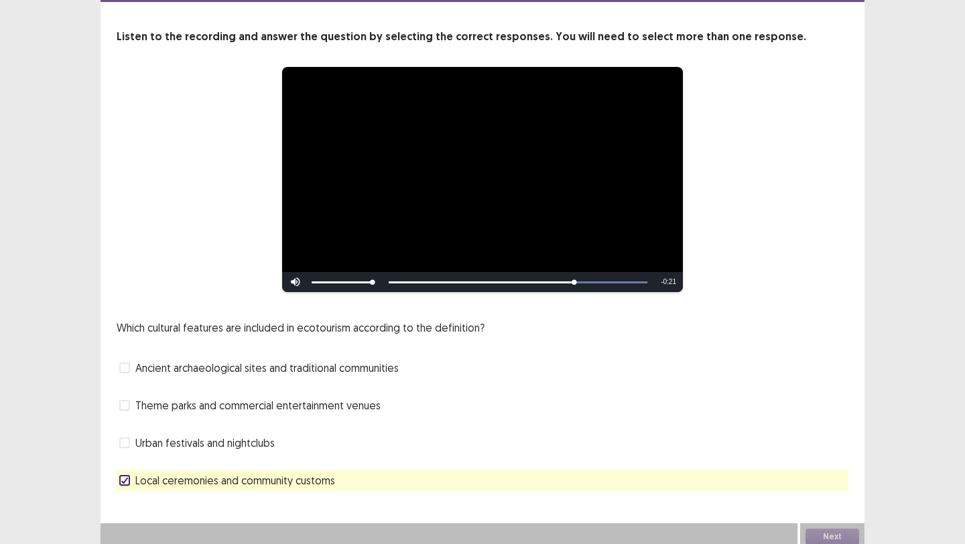
click at [180, 361] on span "Ancient archaeological sites and traditional communities" at bounding box center [266, 368] width 263 height 16
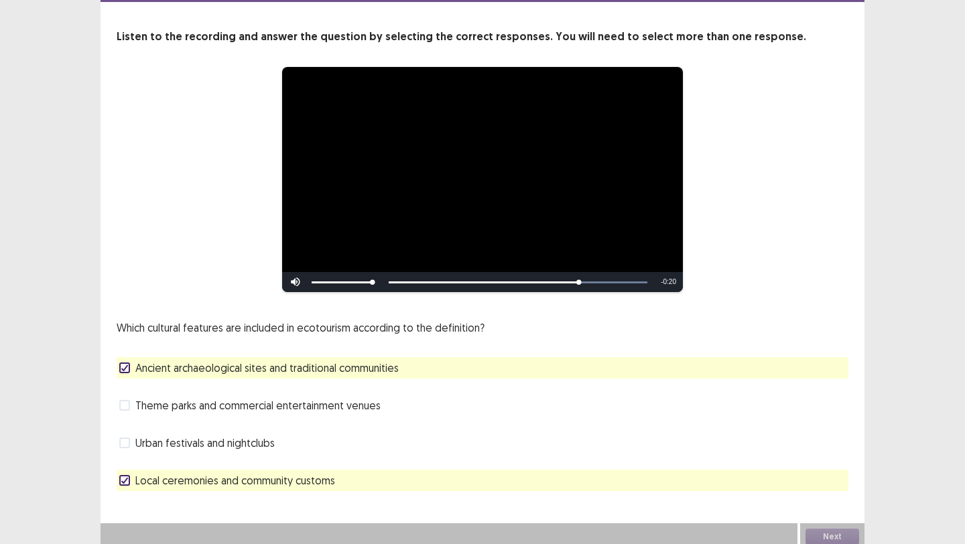
click at [838, 526] on div "Next" at bounding box center [832, 537] width 64 height 27
click at [838, 529] on button "Next" at bounding box center [833, 537] width 54 height 16
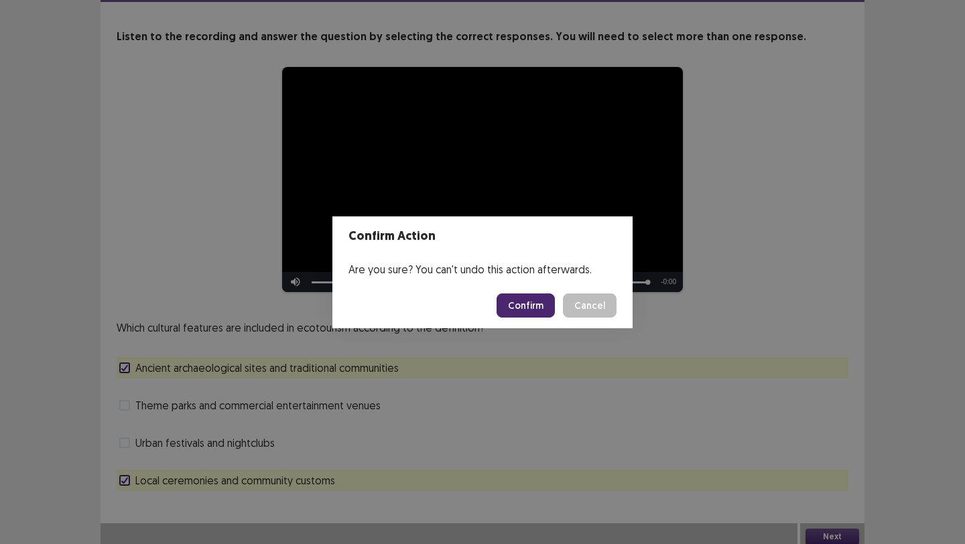
click at [542, 306] on button "Confirm" at bounding box center [526, 306] width 58 height 24
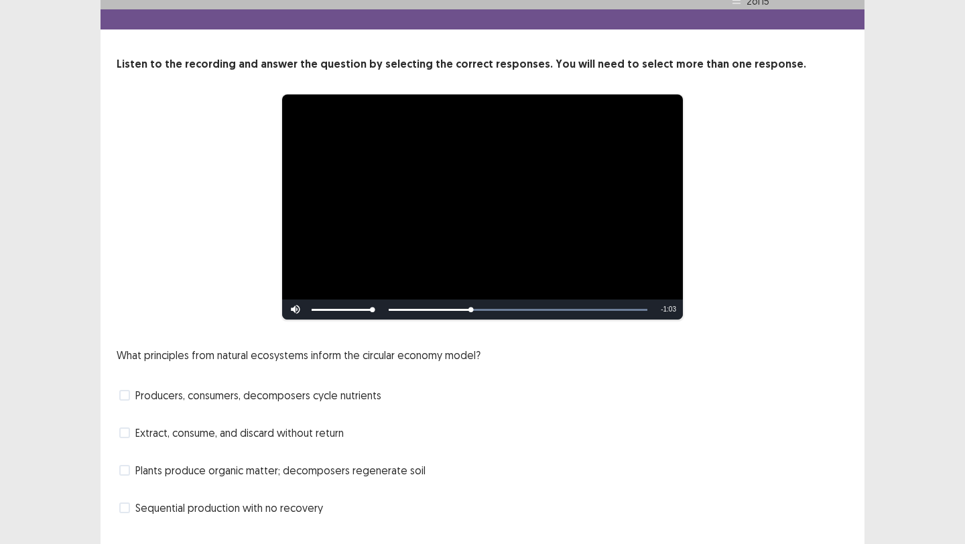
scroll to position [54, 0]
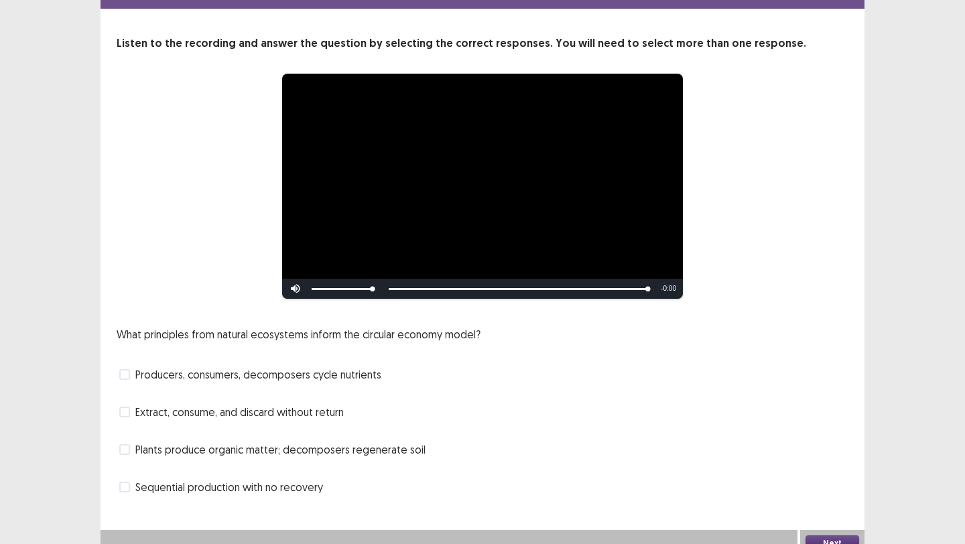
click at [132, 445] on label "Plants produce organic matter; decomposers regenerate soil" at bounding box center [272, 450] width 306 height 16
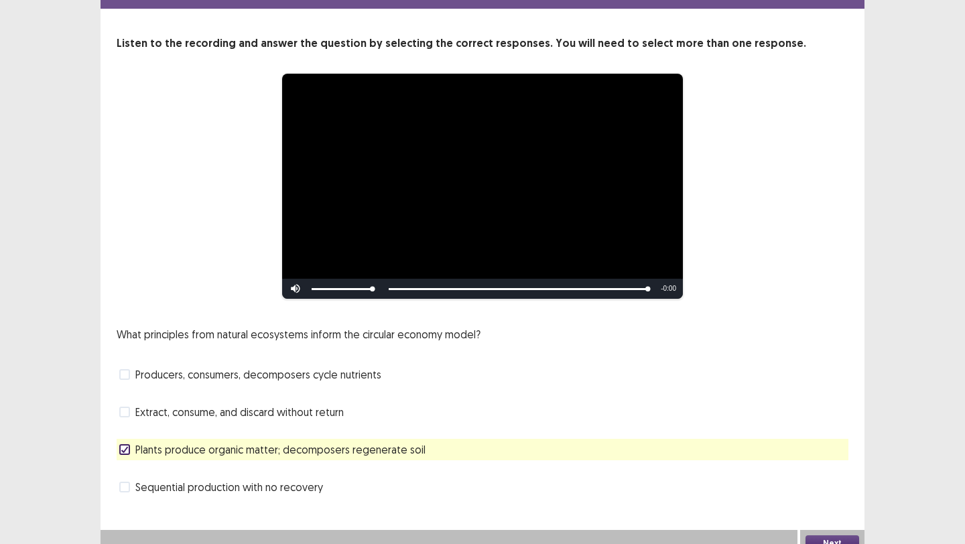
click at [177, 373] on span "Producers, consumers, decomposers cycle nutrients" at bounding box center [258, 375] width 246 height 16
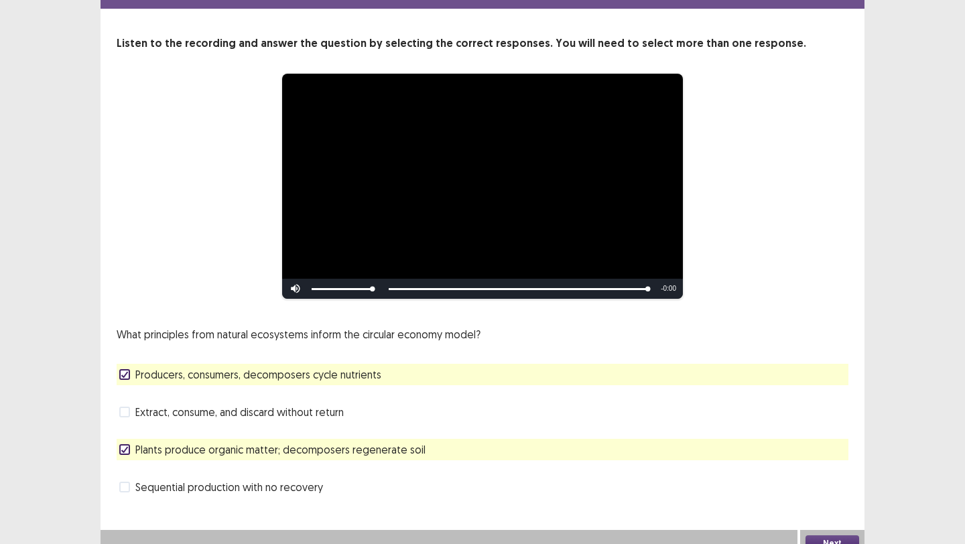
click at [818, 536] on button "Next" at bounding box center [833, 544] width 54 height 16
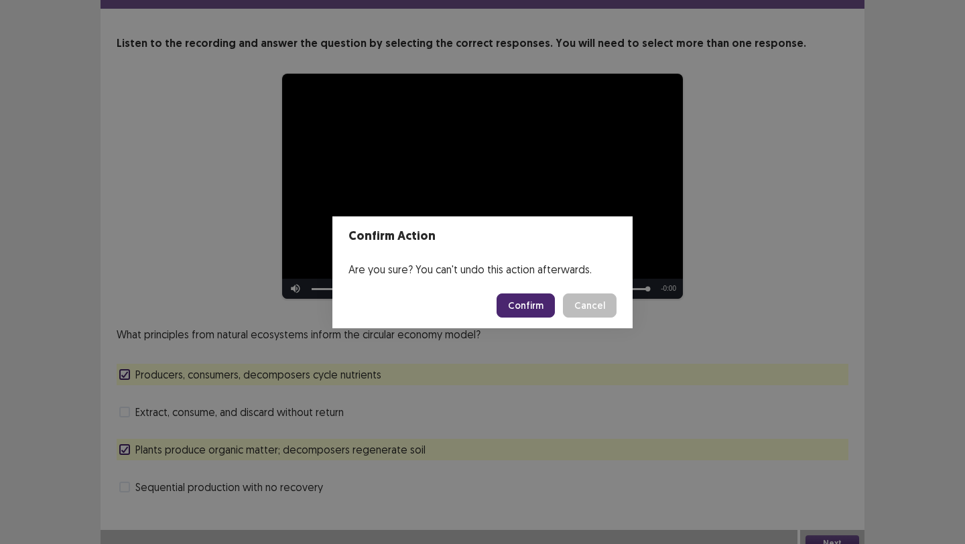
click at [524, 305] on button "Confirm" at bounding box center [526, 306] width 58 height 24
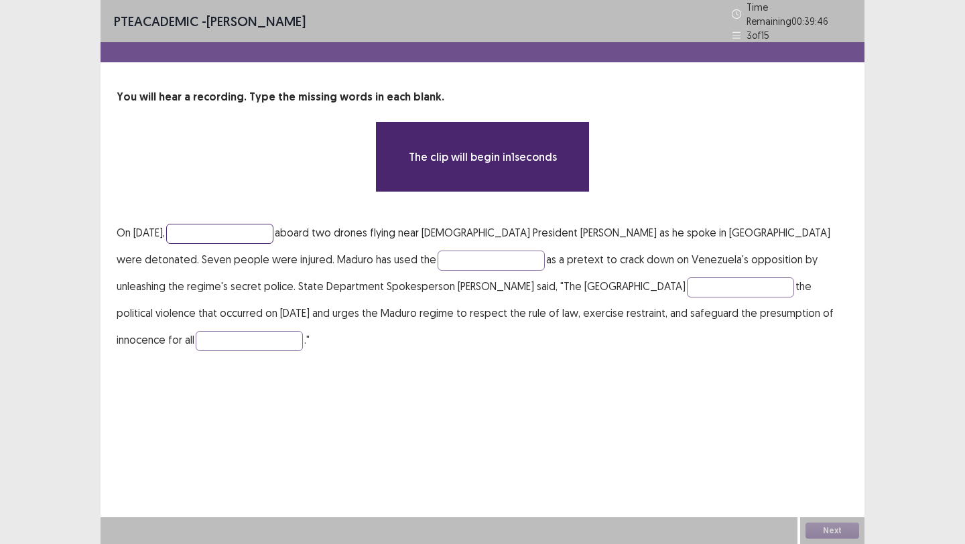
click at [226, 231] on input "text" at bounding box center [219, 234] width 107 height 20
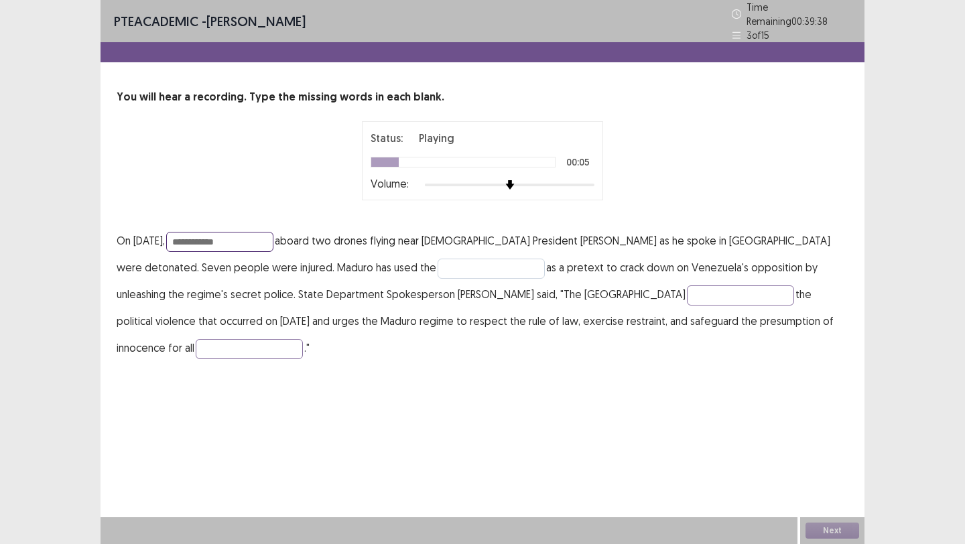
type input "**********"
click at [438, 259] on input "text" at bounding box center [491, 269] width 107 height 20
type input "********"
click at [687, 291] on input "text" at bounding box center [740, 296] width 107 height 20
type input "*******"
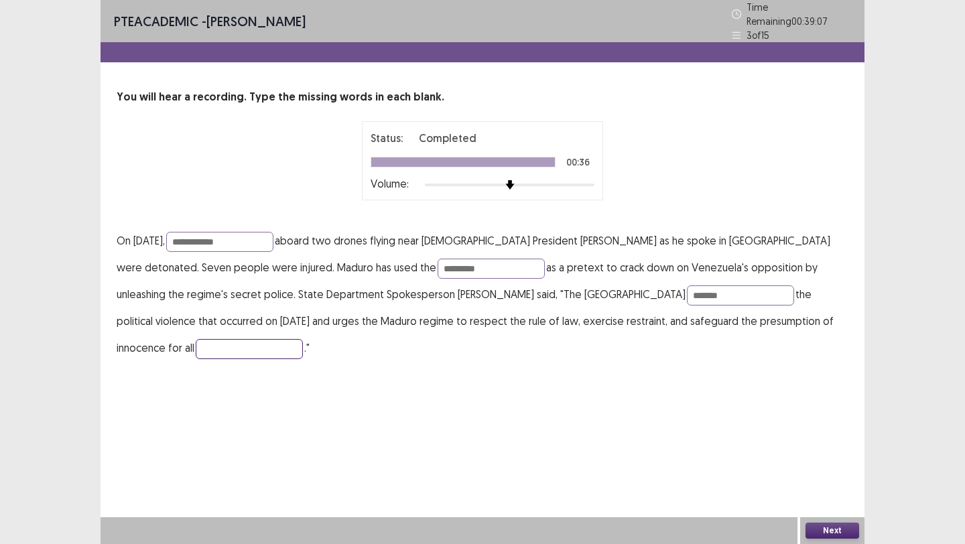
click at [303, 339] on input "text" at bounding box center [249, 349] width 107 height 20
type input "******"
click at [245, 235] on input "**********" at bounding box center [219, 242] width 107 height 20
type input "**********"
click at [833, 526] on button "Next" at bounding box center [833, 531] width 54 height 16
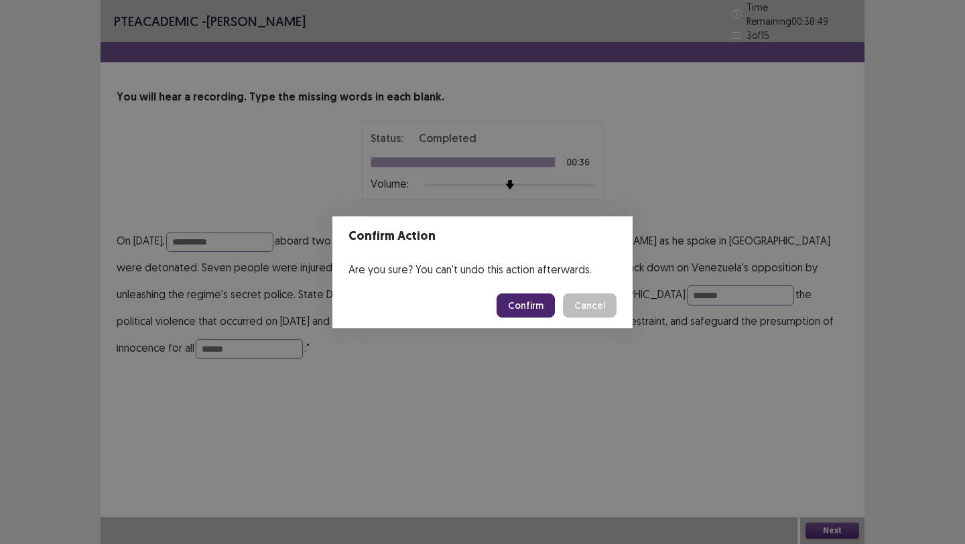
click at [536, 304] on button "Confirm" at bounding box center [526, 306] width 58 height 24
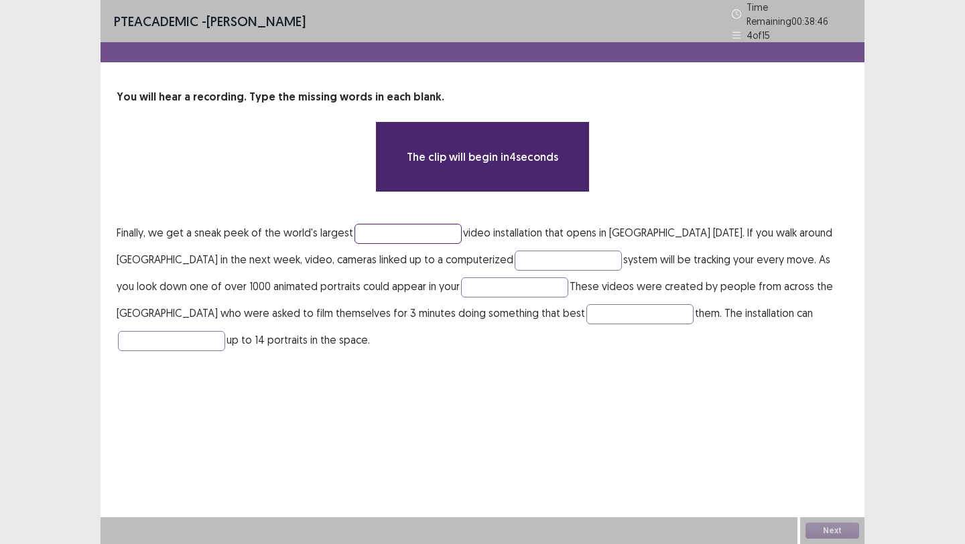
click at [385, 225] on input "text" at bounding box center [408, 234] width 107 height 20
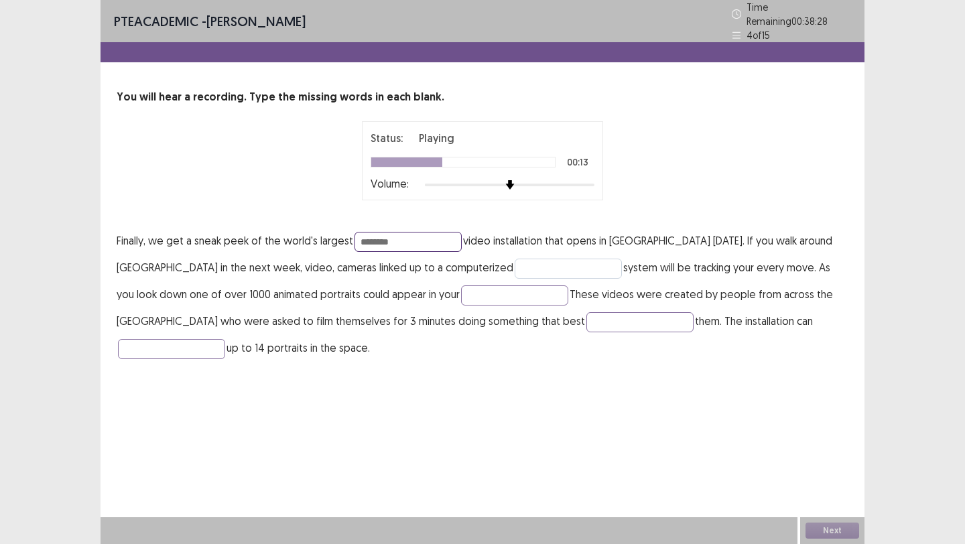
type input "********"
click at [515, 263] on input "text" at bounding box center [568, 269] width 107 height 20
type input "**********"
click at [461, 293] on input "text" at bounding box center [514, 296] width 107 height 20
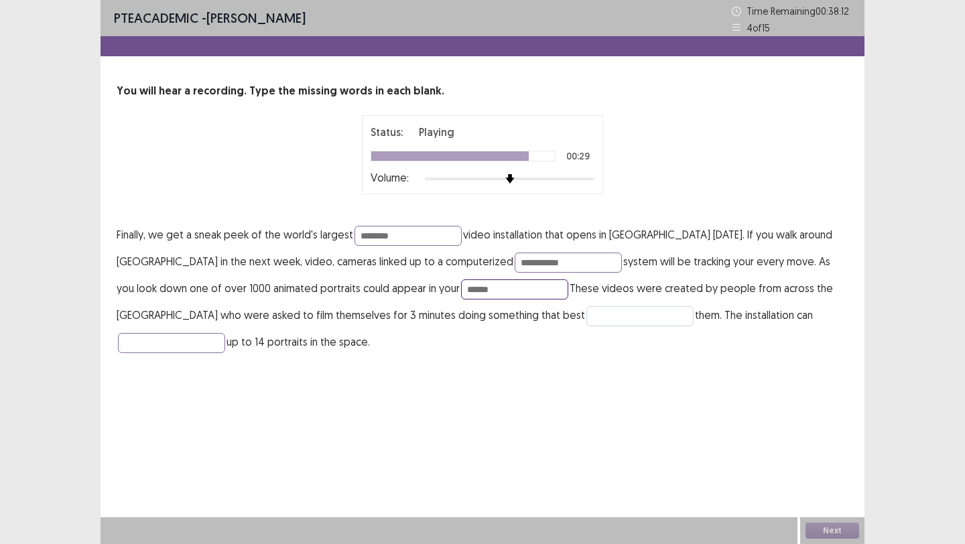
type input "******"
click at [587, 320] on input "text" at bounding box center [640, 316] width 107 height 20
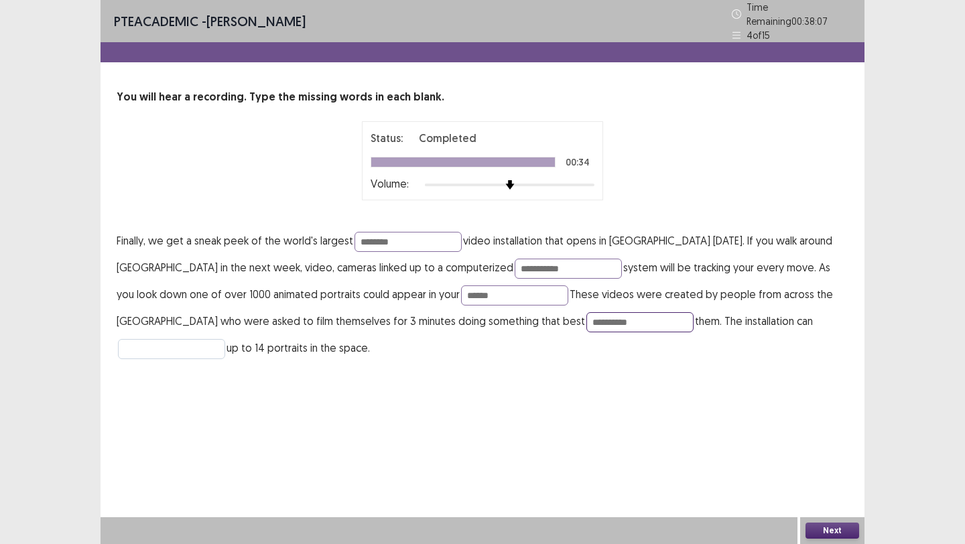
type input "**********"
click at [225, 339] on input "text" at bounding box center [171, 349] width 107 height 20
type input "*******"
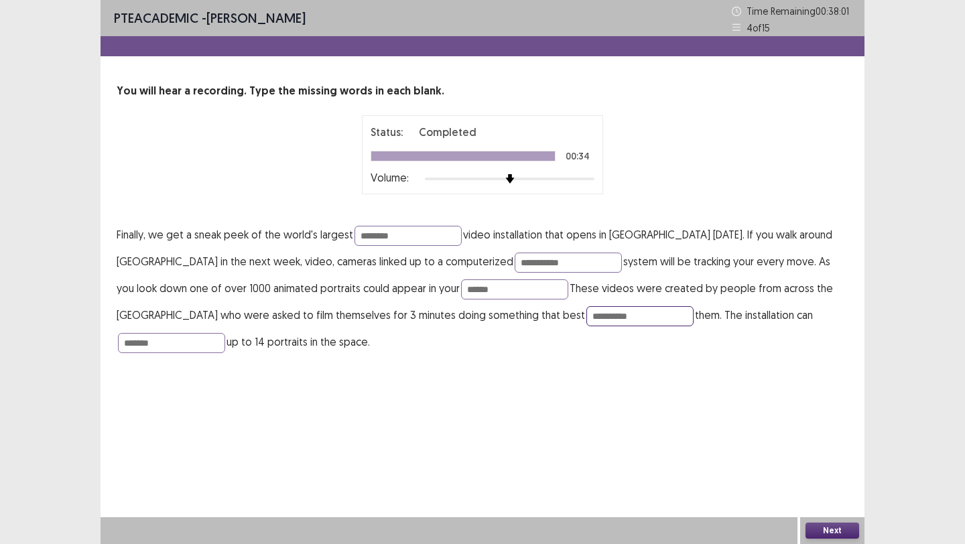
click at [587, 314] on input "**********" at bounding box center [640, 316] width 107 height 20
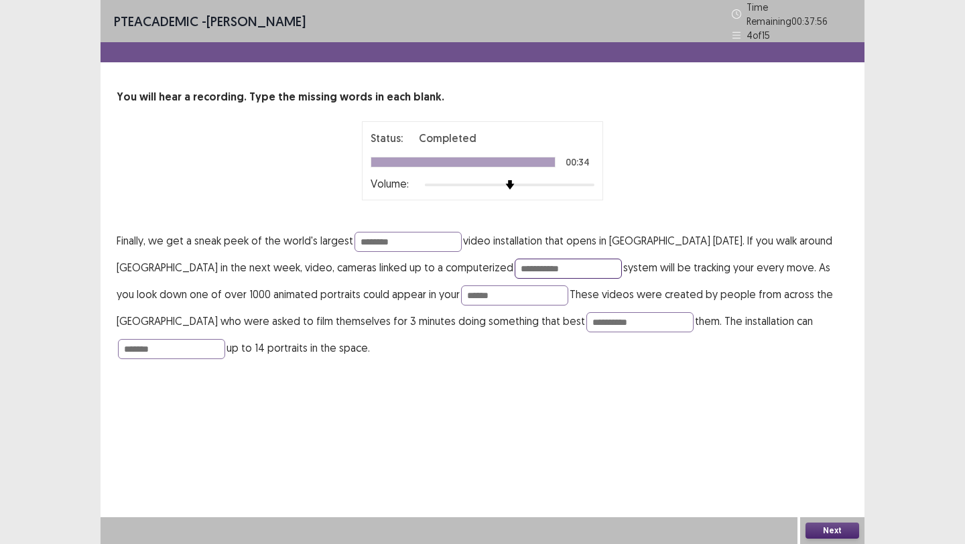
click at [515, 263] on input "**********" at bounding box center [568, 269] width 107 height 20
click at [515, 261] on input "**********" at bounding box center [568, 269] width 107 height 20
type input "**********"
click at [831, 528] on button "Next" at bounding box center [833, 531] width 54 height 16
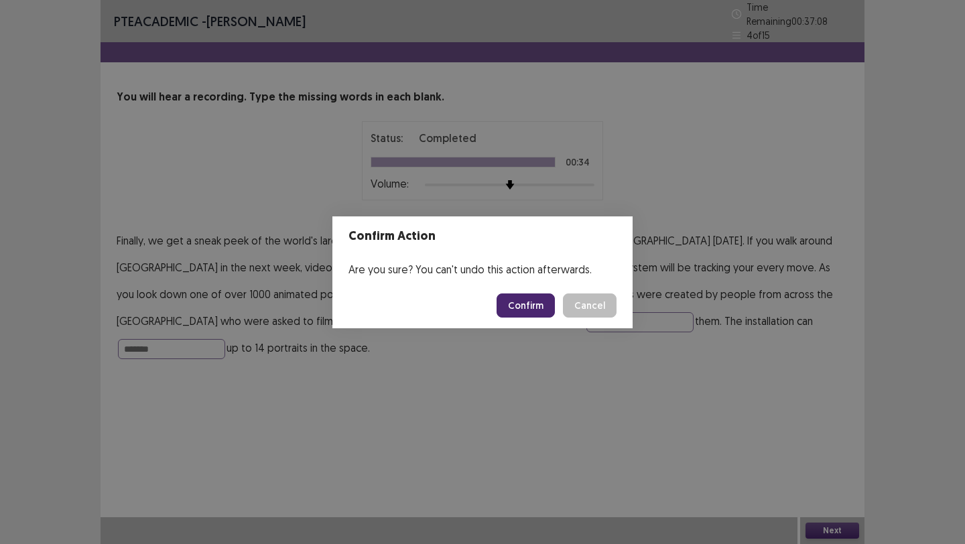
click at [528, 302] on button "Confirm" at bounding box center [526, 306] width 58 height 24
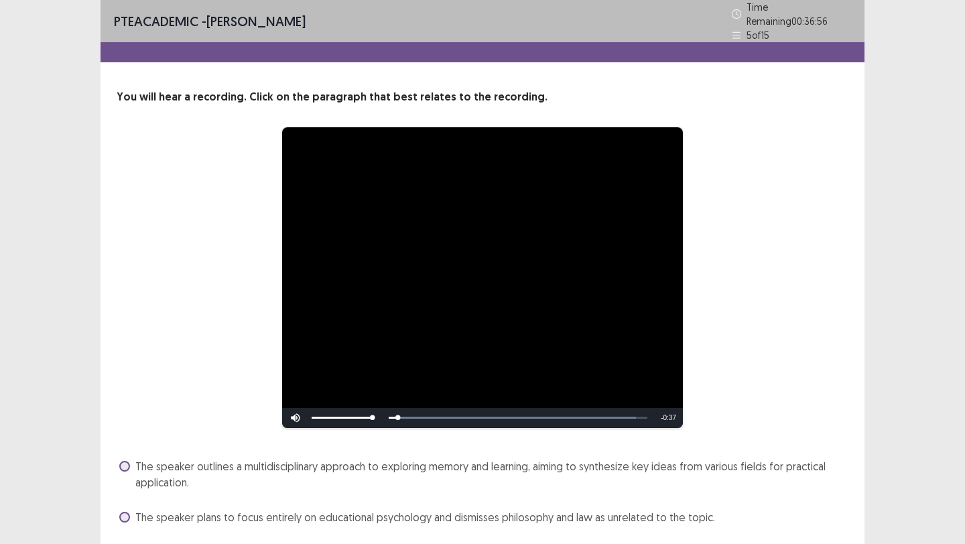
click at [760, 272] on div "**********" at bounding box center [482, 278] width 625 height 302
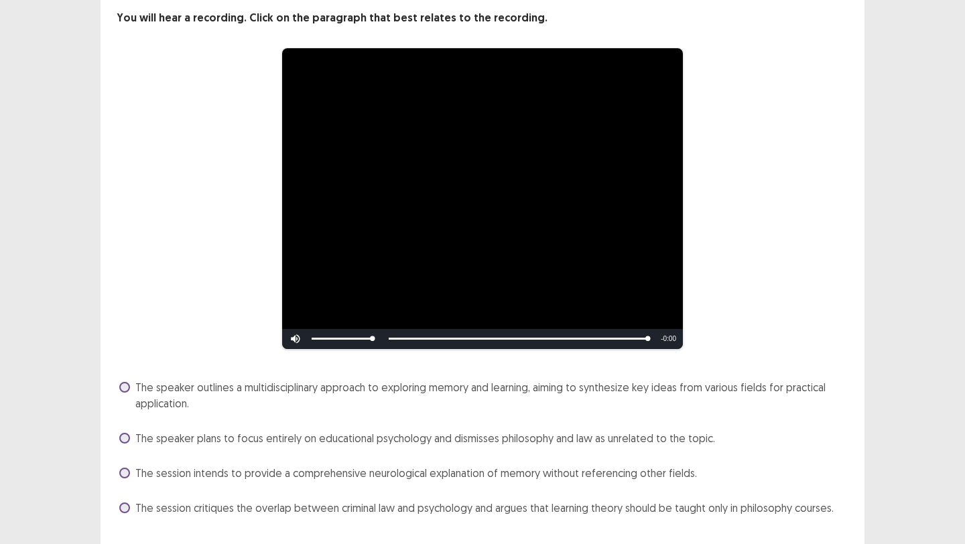
scroll to position [106, 0]
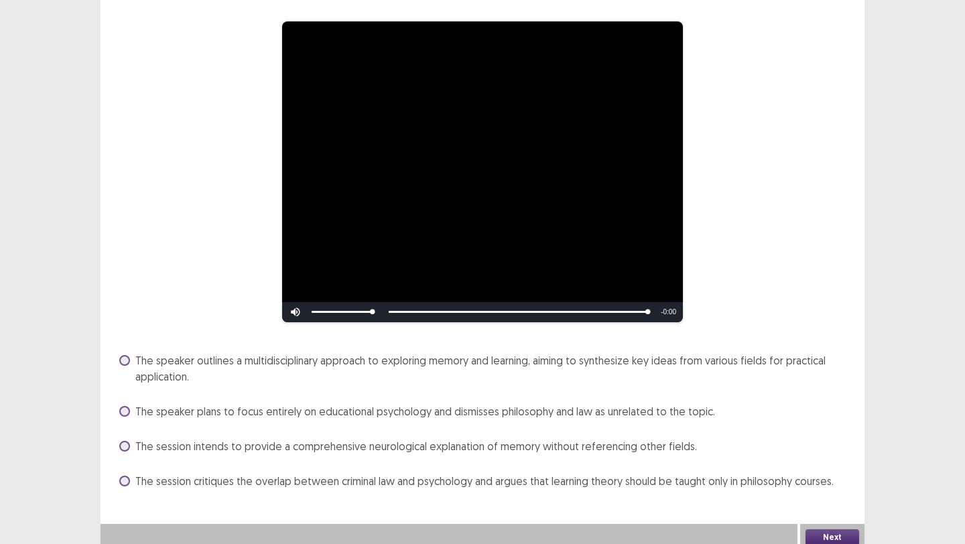
click at [123, 355] on span at bounding box center [124, 360] width 11 height 11
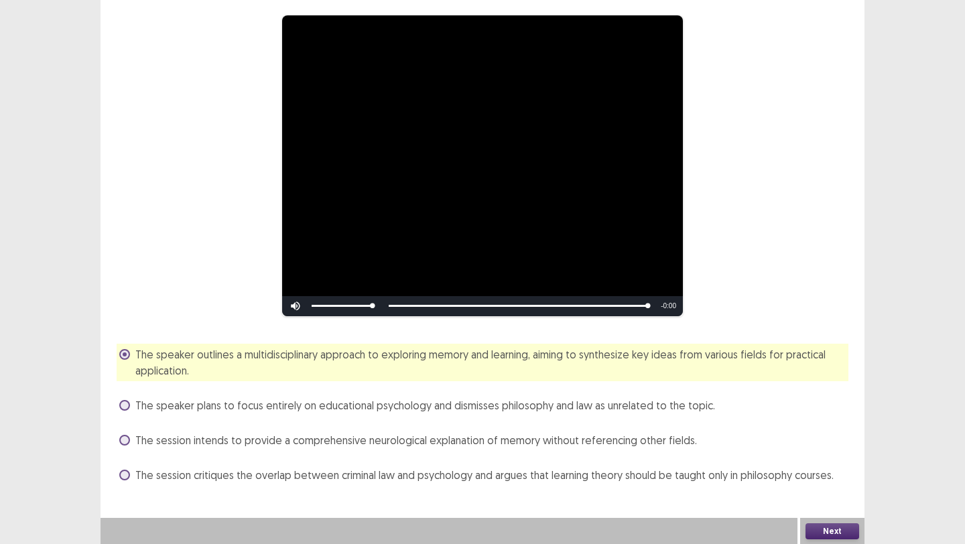
click at [817, 527] on button "Next" at bounding box center [833, 532] width 54 height 16
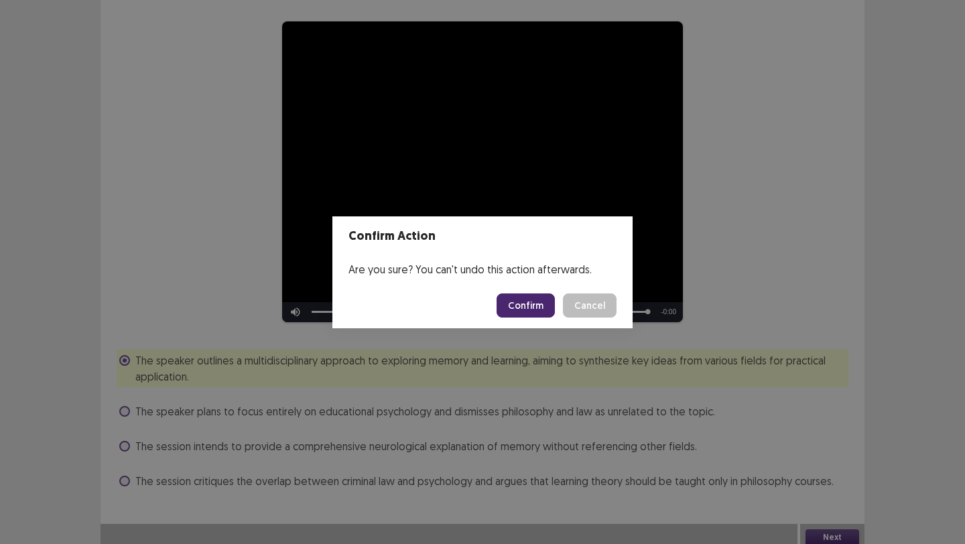
click at [528, 308] on button "Confirm" at bounding box center [526, 306] width 58 height 24
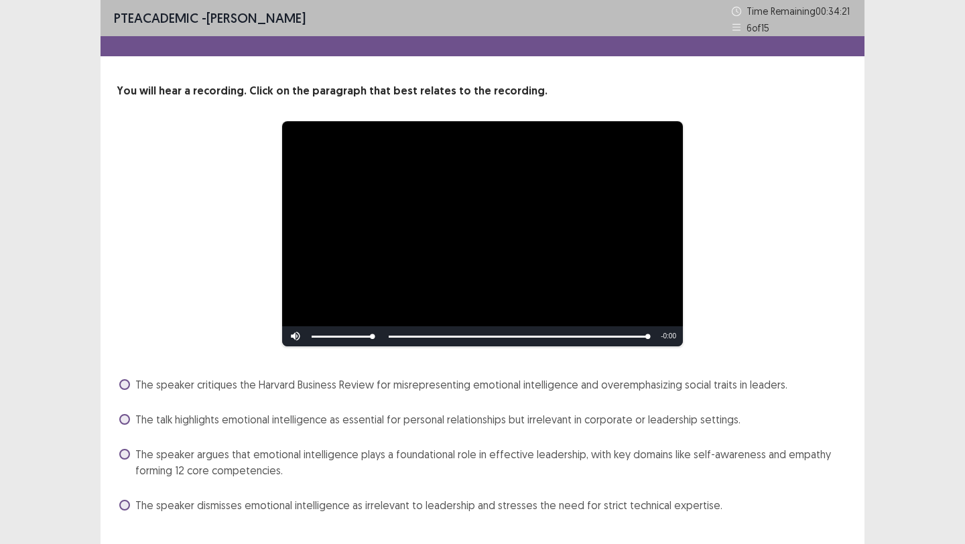
click at [763, 435] on div "The speaker critiques the Harvard Business Review for misrepresenting emotional…" at bounding box center [483, 445] width 732 height 142
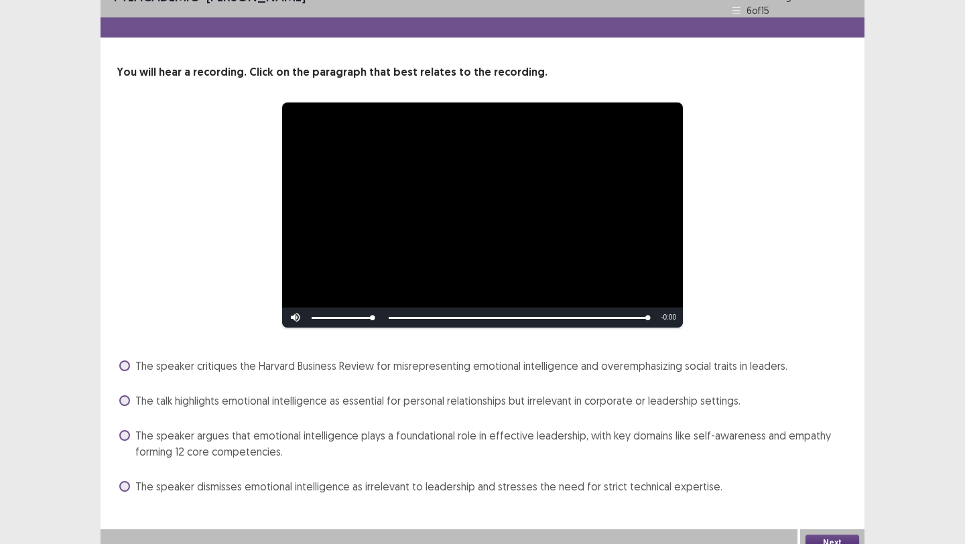
scroll to position [27, 0]
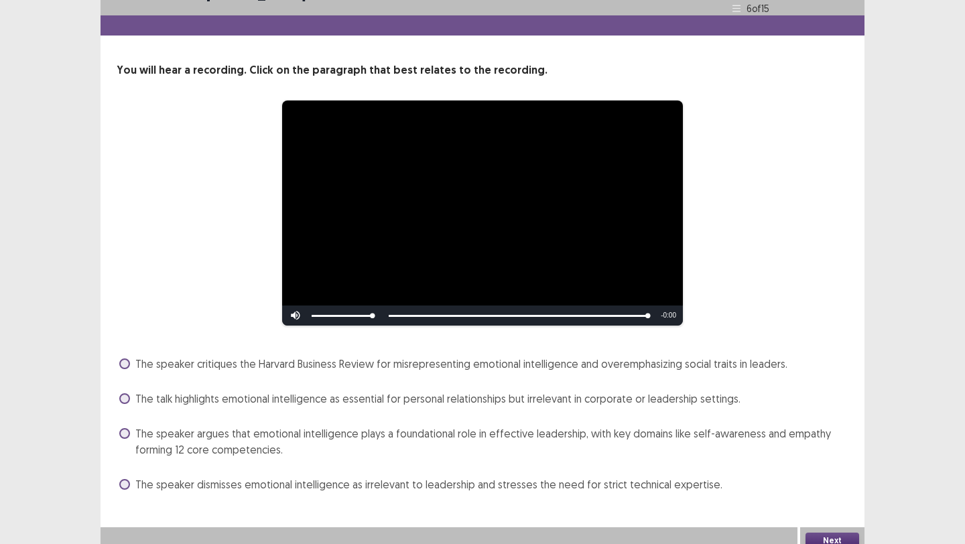
click at [137, 428] on span "The speaker argues that emotional intelligence plays a foundational role in eff…" at bounding box center [491, 442] width 713 height 32
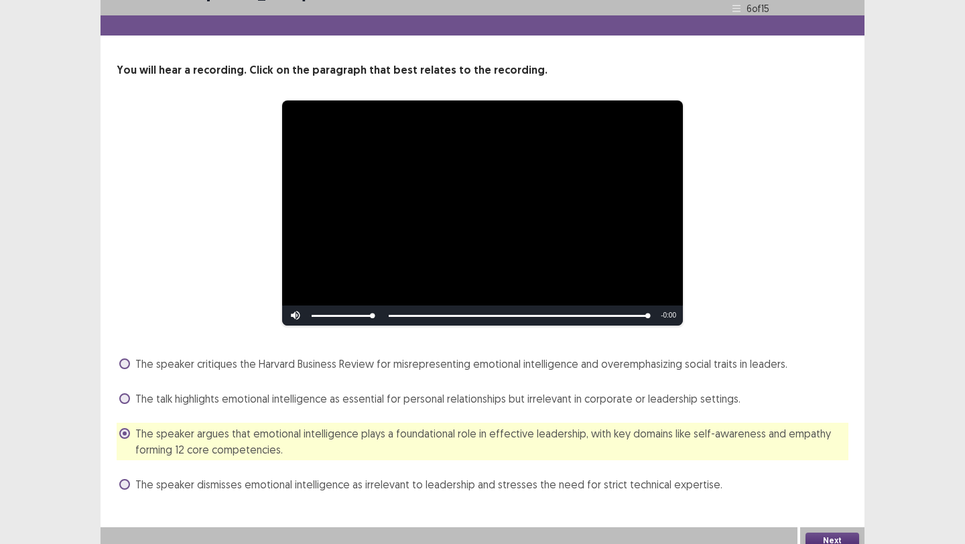
click at [820, 536] on button "Next" at bounding box center [833, 541] width 54 height 16
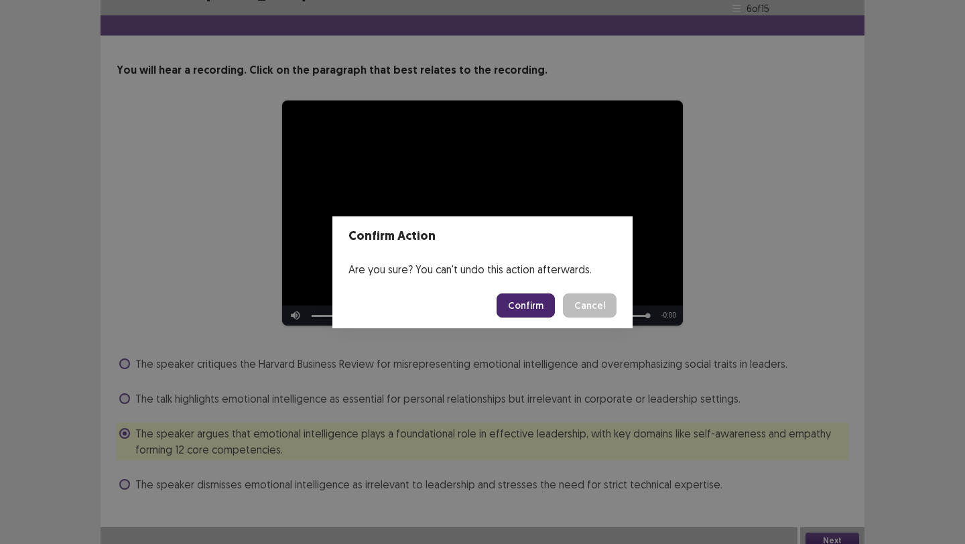
click at [528, 301] on button "Confirm" at bounding box center [526, 306] width 58 height 24
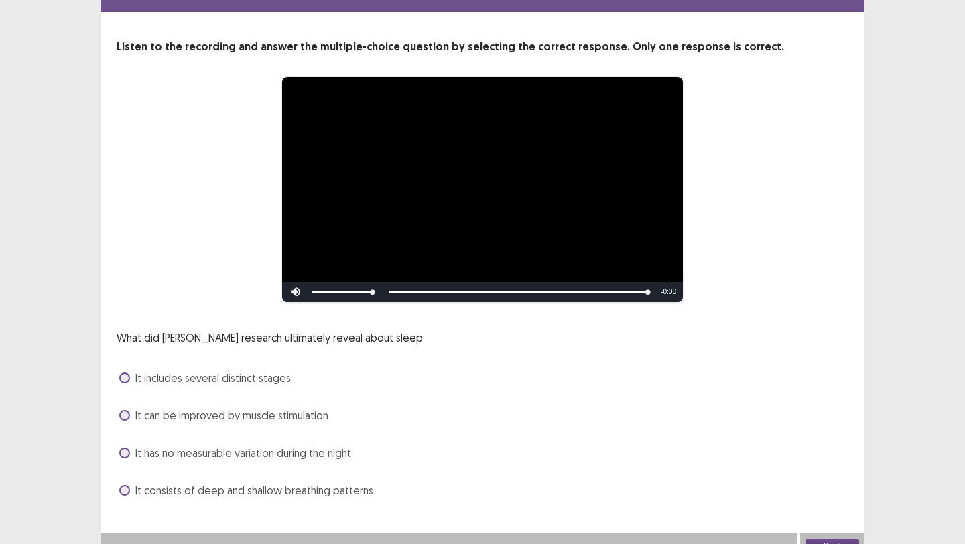
scroll to position [54, 0]
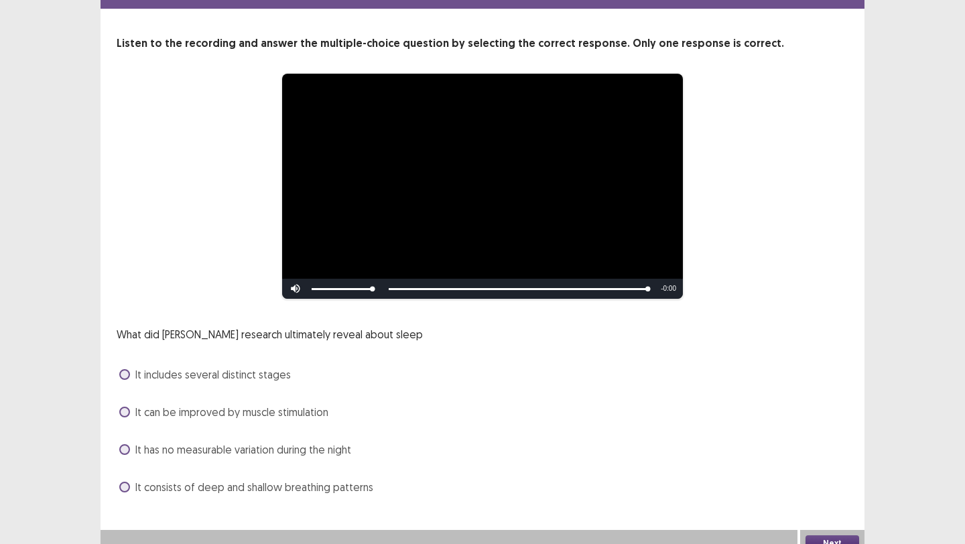
click at [127, 369] on span at bounding box center [124, 374] width 11 height 11
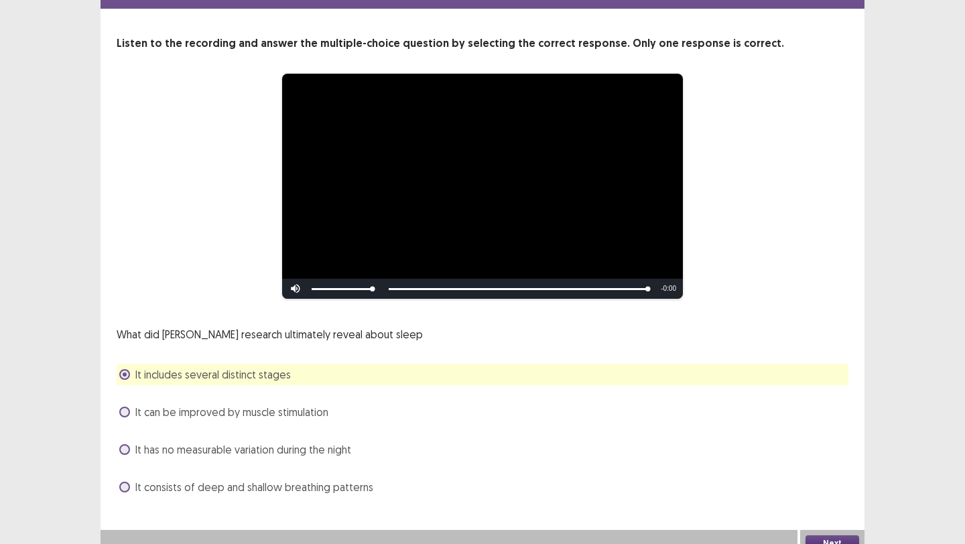
click at [819, 538] on button "Next" at bounding box center [833, 544] width 54 height 16
click at [819, 538] on div "Confirm Action Are you sure? You can't undo this action afterwards. Confirm Can…" at bounding box center [482, 272] width 965 height 544
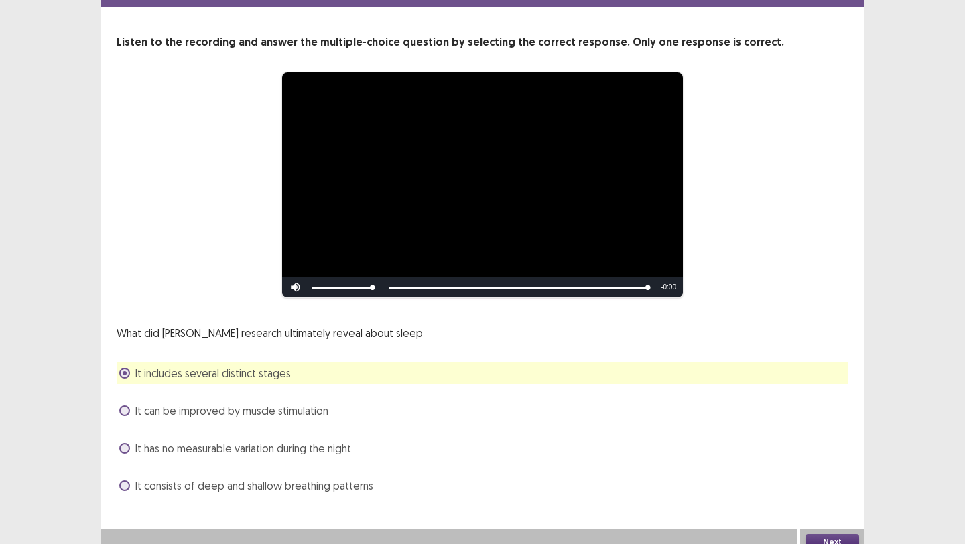
click at [821, 541] on button "Next" at bounding box center [833, 542] width 54 height 16
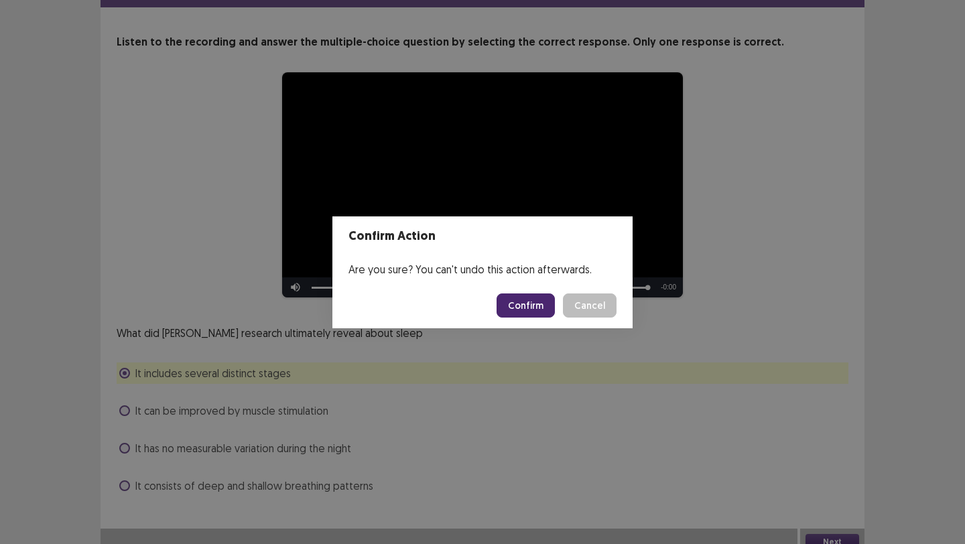
click at [534, 307] on button "Confirm" at bounding box center [526, 306] width 58 height 24
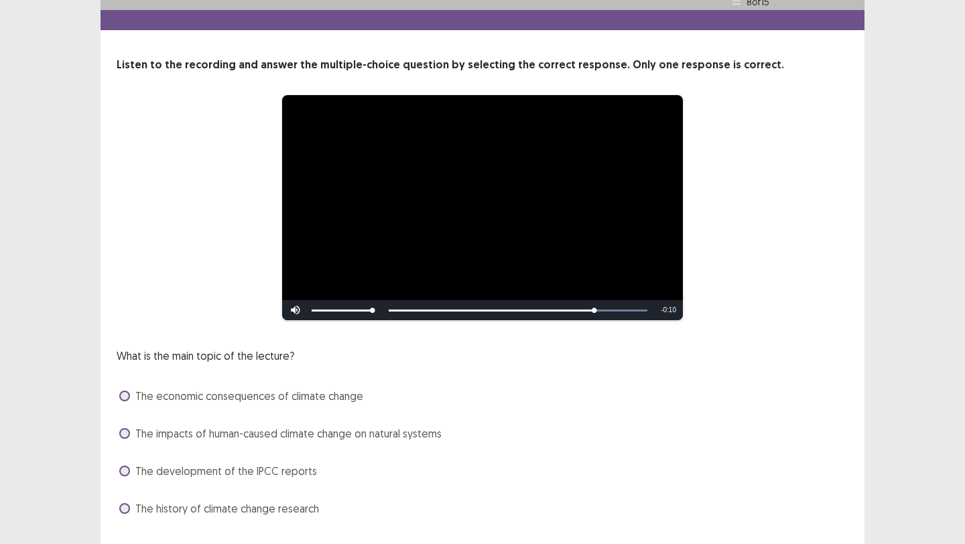
scroll to position [54, 0]
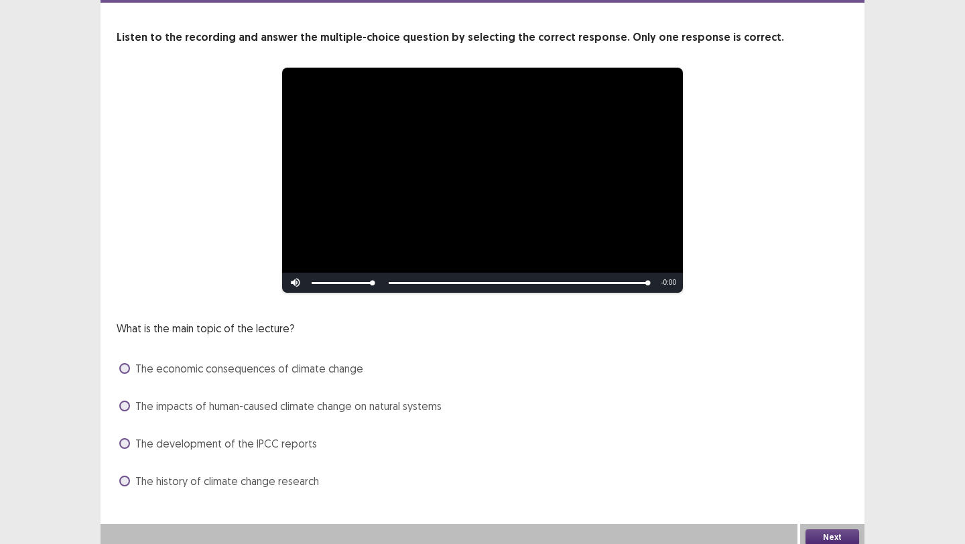
click at [125, 408] on span at bounding box center [124, 406] width 11 height 11
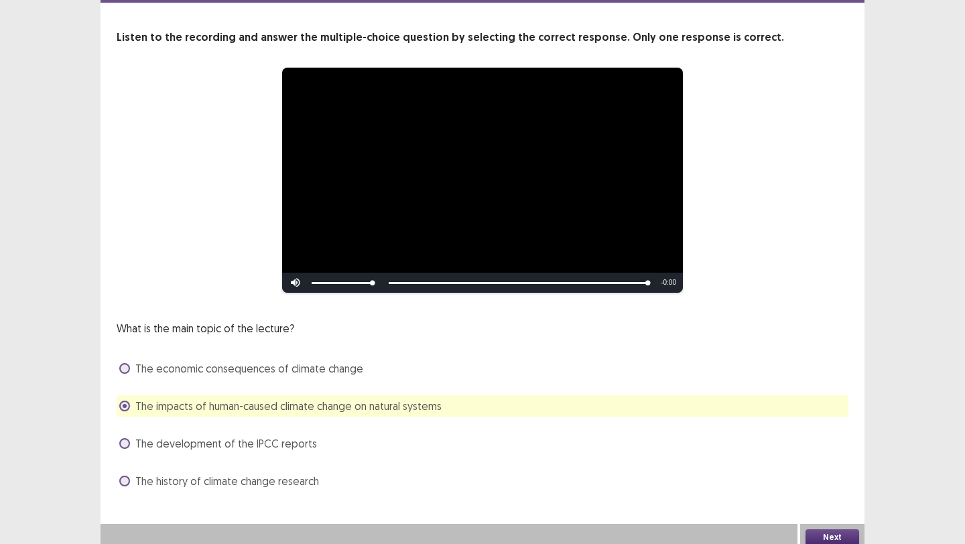
click at [839, 540] on button "Next" at bounding box center [833, 538] width 54 height 16
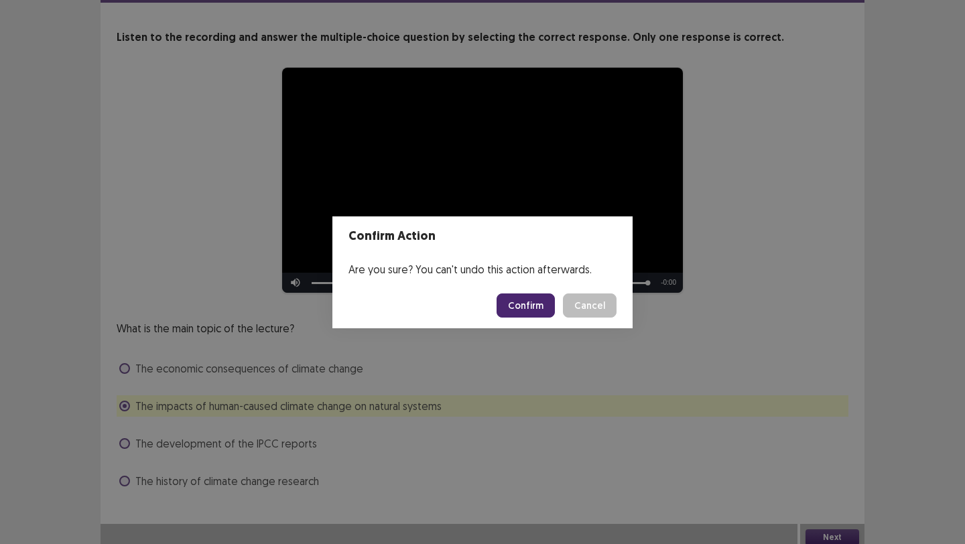
click at [544, 304] on button "Confirm" at bounding box center [526, 306] width 58 height 24
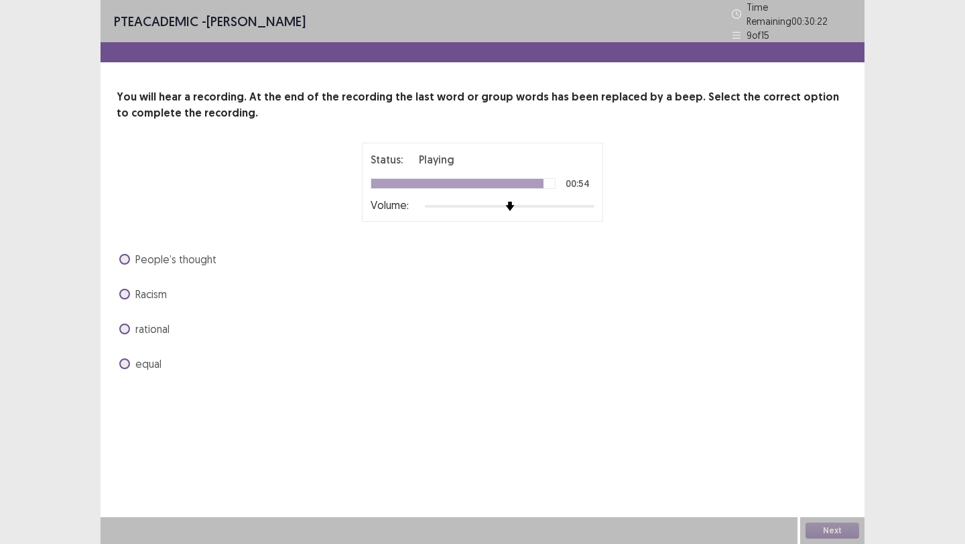
click at [123, 359] on span at bounding box center [124, 364] width 11 height 11
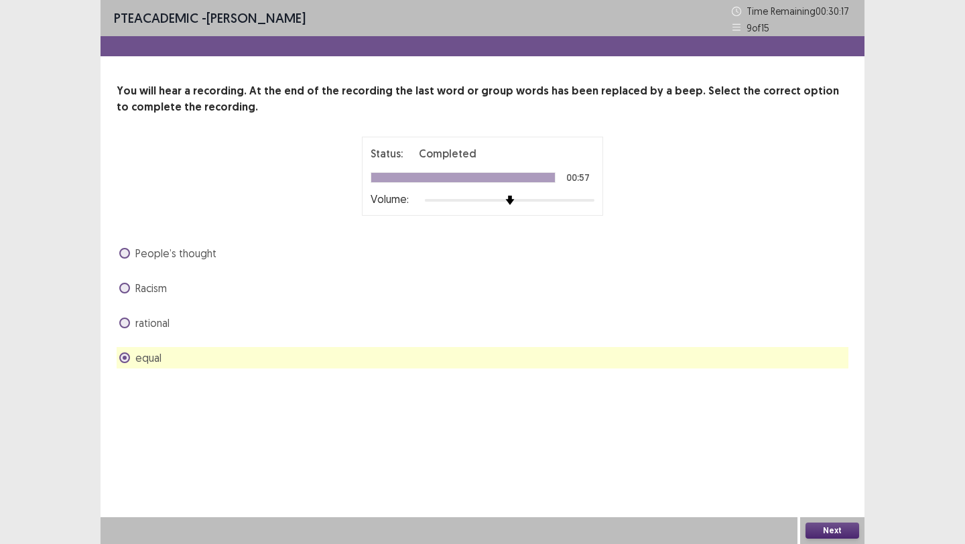
click at [833, 527] on button "Next" at bounding box center [833, 531] width 54 height 16
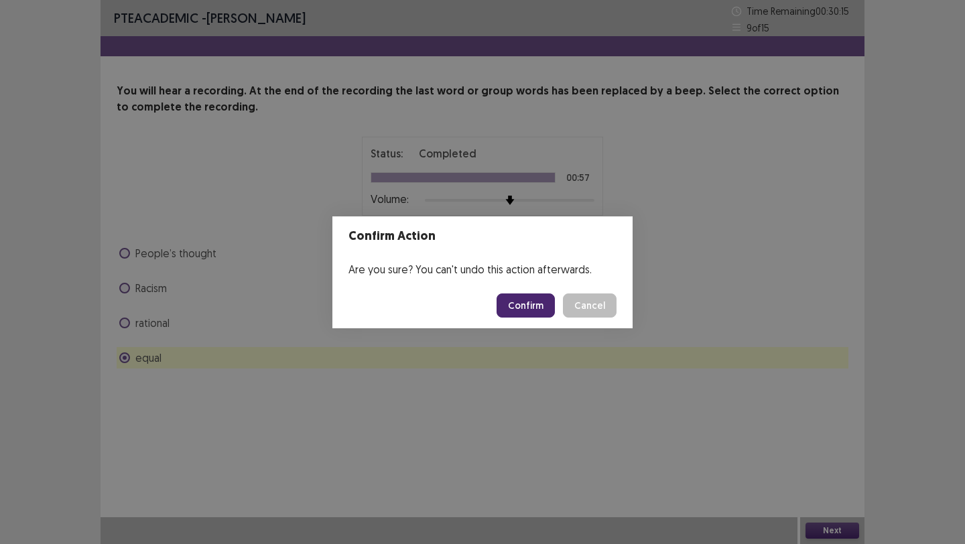
click at [524, 299] on button "Confirm" at bounding box center [526, 306] width 58 height 24
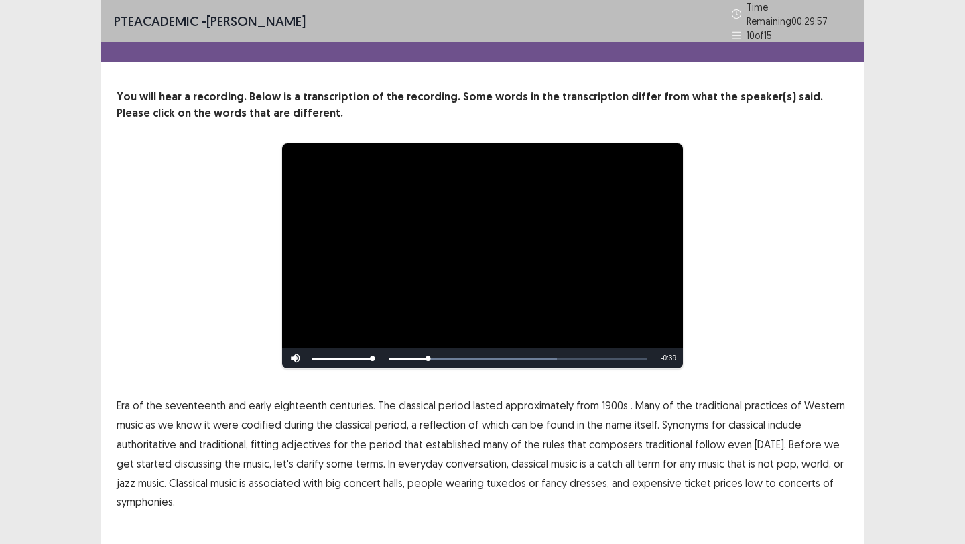
click at [602, 400] on span "1900s" at bounding box center [615, 406] width 26 height 16
click at [654, 440] on span "traditional" at bounding box center [669, 444] width 47 height 16
click at [745, 480] on span "low" at bounding box center [753, 483] width 17 height 16
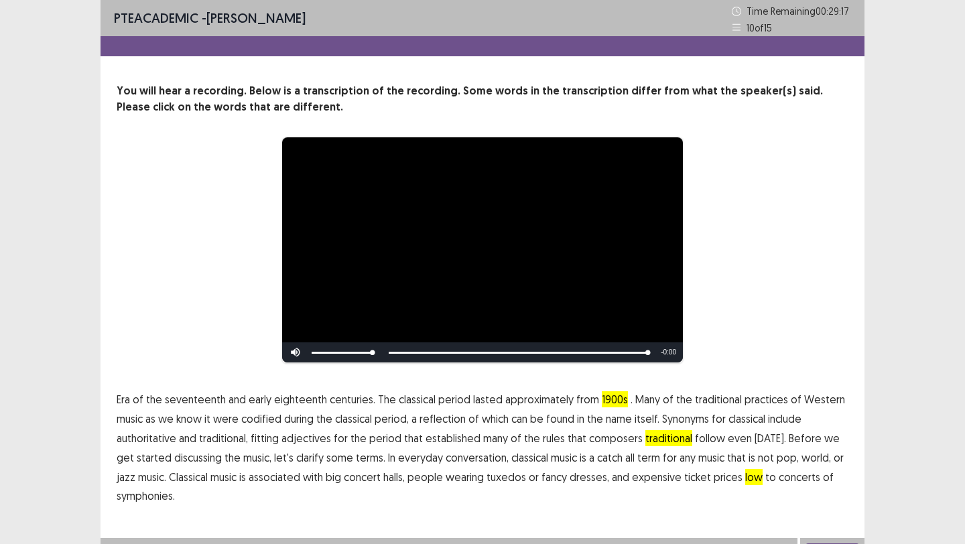
click at [160, 498] on span "symphonies." at bounding box center [146, 496] width 58 height 16
click at [813, 518] on div "**********" at bounding box center [483, 266] width 764 height 533
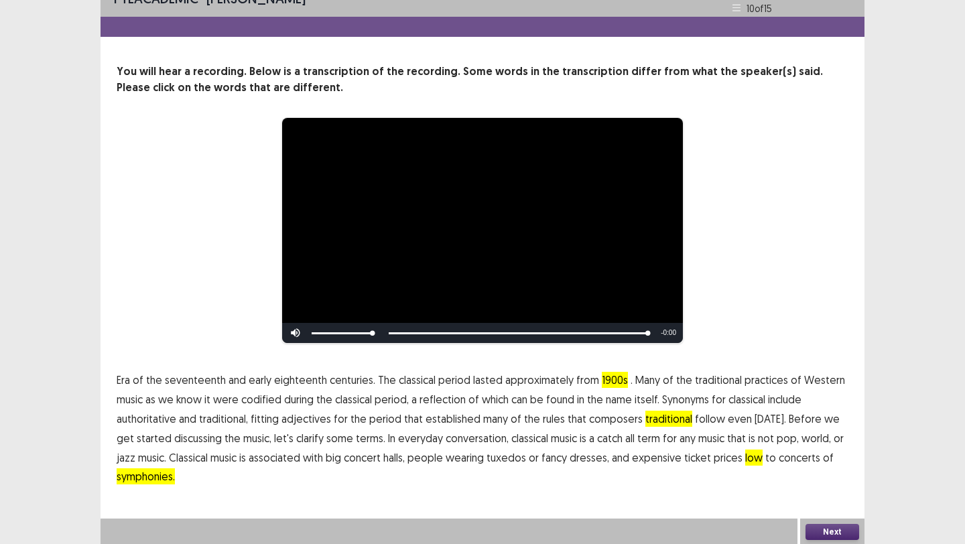
scroll to position [21, 0]
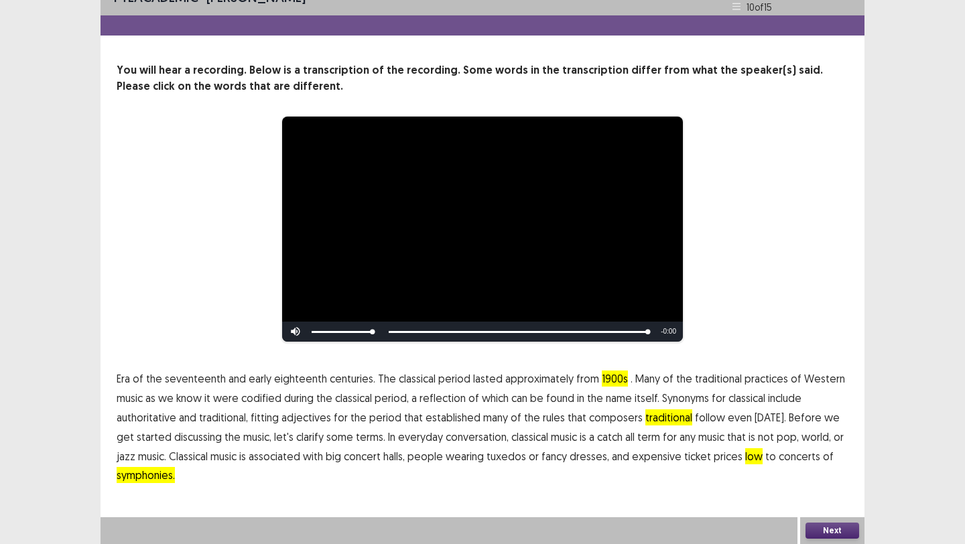
click at [817, 534] on button "Next" at bounding box center [833, 531] width 54 height 16
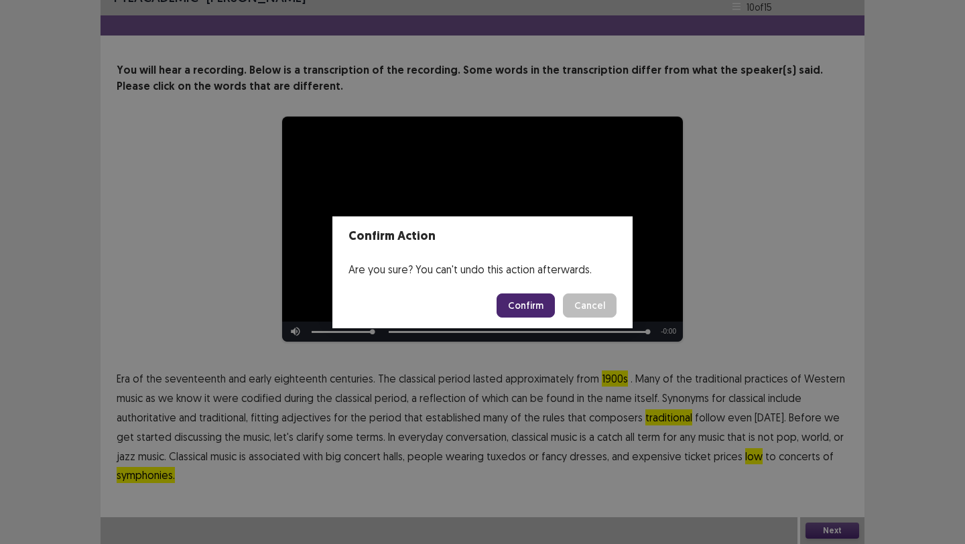
click at [530, 302] on button "Confirm" at bounding box center [526, 306] width 58 height 24
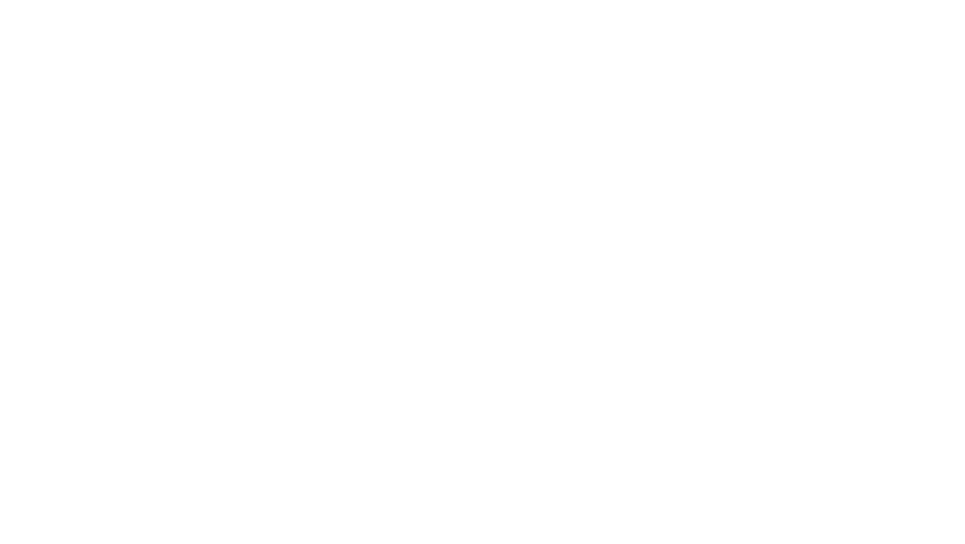
scroll to position [0, 0]
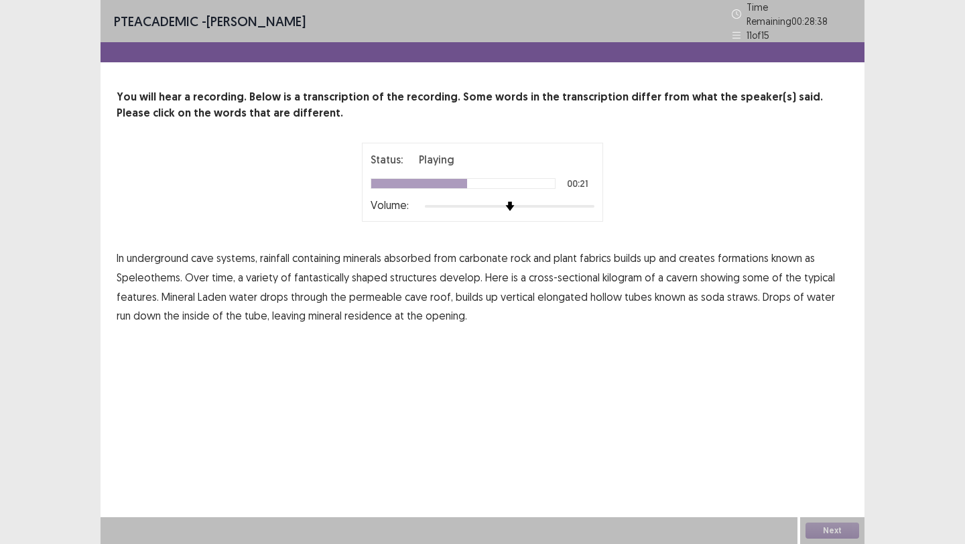
click at [612, 276] on span "kilogram" at bounding box center [623, 277] width 40 height 16
click at [277, 293] on span "drops" at bounding box center [274, 297] width 28 height 16
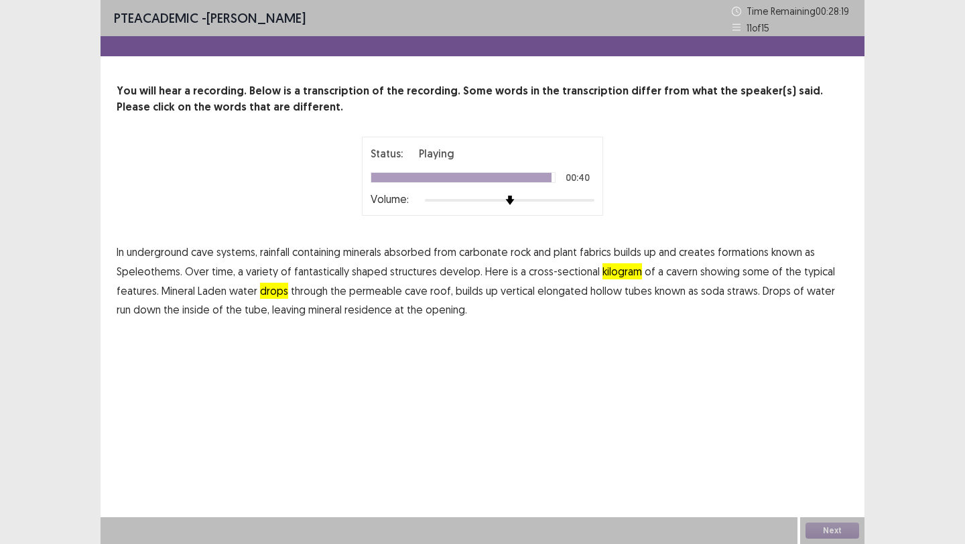
click at [357, 311] on span "residence" at bounding box center [369, 310] width 48 height 16
click at [819, 526] on button "Next" at bounding box center [833, 531] width 54 height 16
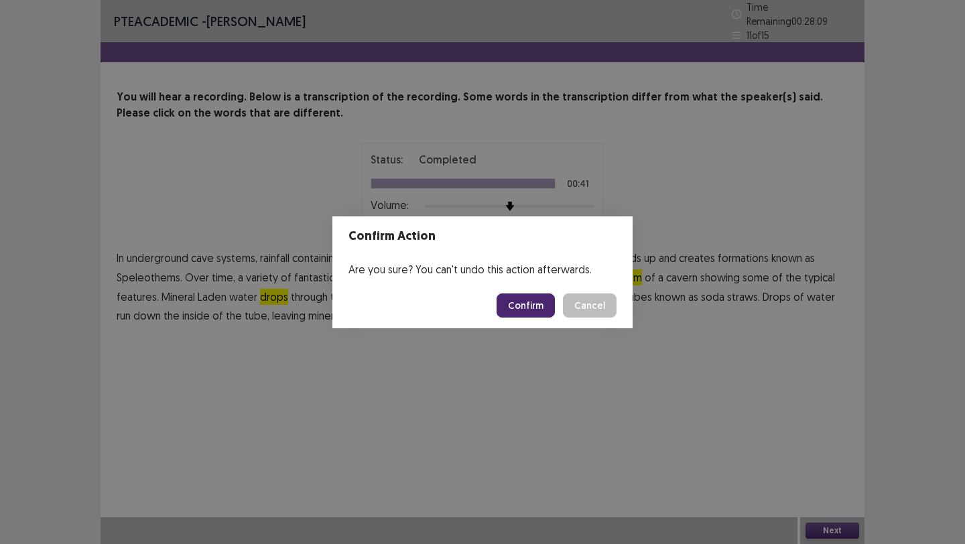
click at [528, 306] on button "Confirm" at bounding box center [526, 306] width 58 height 24
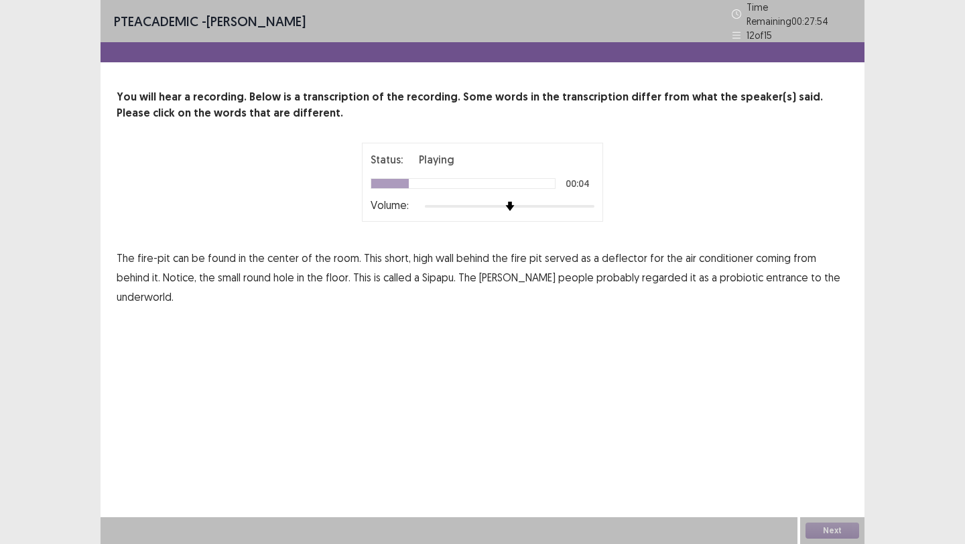
click at [419, 253] on span "high" at bounding box center [423, 258] width 19 height 16
click at [581, 253] on span "as" at bounding box center [586, 258] width 10 height 16
click at [690, 272] on span "it" at bounding box center [693, 277] width 6 height 16
click at [720, 274] on span "probiotic" at bounding box center [742, 277] width 44 height 16
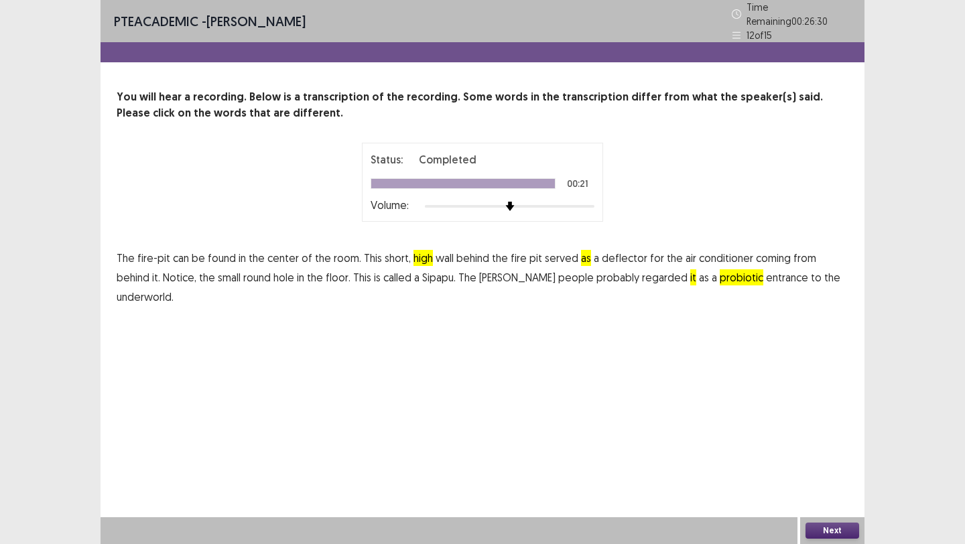
click at [828, 532] on button "Next" at bounding box center [833, 531] width 54 height 16
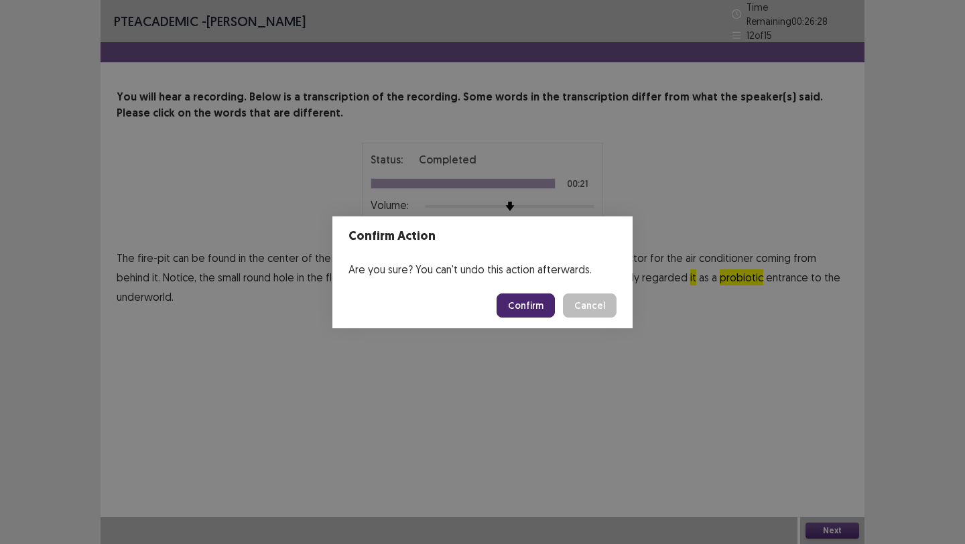
click at [515, 306] on button "Confirm" at bounding box center [526, 306] width 58 height 24
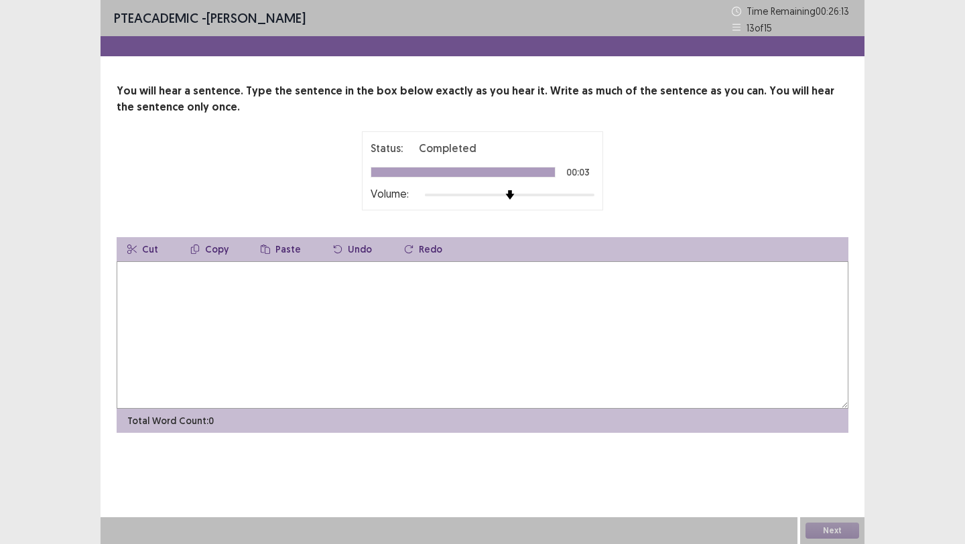
click at [322, 304] on textarea at bounding box center [483, 334] width 732 height 147
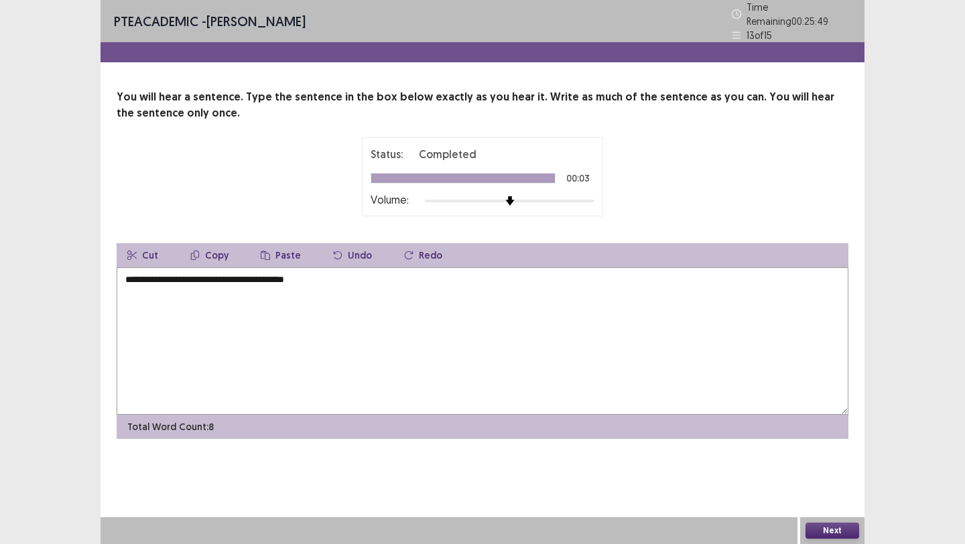
type textarea "**********"
click at [823, 526] on button "Next" at bounding box center [833, 531] width 54 height 16
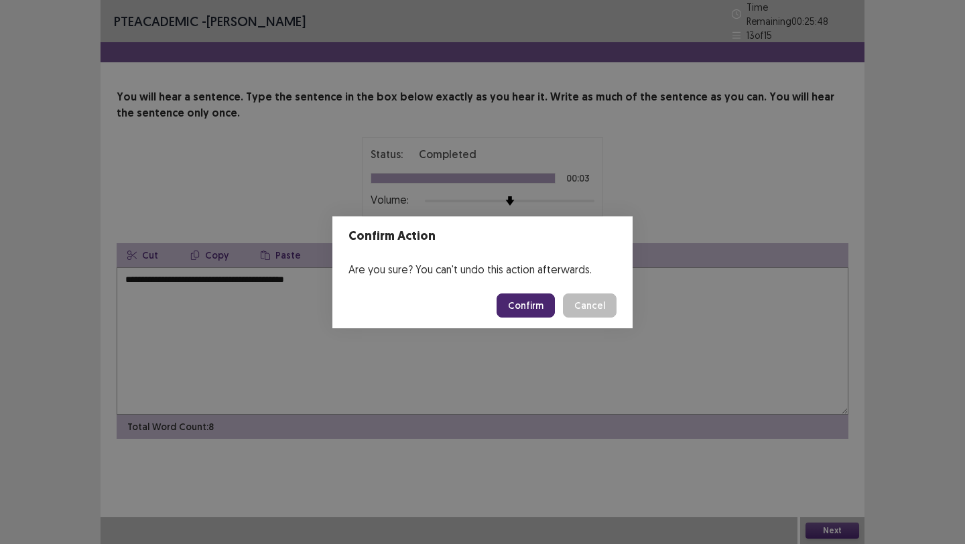
click at [511, 310] on button "Confirm" at bounding box center [526, 306] width 58 height 24
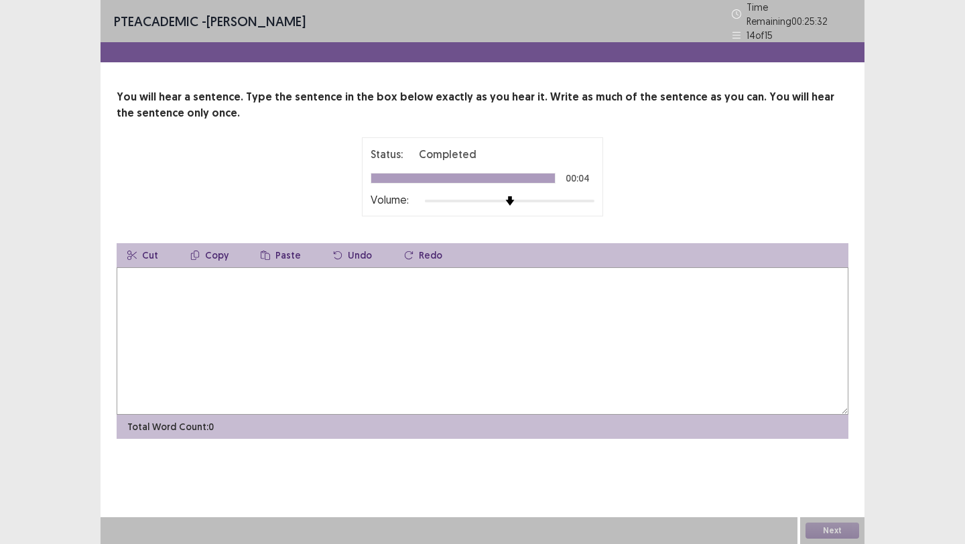
click at [283, 300] on textarea at bounding box center [483, 340] width 732 height 147
type textarea "*"
type textarea "**********"
click at [832, 527] on button "Next" at bounding box center [833, 531] width 54 height 16
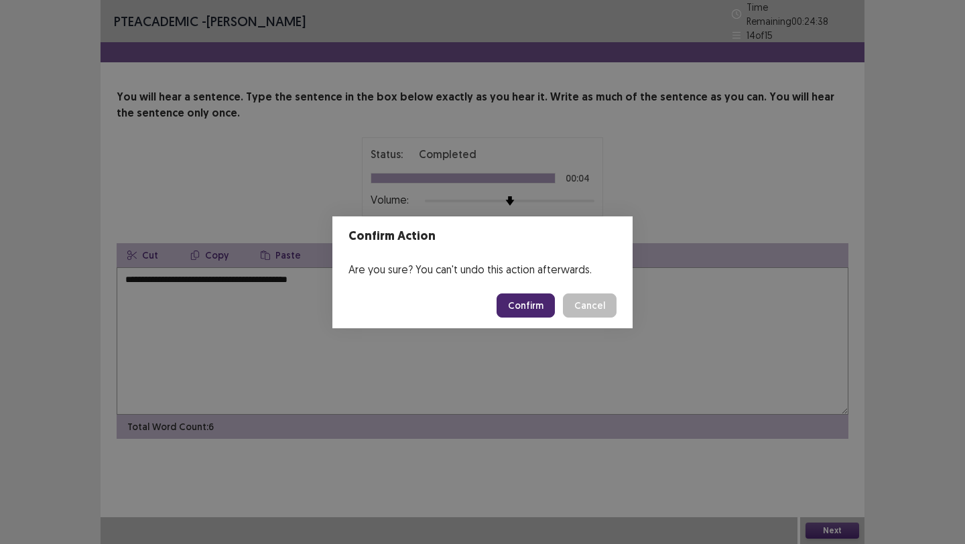
click at [524, 306] on button "Confirm" at bounding box center [526, 306] width 58 height 24
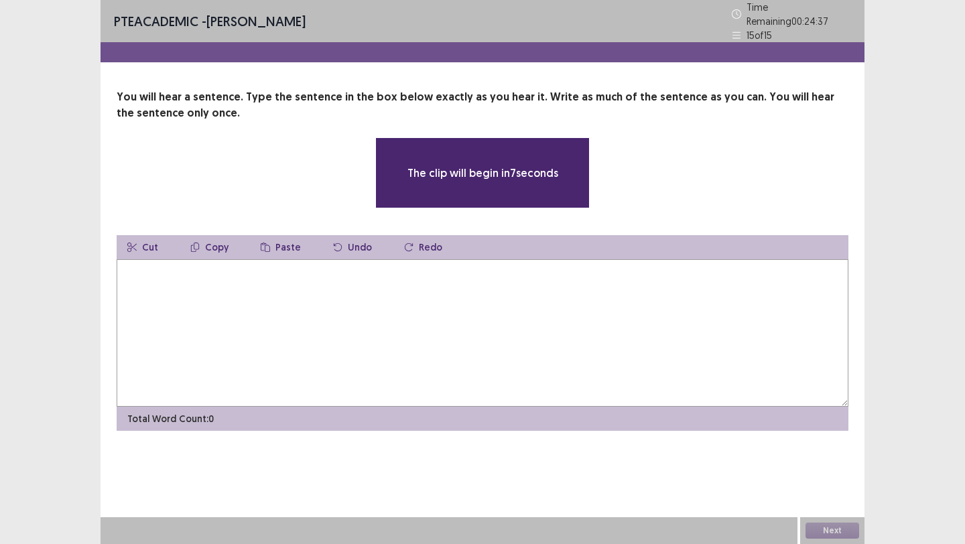
click at [314, 299] on textarea at bounding box center [483, 332] width 732 height 147
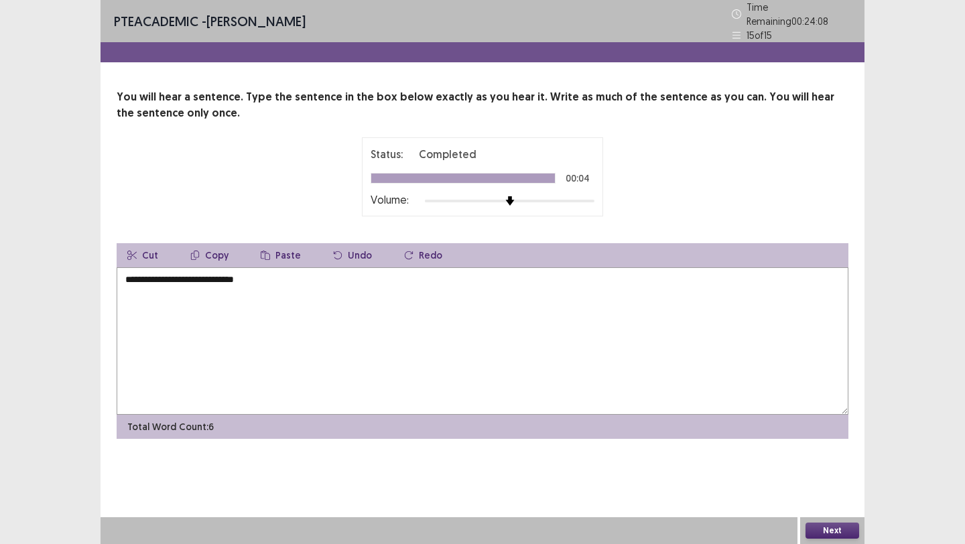
click at [150, 274] on textarea "**********" at bounding box center [483, 340] width 732 height 147
click at [259, 275] on textarea "**********" at bounding box center [483, 340] width 732 height 147
type textarea "**********"
click at [840, 532] on button "Next" at bounding box center [833, 531] width 54 height 16
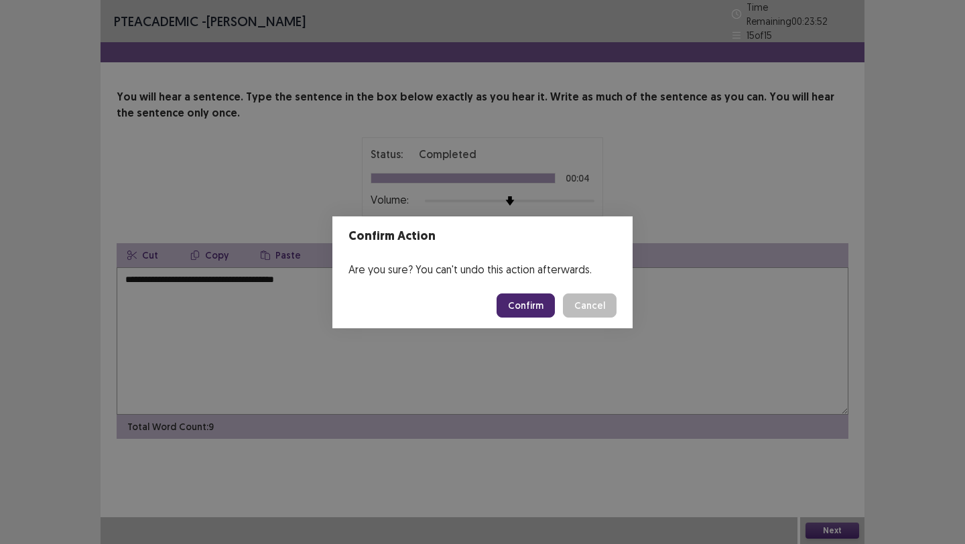
click at [538, 298] on button "Confirm" at bounding box center [526, 306] width 58 height 24
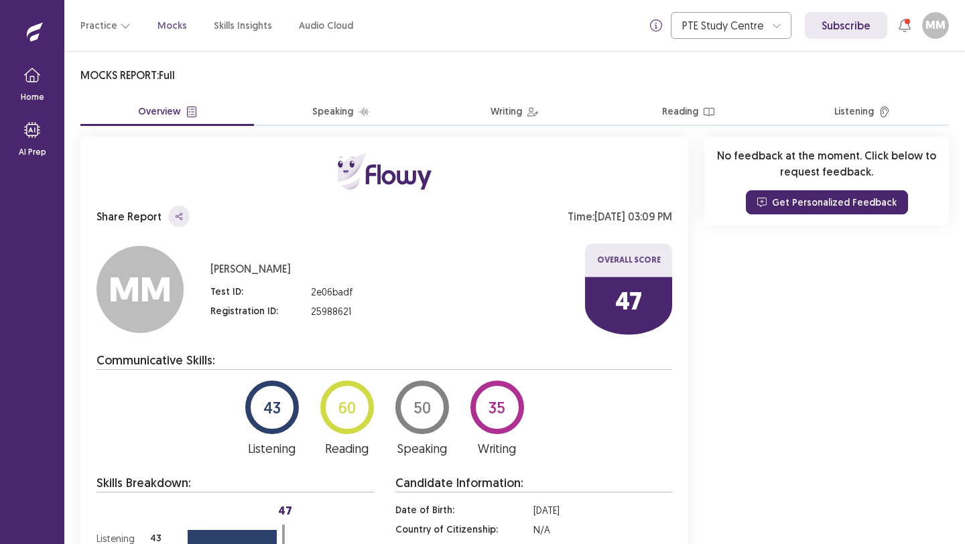
click at [559, 338] on div "Share Report Time: [DATE] 03:09 PM [PERSON_NAME] [PERSON_NAME] Test ID : 2e06ba…" at bounding box center [384, 440] width 608 height 607
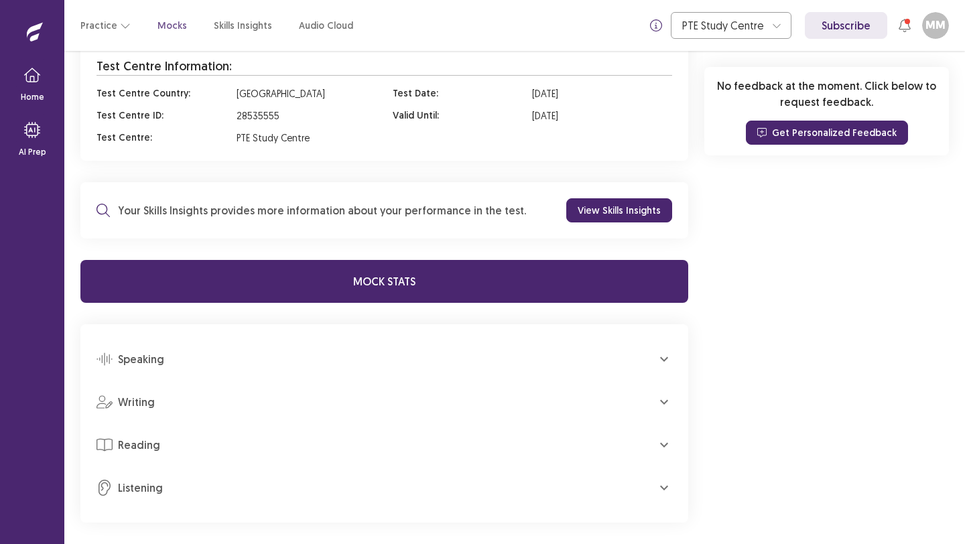
scroll to position [589, 0]
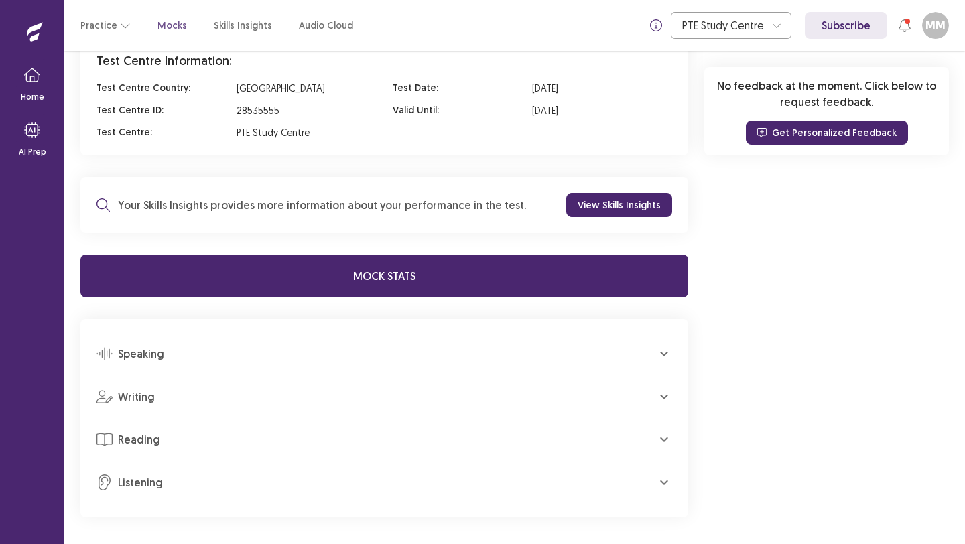
click at [200, 399] on div "Writing" at bounding box center [377, 397] width 560 height 16
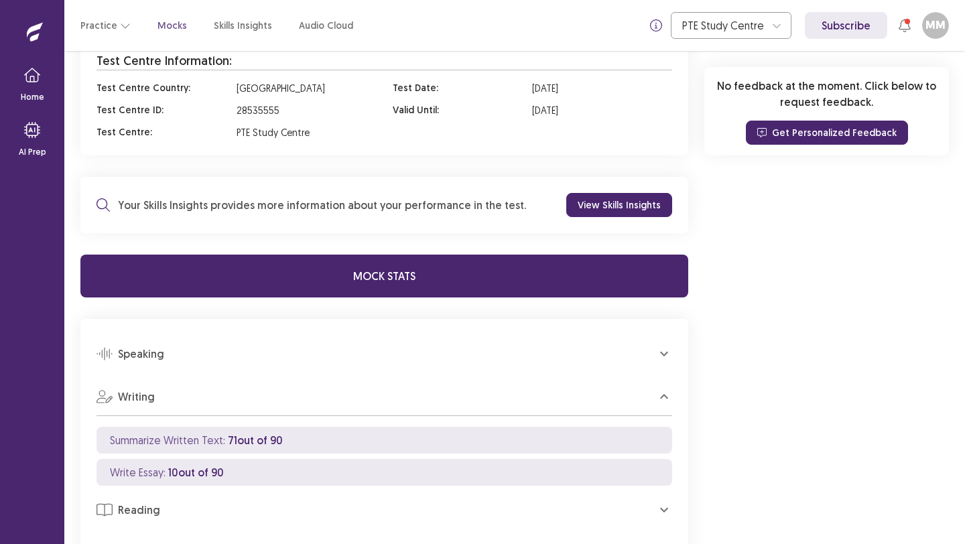
click at [204, 471] on span "10 out of 90" at bounding box center [196, 472] width 56 height 13
click at [168, 514] on div "Reading" at bounding box center [377, 510] width 560 height 16
click at [869, 419] on div "No feedback at the moment. Click below to request feedback. Get Personalized Fe…" at bounding box center [827, 151] width 245 height 1228
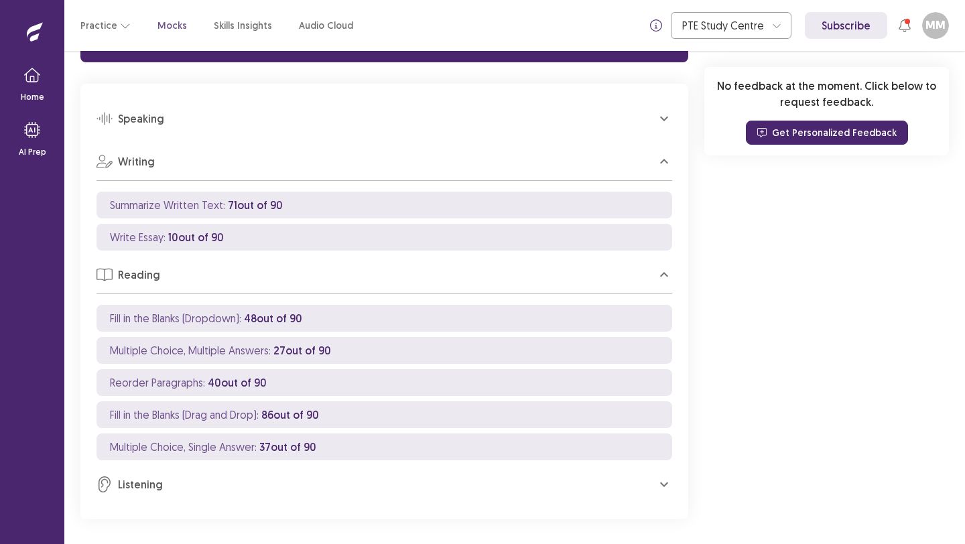
scroll to position [826, 0]
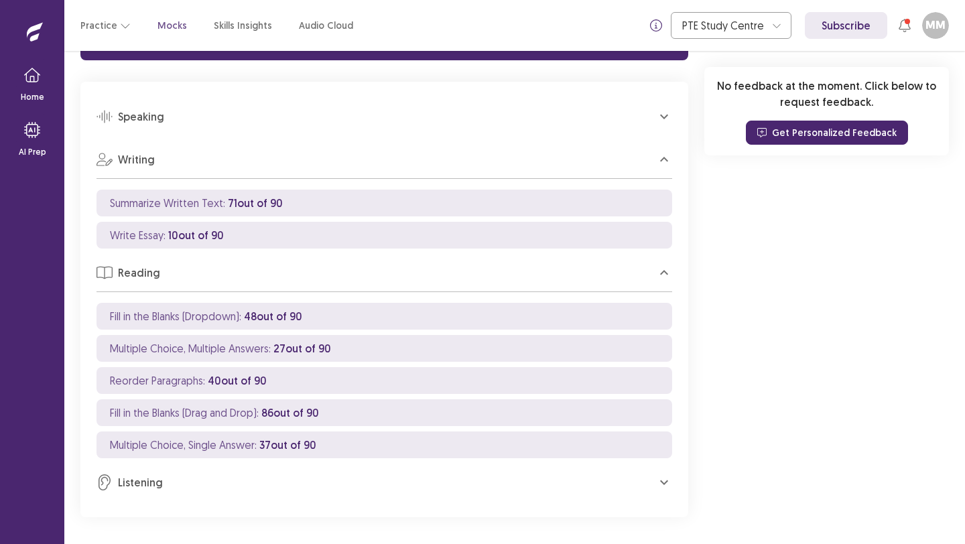
click at [147, 487] on p "Listening" at bounding box center [140, 483] width 45 height 16
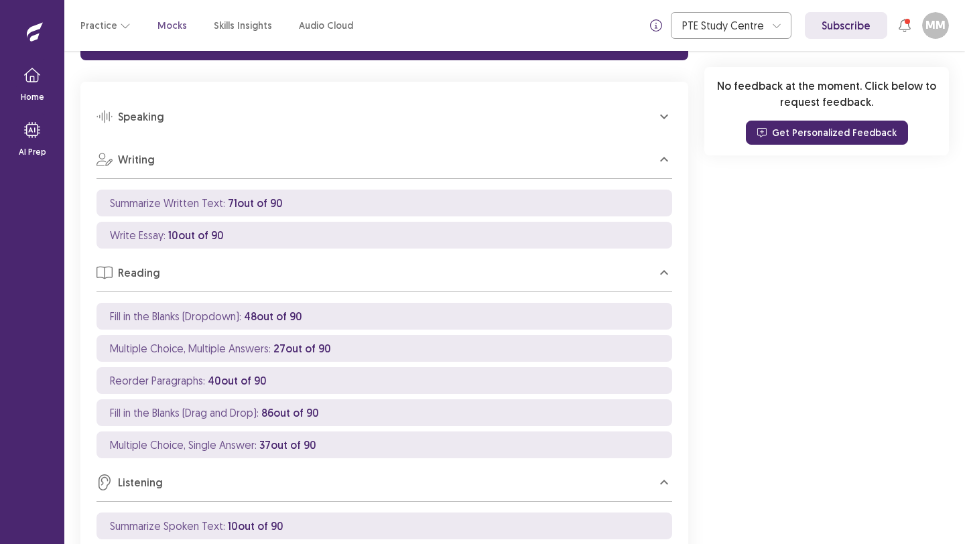
click at [940, 314] on div "No feedback at the moment. Click below to request feedback. Get Personalized Fe…" at bounding box center [827, 46] width 245 height 1492
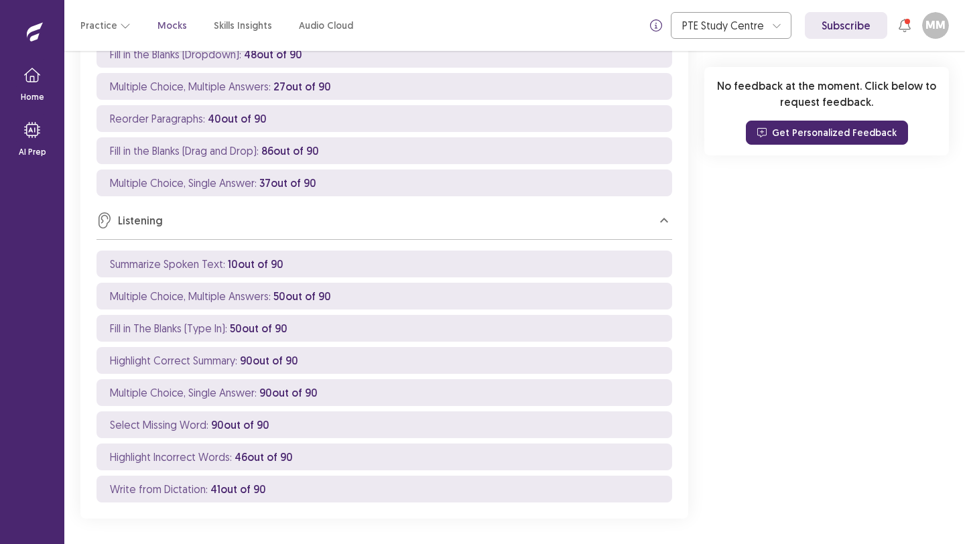
scroll to position [1089, 0]
